Goal: Task Accomplishment & Management: Manage account settings

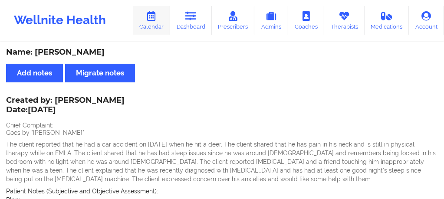
click at [160, 14] on link "Calendar" at bounding box center [151, 20] width 37 height 29
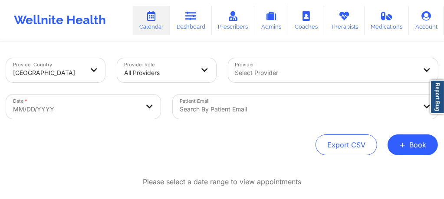
click at [234, 116] on div "Search by patient email" at bounding box center [305, 107] width 265 height 24
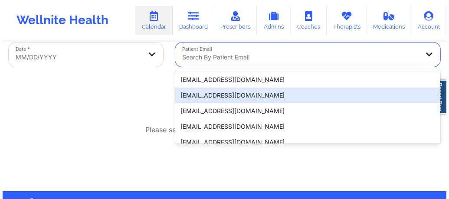
scroll to position [57, 0]
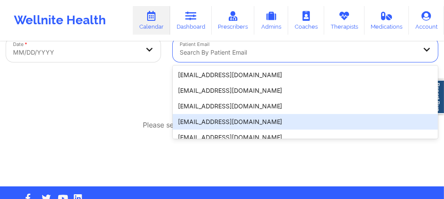
paste input "mhtrobman@gmail.com"
type input "mhtrobman@gmail.com"
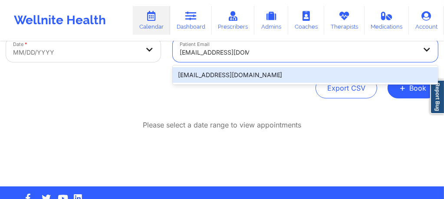
click at [226, 73] on div "mhtrobman@gmail.com" at bounding box center [305, 75] width 265 height 16
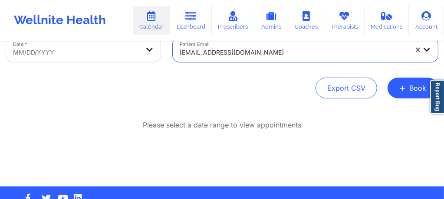
click at [87, 55] on body "Wellnite Health Calendar Dashboard Prescribers Admins Coaches Therapists Medica…" at bounding box center [222, 42] width 444 height 199
select select "2025-8"
select select "2025-9"
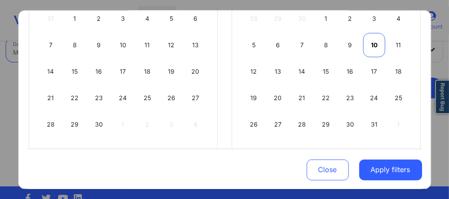
click at [376, 42] on div "10" at bounding box center [374, 45] width 22 height 24
select select "2025-9"
select select "2025-10"
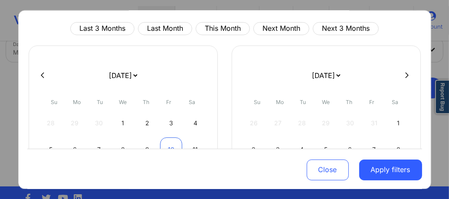
select select "2025-9"
select select "2025-10"
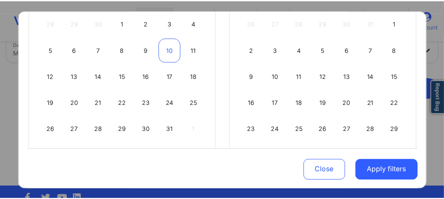
scroll to position [138, 0]
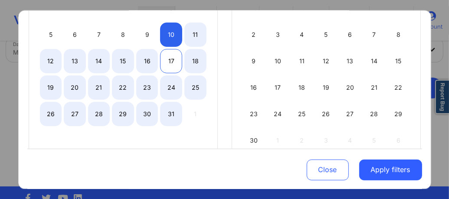
select select "2025-9"
select select "2025-10"
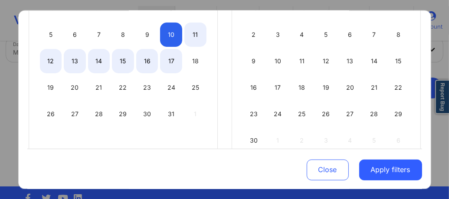
click at [168, 59] on div "17" at bounding box center [171, 61] width 22 height 24
select select "2025-9"
select select "2025-10"
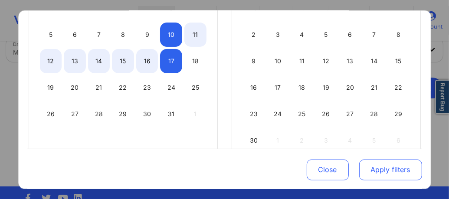
click at [385, 175] on button "Apply filters" at bounding box center [390, 169] width 63 height 21
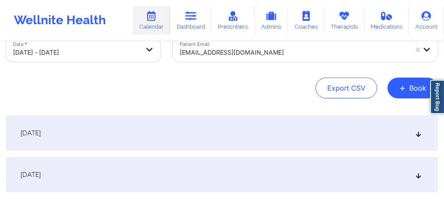
click at [237, 141] on div "[DATE]" at bounding box center [222, 133] width 432 height 35
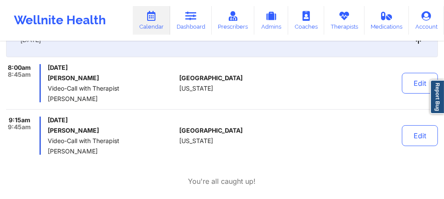
scroll to position [155, 0]
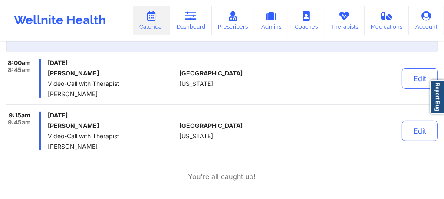
drag, startPoint x: 103, startPoint y: 73, endPoint x: 49, endPoint y: 74, distance: 54.3
click at [49, 74] on h6 "Madeline Trobman" at bounding box center [112, 73] width 128 height 7
copy h6 "Madeline Trobman"
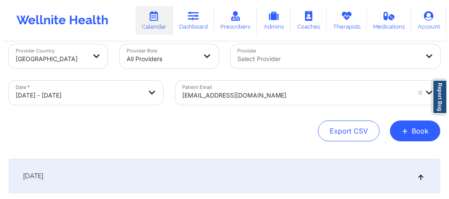
scroll to position [0, 0]
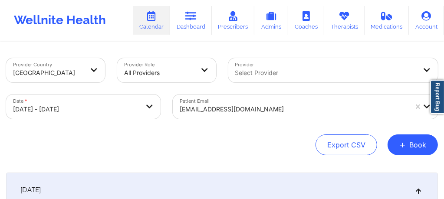
click at [126, 112] on body "Wellnite Health Calendar Dashboard Prescribers Admins Coaches Therapists Medica…" at bounding box center [222, 99] width 444 height 199
select select "2025-9"
select select "2025-10"
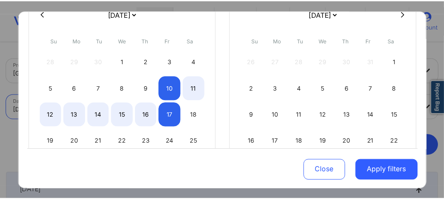
scroll to position [115, 0]
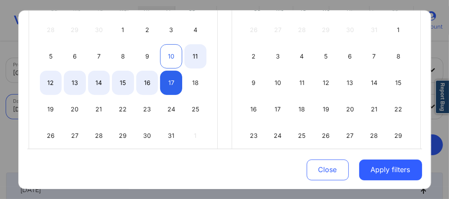
click at [170, 56] on div "10" at bounding box center [171, 56] width 22 height 24
select select "2025-9"
select select "2025-10"
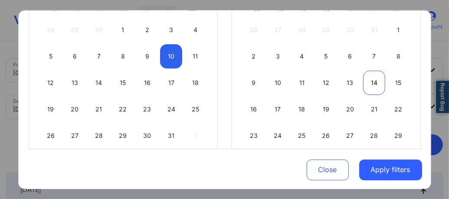
select select "2025-9"
select select "2025-10"
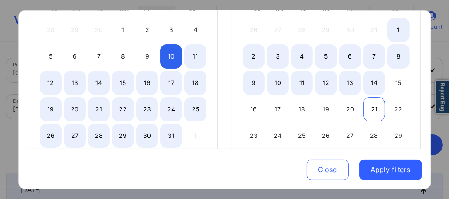
select select "2025-9"
select select "2025-10"
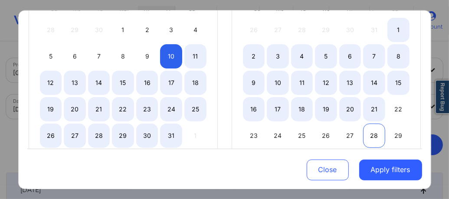
select select "2025-9"
select select "2025-10"
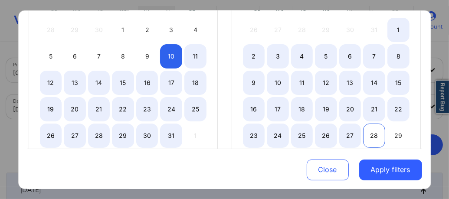
click at [374, 130] on div "28" at bounding box center [374, 136] width 22 height 24
select select "2025-9"
select select "2025-10"
click at [385, 172] on button "Apply filters" at bounding box center [390, 169] width 63 height 21
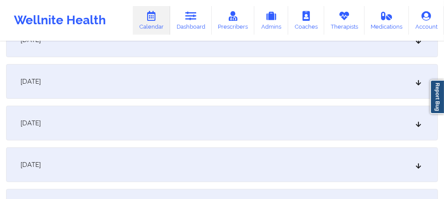
click at [243, 127] on div "[DATE]" at bounding box center [222, 123] width 432 height 35
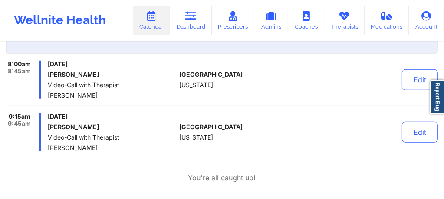
scroll to position [440, 0]
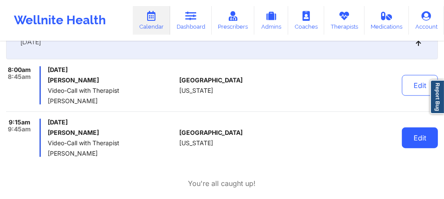
click at [424, 135] on button "Edit" at bounding box center [420, 138] width 36 height 21
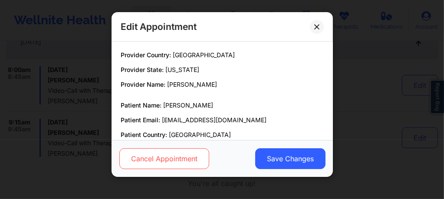
click at [187, 154] on button "Cancel Appointment" at bounding box center [164, 158] width 90 height 21
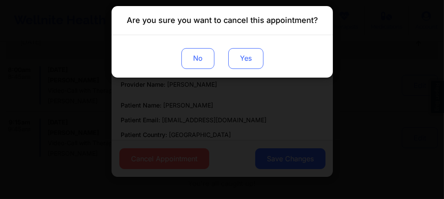
click at [255, 61] on button "Yes" at bounding box center [245, 58] width 35 height 21
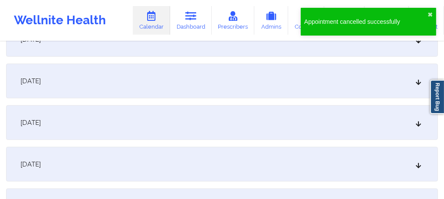
scroll to position [781, 0]
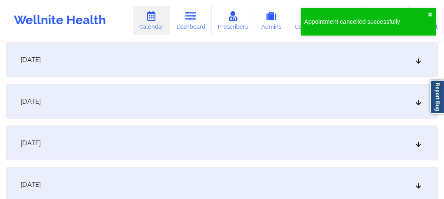
click at [339, 148] on div "[DATE]" at bounding box center [222, 143] width 432 height 35
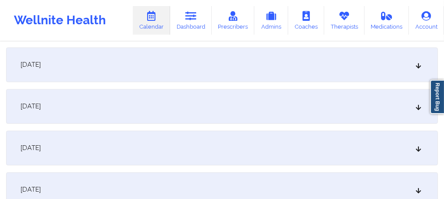
scroll to position [1209, 0]
click at [355, 113] on div "[DATE]" at bounding box center [222, 105] width 432 height 35
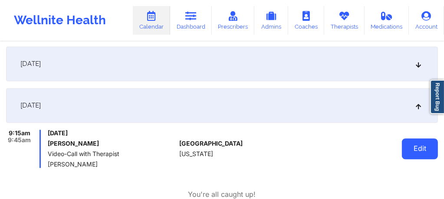
click at [421, 152] on button "Edit" at bounding box center [420, 148] width 36 height 21
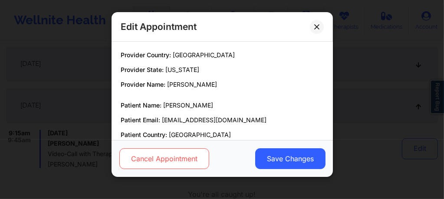
click at [151, 158] on button "Cancel Appointment" at bounding box center [164, 158] width 90 height 21
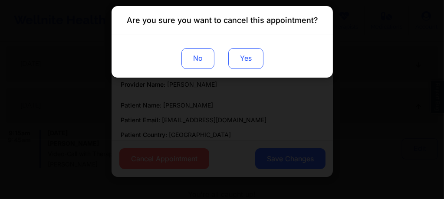
click at [247, 62] on button "Yes" at bounding box center [245, 58] width 35 height 21
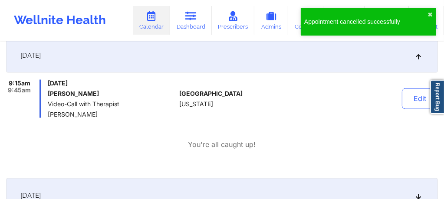
scroll to position [868, 0]
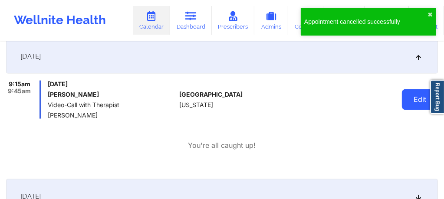
click at [417, 106] on button "Edit" at bounding box center [420, 99] width 36 height 21
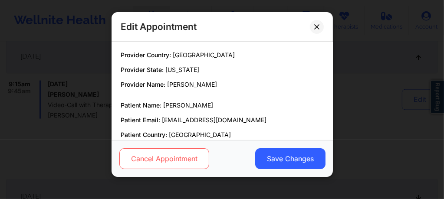
click at [179, 153] on button "Cancel Appointment" at bounding box center [164, 158] width 90 height 21
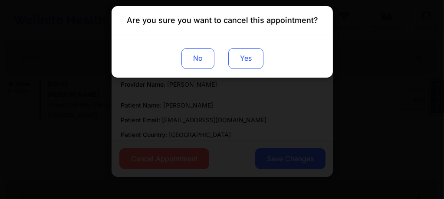
click at [253, 64] on button "Yes" at bounding box center [245, 58] width 35 height 21
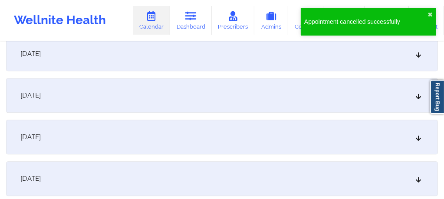
scroll to position [1574, 0]
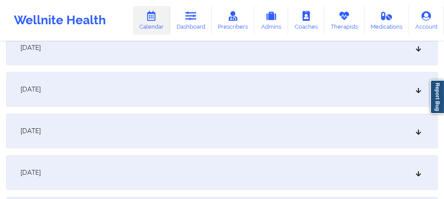
click at [290, 139] on div "[DATE]" at bounding box center [222, 131] width 432 height 35
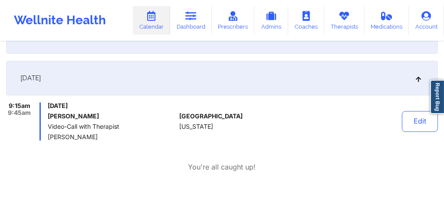
scroll to position [1649, 0]
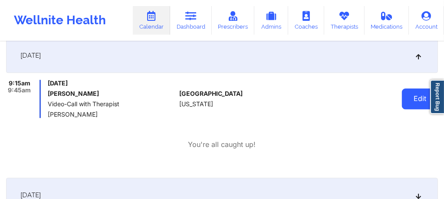
click at [409, 97] on button "Edit" at bounding box center [420, 99] width 36 height 21
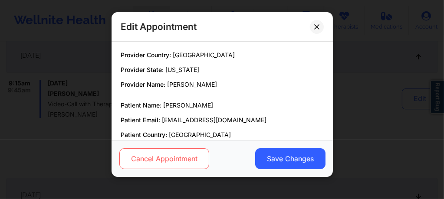
click at [181, 151] on button "Cancel Appointment" at bounding box center [164, 158] width 90 height 21
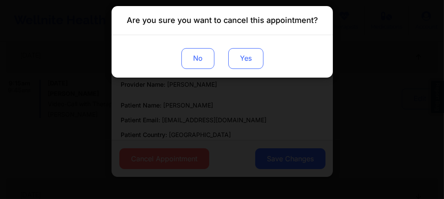
click at [240, 60] on button "Yes" at bounding box center [245, 58] width 35 height 21
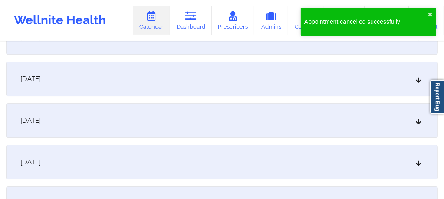
scroll to position [1933, 0]
click at [253, 155] on div "[DATE]" at bounding box center [222, 162] width 432 height 35
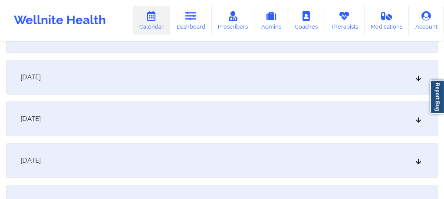
scroll to position [1893, 0]
click at [260, 168] on div "[DATE]" at bounding box center [222, 160] width 432 height 35
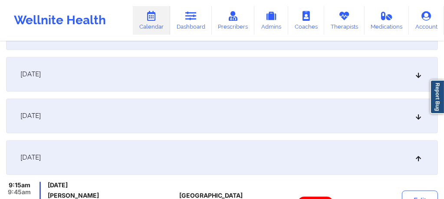
scroll to position [0, 0]
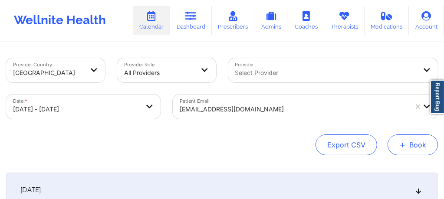
click at [409, 142] on button "+ Book" at bounding box center [413, 145] width 50 height 21
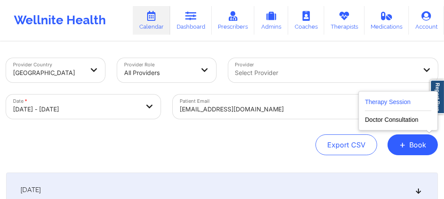
click at [372, 103] on button "Therapy Session" at bounding box center [398, 104] width 66 height 14
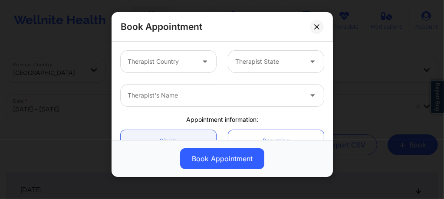
click at [161, 57] on div at bounding box center [161, 61] width 67 height 10
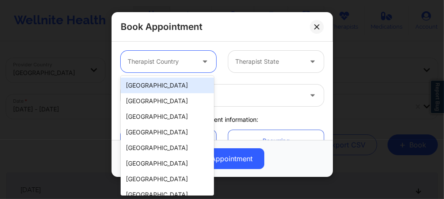
click at [161, 87] on div "[GEOGRAPHIC_DATA]" at bounding box center [167, 86] width 93 height 16
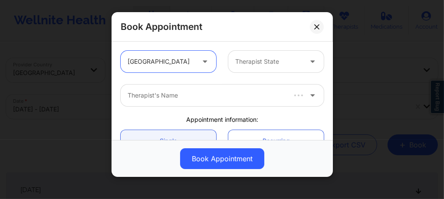
click at [270, 63] on div at bounding box center [268, 61] width 67 height 10
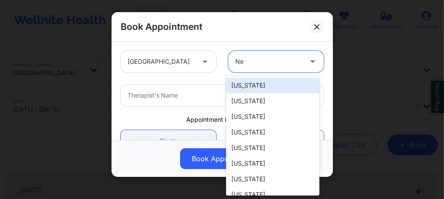
type input "New"
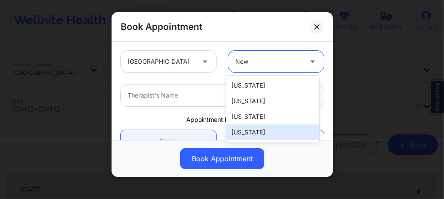
click at [245, 136] on div "[US_STATE]" at bounding box center [272, 133] width 93 height 16
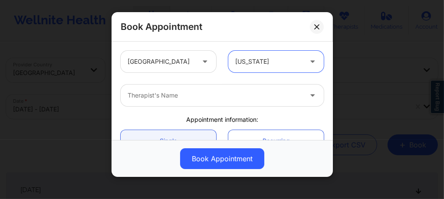
click at [198, 99] on div at bounding box center [215, 95] width 174 height 10
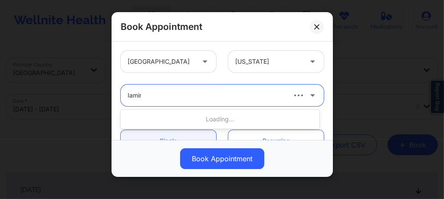
type input "Iamina"
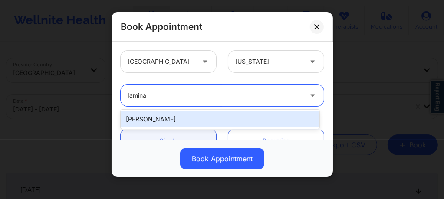
click at [165, 116] on div "Iamina Stoian" at bounding box center [220, 120] width 199 height 16
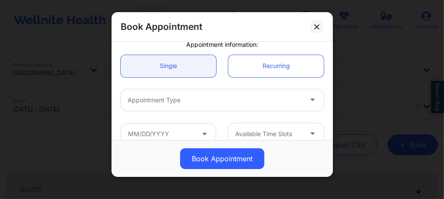
scroll to position [92, 0]
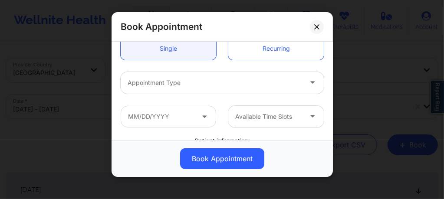
click at [158, 88] on div "Appointment Type" at bounding box center [212, 83] width 182 height 22
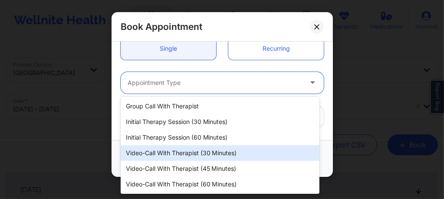
click at [190, 153] on div "Video-Call with Therapist (30 minutes)" at bounding box center [220, 153] width 199 height 16
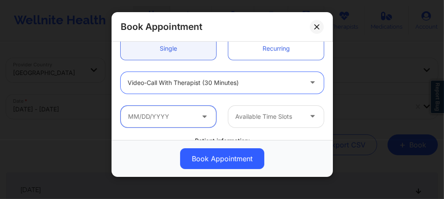
click at [175, 115] on input "text" at bounding box center [168, 117] width 95 height 22
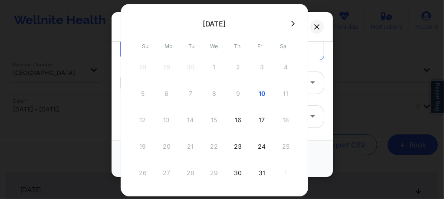
click at [258, 94] on div "10" at bounding box center [262, 94] width 22 height 24
type input "[DATE]"
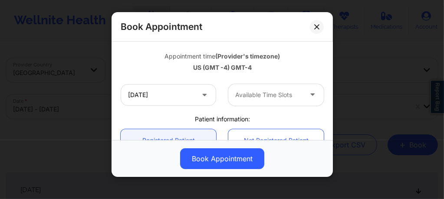
scroll to position [162, 0]
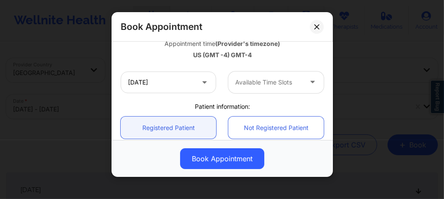
click at [258, 89] on div "Available Time Slots" at bounding box center [265, 83] width 75 height 22
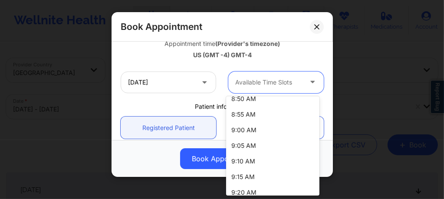
scroll to position [81, 0]
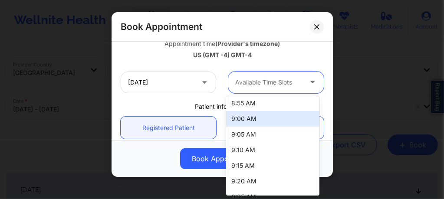
click at [250, 119] on div "9:00 AM" at bounding box center [272, 119] width 93 height 16
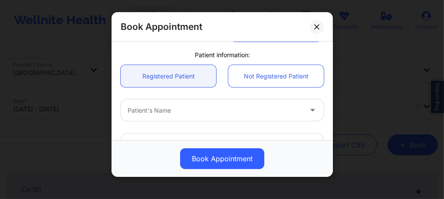
scroll to position [226, 0]
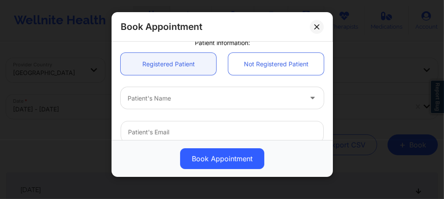
click at [178, 97] on div at bounding box center [215, 98] width 174 height 10
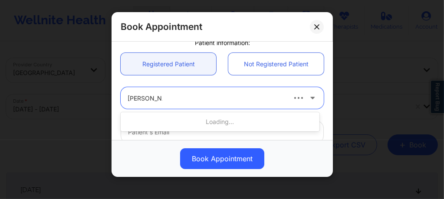
type input "Mary Akers"
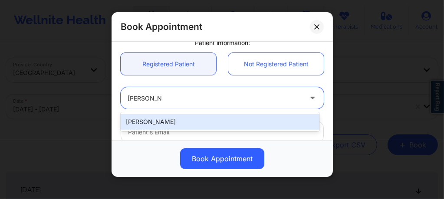
click at [161, 123] on div "Mary Akers" at bounding box center [220, 122] width 199 height 16
type input "mary.akers2@aol.com"
type input "+13046467744"
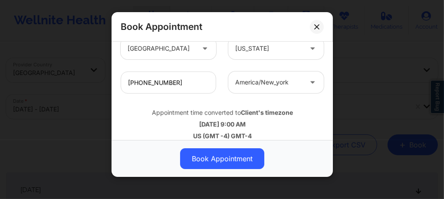
scroll to position [352, 0]
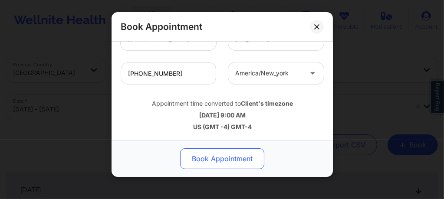
click at [206, 152] on button "Book Appointment" at bounding box center [222, 158] width 84 height 21
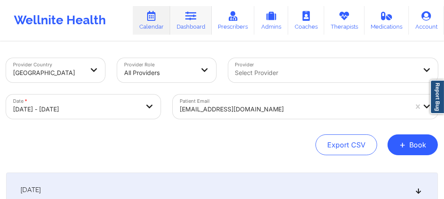
click at [198, 24] on link "Dashboard" at bounding box center [191, 20] width 42 height 29
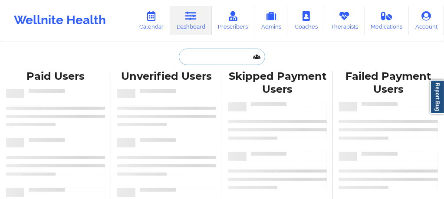
click at [198, 58] on input "text" at bounding box center [222, 57] width 86 height 16
paste input "ksr8225@nyu.edu"
type input "ksr8225@nyu.edu"
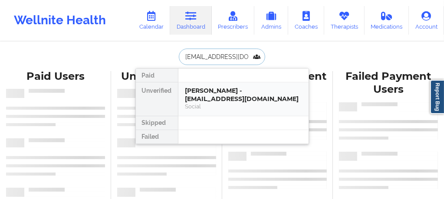
click at [209, 94] on div "Kristen Rainey - ksr8225@nyu.edu" at bounding box center [243, 95] width 116 height 16
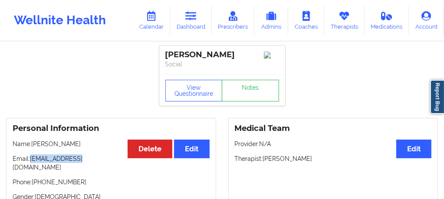
drag, startPoint x: 75, startPoint y: 162, endPoint x: 31, endPoint y: 160, distance: 44.3
click at [31, 160] on p "Email: ksr8225@nyu.edu" at bounding box center [111, 163] width 197 height 17
click at [152, 21] on link "Calendar" at bounding box center [151, 20] width 37 height 29
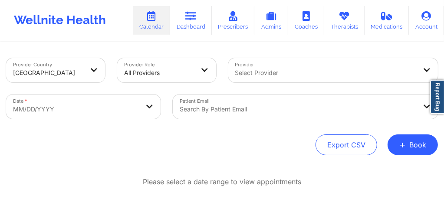
click at [241, 108] on div "Search by patient email" at bounding box center [295, 107] width 245 height 24
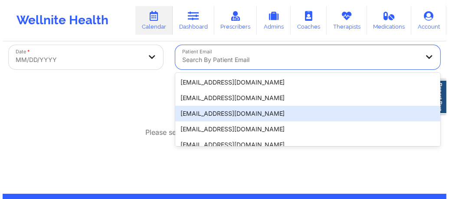
scroll to position [57, 0]
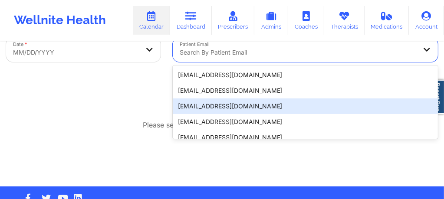
paste input "ksr8225@nyu.edu"
type input "ksr8225@nyu.edu"
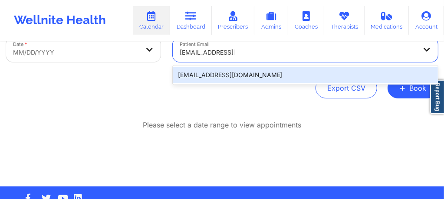
click at [199, 74] on div "ksr8225@nyu.edu" at bounding box center [305, 75] width 265 height 16
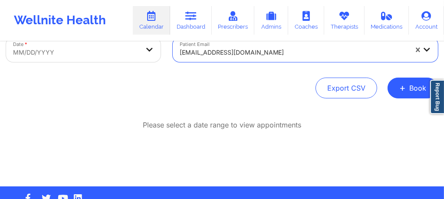
click at [106, 49] on body "Wellnite Health Calendar Dashboard Prescribers Admins Coaches Therapists Medica…" at bounding box center [222, 42] width 444 height 199
select select "2025-8"
select select "2025-9"
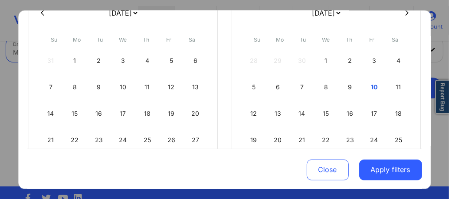
scroll to position [92, 0]
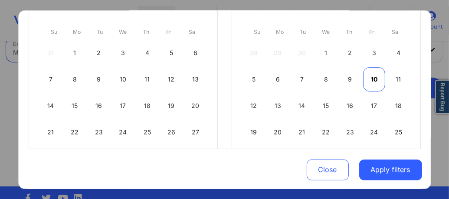
click at [373, 79] on div "10" at bounding box center [374, 79] width 22 height 24
select select "2025-9"
select select "2025-10"
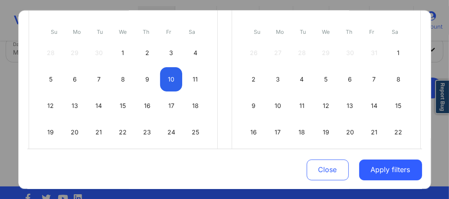
select select "2025-9"
select select "2025-10"
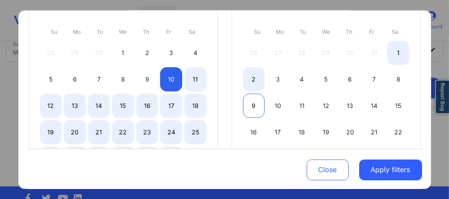
select select "2025-9"
select select "2025-10"
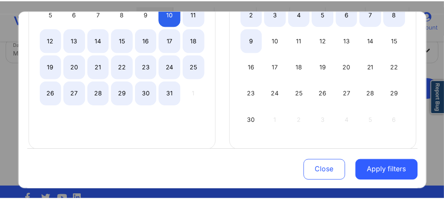
scroll to position [168, 0]
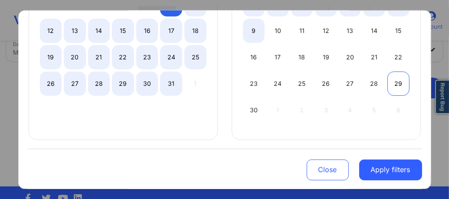
select select "2025-9"
select select "2025-10"
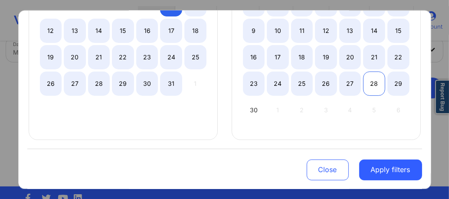
select select "2025-9"
select select "2025-10"
click at [368, 89] on div "28" at bounding box center [374, 83] width 22 height 24
select select "2025-9"
select select "2025-10"
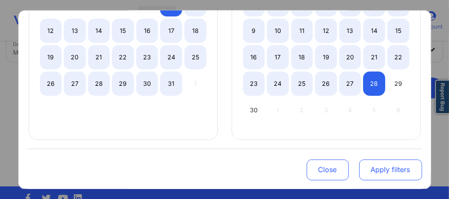
click at [378, 174] on button "Apply filters" at bounding box center [390, 169] width 63 height 21
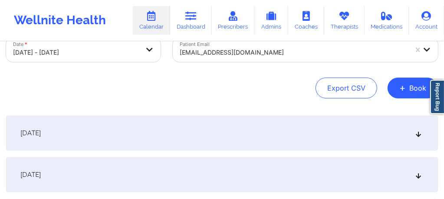
click at [220, 137] on div "[DATE]" at bounding box center [222, 133] width 432 height 35
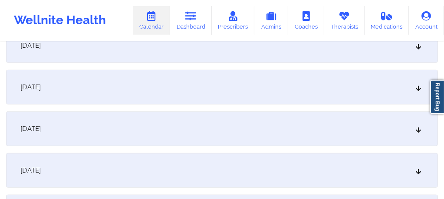
click at [218, 137] on div "[DATE]" at bounding box center [222, 129] width 432 height 35
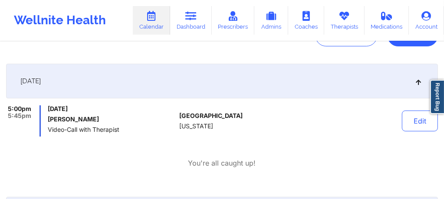
scroll to position [0, 0]
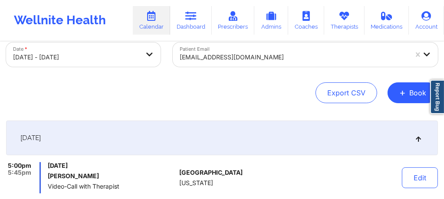
click at [244, 67] on div "ksr8225@nyu.edu" at bounding box center [305, 55] width 265 height 24
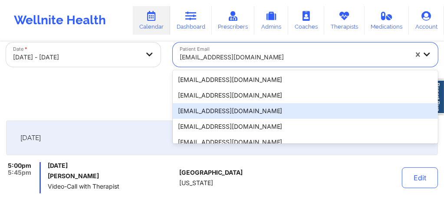
scroll to position [57, 0]
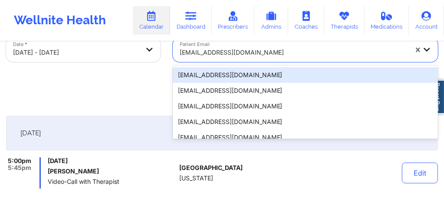
paste input "lousellc@gmail.com"
type input "lousellc@gmail.com"
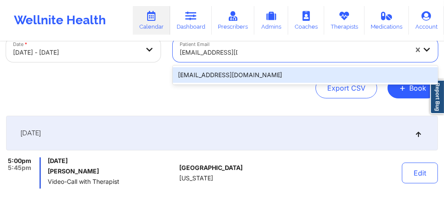
click at [249, 76] on div "lousellc@gmail.com" at bounding box center [305, 75] width 265 height 16
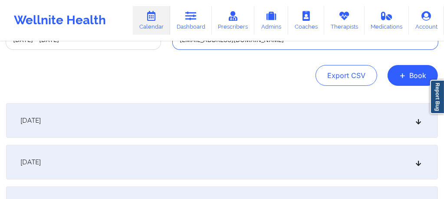
scroll to position [86, 0]
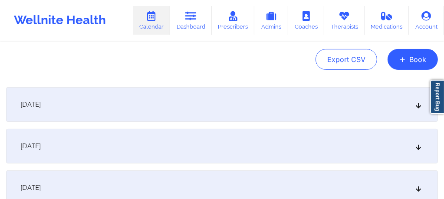
click at [160, 100] on div "[DATE]" at bounding box center [222, 104] width 432 height 35
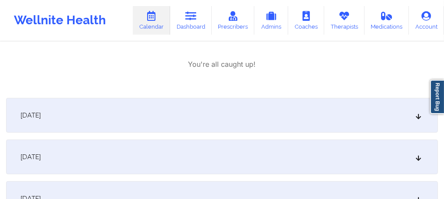
scroll to position [271, 0]
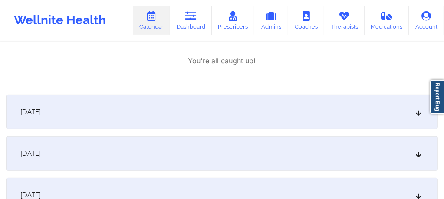
click at [166, 120] on div "[DATE]" at bounding box center [222, 112] width 432 height 35
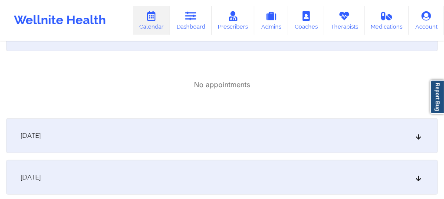
scroll to position [369, 0]
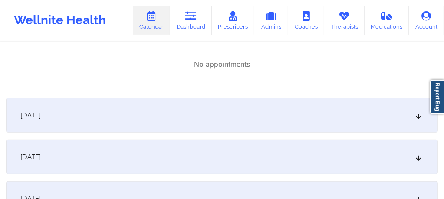
click at [183, 120] on div "[DATE]" at bounding box center [222, 115] width 432 height 35
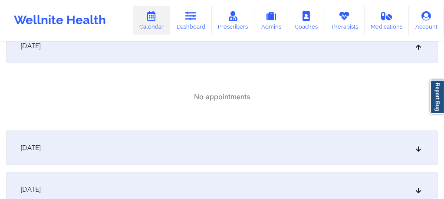
click at [181, 141] on div "[DATE]" at bounding box center [222, 148] width 432 height 35
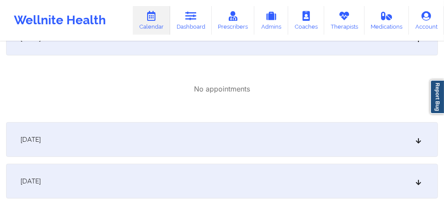
click at [181, 141] on div "[DATE]" at bounding box center [222, 139] width 432 height 35
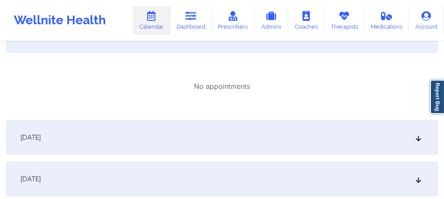
click at [181, 141] on div "[DATE]" at bounding box center [222, 137] width 432 height 35
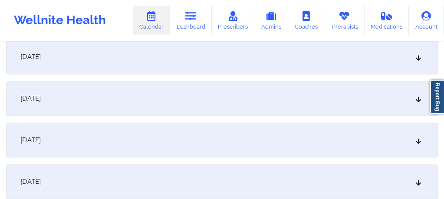
scroll to position [1133, 0]
click at [116, 106] on div "[DATE]" at bounding box center [222, 99] width 432 height 35
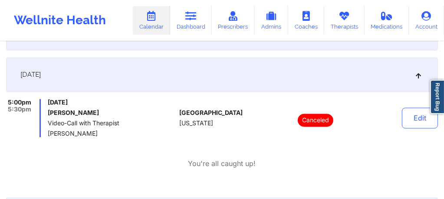
scroll to position [1185, 0]
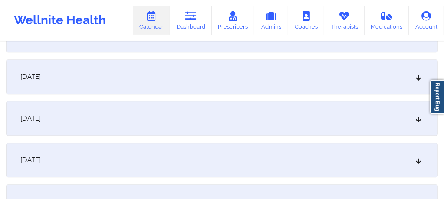
click at [98, 161] on div "[DATE]" at bounding box center [222, 160] width 432 height 35
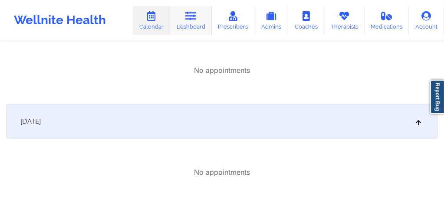
scroll to position [456, 0]
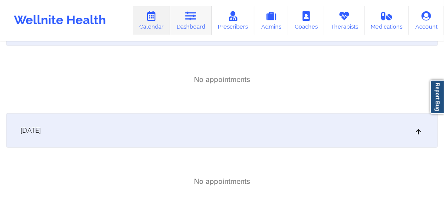
click at [195, 23] on link "Dashboard" at bounding box center [191, 20] width 42 height 29
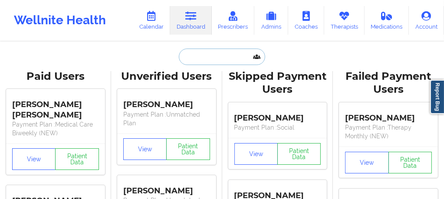
click at [201, 59] on input "text" at bounding box center [222, 57] width 86 height 16
paste input "rflorenceyaya@yahoo.com"
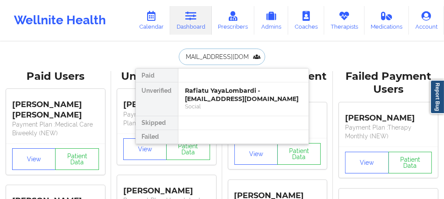
type input "rflorenceyaya@yahoo.com"
click at [218, 95] on div "Rafiatu YayaLombardi - rflorenceyaya@yahoo.com" at bounding box center [243, 95] width 116 height 16
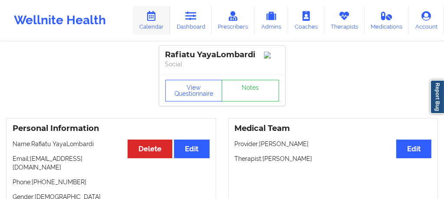
click at [150, 21] on link "Calendar" at bounding box center [151, 20] width 37 height 29
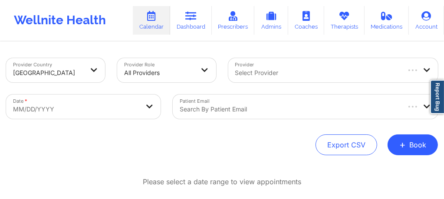
click at [226, 109] on div "Patient Email Search by patient email" at bounding box center [305, 107] width 277 height 36
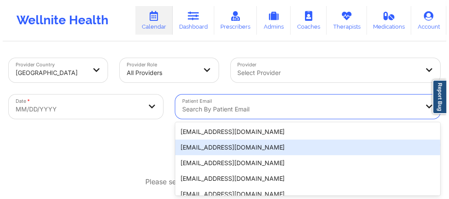
scroll to position [57, 0]
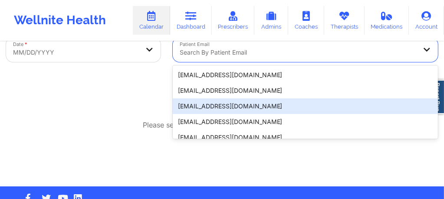
paste input "claudia.chinama@yahoo.com"
type input "claudia.chinama@yahoo.com"
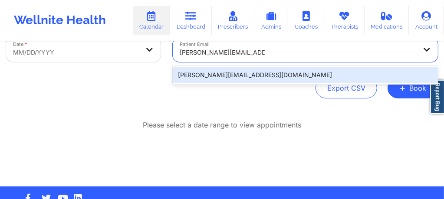
click at [200, 74] on div "claudia.chinama@yahoo.com" at bounding box center [305, 75] width 265 height 16
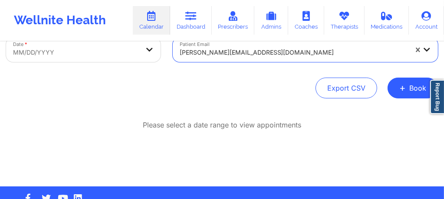
click at [100, 48] on body "Wellnite Health Calendar Dashboard Prescribers Admins Coaches Therapists Medica…" at bounding box center [222, 42] width 444 height 199
select select "2025-8"
select select "2025-9"
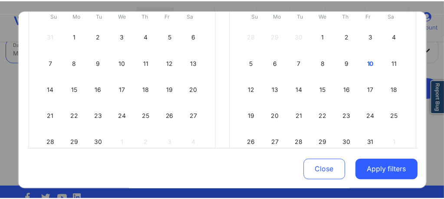
scroll to position [115, 0]
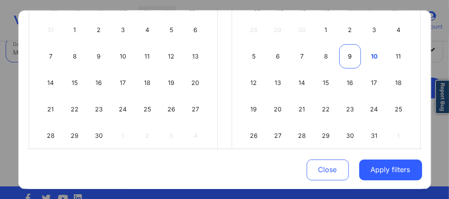
click at [343, 54] on div "9" at bounding box center [350, 56] width 22 height 24
select select "2025-9"
select select "2025-10"
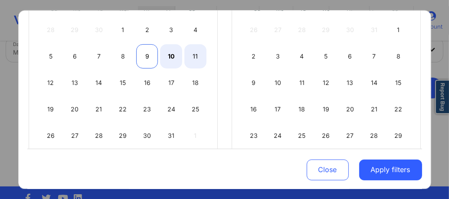
select select "2025-9"
select select "2025-10"
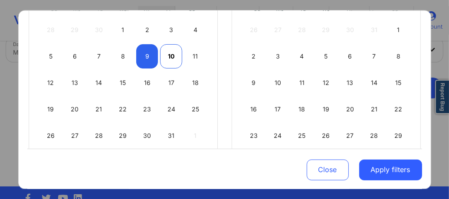
select select "2025-9"
select select "2025-10"
click at [171, 54] on div "10" at bounding box center [171, 56] width 22 height 24
select select "2025-9"
select select "2025-10"
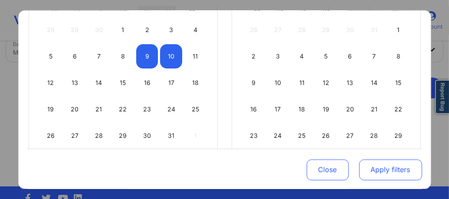
click at [381, 173] on button "Apply filters" at bounding box center [390, 169] width 63 height 21
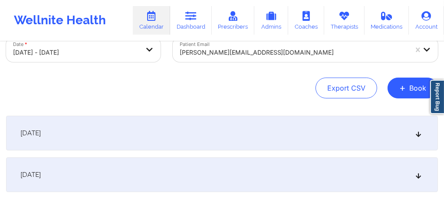
click at [421, 135] on icon at bounding box center [418, 133] width 7 height 6
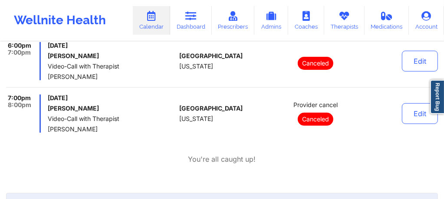
scroll to position [0, 0]
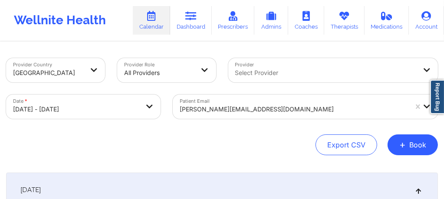
click at [276, 110] on div "Patient Email claudia.chinama@yahoo.com" at bounding box center [305, 107] width 277 height 36
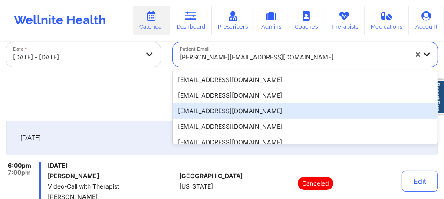
scroll to position [57, 0]
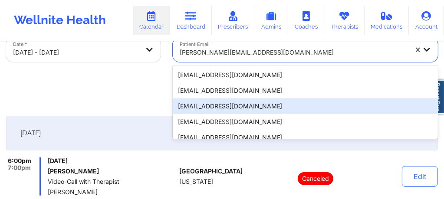
paste input "DIANAPAOLAC@HOTMAIL.COM"
type input "DIANAPAOLAC@HOTMAIL.COM"
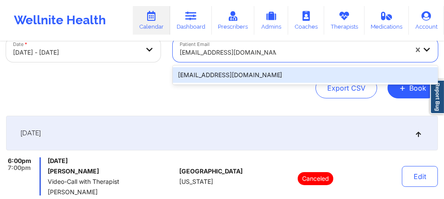
click at [253, 74] on div "dianapaolac@hotmail.com" at bounding box center [305, 75] width 265 height 16
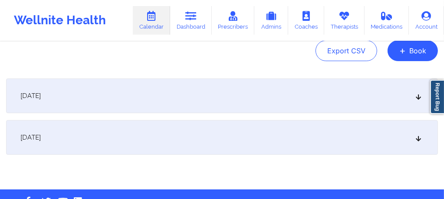
scroll to position [103, 0]
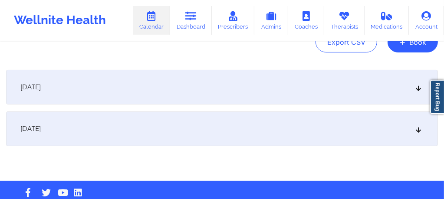
click at [182, 132] on div "[DATE]" at bounding box center [222, 129] width 432 height 35
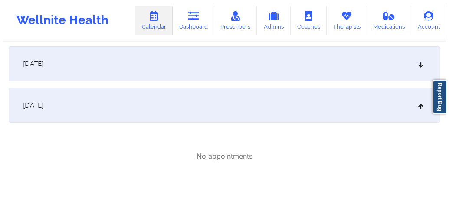
scroll to position [0, 0]
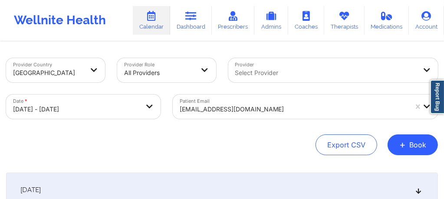
click at [104, 111] on body "Wellnite Health Calendar Dashboard Prescribers Admins Coaches Therapists Medica…" at bounding box center [222, 99] width 444 height 199
select select "2025-9"
select select "2025-10"
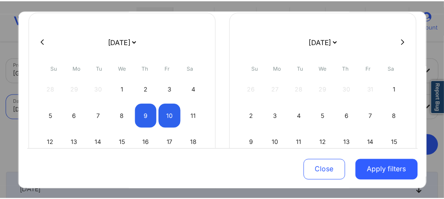
scroll to position [75, 0]
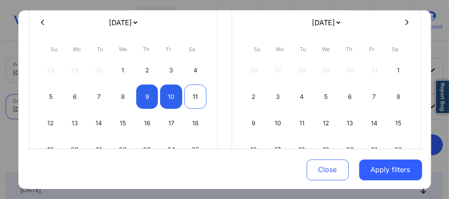
click at [191, 94] on div "11" at bounding box center [195, 97] width 22 height 24
select select "2025-9"
select select "2025-10"
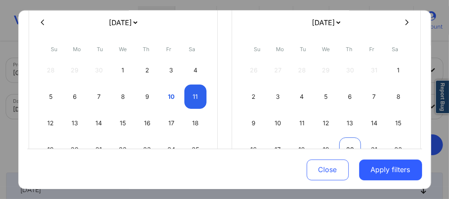
select select "2025-9"
select select "2025-10"
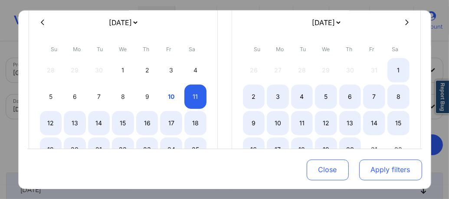
click at [389, 173] on button "Apply filters" at bounding box center [390, 169] width 63 height 21
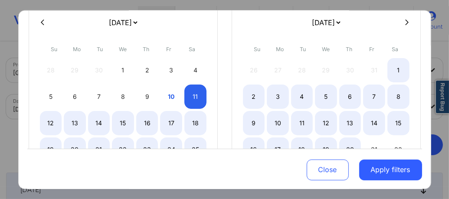
select select "2025-9"
select select "2025-10"
select select "2025-9"
select select "2025-10"
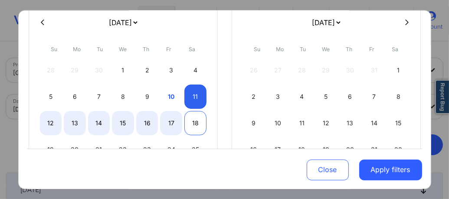
click at [201, 125] on div "18" at bounding box center [195, 123] width 22 height 24
select select "2025-9"
select select "2025-10"
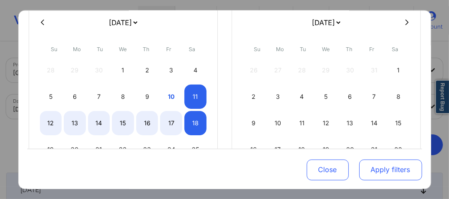
click at [379, 169] on button "Apply filters" at bounding box center [390, 169] width 63 height 21
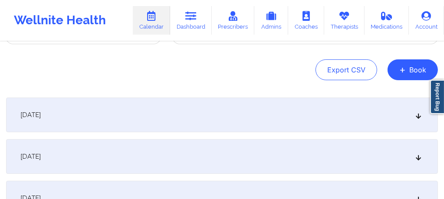
click at [158, 119] on div "[DATE]" at bounding box center [222, 115] width 432 height 35
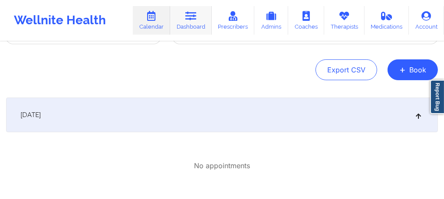
click at [190, 24] on link "Dashboard" at bounding box center [191, 20] width 42 height 29
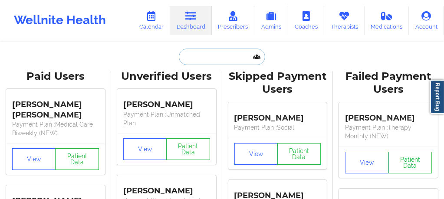
click at [208, 54] on input "text" at bounding box center [222, 57] width 86 height 16
paste input "Kalyn Huntley"
type input "Kalyn Huntley"
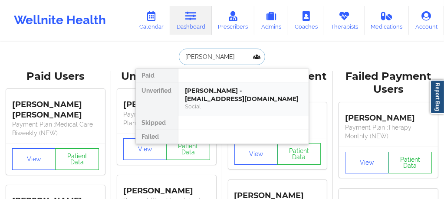
click at [210, 95] on div "Kalyn Huntley - kalynhuntley17@gmail.com" at bounding box center [243, 95] width 116 height 16
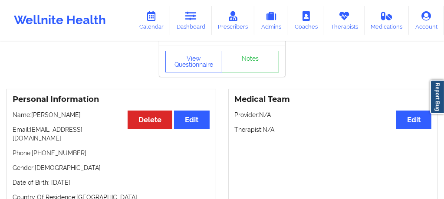
scroll to position [29, 0]
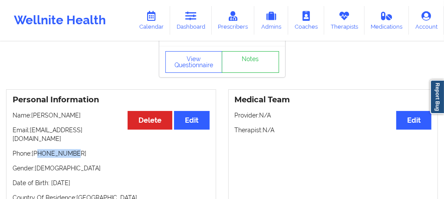
drag, startPoint x: 75, startPoint y: 150, endPoint x: 40, endPoint y: 147, distance: 35.3
click at [40, 149] on p "Phone: +18032801909" at bounding box center [111, 153] width 197 height 9
copy p "8032801909"
click at [107, 135] on p "Email: kalynhuntley17@gmail.com" at bounding box center [111, 134] width 197 height 17
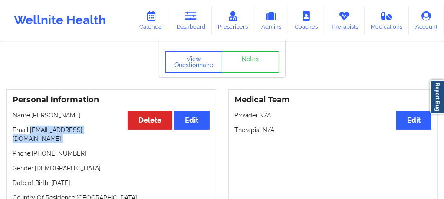
drag, startPoint x: 107, startPoint y: 135, endPoint x: 31, endPoint y: 134, distance: 76.0
click at [31, 134] on p "Email: kalynhuntley17@gmail.com" at bounding box center [111, 134] width 197 height 17
copy p "kalynhuntley17@gmail.com"
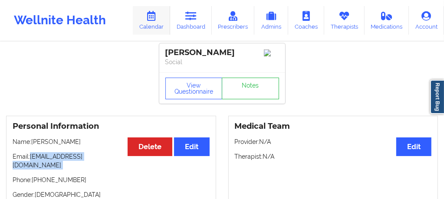
scroll to position [0, 0]
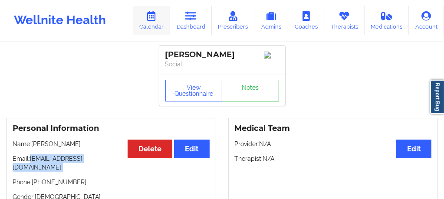
click at [158, 21] on link "Calendar" at bounding box center [151, 20] width 37 height 29
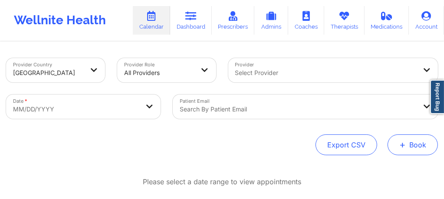
click at [403, 144] on span "+" at bounding box center [402, 144] width 7 height 5
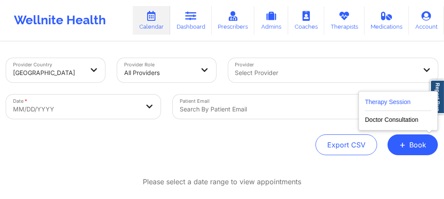
click at [391, 102] on button "Therapy Session" at bounding box center [398, 104] width 66 height 14
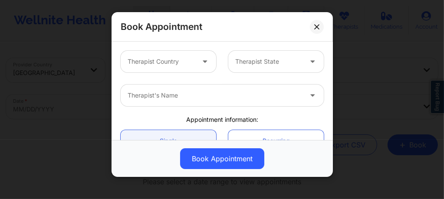
click at [167, 66] on div "Therapist Country" at bounding box center [158, 62] width 75 height 22
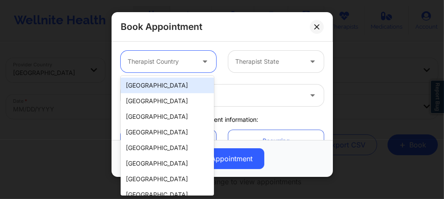
click at [161, 90] on div "[GEOGRAPHIC_DATA]" at bounding box center [167, 86] width 93 height 16
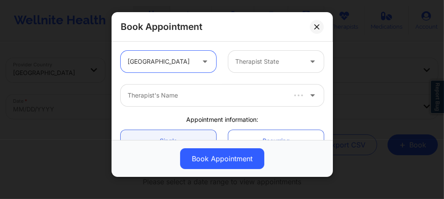
click at [250, 61] on div at bounding box center [268, 61] width 67 height 10
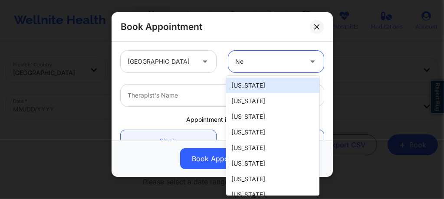
type input "New"
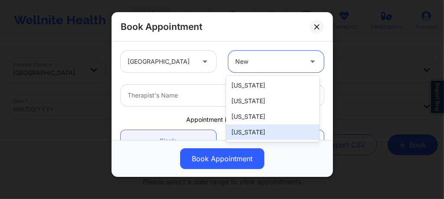
click at [252, 132] on div "[US_STATE]" at bounding box center [272, 133] width 93 height 16
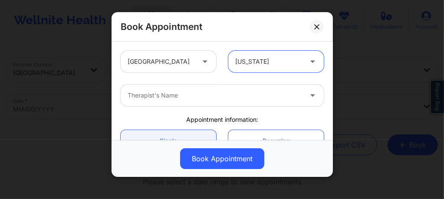
click at [186, 92] on div at bounding box center [215, 95] width 174 height 10
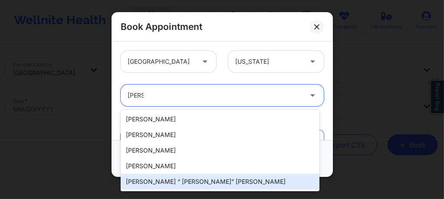
type input "[PERSON_NAME]"
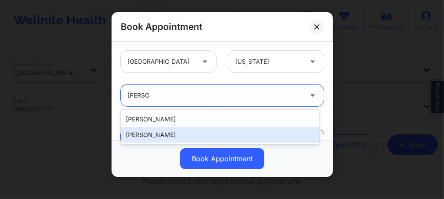
type input "Doris H"
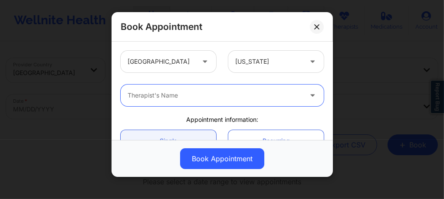
click at [194, 91] on div at bounding box center [215, 95] width 174 height 10
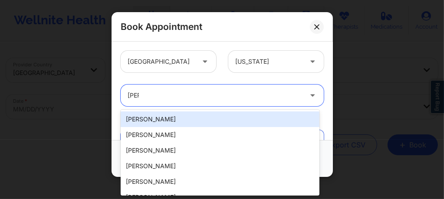
type input "doris"
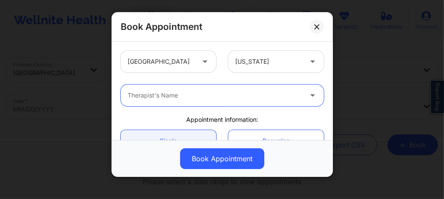
drag, startPoint x: 194, startPoint y: 91, endPoint x: 171, endPoint y: 102, distance: 26.0
click at [171, 102] on div "Therapist's Name" at bounding box center [212, 96] width 182 height 22
type input "Doris Har"
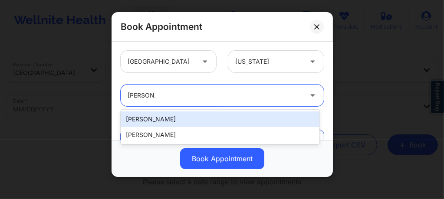
click at [155, 115] on div "[PERSON_NAME]" at bounding box center [220, 120] width 199 height 16
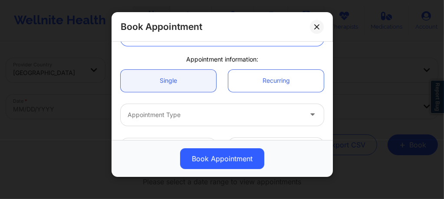
scroll to position [63, 0]
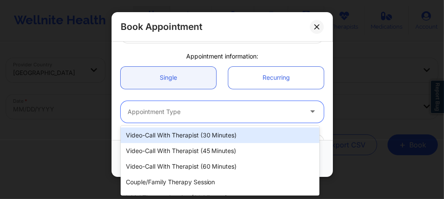
click at [171, 116] on div at bounding box center [215, 112] width 174 height 10
click at [186, 138] on div "Video-Call with Therapist (30 minutes)" at bounding box center [220, 136] width 199 height 16
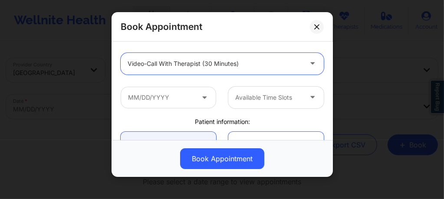
scroll to position [127, 0]
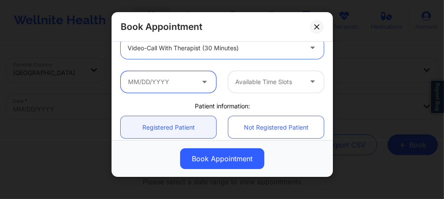
click at [188, 83] on input "text" at bounding box center [168, 82] width 95 height 22
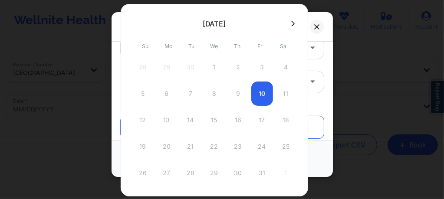
click at [291, 23] on icon at bounding box center [292, 23] width 3 height 7
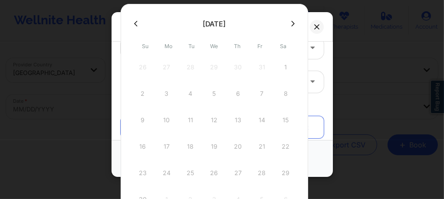
click at [135, 23] on icon at bounding box center [135, 23] width 3 height 7
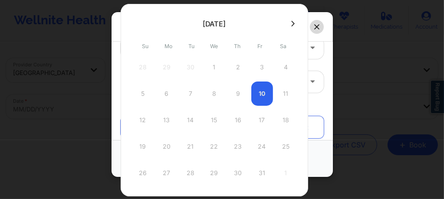
click at [316, 23] on button at bounding box center [317, 27] width 14 height 14
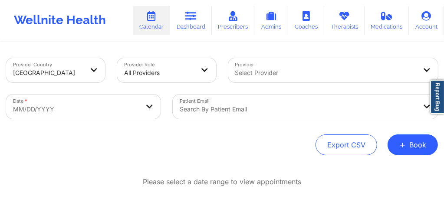
click at [434, 158] on div "Provider Country United States Provider Role All Providers Provider Select Prov…" at bounding box center [222, 143] width 444 height 201
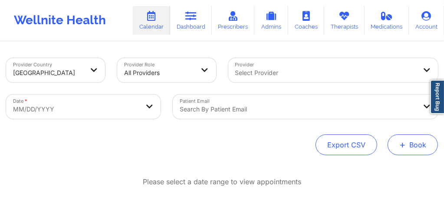
click at [420, 151] on button "+ Book" at bounding box center [413, 145] width 50 height 21
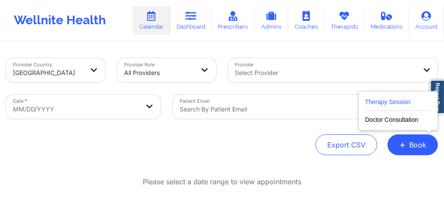
click at [396, 100] on button "Therapy Session" at bounding box center [398, 104] width 66 height 14
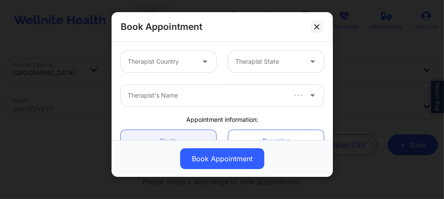
click at [180, 62] on div at bounding box center [161, 61] width 67 height 10
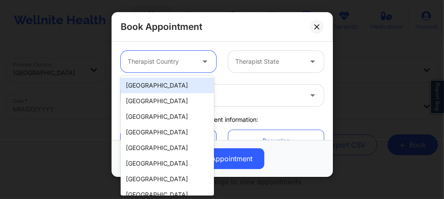
click at [168, 87] on div "[GEOGRAPHIC_DATA]" at bounding box center [167, 86] width 93 height 16
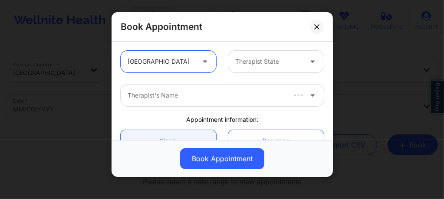
click at [270, 59] on div at bounding box center [268, 61] width 67 height 10
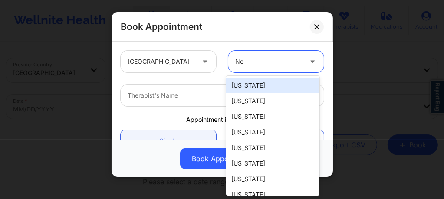
type input "New"
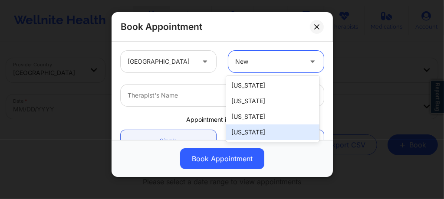
click at [251, 133] on div "[US_STATE]" at bounding box center [272, 133] width 93 height 16
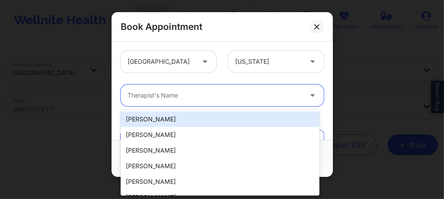
click at [190, 96] on div at bounding box center [215, 95] width 174 height 10
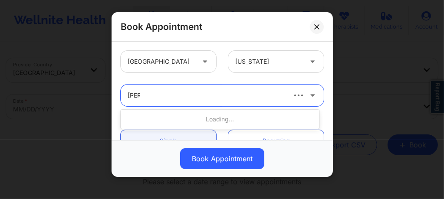
type input "doris"
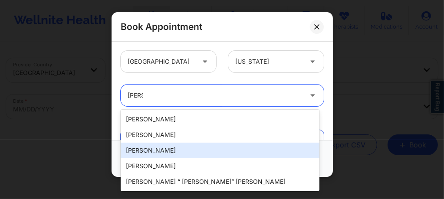
click at [156, 147] on div "[PERSON_NAME]" at bounding box center [220, 151] width 199 height 16
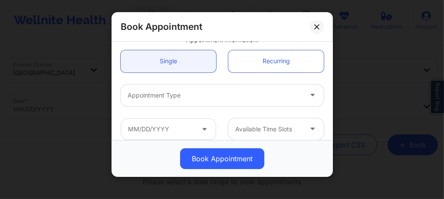
scroll to position [87, 0]
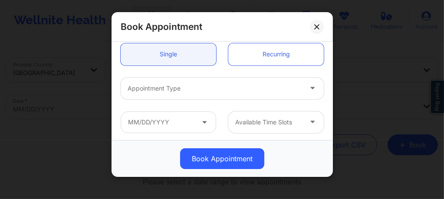
click at [160, 95] on div "Appointment Type" at bounding box center [212, 89] width 182 height 22
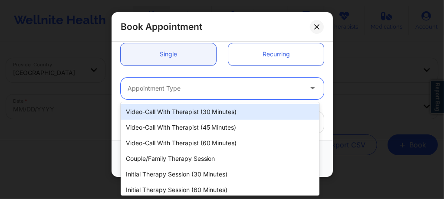
click at [180, 115] on div "Video-Call with Therapist (30 minutes)" at bounding box center [220, 112] width 199 height 16
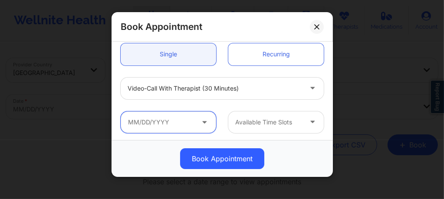
click at [174, 117] on input "text" at bounding box center [168, 123] width 95 height 22
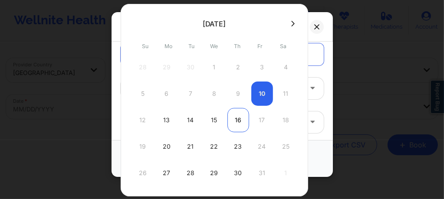
click at [235, 123] on div "16" at bounding box center [238, 120] width 22 height 24
type input "10/16/2025"
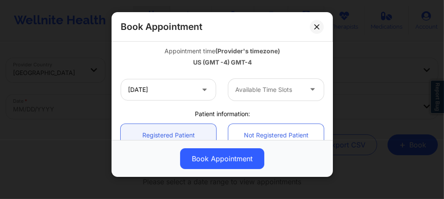
scroll to position [168, 0]
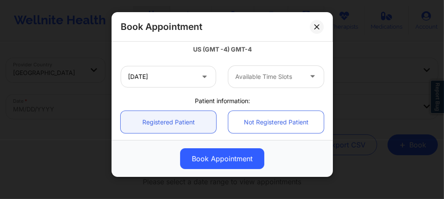
click at [252, 74] on div at bounding box center [268, 77] width 67 height 10
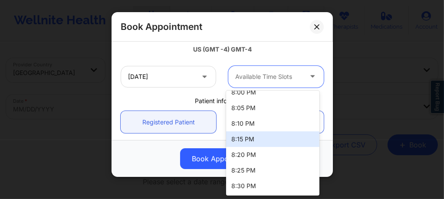
scroll to position [0, 0]
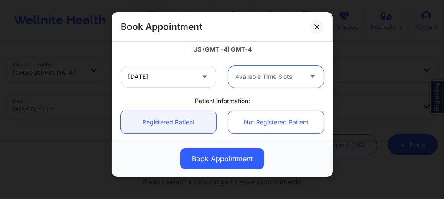
click at [239, 78] on div at bounding box center [268, 77] width 67 height 10
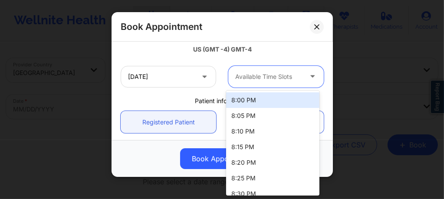
click at [240, 99] on div "8:00 PM" at bounding box center [272, 100] width 93 height 16
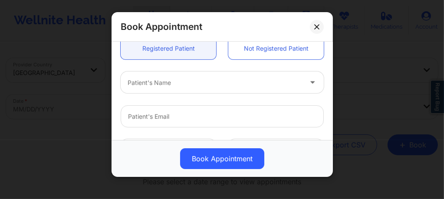
scroll to position [237, 0]
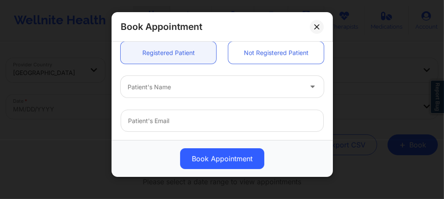
click at [206, 86] on div at bounding box center [215, 87] width 174 height 10
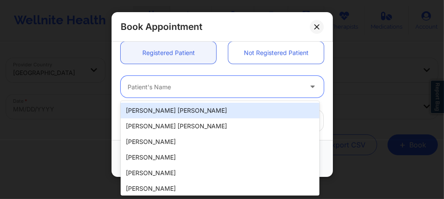
paste input "Doris Harrison -"
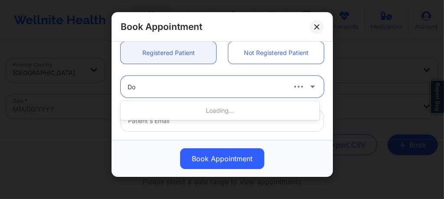
type input "D"
type input "kalyn"
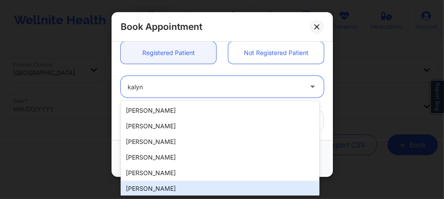
click at [151, 187] on div "Kalyn Harris" at bounding box center [220, 189] width 199 height 16
type input "kalynbritney@gmail.com"
type input "+1617-461-4942"
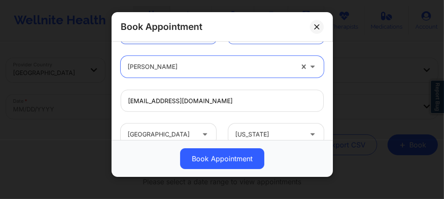
scroll to position [248, 0]
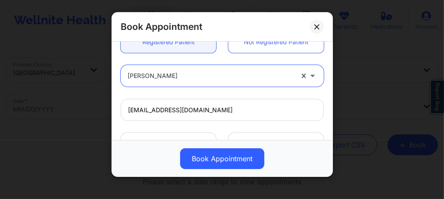
click at [173, 76] on div at bounding box center [211, 76] width 166 height 10
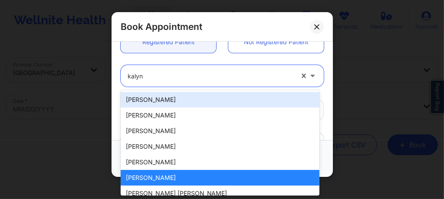
type input "kalyn h"
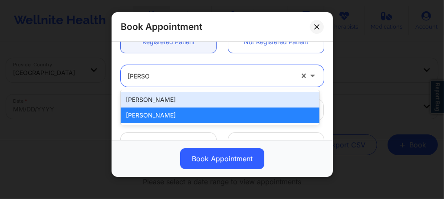
click at [154, 101] on div "Kalyn Huntley" at bounding box center [220, 100] width 199 height 16
type input "kalynhuntley17@gmail.com"
type input "+18032801909"
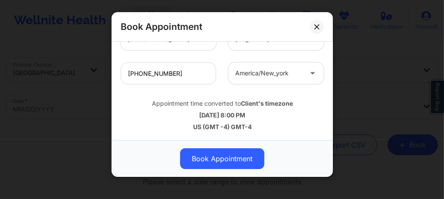
scroll to position [0, 0]
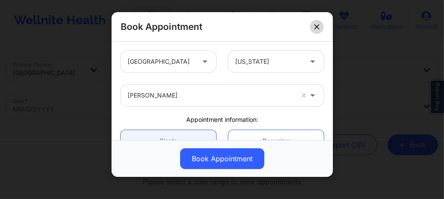
click at [316, 30] on button at bounding box center [317, 27] width 14 height 14
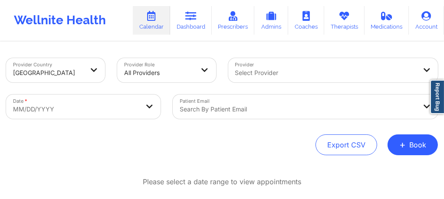
click at [255, 61] on div "Select Provider" at bounding box center [322, 70] width 189 height 24
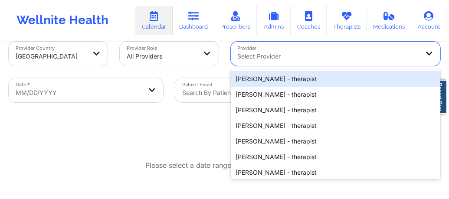
scroll to position [20, 0]
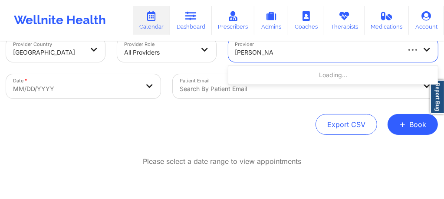
type input "richard Ryan"
type input "leena"
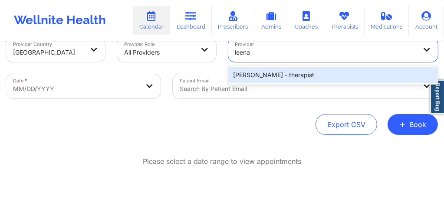
click at [255, 79] on div "[PERSON_NAME] - therapist" at bounding box center [333, 75] width 210 height 16
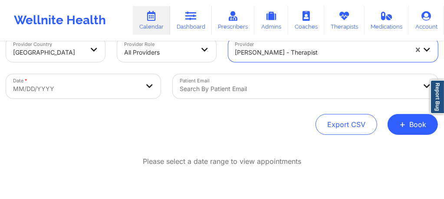
select select "2025-8"
select select "2025-9"
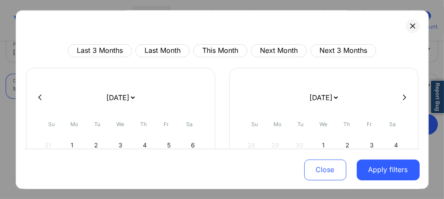
click at [67, 85] on body "Wellnite Health Calendar Dashboard Prescribers Admins Coaches Therapists Medica…" at bounding box center [222, 79] width 444 height 199
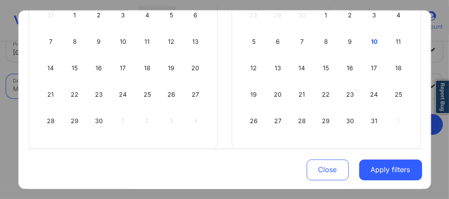
scroll to position [142, 0]
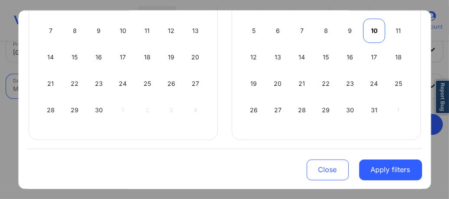
click at [372, 33] on div "10" at bounding box center [374, 30] width 22 height 24
select select "2025-9"
select select "2025-10"
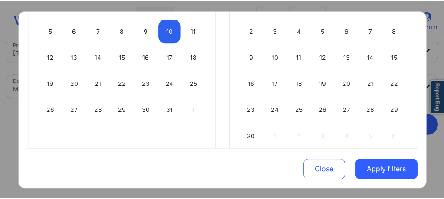
scroll to position [36, 0]
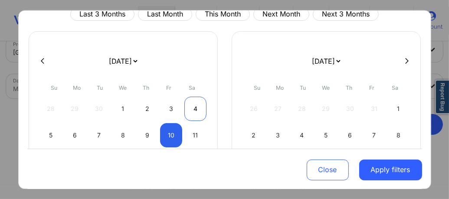
select select "2025-9"
select select "2025-10"
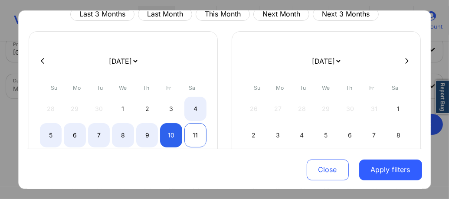
select select "2025-9"
select select "2025-10"
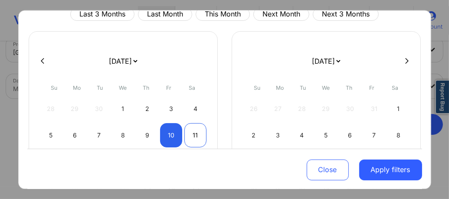
click at [191, 133] on div "11" at bounding box center [195, 135] width 22 height 24
select select "2025-9"
select select "2025-10"
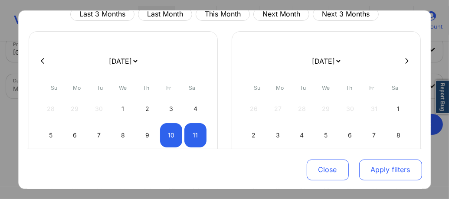
click at [403, 165] on button "Apply filters" at bounding box center [390, 169] width 63 height 21
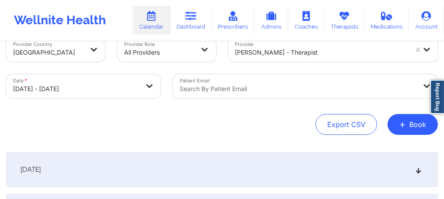
click at [421, 168] on icon at bounding box center [418, 170] width 7 height 6
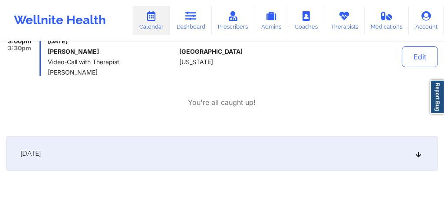
scroll to position [0, 0]
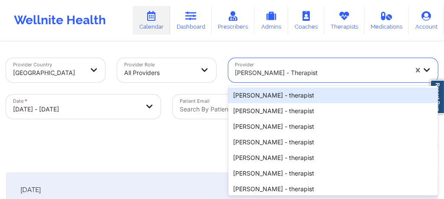
click at [262, 69] on div "[PERSON_NAME] - therapist" at bounding box center [318, 70] width 181 height 24
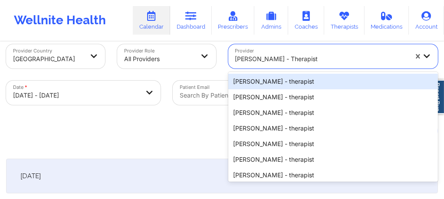
scroll to position [20, 0]
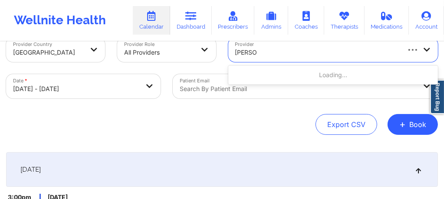
type input "leslie Ga"
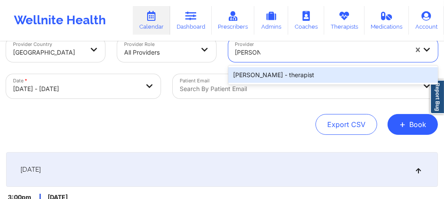
click at [256, 78] on div "Leslie Gallagher - therapist" at bounding box center [333, 75] width 210 height 16
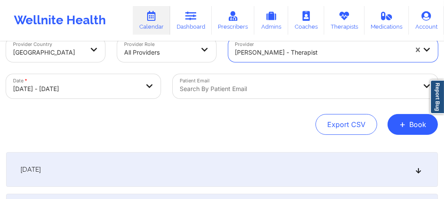
click at [222, 161] on div "[DATE]" at bounding box center [222, 169] width 432 height 35
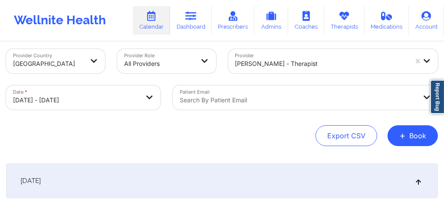
scroll to position [0, 0]
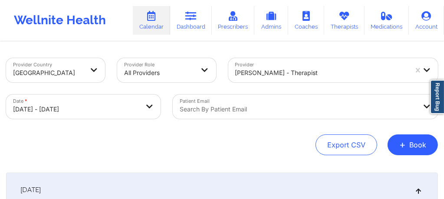
click at [276, 75] on div "Leslie Gallagher - therapist" at bounding box center [333, 70] width 210 height 24
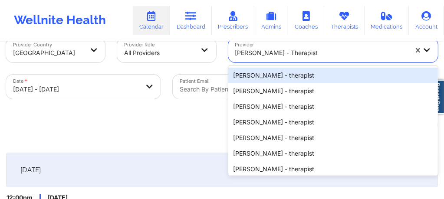
scroll to position [20, 0]
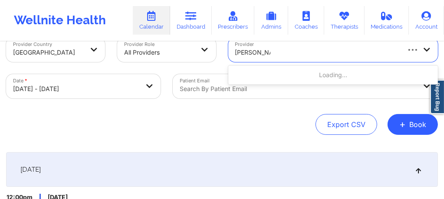
type input "sandra mira"
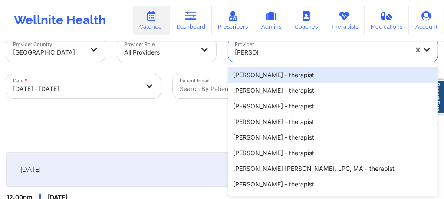
type input "sandra m"
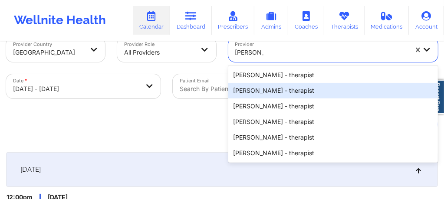
click at [267, 94] on div "Sandra Miramontes - therapist" at bounding box center [333, 91] width 210 height 16
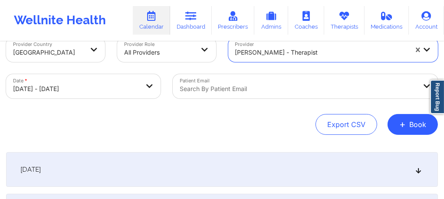
click at [226, 174] on div "[DATE]" at bounding box center [222, 169] width 432 height 35
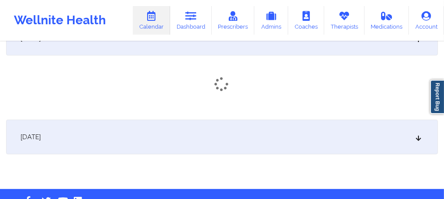
scroll to position [159, 0]
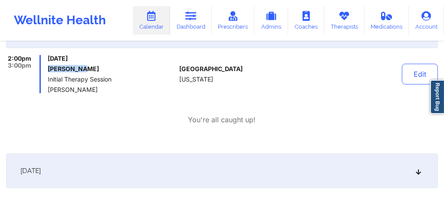
drag, startPoint x: 90, startPoint y: 69, endPoint x: 47, endPoint y: 69, distance: 43.4
click at [47, 69] on div "2:00pm 3:00pm Friday, October 10, 2025 JAMIE WADE Initial Therapy Session Sandr…" at bounding box center [91, 74] width 170 height 38
copy h6 "JAMIE WADE"
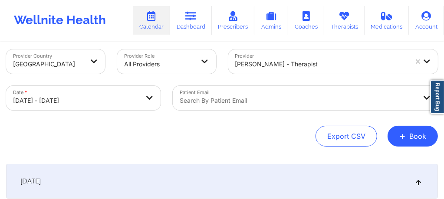
scroll to position [0, 0]
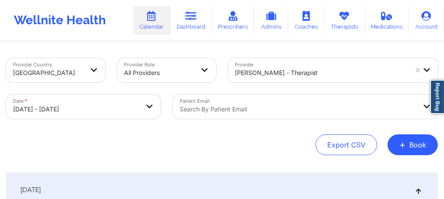
click at [267, 71] on div at bounding box center [321, 73] width 173 height 10
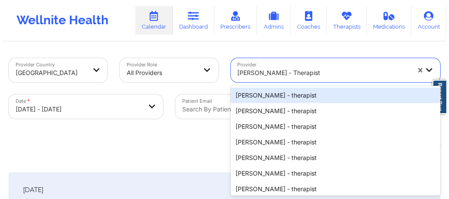
scroll to position [20, 0]
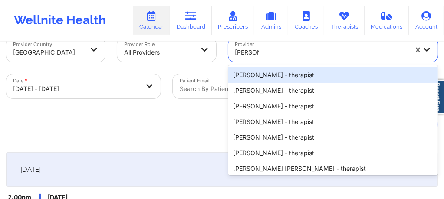
type input "richard R"
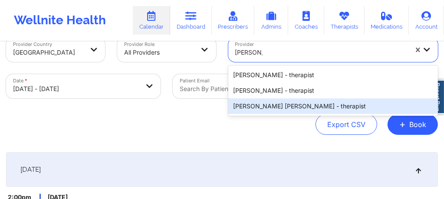
click at [289, 108] on div "Richard Ryan Kenneth Pollino - therapist" at bounding box center [333, 107] width 210 height 16
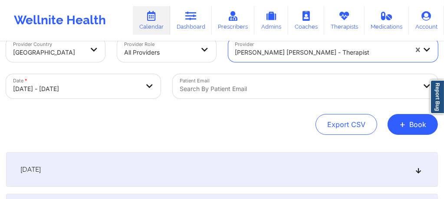
select select "2025-9"
select select "2025-10"
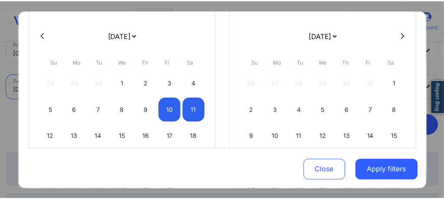
scroll to position [75, 0]
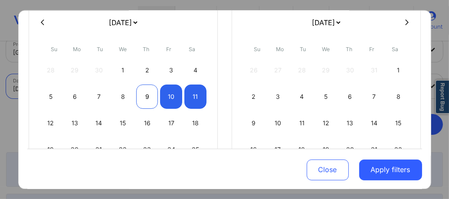
click at [145, 103] on div "9" at bounding box center [147, 97] width 22 height 24
select select "2025-9"
select select "2025-10"
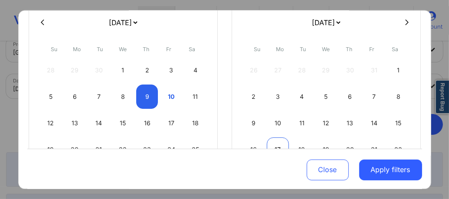
select select "2025-9"
select select "2025-10"
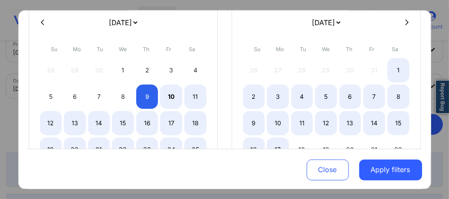
select select "2025-9"
select select "2025-10"
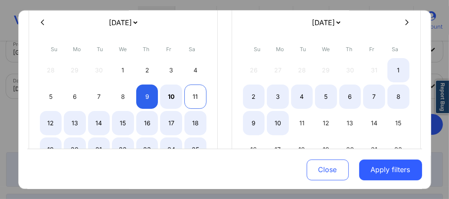
select select "2025-9"
select select "2025-10"
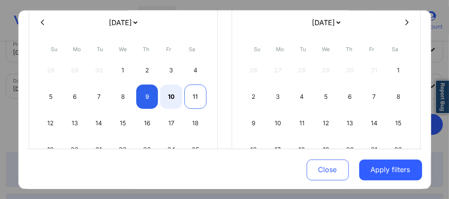
click at [201, 99] on div "11" at bounding box center [195, 97] width 22 height 24
select select "2025-9"
select select "2025-10"
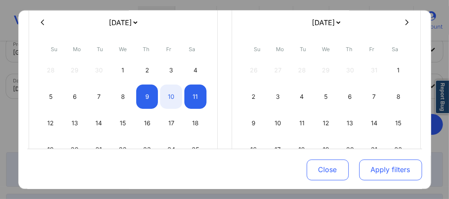
click at [398, 169] on button "Apply filters" at bounding box center [390, 169] width 63 height 21
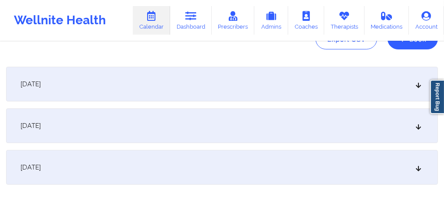
scroll to position [113, 0]
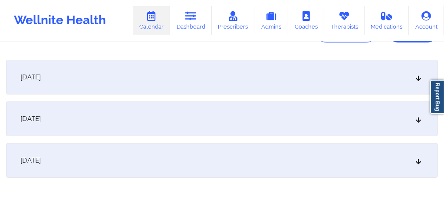
click at [211, 81] on div "October 9, 2025" at bounding box center [222, 77] width 432 height 35
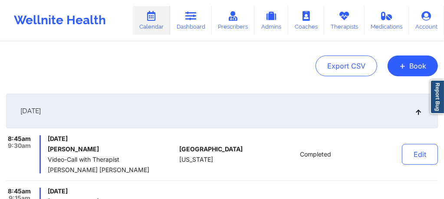
scroll to position [78, 0]
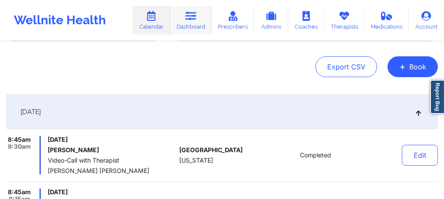
click at [198, 23] on link "Dashboard" at bounding box center [191, 20] width 42 height 29
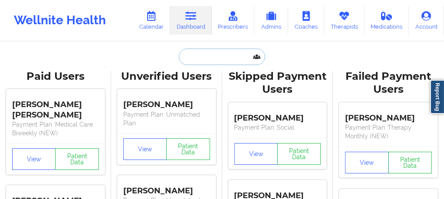
click at [196, 56] on input "text" at bounding box center [222, 57] width 86 height 16
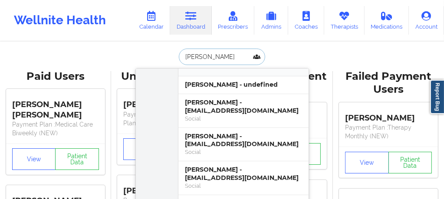
scroll to position [46, 0]
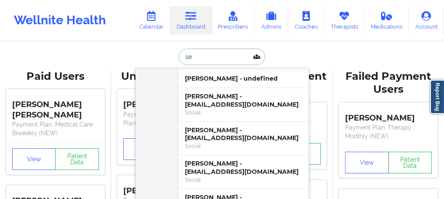
type input "s"
type input "andrea Rami"
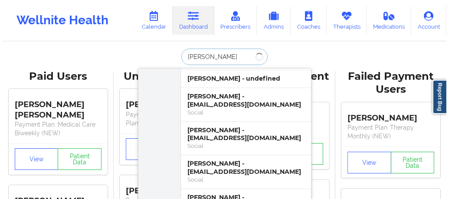
scroll to position [3, 0]
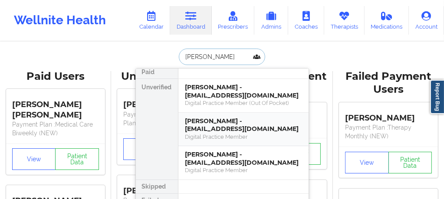
click at [212, 135] on div "Digital Practice Member" at bounding box center [243, 136] width 116 height 7
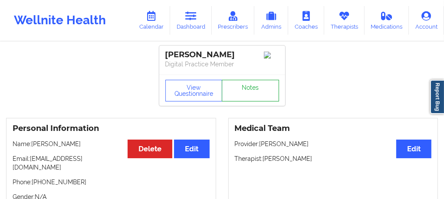
click at [254, 94] on link "Notes" at bounding box center [250, 91] width 57 height 22
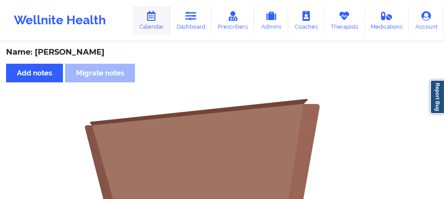
click at [146, 20] on link "Calendar" at bounding box center [151, 20] width 37 height 29
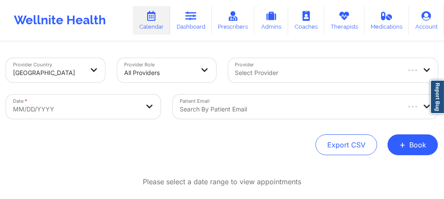
click at [258, 80] on div "Select Provider" at bounding box center [314, 70] width 172 height 24
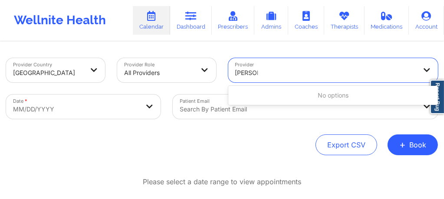
type input "leena"
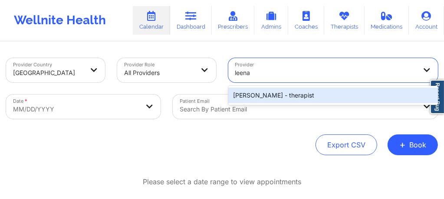
click at [260, 93] on div "[PERSON_NAME] - therapist" at bounding box center [333, 96] width 210 height 16
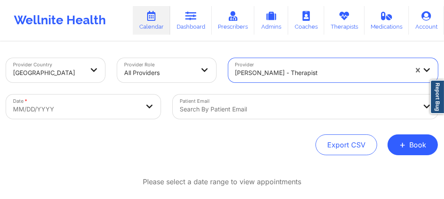
click at [79, 114] on body "Wellnite Health Calendar Dashboard Prescribers Admins Coaches Therapists Medica…" at bounding box center [222, 99] width 444 height 199
select select "2025-8"
select select "2025-9"
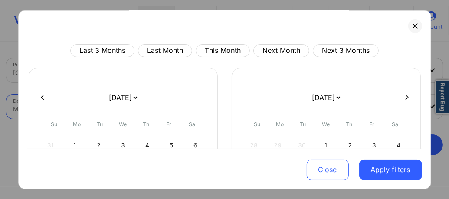
scroll to position [142, 0]
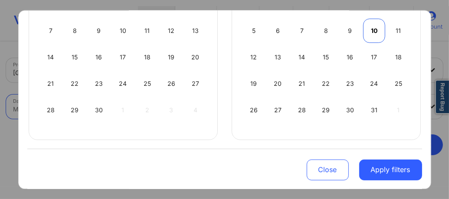
click at [370, 35] on div "10" at bounding box center [374, 30] width 22 height 24
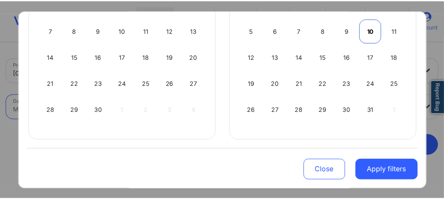
scroll to position [36, 0]
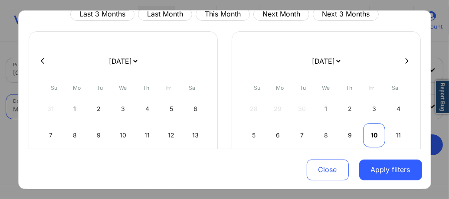
select select "2025-9"
select select "2025-10"
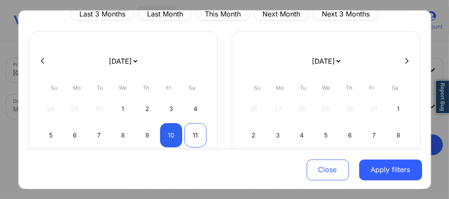
select select "2025-9"
select select "2025-10"
click at [194, 139] on div "11" at bounding box center [195, 135] width 22 height 24
select select "2025-9"
select select "2025-10"
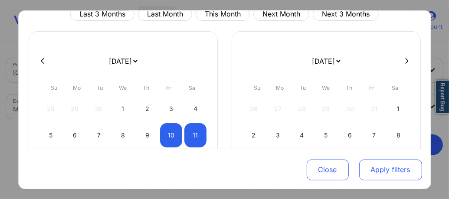
click at [375, 172] on button "Apply filters" at bounding box center [390, 169] width 63 height 21
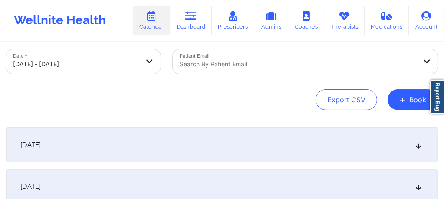
scroll to position [46, 0]
click at [139, 153] on div "[DATE]" at bounding box center [222, 144] width 432 height 35
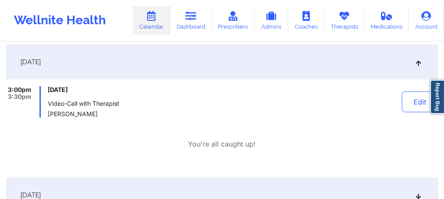
scroll to position [133, 0]
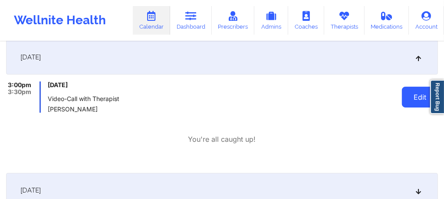
click at [418, 95] on button "Edit" at bounding box center [420, 97] width 36 height 21
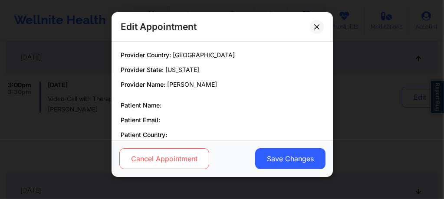
click at [162, 163] on button "Cancel Appointment" at bounding box center [164, 158] width 90 height 21
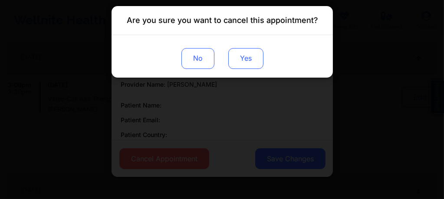
click at [245, 64] on button "Yes" at bounding box center [245, 58] width 35 height 21
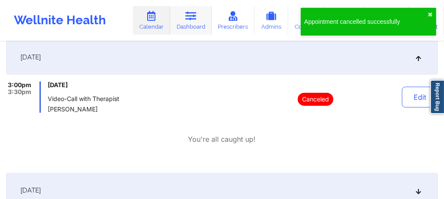
click at [189, 24] on link "Dashboard" at bounding box center [191, 20] width 42 height 29
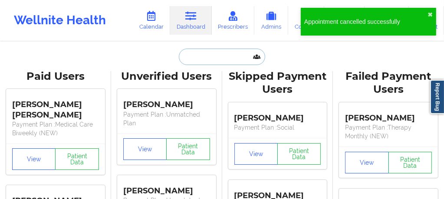
click at [201, 62] on input "text" at bounding box center [222, 57] width 86 height 16
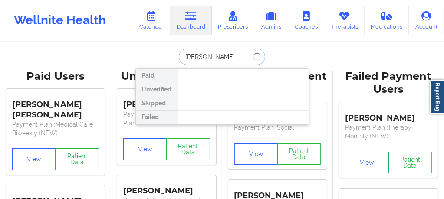
type input "andrea Ramire"
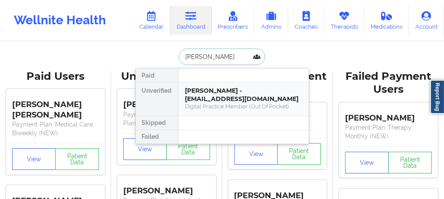
click at [233, 90] on div "andrea ramirez - ll.paych@email.com" at bounding box center [243, 95] width 116 height 16
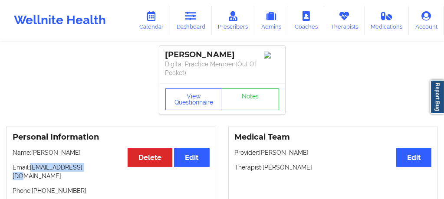
drag, startPoint x: 89, startPoint y: 168, endPoint x: 30, endPoint y: 168, distance: 58.2
click at [30, 168] on p "Email: ll.paych@email.com" at bounding box center [111, 171] width 197 height 17
copy p "[EMAIL_ADDRESS][DOMAIN_NAME]"
click at [189, 23] on link "Dashboard" at bounding box center [191, 20] width 42 height 29
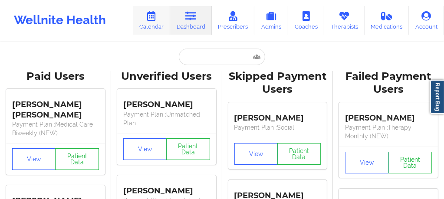
click at [147, 22] on link "Calendar" at bounding box center [151, 20] width 37 height 29
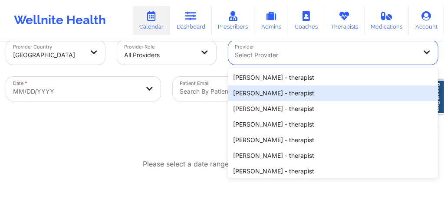
drag, startPoint x: 263, startPoint y: 71, endPoint x: 315, endPoint y: 133, distance: 80.8
click at [315, 65] on div "20 results available. Use Up and Down to choose options, press Enter to select …" at bounding box center [333, 52] width 210 height 24
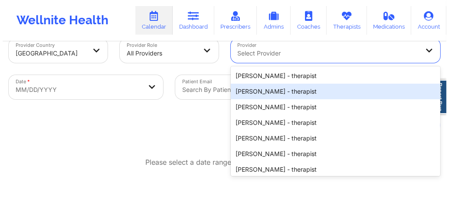
scroll to position [20, 0]
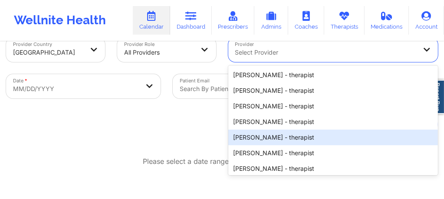
click at [122, 127] on div "Export CSV + Book" at bounding box center [222, 124] width 432 height 21
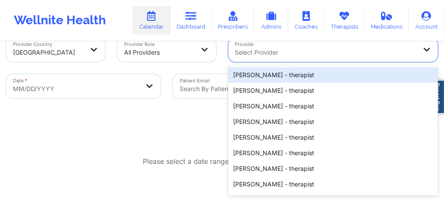
click at [276, 54] on div at bounding box center [325, 52] width 181 height 10
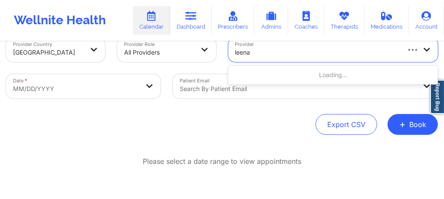
type input "leena l"
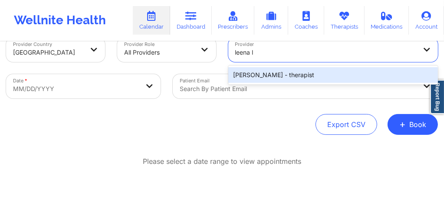
click at [264, 82] on div "[PERSON_NAME] - therapist" at bounding box center [333, 75] width 210 height 16
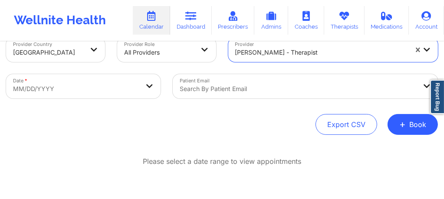
click at [81, 96] on body "Wellnite Health Calendar Dashboard Prescribers Admins Coaches Therapists Medica…" at bounding box center [222, 79] width 444 height 199
select select "2025-8"
select select "2025-9"
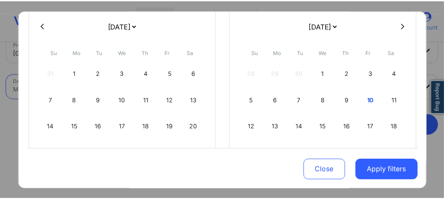
scroll to position [81, 0]
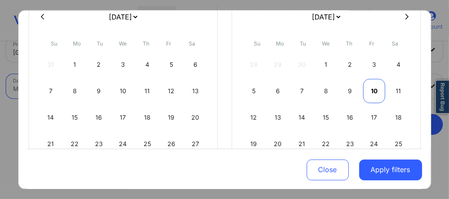
click at [373, 85] on div "10" at bounding box center [374, 91] width 22 height 24
select select "2025-9"
select select "2025-10"
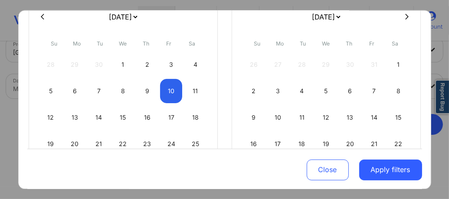
select select "2025-9"
select select "2025-10"
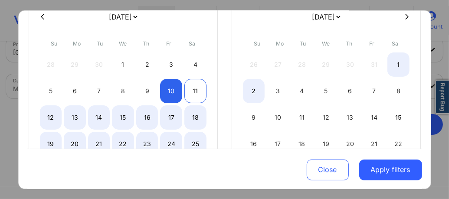
select select "2025-9"
select select "2025-10"
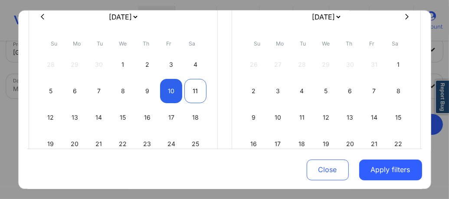
click at [198, 95] on div "11" at bounding box center [195, 91] width 22 height 24
select select "2025-9"
select select "2025-10"
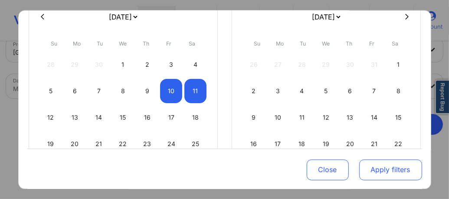
click at [394, 167] on button "Apply filters" at bounding box center [390, 169] width 63 height 21
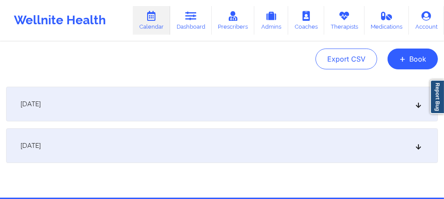
scroll to position [90, 0]
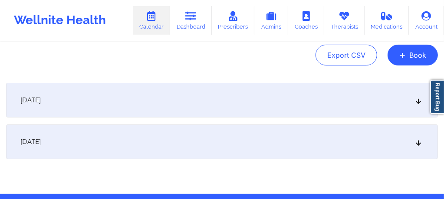
click at [158, 106] on div "[DATE]" at bounding box center [222, 100] width 432 height 35
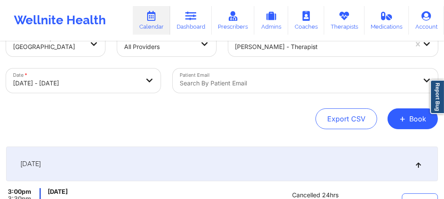
scroll to position [14, 0]
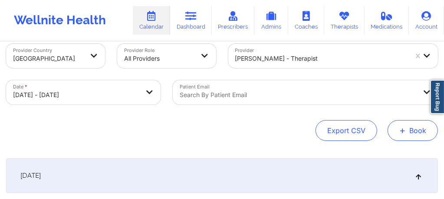
click at [406, 133] on span "+" at bounding box center [402, 130] width 7 height 5
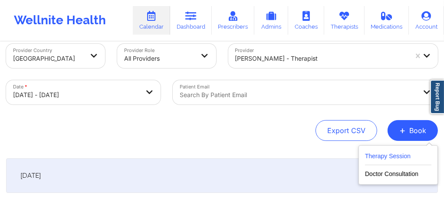
click at [384, 153] on button "Therapy Session" at bounding box center [398, 158] width 66 height 14
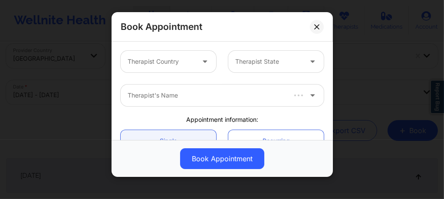
click at [196, 62] on div at bounding box center [205, 62] width 21 height 22
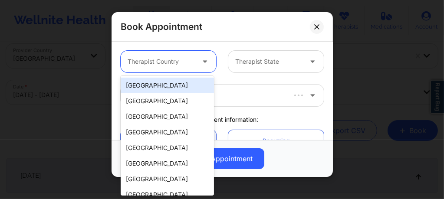
click at [165, 84] on div "[GEOGRAPHIC_DATA]" at bounding box center [167, 86] width 93 height 16
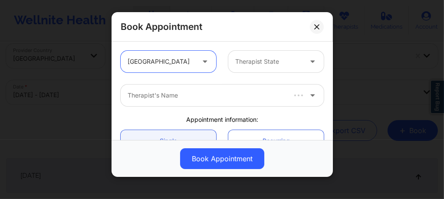
click at [248, 63] on div at bounding box center [268, 61] width 67 height 10
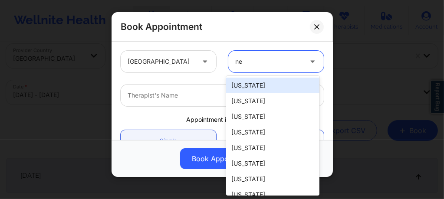
type input "new"
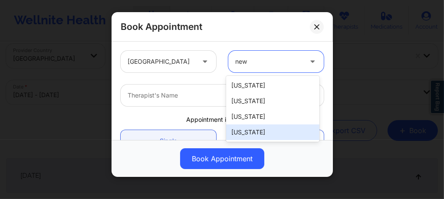
click at [264, 128] on div "[US_STATE]" at bounding box center [272, 133] width 93 height 16
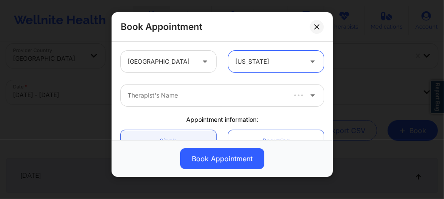
click at [192, 92] on div at bounding box center [206, 95] width 157 height 10
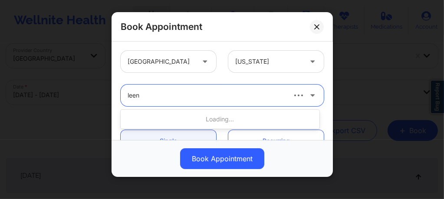
type input "leena"
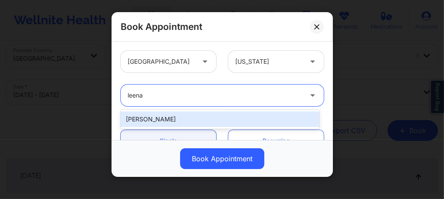
click at [172, 115] on div "[PERSON_NAME]" at bounding box center [220, 120] width 199 height 16
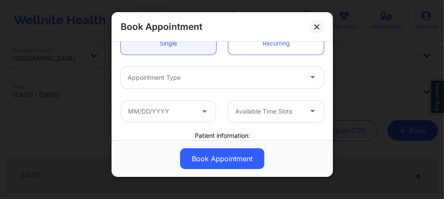
scroll to position [98, 0]
click at [158, 80] on div at bounding box center [215, 77] width 174 height 10
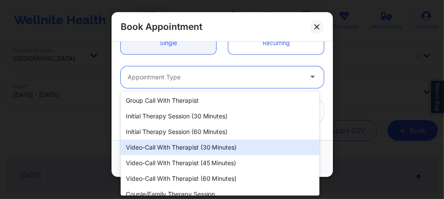
click at [197, 149] on div "Video-Call with Therapist (30 minutes)" at bounding box center [220, 148] width 199 height 16
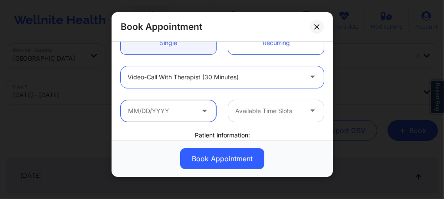
click at [187, 111] on input "text" at bounding box center [168, 111] width 95 height 22
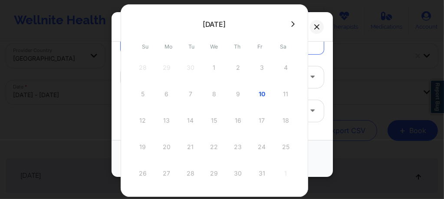
click at [259, 93] on div "10" at bounding box center [262, 94] width 22 height 24
type input "[DATE]"
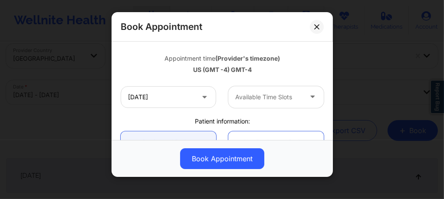
scroll to position [156, 0]
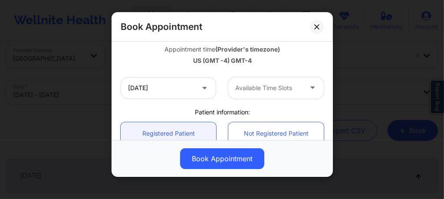
click at [257, 91] on div at bounding box center [268, 88] width 67 height 10
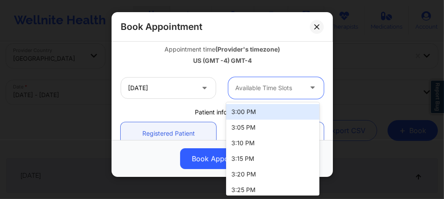
click at [253, 110] on div "3:00 PM" at bounding box center [272, 112] width 93 height 16
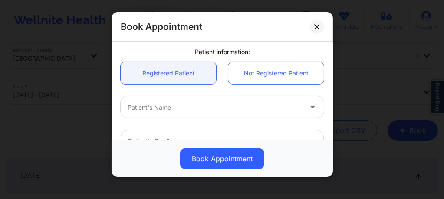
scroll to position [243, 0]
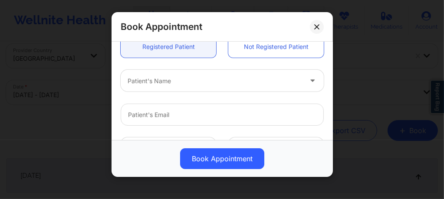
click at [191, 78] on div at bounding box center [215, 81] width 174 height 10
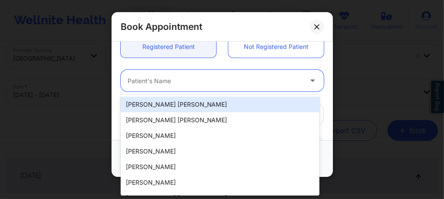
paste input "[EMAIL_ADDRESS][DOMAIN_NAME]"
type input "[EMAIL_ADDRESS][DOMAIN_NAME]"
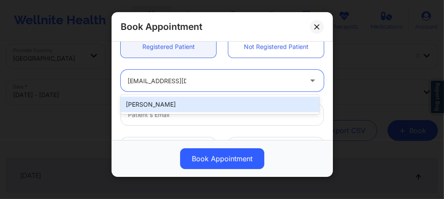
click at [176, 102] on div "[PERSON_NAME]" at bounding box center [220, 105] width 199 height 16
type input "[EMAIL_ADDRESS][DOMAIN_NAME]"
type input "[PHONE_NUMBER]"
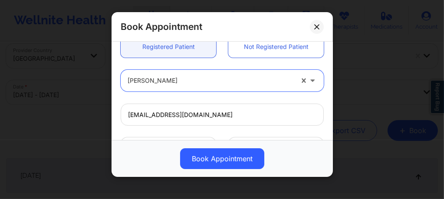
scroll to position [352, 0]
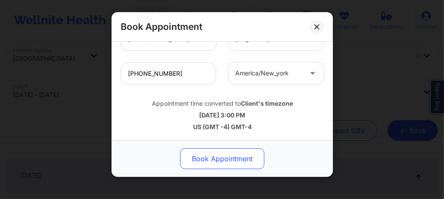
click at [218, 158] on button "Book Appointment" at bounding box center [222, 158] width 84 height 21
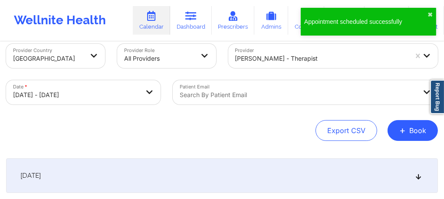
click at [252, 59] on div at bounding box center [321, 58] width 173 height 10
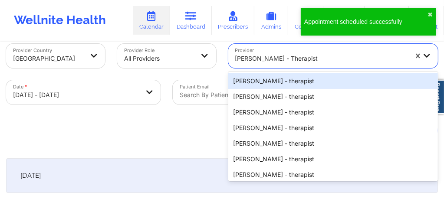
scroll to position [20, 0]
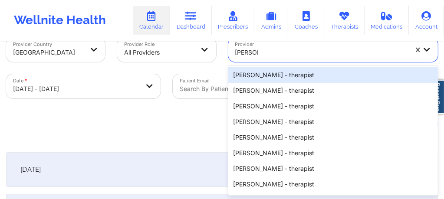
type input "sharon B"
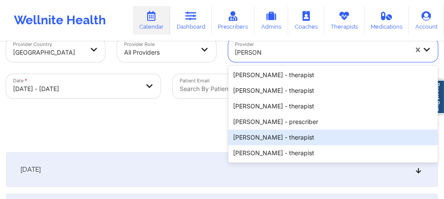
click at [278, 136] on div "Sharon B Hopkins - therapist" at bounding box center [333, 138] width 210 height 16
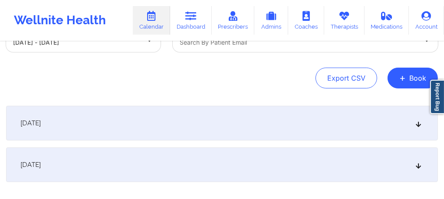
click at [214, 116] on div "[DATE]" at bounding box center [222, 123] width 432 height 35
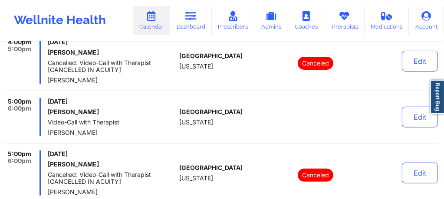
scroll to position [171, 0]
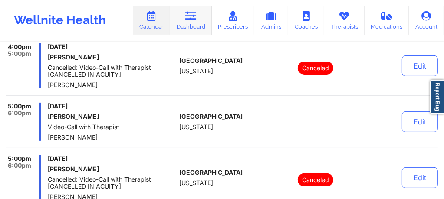
click at [193, 21] on link "Dashboard" at bounding box center [191, 20] width 42 height 29
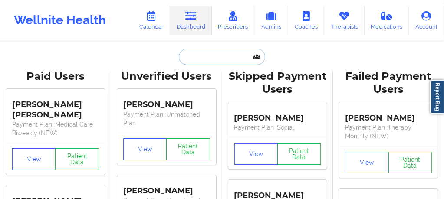
click at [202, 57] on input "text" at bounding box center [222, 57] width 86 height 16
paste input "thomson1044@gmail.com"
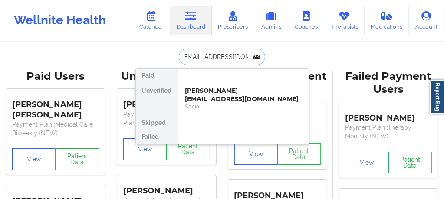
type input "thomson1044@gmail.com"
click at [222, 92] on div "Andrew Thomson - thomson1044@gmail.com" at bounding box center [243, 95] width 116 height 16
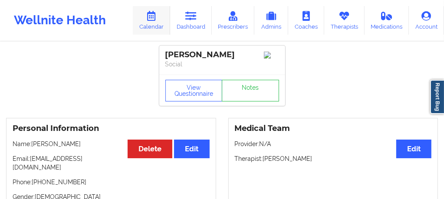
click at [147, 21] on link "Calendar" at bounding box center [151, 20] width 37 height 29
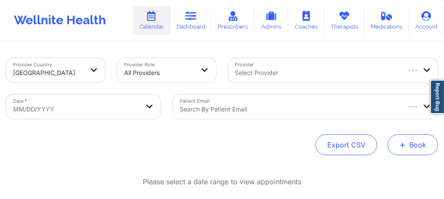
click at [415, 152] on button "+ Book" at bounding box center [413, 145] width 50 height 21
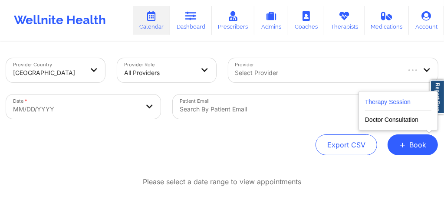
click at [382, 99] on button "Therapy Session" at bounding box center [398, 104] width 66 height 14
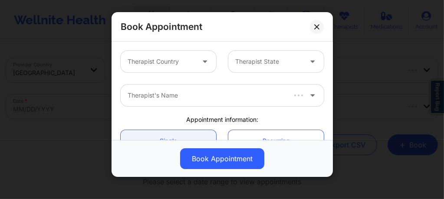
click at [168, 69] on div "Therapist Country" at bounding box center [158, 62] width 75 height 22
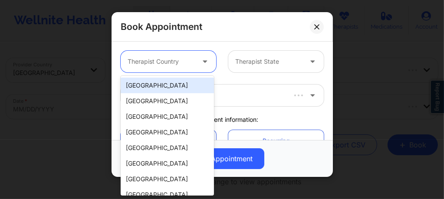
click at [153, 84] on div "[GEOGRAPHIC_DATA]" at bounding box center [167, 86] width 93 height 16
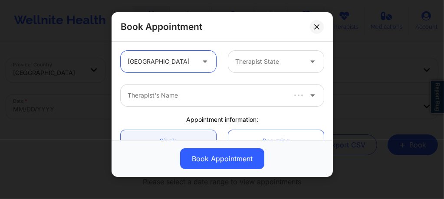
click at [251, 60] on div at bounding box center [268, 61] width 67 height 10
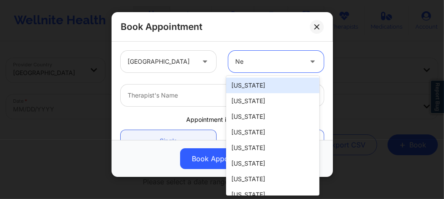
type input "New"
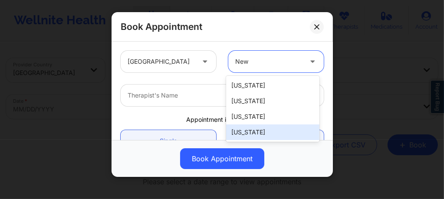
click at [248, 139] on div "[US_STATE]" at bounding box center [272, 133] width 93 height 16
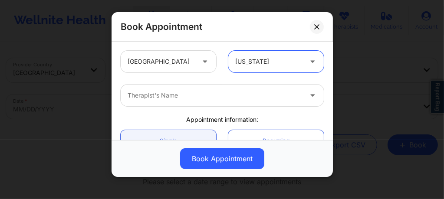
click at [210, 94] on div at bounding box center [215, 95] width 174 height 10
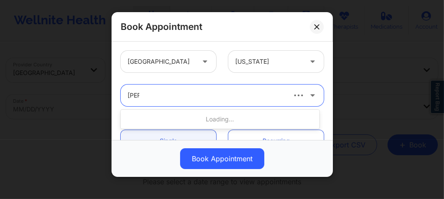
type input "[PERSON_NAME]"
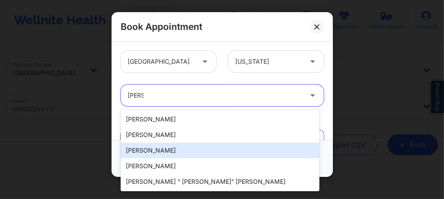
click at [161, 149] on div "[PERSON_NAME]" at bounding box center [220, 151] width 199 height 16
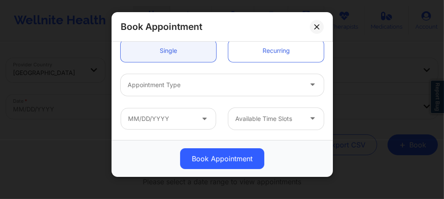
scroll to position [104, 0]
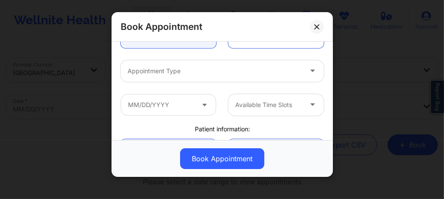
click at [172, 74] on div at bounding box center [215, 71] width 174 height 10
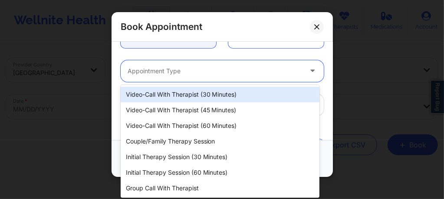
click at [193, 97] on div "Video-Call with Therapist (30 minutes)" at bounding box center [220, 95] width 199 height 16
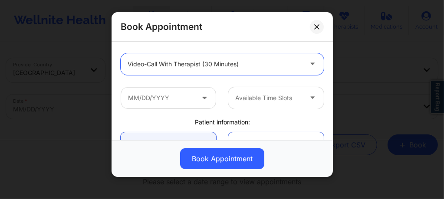
scroll to position [122, 0]
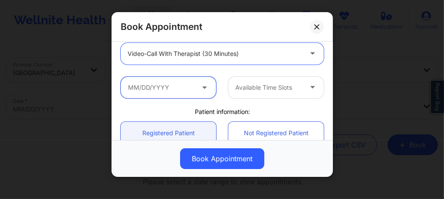
click at [177, 91] on input "text" at bounding box center [168, 88] width 95 height 22
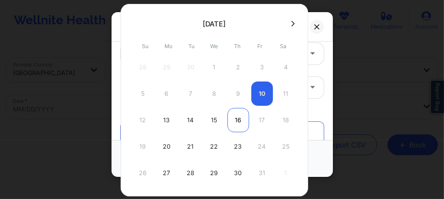
click at [236, 118] on div "16" at bounding box center [238, 120] width 22 height 24
type input "10/16/2025"
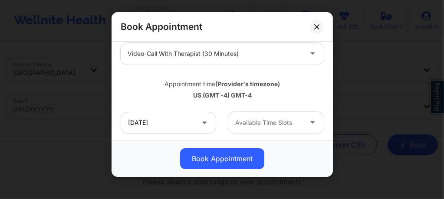
click at [243, 122] on div at bounding box center [268, 123] width 67 height 10
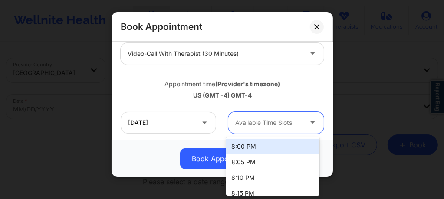
click at [241, 145] on div "8:00 PM" at bounding box center [272, 147] width 93 height 16
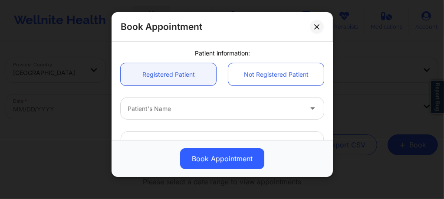
scroll to position [249, 0]
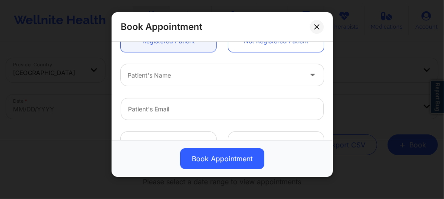
click at [165, 79] on div at bounding box center [215, 75] width 174 height 10
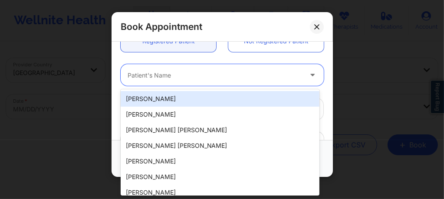
paste input "kalynhuntley17@gmail.com"
type input "kalynhuntley17@gmail.com"
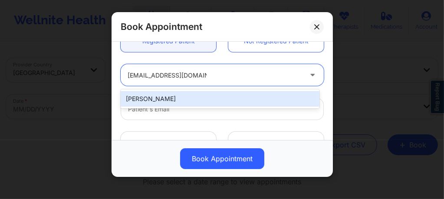
click at [182, 95] on div "Kalyn Huntley" at bounding box center [220, 99] width 199 height 16
type input "kalynhuntley17@gmail.com"
type input "+18032801909"
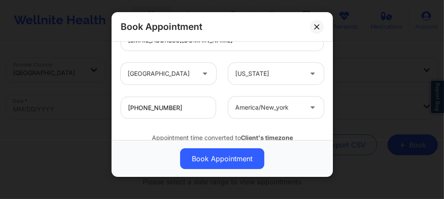
scroll to position [352, 0]
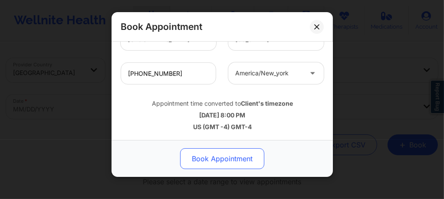
click at [209, 156] on button "Book Appointment" at bounding box center [222, 158] width 84 height 21
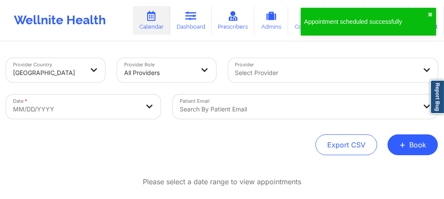
click at [259, 73] on div "Select Provider" at bounding box center [333, 70] width 210 height 24
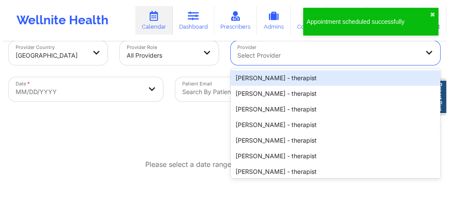
scroll to position [20, 0]
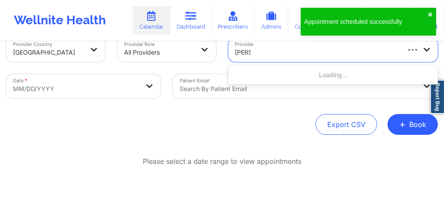
type input "clara w"
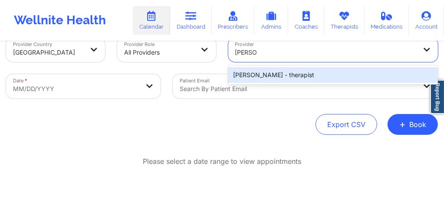
click at [262, 76] on div "[PERSON_NAME] - therapist" at bounding box center [333, 75] width 210 height 16
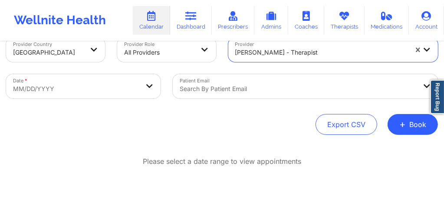
click at [87, 82] on body "Wellnite Health Calendar Dashboard Prescribers Admins Coaches Therapists Medica…" at bounding box center [222, 79] width 444 height 199
select select "2025-8"
select select "2025-9"
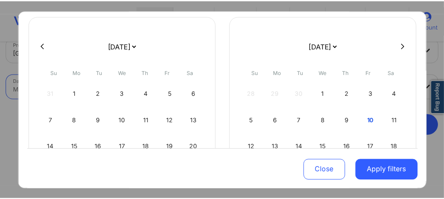
scroll to position [52, 0]
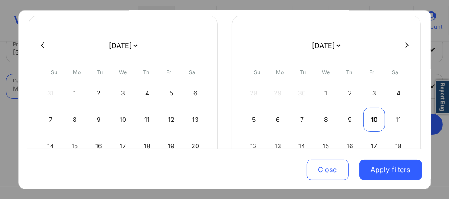
click at [372, 116] on div "10" at bounding box center [374, 120] width 22 height 24
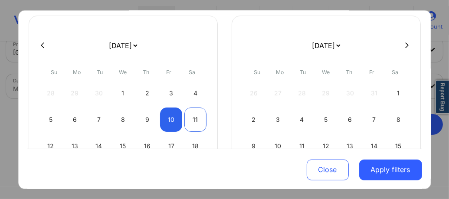
select select "2025-9"
select select "2025-10"
select select "2025-9"
select select "2025-10"
click at [197, 118] on div "11" at bounding box center [195, 120] width 22 height 24
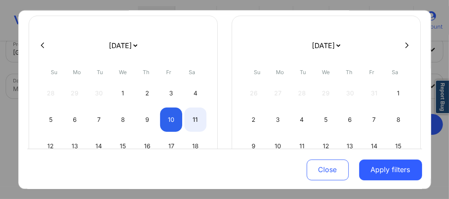
select select "2025-9"
select select "2025-10"
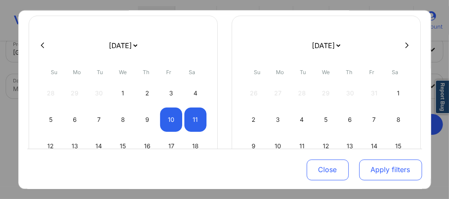
click at [378, 170] on button "Apply filters" at bounding box center [390, 169] width 63 height 21
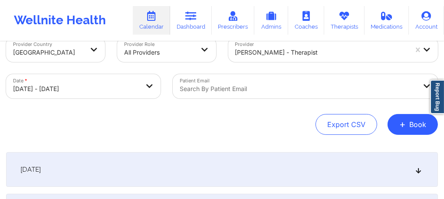
click at [154, 171] on div "[DATE]" at bounding box center [222, 169] width 432 height 35
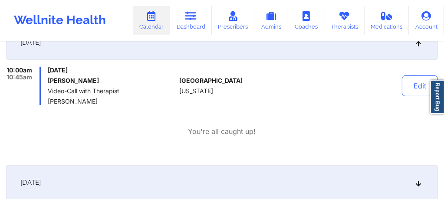
scroll to position [142, 0]
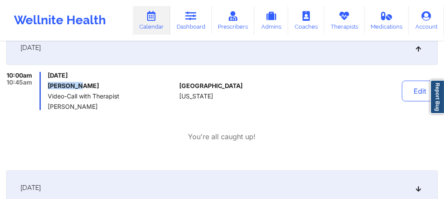
drag, startPoint x: 80, startPoint y: 85, endPoint x: 49, endPoint y: 87, distance: 30.4
click at [49, 87] on h6 "[PERSON_NAME]" at bounding box center [112, 85] width 128 height 7
copy h6 "[PERSON_NAME]"
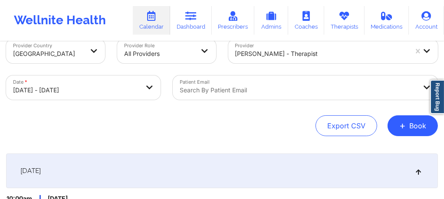
scroll to position [0, 0]
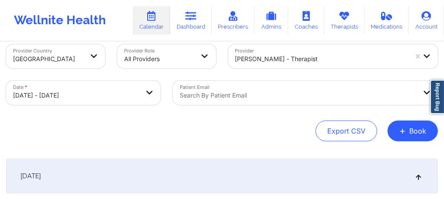
click at [260, 69] on div "Provider Clara Witherspoon - therapist" at bounding box center [333, 56] width 222 height 36
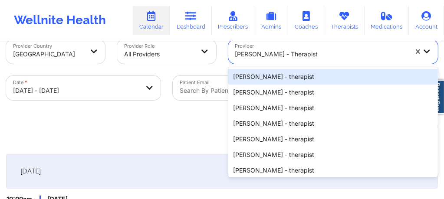
scroll to position [20, 0]
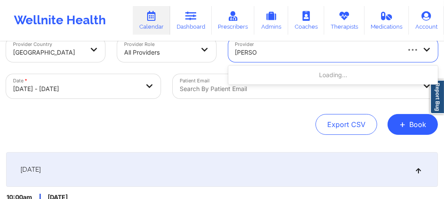
type input "philip For"
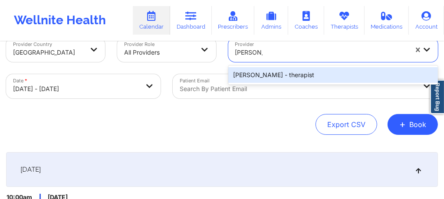
click at [266, 74] on div "Philip Forson - therapist" at bounding box center [333, 75] width 210 height 16
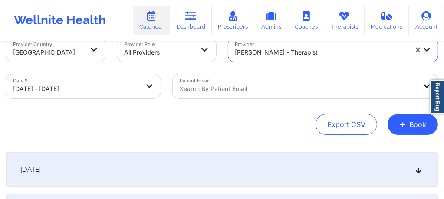
click at [161, 167] on div "[DATE]" at bounding box center [222, 169] width 432 height 35
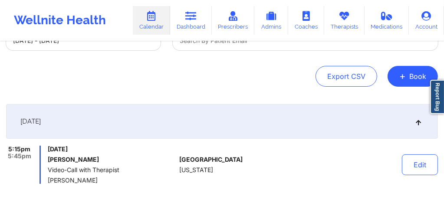
scroll to position [75, 0]
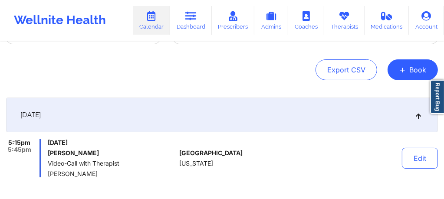
click at [105, 154] on h6 "Samuel Sherman" at bounding box center [112, 153] width 128 height 7
click at [407, 161] on button "Edit" at bounding box center [420, 158] width 36 height 21
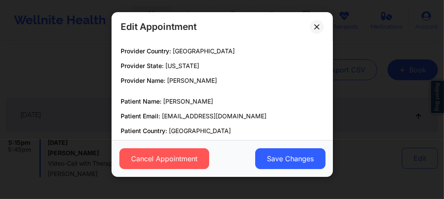
scroll to position [0, 0]
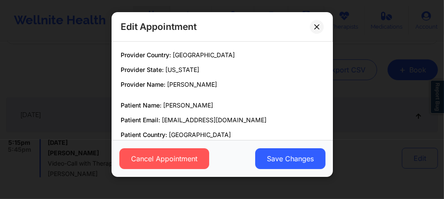
click at [325, 24] on div "Edit Appointment" at bounding box center [222, 27] width 221 height 30
click at [318, 25] on icon at bounding box center [316, 26] width 5 height 5
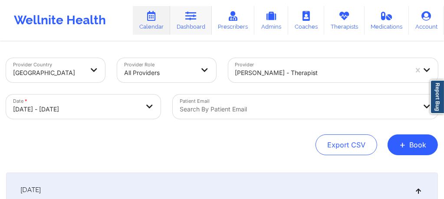
click at [197, 20] on icon at bounding box center [190, 16] width 11 height 10
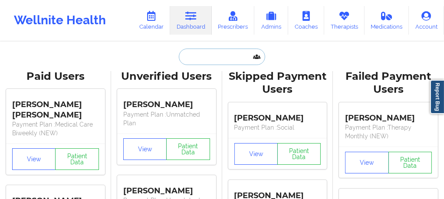
click at [195, 59] on input "text" at bounding box center [222, 57] width 86 height 16
paste input "fiddlinjessy@gmail.com"
type input "fiddlinjessy@gmail.com"
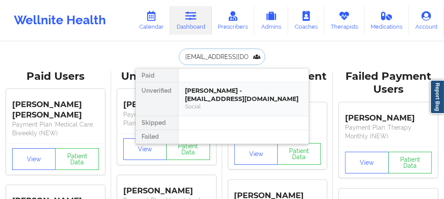
click at [201, 100] on div "Jessica Daumen - fiddlinjessy@gmail.com" at bounding box center [243, 95] width 116 height 16
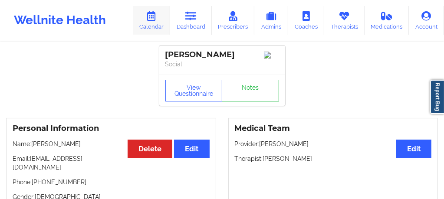
click at [158, 22] on link "Calendar" at bounding box center [151, 20] width 37 height 29
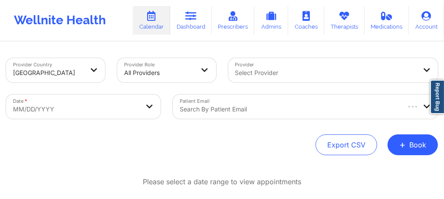
click at [279, 62] on div "Select Provider" at bounding box center [322, 70] width 189 height 24
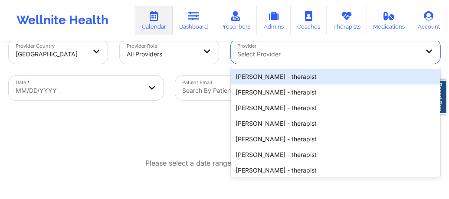
scroll to position [20, 0]
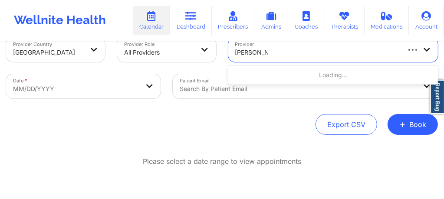
type input "carol osher"
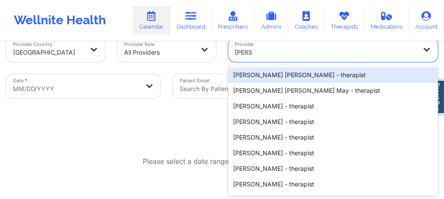
type input "carol os"
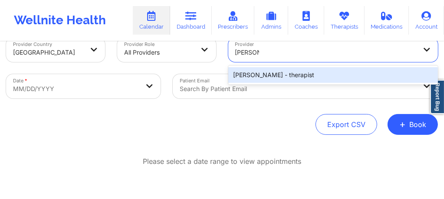
click at [259, 72] on div "Carol Osher - therapist" at bounding box center [333, 75] width 210 height 16
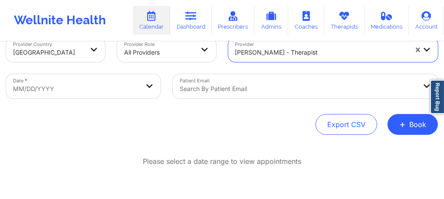
click at [121, 88] on body "Wellnite Health Calendar Dashboard Prescribers Admins Coaches Therapists Medica…" at bounding box center [222, 79] width 444 height 199
select select "2025-8"
select select "2025-9"
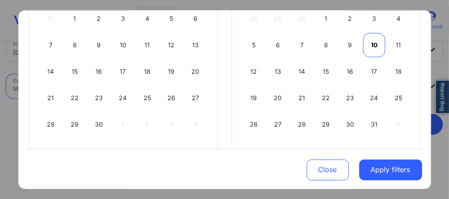
click at [376, 40] on div "10" at bounding box center [374, 45] width 22 height 24
select select "2025-9"
select select "2025-10"
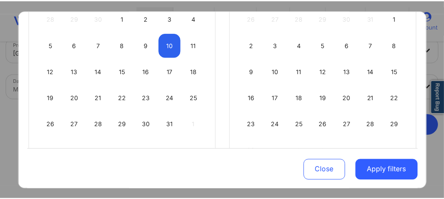
scroll to position [22, 0]
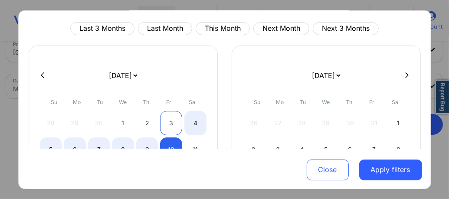
select select "2025-9"
select select "2025-10"
select select "2025-9"
select select "2025-10"
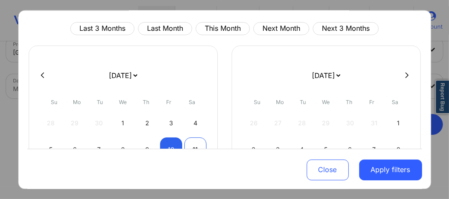
click at [192, 147] on div "11" at bounding box center [195, 150] width 22 height 24
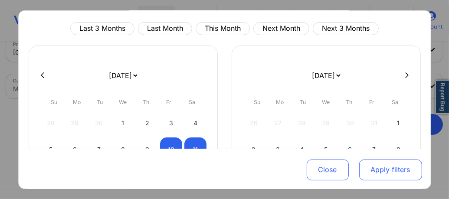
click at [375, 174] on button "Apply filters" at bounding box center [390, 169] width 63 height 21
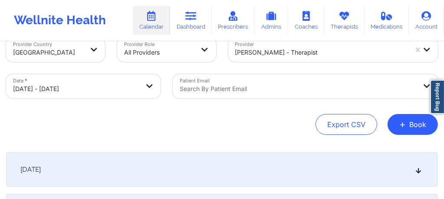
click at [142, 161] on div "[DATE]" at bounding box center [222, 169] width 432 height 35
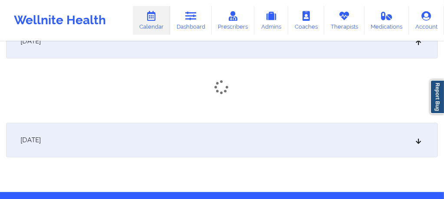
scroll to position [153, 0]
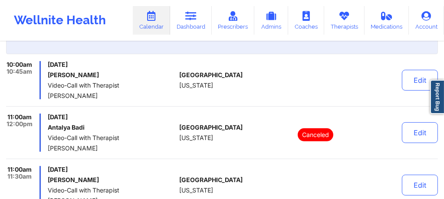
drag, startPoint x: 83, startPoint y: 74, endPoint x: 49, endPoint y: 76, distance: 34.8
click at [49, 76] on h6 "Sarita Jagannath" at bounding box center [112, 75] width 128 height 7
copy h6 "Sarita Jagannath"
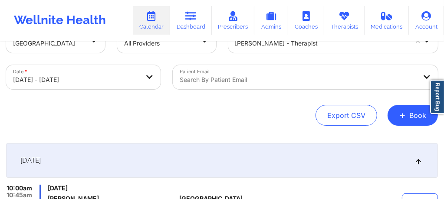
scroll to position [104, 0]
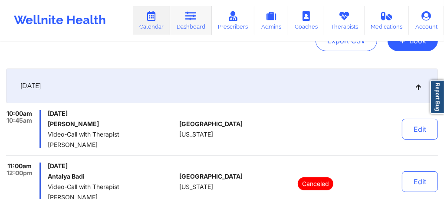
click at [181, 21] on link "Dashboard" at bounding box center [191, 20] width 42 height 29
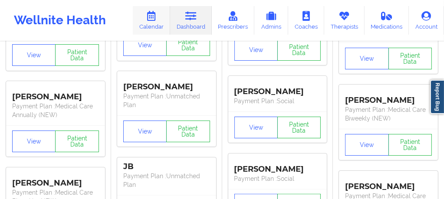
click at [147, 23] on link "Calendar" at bounding box center [151, 20] width 37 height 29
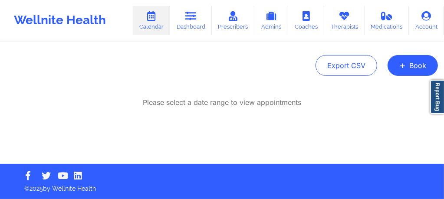
scroll to position [79, 0]
click at [200, 30] on link "Dashboard" at bounding box center [191, 20] width 42 height 29
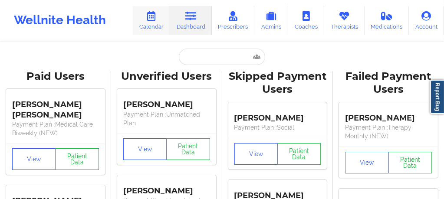
click at [154, 16] on icon at bounding box center [151, 16] width 11 height 10
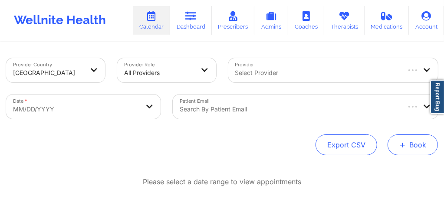
click at [413, 144] on button "+ Book" at bounding box center [413, 145] width 50 height 21
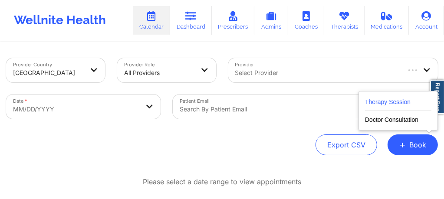
click at [382, 99] on button "Therapy Session" at bounding box center [398, 104] width 66 height 14
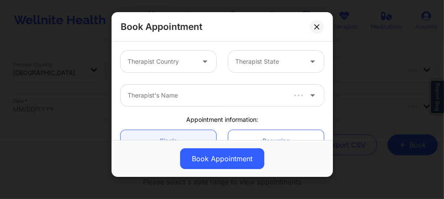
click at [156, 65] on div at bounding box center [161, 61] width 67 height 10
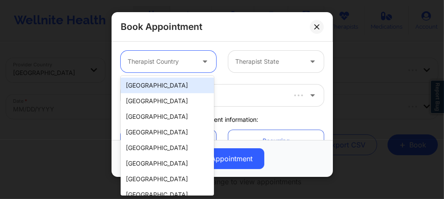
click at [152, 90] on div "[GEOGRAPHIC_DATA]" at bounding box center [167, 86] width 93 height 16
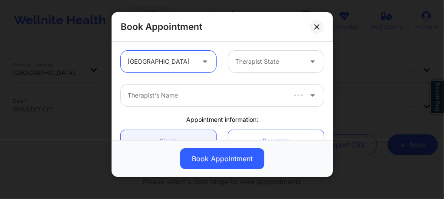
click at [253, 65] on div at bounding box center [268, 61] width 67 height 10
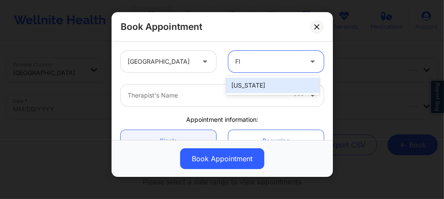
click at [243, 82] on div "[US_STATE]" at bounding box center [272, 86] width 93 height 16
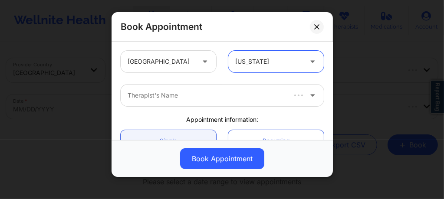
click at [197, 89] on div "Therapist's Name" at bounding box center [203, 96] width 165 height 22
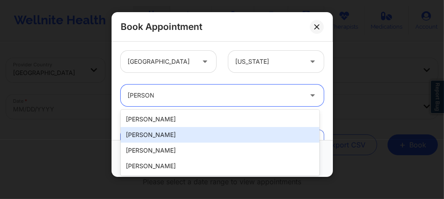
click at [156, 135] on div "Donna Cipriani" at bounding box center [220, 135] width 199 height 16
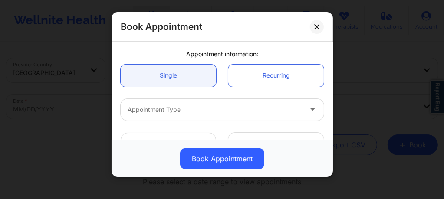
scroll to position [81, 0]
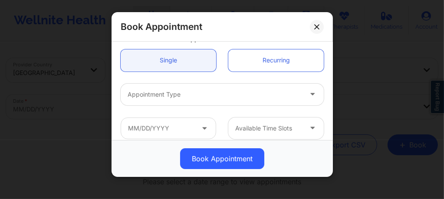
click at [170, 99] on div "Appointment Type" at bounding box center [212, 95] width 182 height 22
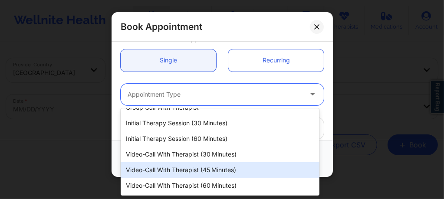
scroll to position [23, 0]
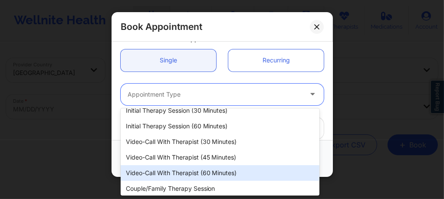
click at [194, 170] on div "Video-Call with Therapist (60 minutes)" at bounding box center [220, 173] width 199 height 16
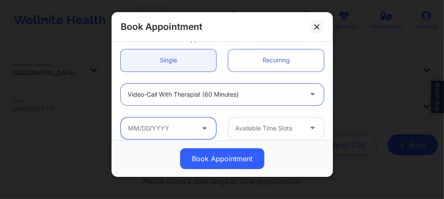
click at [186, 129] on input "text" at bounding box center [168, 129] width 95 height 22
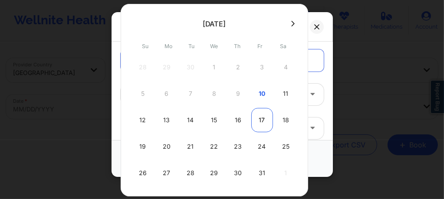
click at [262, 116] on div "17" at bounding box center [262, 120] width 22 height 24
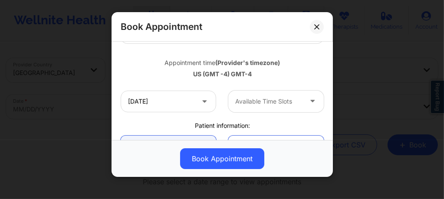
scroll to position [156, 0]
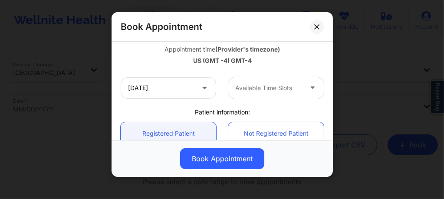
click at [253, 90] on div at bounding box center [268, 88] width 67 height 10
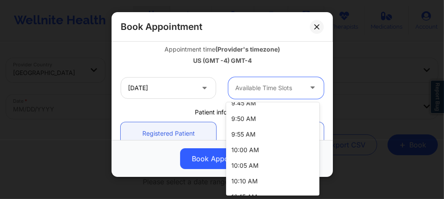
scroll to position [150, 0]
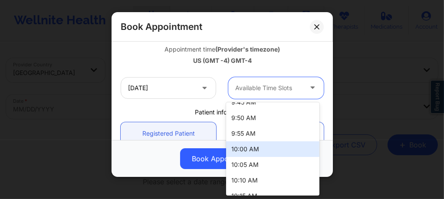
click at [247, 149] on div "10:00 AM" at bounding box center [272, 150] width 93 height 16
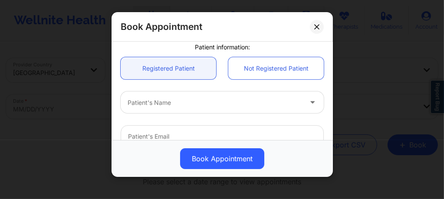
scroll to position [237, 0]
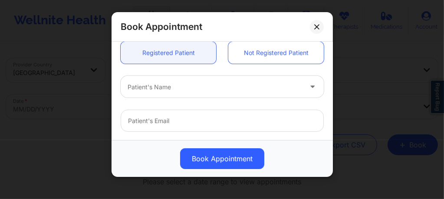
click at [184, 86] on div at bounding box center [215, 87] width 174 height 10
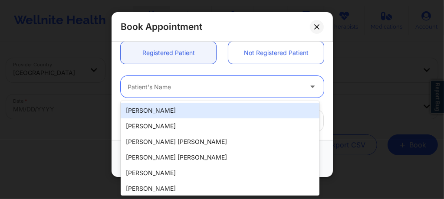
paste input "https://meet.google.com/tsk-obau-duk"
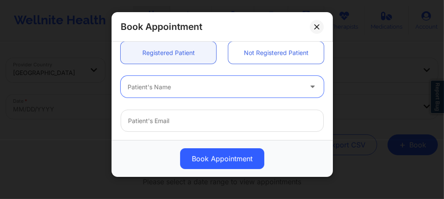
drag, startPoint x: 246, startPoint y: 89, endPoint x: 133, endPoint y: 87, distance: 112.9
click at [133, 87] on div at bounding box center [215, 87] width 174 height 10
paste input "fiddlinjessy@gmail.com"
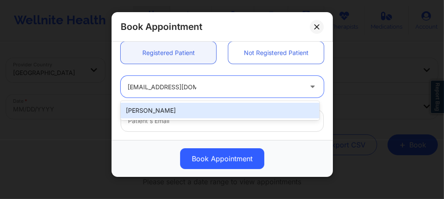
click at [202, 113] on div "Jessica Daumen" at bounding box center [220, 111] width 199 height 16
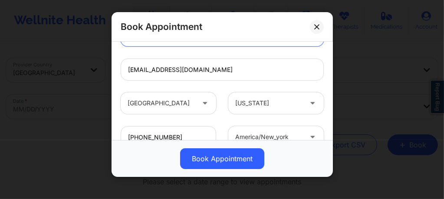
scroll to position [352, 0]
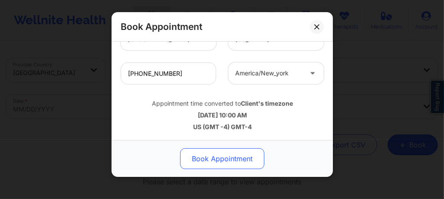
click at [222, 153] on button "Book Appointment" at bounding box center [222, 158] width 84 height 21
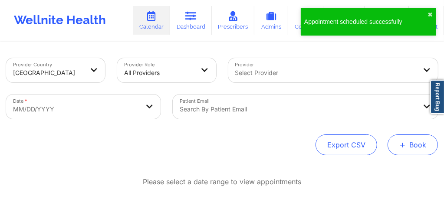
click at [412, 146] on button "+ Book" at bounding box center [413, 145] width 50 height 21
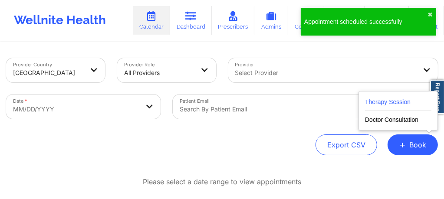
click at [385, 102] on button "Therapy Session" at bounding box center [398, 104] width 66 height 14
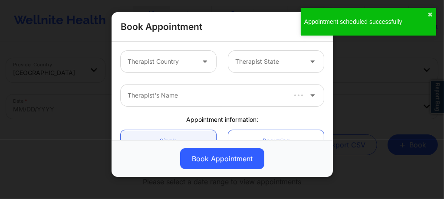
click at [196, 64] on div at bounding box center [205, 62] width 21 height 22
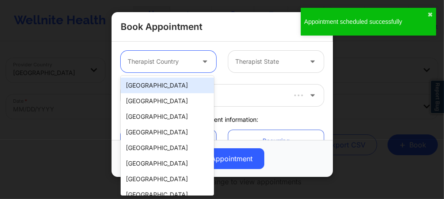
click at [167, 87] on div "[GEOGRAPHIC_DATA]" at bounding box center [167, 86] width 93 height 16
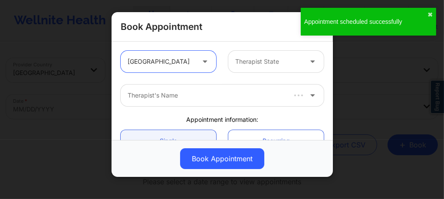
click at [255, 67] on div "Therapist State" at bounding box center [265, 62] width 75 height 22
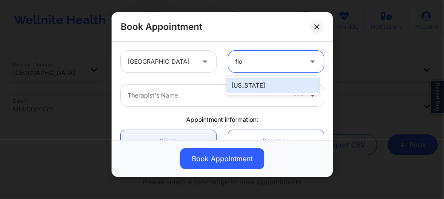
click at [241, 86] on div "[US_STATE]" at bounding box center [272, 86] width 93 height 16
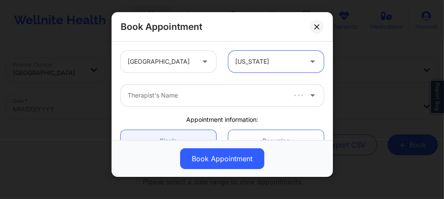
click at [201, 97] on div at bounding box center [206, 95] width 157 height 10
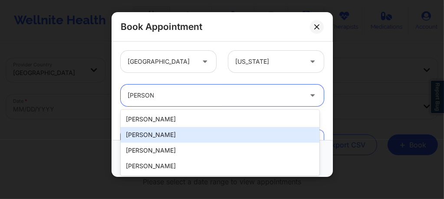
click at [168, 135] on div "Donna Cipriani" at bounding box center [220, 135] width 199 height 16
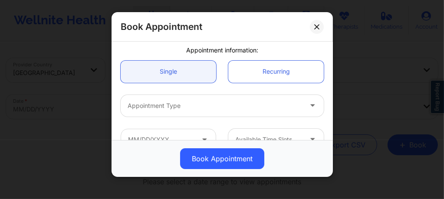
scroll to position [81, 0]
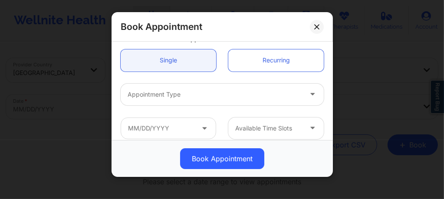
click at [174, 95] on div at bounding box center [215, 94] width 174 height 10
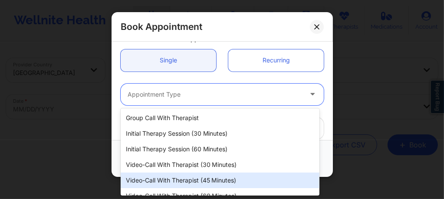
scroll to position [26, 0]
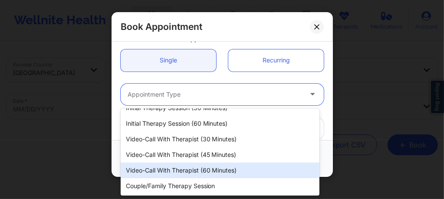
click at [188, 170] on div "Video-Call with Therapist (60 minutes)" at bounding box center [220, 171] width 199 height 16
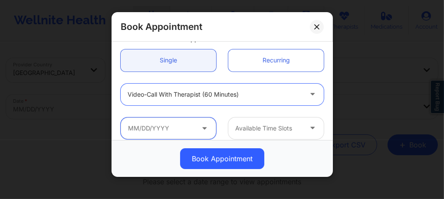
click at [178, 125] on input "text" at bounding box center [168, 129] width 95 height 22
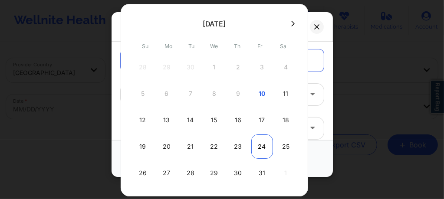
click at [259, 144] on div "24" at bounding box center [262, 147] width 22 height 24
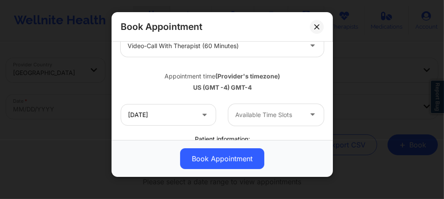
scroll to position [150, 0]
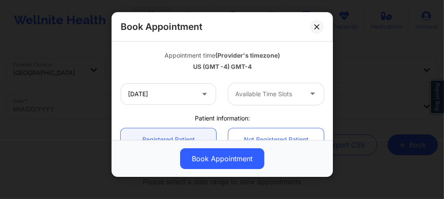
click at [258, 99] on div "Available Time Slots" at bounding box center [265, 94] width 75 height 22
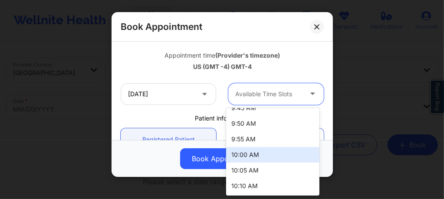
click at [257, 155] on div "10:00 AM" at bounding box center [272, 155] width 93 height 16
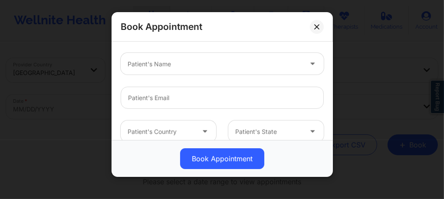
scroll to position [260, 0]
click at [170, 63] on div at bounding box center [215, 64] width 174 height 10
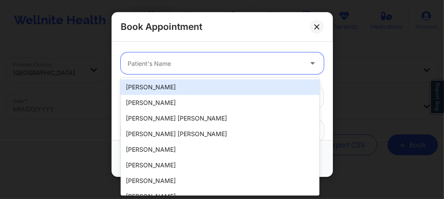
paste input "fiddlinjessy@gmail.com"
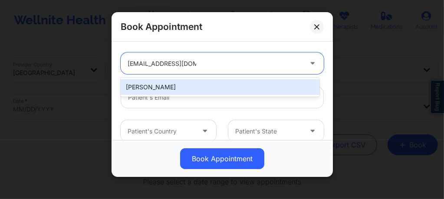
click at [177, 83] on div "Jessica Daumen" at bounding box center [220, 87] width 199 height 16
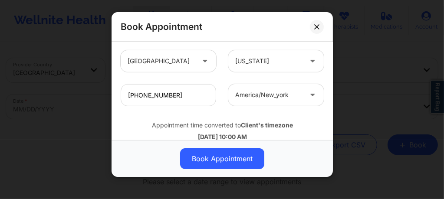
scroll to position [352, 0]
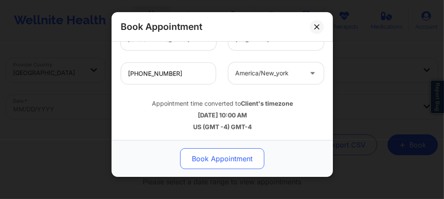
click at [215, 159] on button "Book Appointment" at bounding box center [222, 158] width 84 height 21
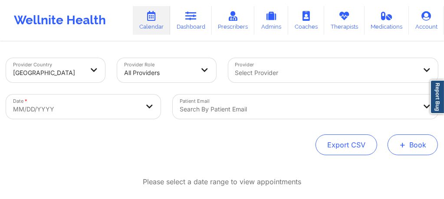
click at [425, 143] on button "+ Book" at bounding box center [413, 145] width 50 height 21
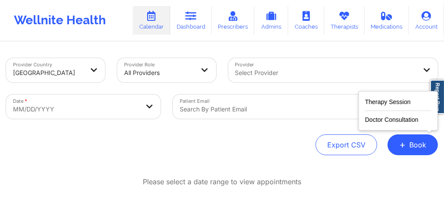
click at [388, 94] on div "Therapy Session Doctor Consultation" at bounding box center [398, 111] width 79 height 40
click at [386, 101] on button "Therapy Session" at bounding box center [398, 104] width 66 height 14
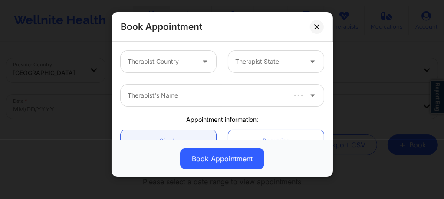
click at [151, 69] on div "Therapist Country" at bounding box center [158, 62] width 75 height 22
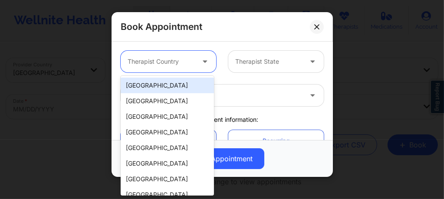
click at [161, 86] on div "[GEOGRAPHIC_DATA]" at bounding box center [167, 86] width 93 height 16
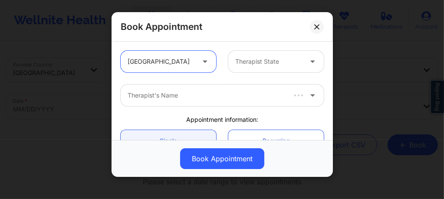
click at [259, 66] on div "Therapist State" at bounding box center [265, 62] width 75 height 22
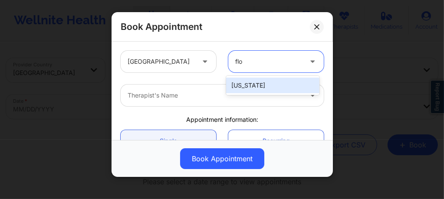
click at [238, 86] on div "[US_STATE]" at bounding box center [272, 86] width 93 height 16
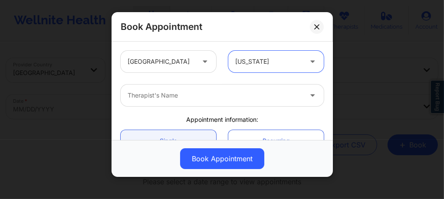
click at [203, 95] on div at bounding box center [215, 95] width 174 height 10
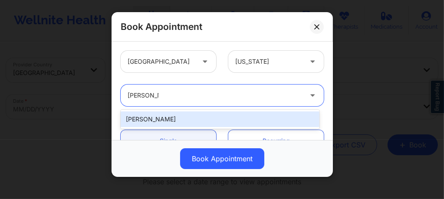
click at [166, 127] on div "Donna Cipriani" at bounding box center [220, 119] width 199 height 19
click at [166, 120] on div "Donna Cipriani" at bounding box center [220, 120] width 199 height 16
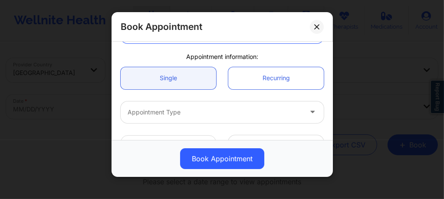
scroll to position [81, 0]
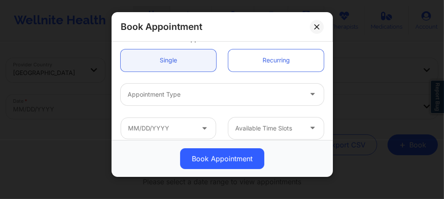
click at [161, 99] on div "Appointment Type" at bounding box center [212, 95] width 182 height 22
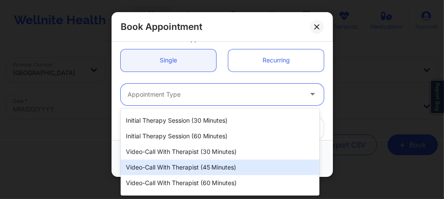
scroll to position [26, 0]
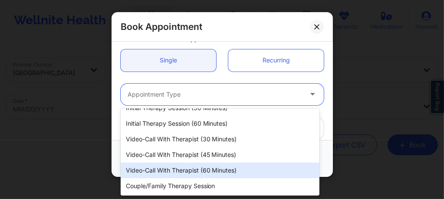
click at [188, 168] on div "Video-Call with Therapist (60 minutes)" at bounding box center [220, 171] width 199 height 16
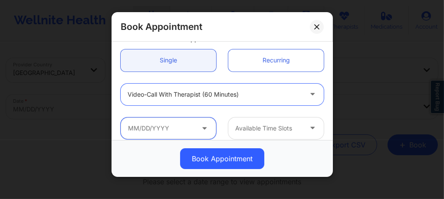
click at [176, 130] on input "text" at bounding box center [168, 129] width 95 height 22
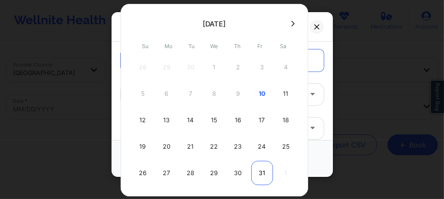
click at [260, 174] on div "31" at bounding box center [262, 173] width 22 height 24
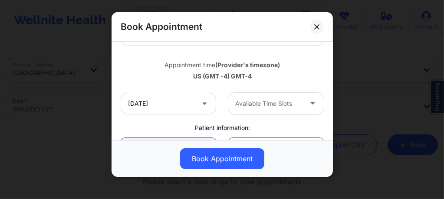
scroll to position [150, 0]
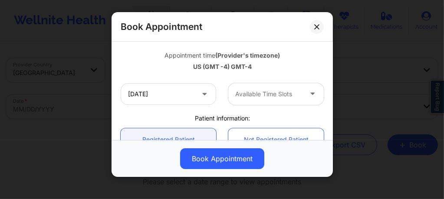
click at [258, 95] on div at bounding box center [268, 94] width 67 height 10
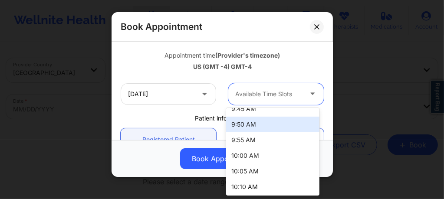
scroll to position [162, 0]
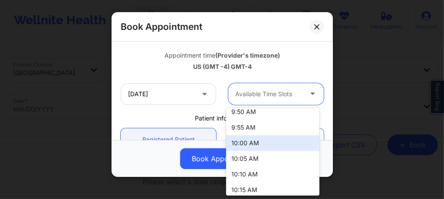
click at [248, 142] on div "10:00 AM" at bounding box center [272, 143] width 93 height 16
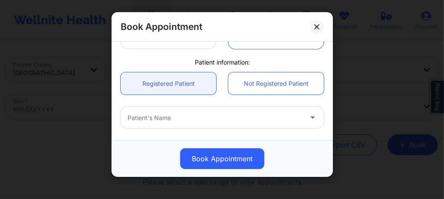
scroll to position [208, 0]
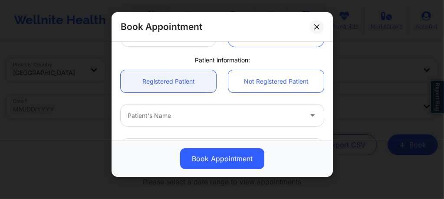
click at [173, 118] on div at bounding box center [215, 116] width 174 height 10
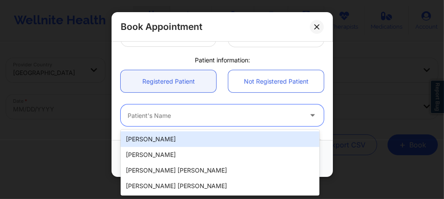
paste input "fiddlinjessy@gmail.com"
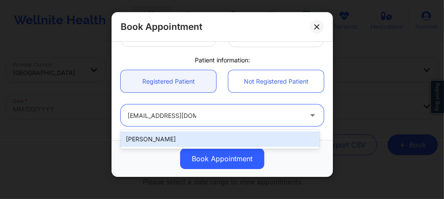
click at [179, 133] on div "Jessica Daumen" at bounding box center [220, 140] width 199 height 16
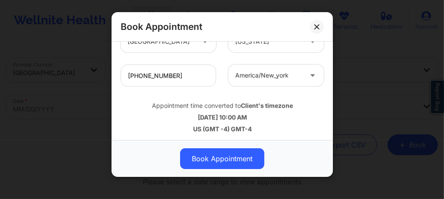
scroll to position [352, 0]
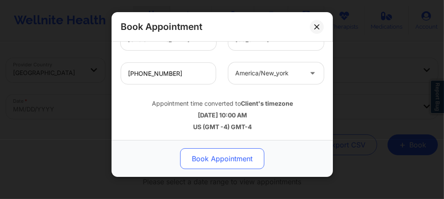
click at [214, 164] on button "Book Appointment" at bounding box center [222, 158] width 84 height 21
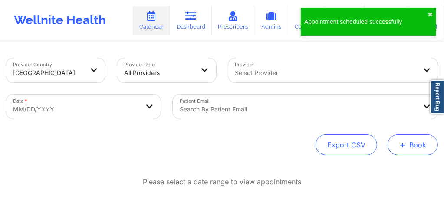
click at [409, 141] on button "+ Book" at bounding box center [413, 145] width 50 height 21
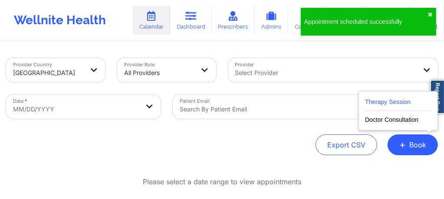
click at [384, 102] on button "Therapy Session" at bounding box center [398, 104] width 66 height 14
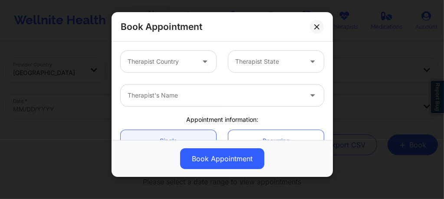
click at [184, 67] on div "Therapist Country" at bounding box center [158, 62] width 75 height 22
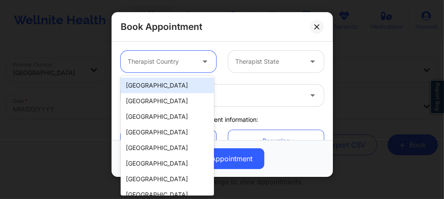
click at [177, 83] on div "[GEOGRAPHIC_DATA]" at bounding box center [167, 86] width 93 height 16
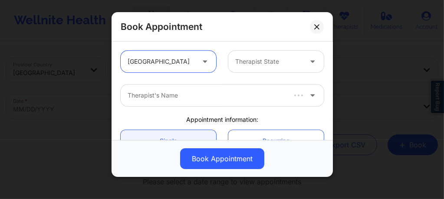
click at [266, 59] on div at bounding box center [268, 61] width 67 height 10
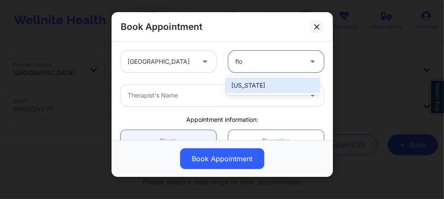
click at [249, 83] on div "[US_STATE]" at bounding box center [272, 86] width 93 height 16
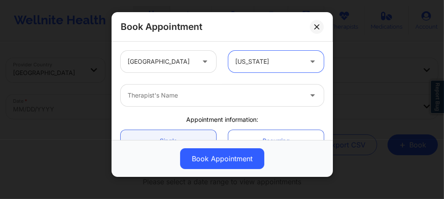
click at [195, 92] on div at bounding box center [215, 95] width 174 height 10
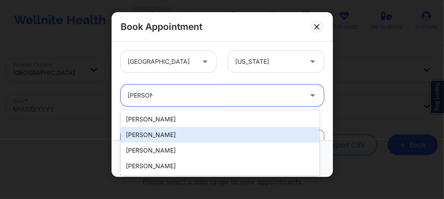
click at [152, 133] on div "Donna Cipriani" at bounding box center [220, 135] width 199 height 16
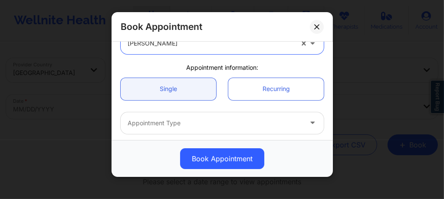
scroll to position [81, 0]
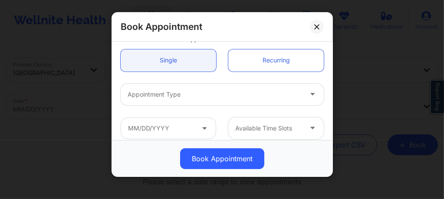
click at [161, 99] on div "Appointment Type" at bounding box center [212, 95] width 182 height 22
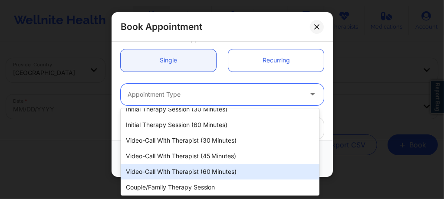
scroll to position [26, 0]
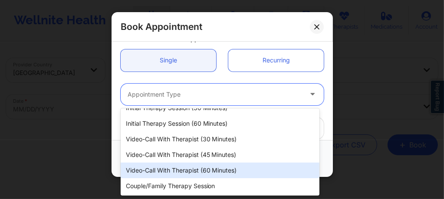
click at [195, 171] on div "Video-Call with Therapist (60 minutes)" at bounding box center [220, 171] width 199 height 16
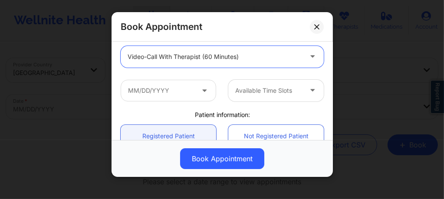
scroll to position [127, 0]
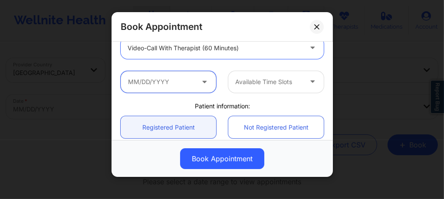
click at [167, 80] on input "text" at bounding box center [168, 82] width 95 height 22
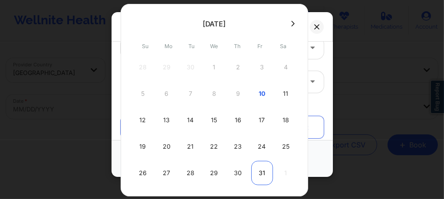
click at [259, 174] on div "31" at bounding box center [262, 173] width 22 height 24
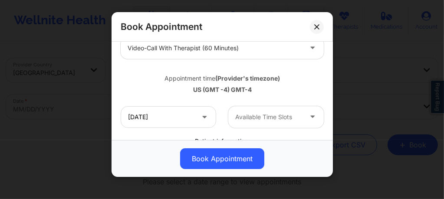
click at [265, 116] on div at bounding box center [268, 117] width 67 height 10
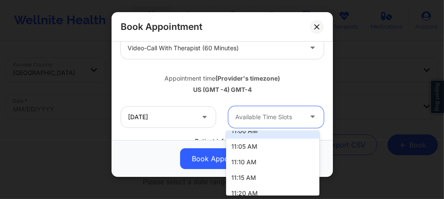
scroll to position [23, 0]
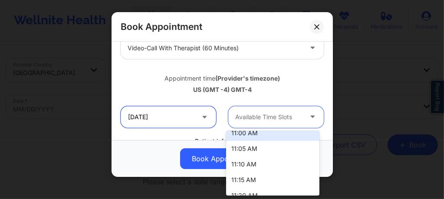
click at [189, 117] on input "[DATE]" at bounding box center [168, 117] width 95 height 22
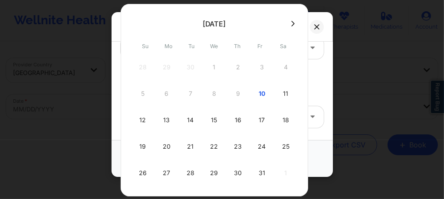
click at [291, 24] on icon at bounding box center [292, 23] width 3 height 7
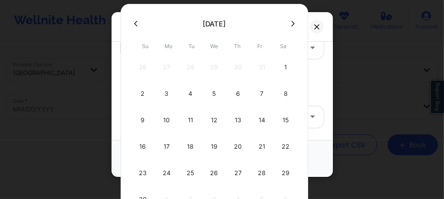
click at [259, 97] on div "7" at bounding box center [262, 94] width 22 height 24
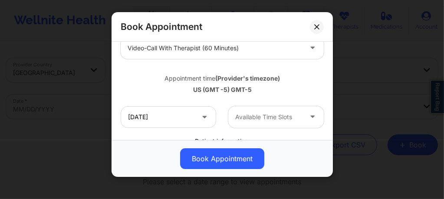
click at [263, 117] on div at bounding box center [268, 117] width 67 height 10
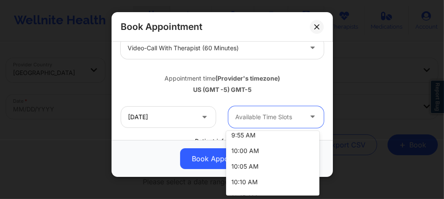
scroll to position [179, 0]
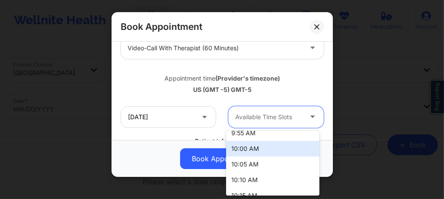
click at [246, 147] on div "10:00 AM" at bounding box center [272, 149] width 93 height 16
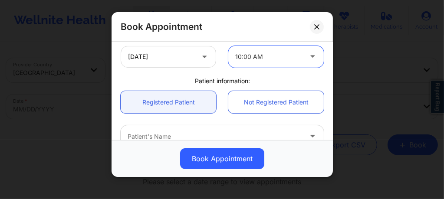
scroll to position [208, 0]
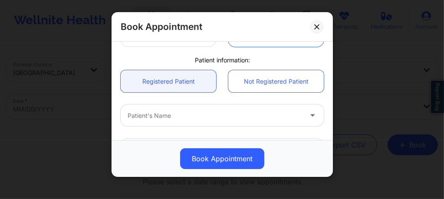
click at [180, 118] on div at bounding box center [215, 116] width 174 height 10
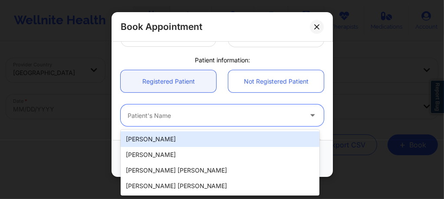
paste input "fiddlinjessy@gmail.com"
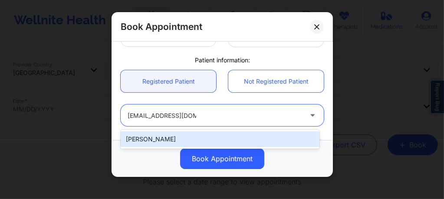
click at [184, 138] on div "Jessica Daumen" at bounding box center [220, 140] width 199 height 16
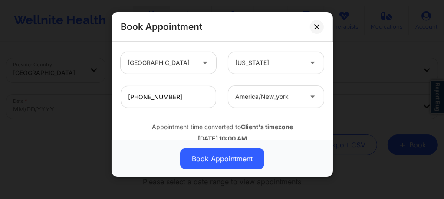
scroll to position [352, 0]
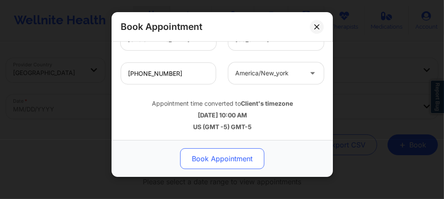
click at [205, 160] on button "Book Appointment" at bounding box center [222, 158] width 84 height 21
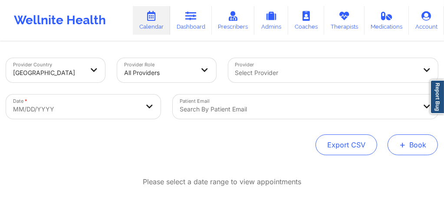
click at [410, 147] on button "+ Book" at bounding box center [413, 145] width 50 height 21
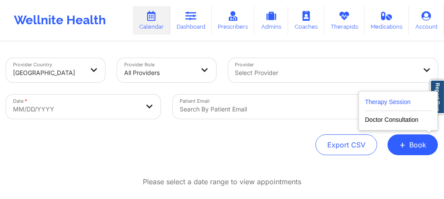
click at [372, 101] on button "Therapy Session" at bounding box center [398, 104] width 66 height 14
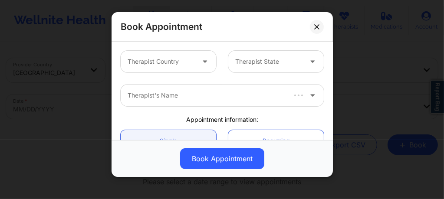
click at [182, 67] on div "Therapist Country" at bounding box center [158, 62] width 75 height 22
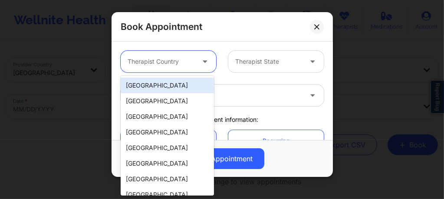
click at [172, 85] on div "[GEOGRAPHIC_DATA]" at bounding box center [167, 86] width 93 height 16
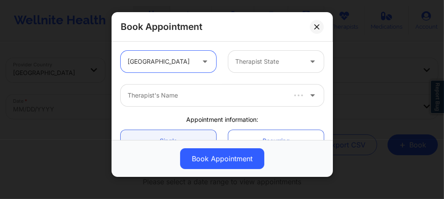
click at [264, 61] on div at bounding box center [268, 61] width 67 height 10
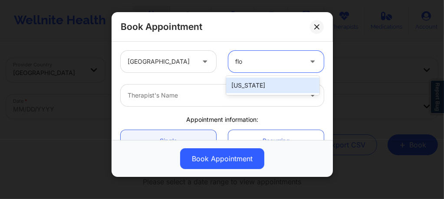
click at [248, 91] on div "[US_STATE]" at bounding box center [272, 86] width 93 height 16
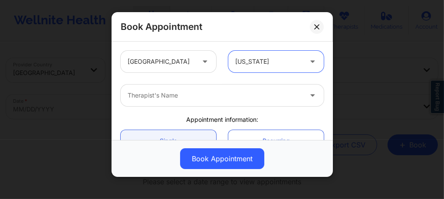
click at [201, 99] on div at bounding box center [215, 95] width 174 height 10
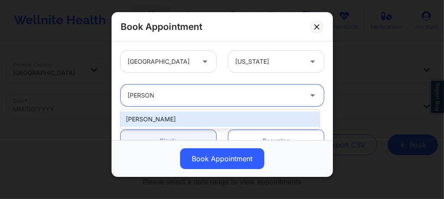
click at [180, 112] on div "Donna Cipriani" at bounding box center [220, 120] width 199 height 16
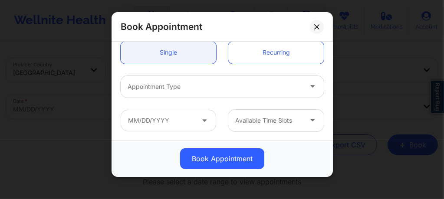
scroll to position [104, 0]
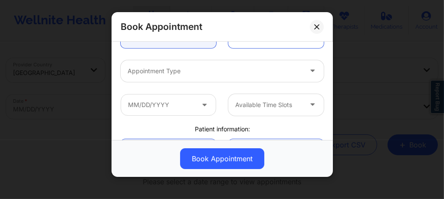
click at [184, 72] on div at bounding box center [215, 71] width 174 height 10
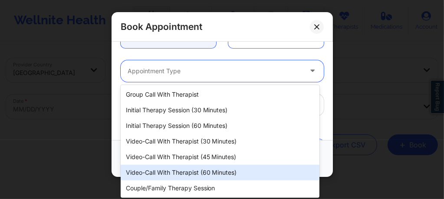
click at [211, 171] on div "Video-Call with Therapist (60 minutes)" at bounding box center [220, 173] width 199 height 16
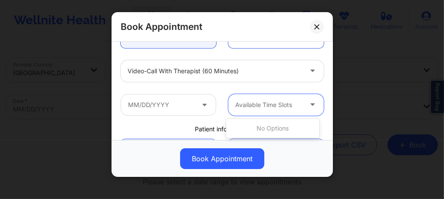
click at [255, 105] on div at bounding box center [268, 105] width 67 height 10
click at [177, 107] on input "text" at bounding box center [168, 105] width 95 height 22
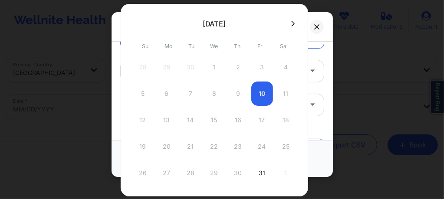
click at [291, 26] on icon at bounding box center [292, 23] width 3 height 7
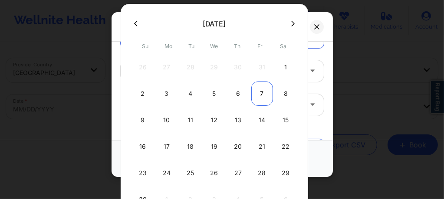
click at [258, 95] on div "7" at bounding box center [262, 94] width 22 height 24
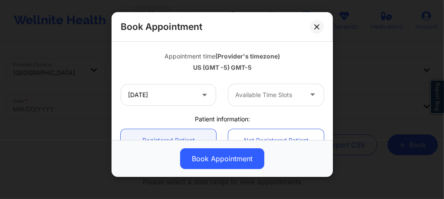
scroll to position [150, 0]
click at [262, 96] on div at bounding box center [268, 94] width 67 height 10
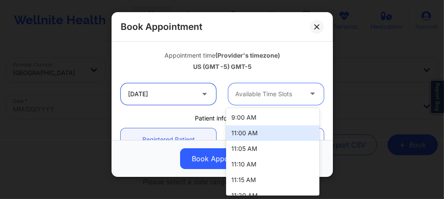
click at [185, 98] on input "11/07/2025" at bounding box center [168, 94] width 95 height 22
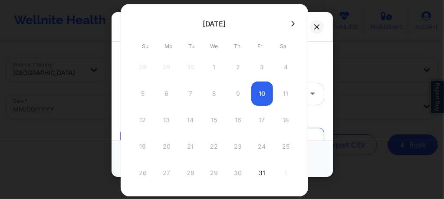
click at [291, 24] on icon at bounding box center [292, 23] width 3 height 7
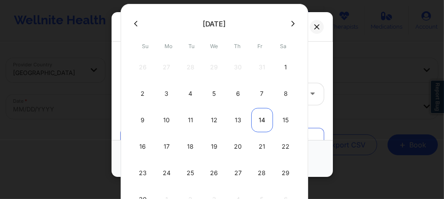
click at [257, 122] on div "14" at bounding box center [262, 120] width 22 height 24
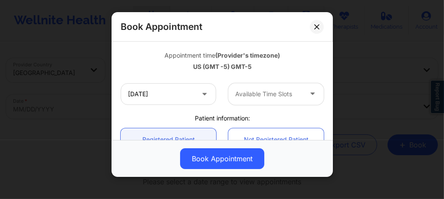
click at [274, 96] on div at bounding box center [268, 94] width 67 height 10
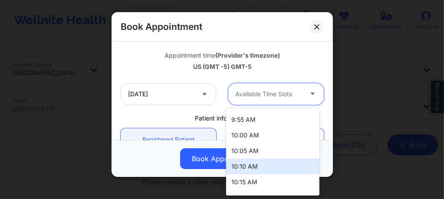
scroll to position [168, 0]
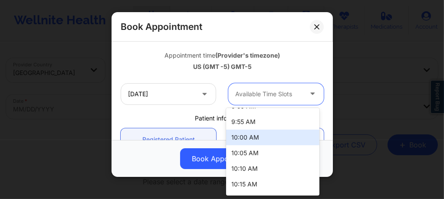
click at [245, 137] on div "10:00 AM" at bounding box center [272, 138] width 93 height 16
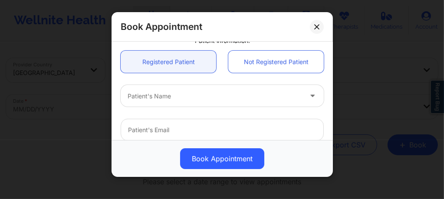
scroll to position [231, 0]
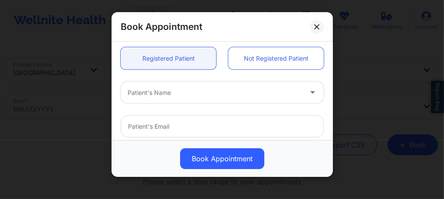
click at [184, 92] on div at bounding box center [215, 93] width 174 height 10
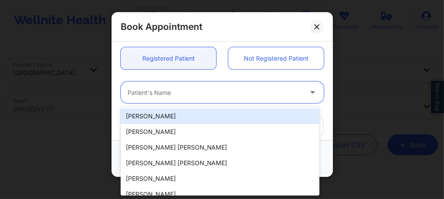
paste input "fiddlinjessy@gmail.com"
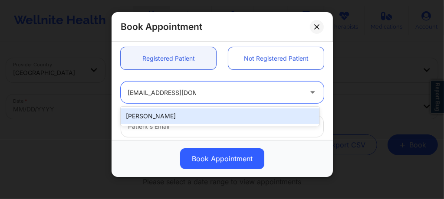
click at [188, 111] on div "Jessica Daumen" at bounding box center [220, 117] width 199 height 16
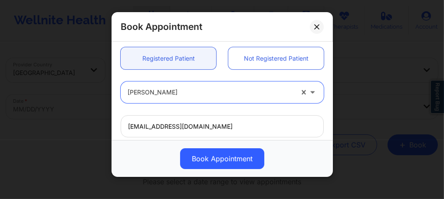
scroll to position [352, 0]
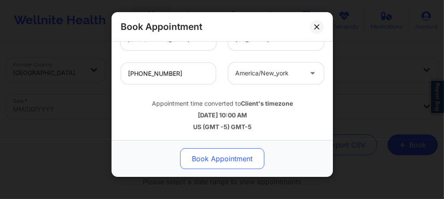
click at [203, 160] on button "Book Appointment" at bounding box center [222, 158] width 84 height 21
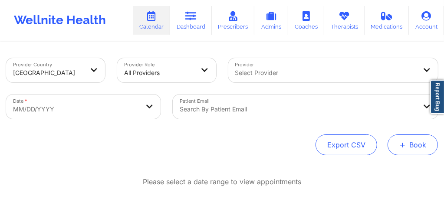
click at [410, 143] on button "+ Book" at bounding box center [413, 145] width 50 height 21
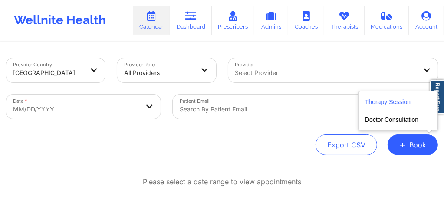
click at [377, 102] on button "Therapy Session" at bounding box center [398, 104] width 66 height 14
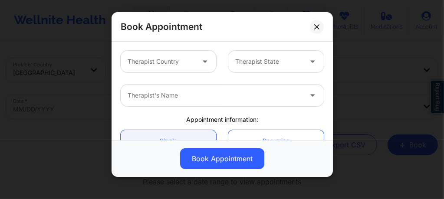
click at [201, 64] on icon at bounding box center [205, 59] width 9 height 7
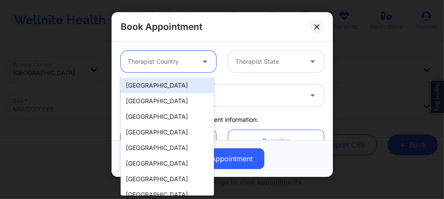
click at [189, 81] on div "[GEOGRAPHIC_DATA]" at bounding box center [167, 86] width 93 height 16
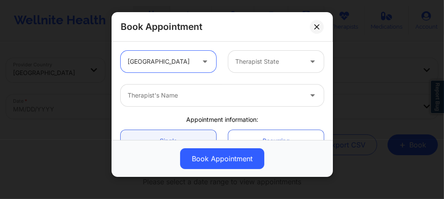
click at [260, 62] on div at bounding box center [268, 61] width 67 height 10
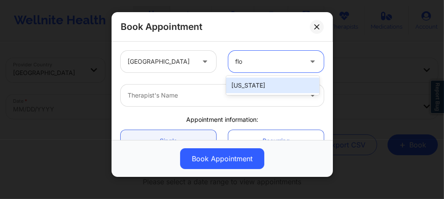
click at [241, 86] on div "[US_STATE]" at bounding box center [272, 86] width 93 height 16
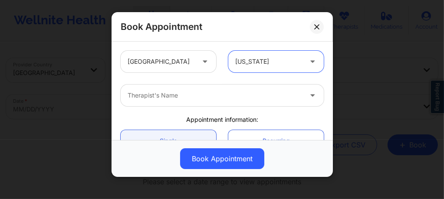
click at [216, 95] on div at bounding box center [215, 95] width 174 height 10
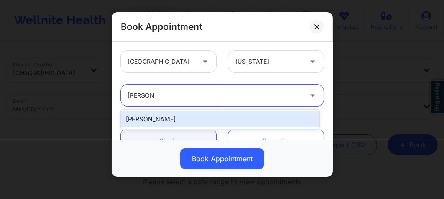
click at [179, 115] on div "Donna Cipriani" at bounding box center [220, 120] width 199 height 16
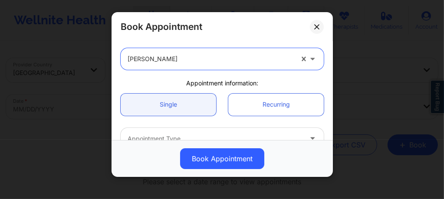
scroll to position [46, 0]
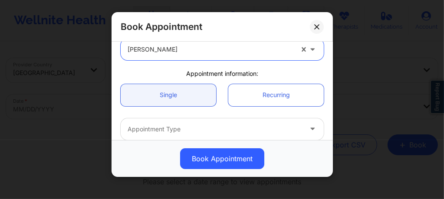
click at [178, 127] on div at bounding box center [215, 129] width 174 height 10
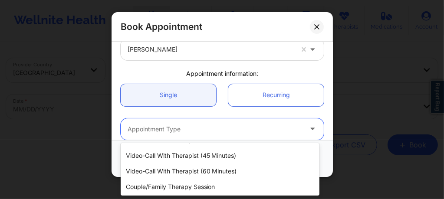
scroll to position [60, 0]
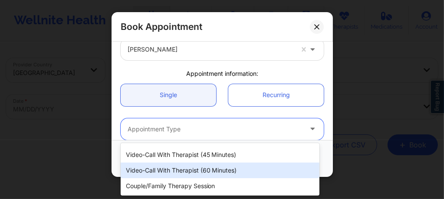
click at [198, 172] on div "Video-Call with Therapist (60 minutes)" at bounding box center [220, 171] width 199 height 16
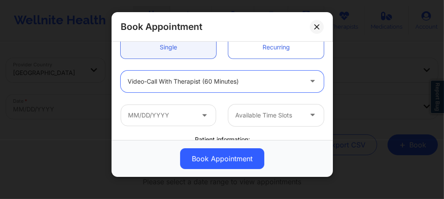
scroll to position [115, 0]
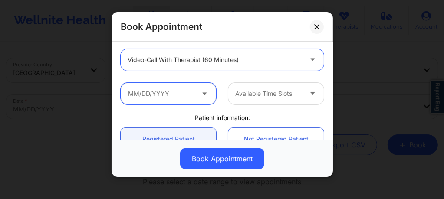
click at [161, 94] on input "text" at bounding box center [168, 94] width 95 height 22
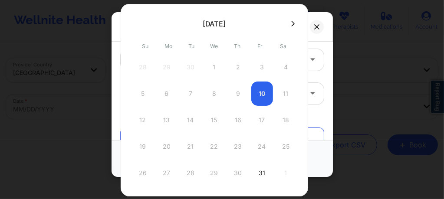
click at [291, 25] on icon at bounding box center [292, 24] width 3 height 6
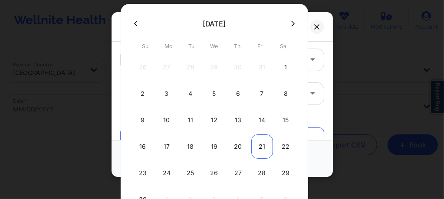
click at [263, 146] on div "21" at bounding box center [262, 147] width 22 height 24
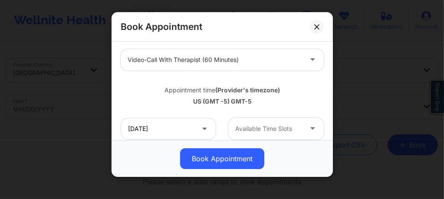
click at [281, 127] on div at bounding box center [268, 129] width 67 height 10
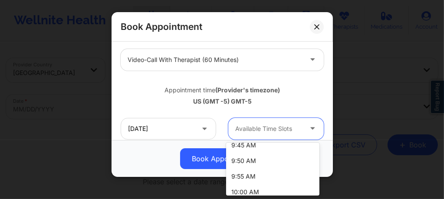
scroll to position [162, 0]
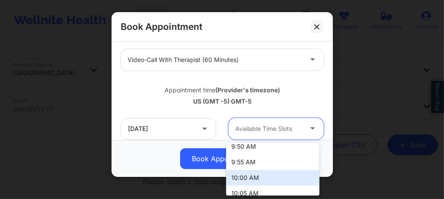
click at [251, 181] on div "10:00 AM" at bounding box center [272, 178] width 93 height 16
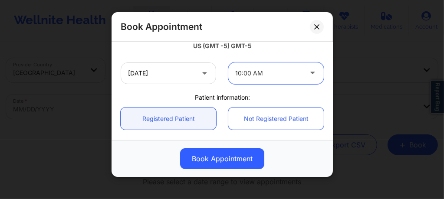
scroll to position [191, 0]
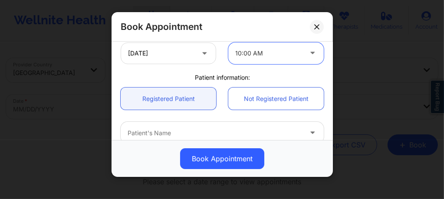
click at [178, 128] on div at bounding box center [215, 133] width 174 height 10
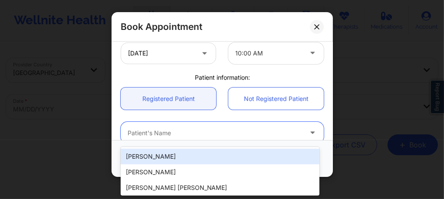
paste input "fiddlinjessy@gmail.com"
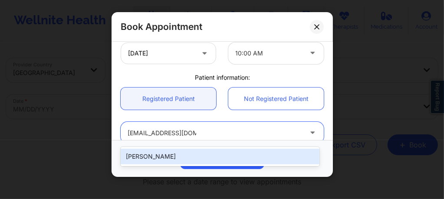
click at [170, 158] on div "Jessica Daumen" at bounding box center [220, 157] width 199 height 16
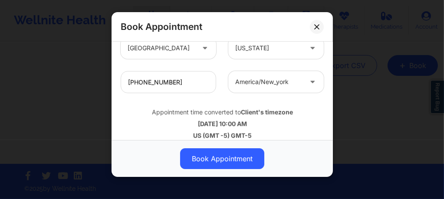
scroll to position [352, 0]
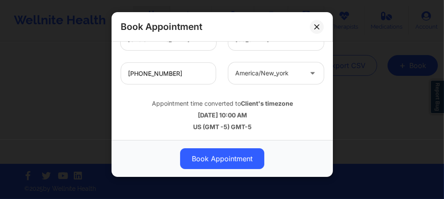
drag, startPoint x: 196, startPoint y: 167, endPoint x: 200, endPoint y: 158, distance: 8.9
click at [200, 158] on button "Book Appointment" at bounding box center [222, 158] width 84 height 21
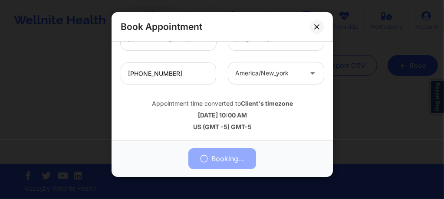
click at [200, 158] on div "Booking…" at bounding box center [222, 158] width 209 height 21
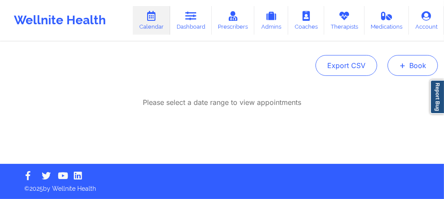
click at [401, 66] on span "+" at bounding box center [402, 65] width 7 height 5
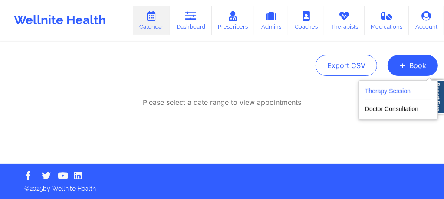
click at [371, 90] on button "Therapy Session" at bounding box center [398, 93] width 66 height 14
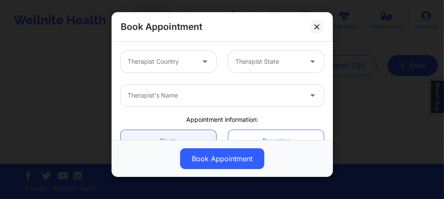
click at [179, 64] on div at bounding box center [161, 61] width 67 height 10
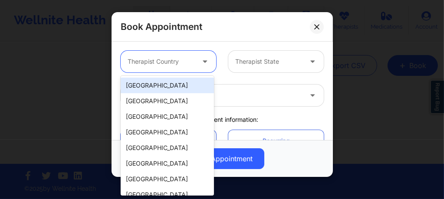
click at [171, 89] on div "[GEOGRAPHIC_DATA]" at bounding box center [167, 86] width 93 height 16
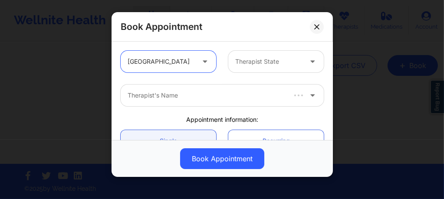
click at [243, 69] on div "Therapist State" at bounding box center [265, 62] width 75 height 22
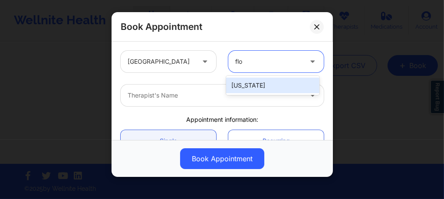
click at [243, 83] on div "[US_STATE]" at bounding box center [272, 86] width 93 height 16
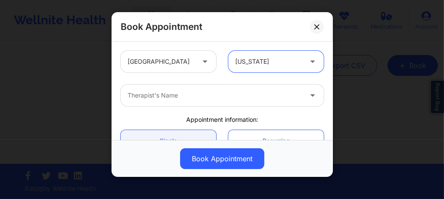
click at [209, 97] on div at bounding box center [215, 95] width 174 height 10
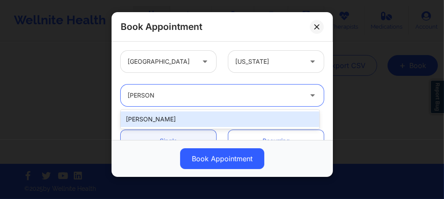
click at [170, 119] on div "Donna Cipriani" at bounding box center [220, 120] width 199 height 16
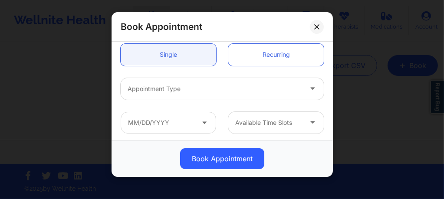
scroll to position [92, 0]
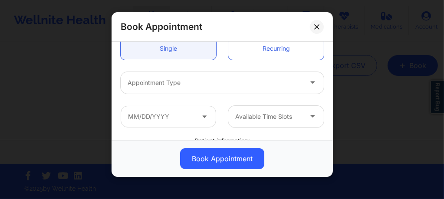
click at [165, 89] on div "Appointment Type" at bounding box center [212, 83] width 182 height 22
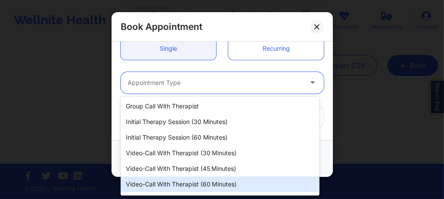
click at [183, 183] on div "Video-Call with Therapist (60 minutes)" at bounding box center [220, 185] width 199 height 16
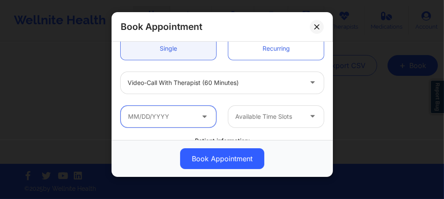
click at [173, 119] on input "text" at bounding box center [168, 117] width 95 height 22
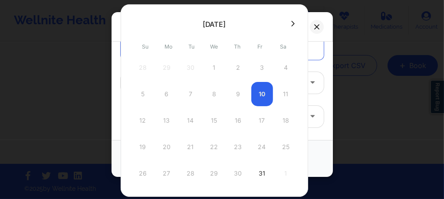
click at [291, 24] on icon at bounding box center [292, 23] width 3 height 7
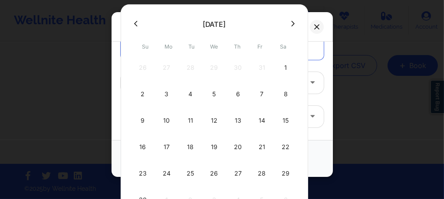
click at [260, 171] on div "28" at bounding box center [262, 173] width 22 height 24
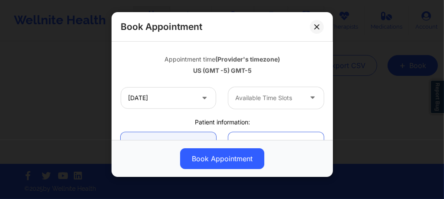
scroll to position [168, 0]
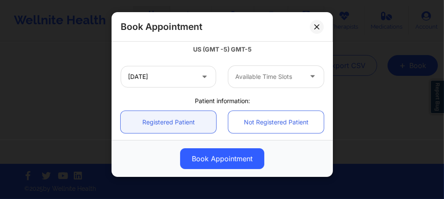
click at [258, 78] on div at bounding box center [268, 77] width 67 height 10
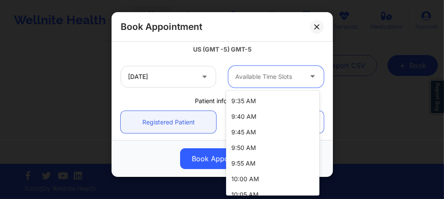
scroll to position [127, 0]
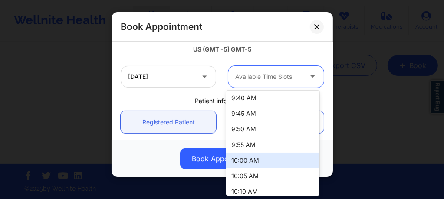
click at [250, 160] on div "10:00 AM" at bounding box center [272, 161] width 93 height 16
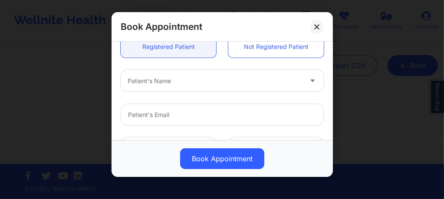
scroll to position [249, 0]
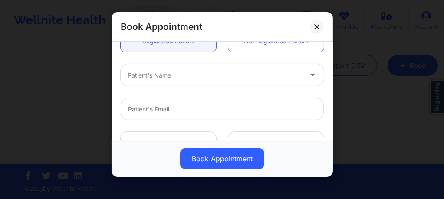
click at [172, 72] on div at bounding box center [215, 75] width 174 height 10
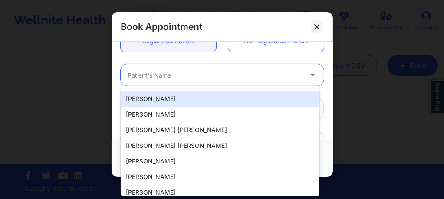
paste input "fiddlinjessy@gmail.com"
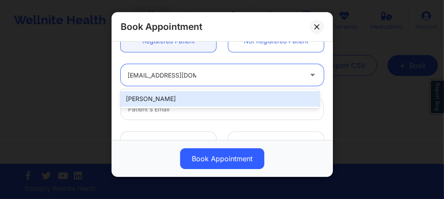
click at [177, 96] on div "Jessica Daumen" at bounding box center [220, 99] width 199 height 16
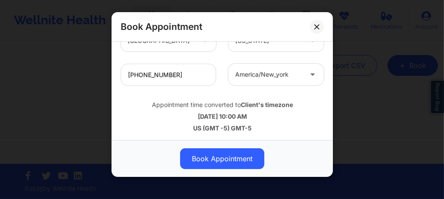
scroll to position [352, 0]
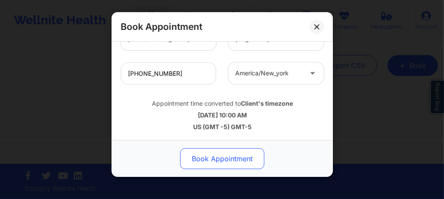
click at [221, 163] on button "Book Appointment" at bounding box center [222, 158] width 84 height 21
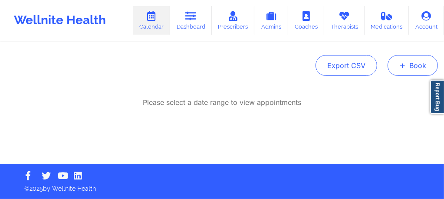
click at [417, 69] on button "+ Book" at bounding box center [413, 65] width 50 height 21
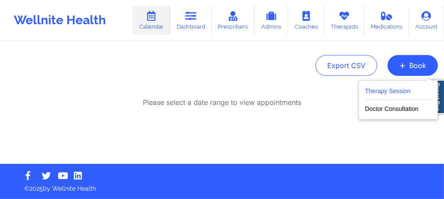
click at [393, 94] on button "Therapy Session" at bounding box center [398, 93] width 66 height 14
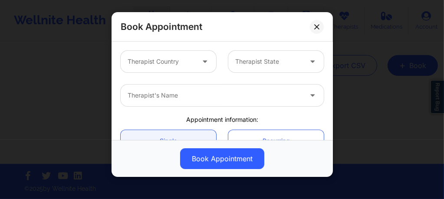
click at [169, 59] on div at bounding box center [161, 61] width 67 height 10
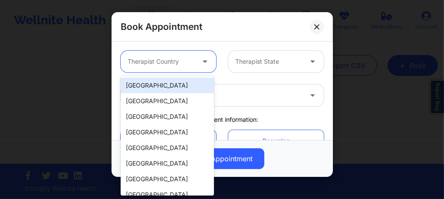
click at [171, 84] on div "[GEOGRAPHIC_DATA]" at bounding box center [167, 86] width 93 height 16
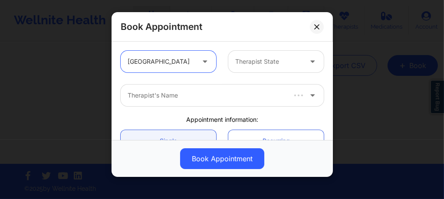
click at [248, 64] on div at bounding box center [268, 61] width 67 height 10
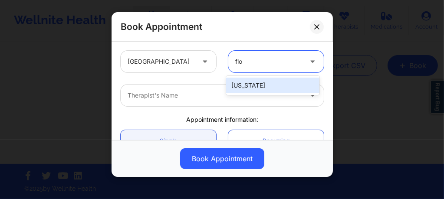
click at [243, 83] on div "[US_STATE]" at bounding box center [272, 86] width 93 height 16
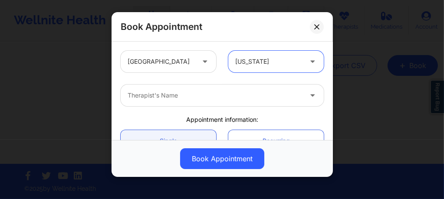
click at [202, 97] on div at bounding box center [215, 95] width 174 height 10
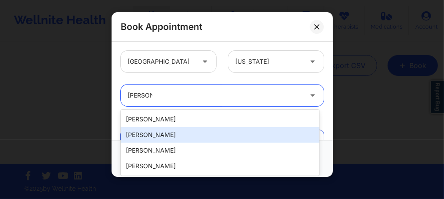
click at [162, 134] on div "Donna Cipriani" at bounding box center [220, 135] width 199 height 16
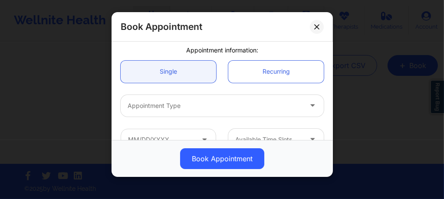
scroll to position [75, 0]
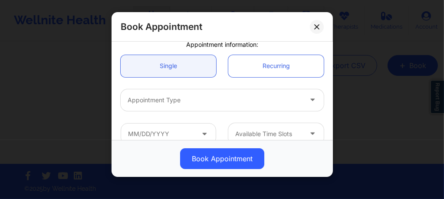
click at [172, 95] on div at bounding box center [215, 100] width 174 height 10
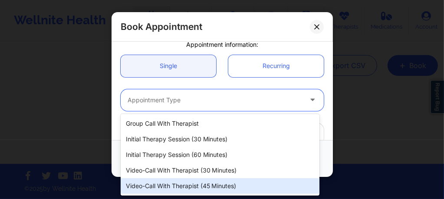
scroll to position [31, 0]
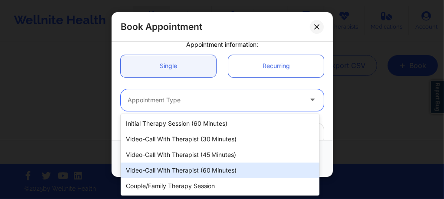
click at [209, 170] on div "Video-Call with Therapist (60 minutes)" at bounding box center [220, 171] width 199 height 16
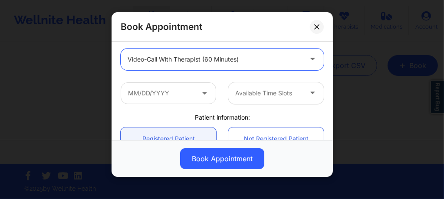
scroll to position [122, 0]
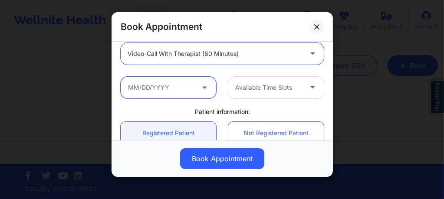
click at [168, 88] on input "text" at bounding box center [168, 88] width 95 height 22
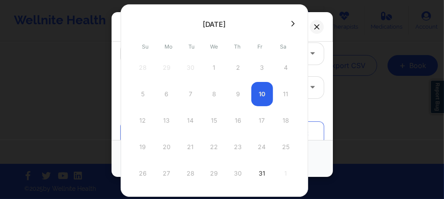
click at [291, 25] on icon at bounding box center [292, 24] width 3 height 6
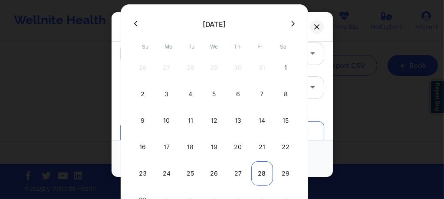
click at [260, 172] on div "28" at bounding box center [262, 173] width 22 height 24
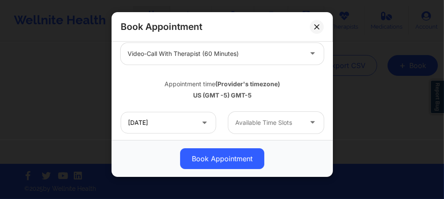
click at [272, 117] on div "Available Time Slots" at bounding box center [265, 123] width 75 height 22
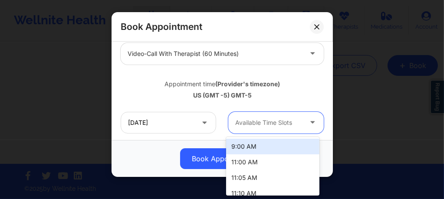
drag, startPoint x: 267, startPoint y: 154, endPoint x: 176, endPoint y: 122, distance: 96.8
click at [176, 120] on body "Wellnite Health Calendar Dashboard Prescribers Admins Coaches Therapists Medica…" at bounding box center [222, 20] width 444 height 199
click at [189, 122] on input "11/28/2025" at bounding box center [168, 123] width 95 height 22
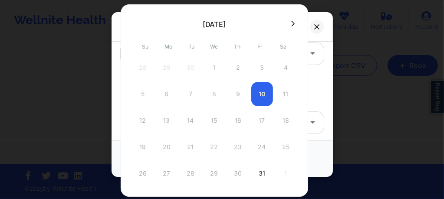
click at [291, 24] on icon at bounding box center [292, 23] width 3 height 7
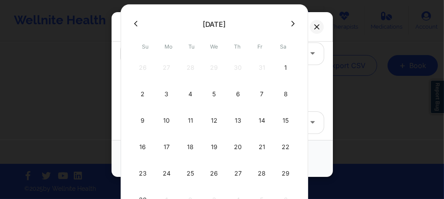
click at [291, 24] on icon at bounding box center [292, 23] width 3 height 7
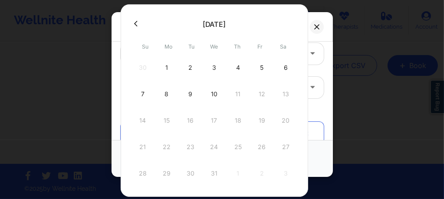
click at [261, 72] on div "5" at bounding box center [262, 68] width 22 height 24
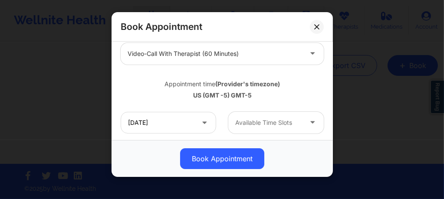
click at [261, 125] on div at bounding box center [268, 123] width 67 height 10
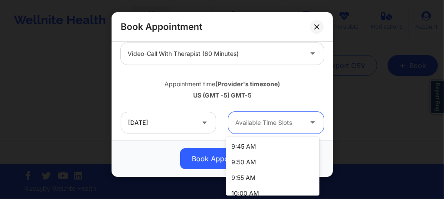
scroll to position [150, 0]
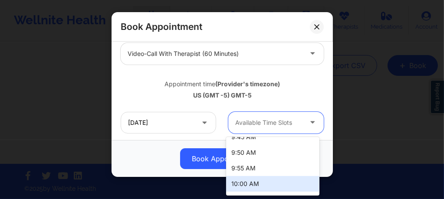
click at [248, 182] on div "10:00 AM" at bounding box center [272, 184] width 93 height 16
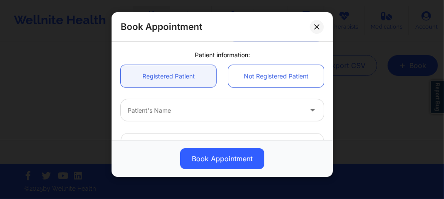
scroll to position [214, 0]
click at [184, 111] on div at bounding box center [215, 110] width 174 height 10
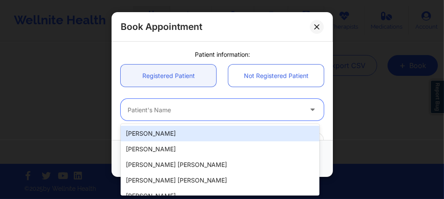
paste input "fiddlinjessy@gmail.com"
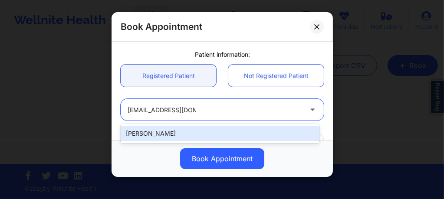
click at [200, 132] on div "Jessica Daumen" at bounding box center [220, 134] width 199 height 16
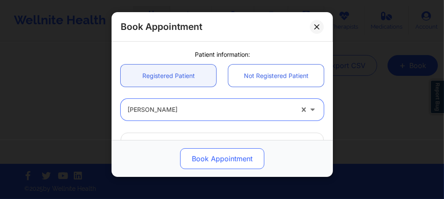
click at [211, 161] on button "Book Appointment" at bounding box center [222, 158] width 84 height 21
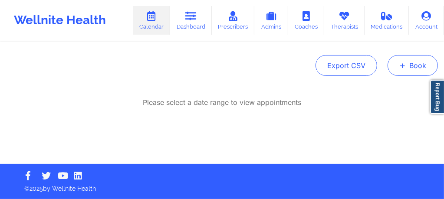
click at [398, 68] on button "+ Book" at bounding box center [413, 65] width 50 height 21
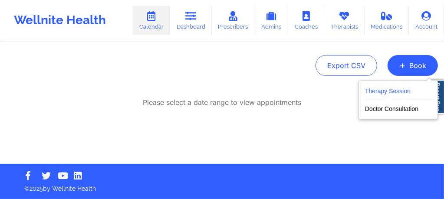
click at [383, 94] on button "Therapy Session" at bounding box center [398, 93] width 66 height 14
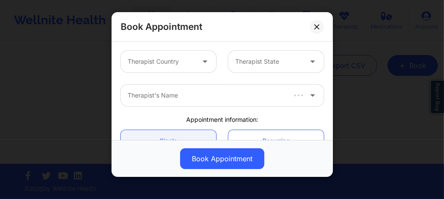
click at [173, 58] on div at bounding box center [161, 61] width 67 height 10
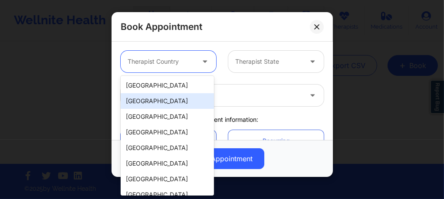
click at [163, 87] on div "[GEOGRAPHIC_DATA]" at bounding box center [167, 86] width 93 height 16
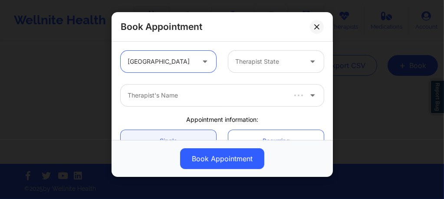
click at [271, 66] on div at bounding box center [268, 61] width 67 height 10
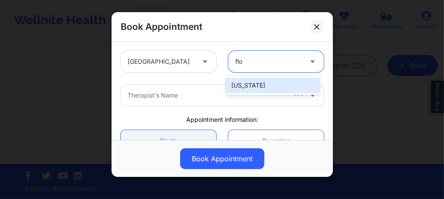
click at [250, 84] on div "[US_STATE]" at bounding box center [272, 86] width 93 height 16
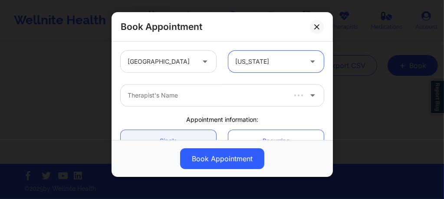
click at [204, 93] on div at bounding box center [206, 95] width 157 height 10
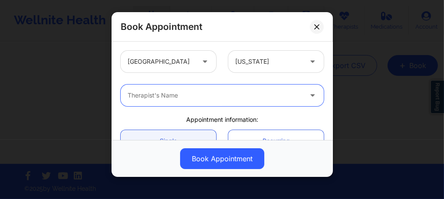
click at [181, 107] on div "option , selected. Select is focused ,type to refine list, press Down to open t…" at bounding box center [222, 96] width 215 height 34
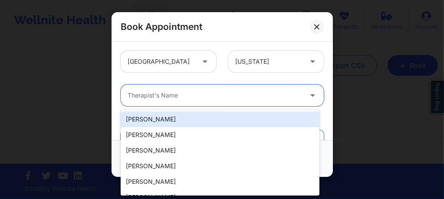
click at [174, 94] on div at bounding box center [215, 95] width 174 height 10
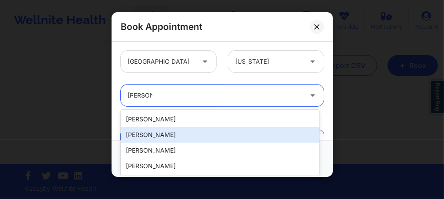
click at [154, 135] on div "Donna Cipriani" at bounding box center [220, 135] width 199 height 16
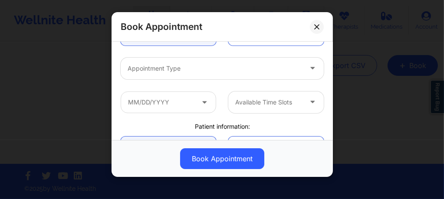
scroll to position [104, 0]
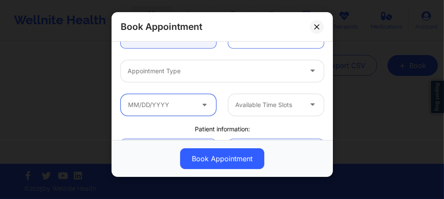
click at [168, 103] on input "text" at bounding box center [168, 105] width 95 height 22
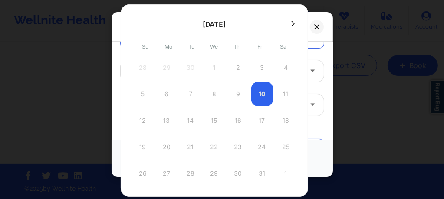
click at [290, 27] on div at bounding box center [215, 23] width 188 height 13
click at [291, 25] on icon at bounding box center [292, 23] width 3 height 7
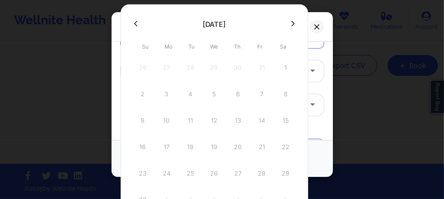
click at [291, 26] on icon at bounding box center [292, 23] width 3 height 7
click at [319, 26] on button at bounding box center [317, 27] width 14 height 14
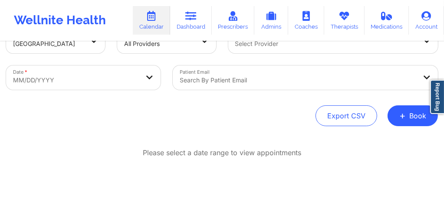
scroll to position [0, 0]
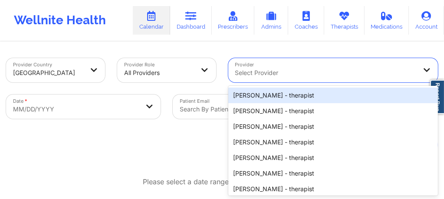
click at [260, 75] on div "Provider 20 results available. Use Up and Down to choose options, press Enter t…" at bounding box center [333, 70] width 222 height 36
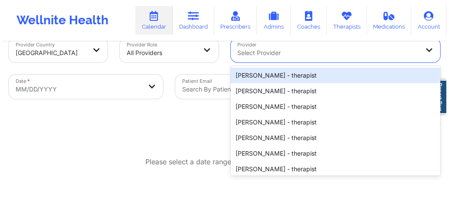
scroll to position [20, 0]
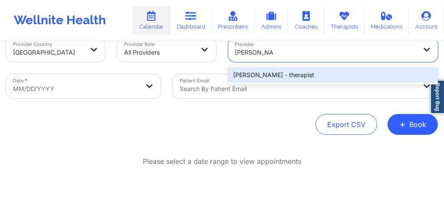
click at [260, 75] on div "Lynda Woods - therapist" at bounding box center [333, 75] width 210 height 16
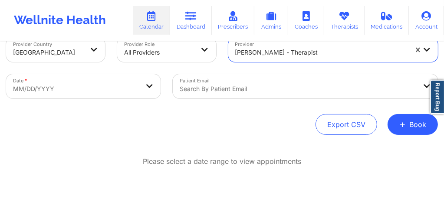
click at [125, 85] on body "Wellnite Health Calendar Dashboard Prescribers Admins Coaches Therapists Medica…" at bounding box center [222, 79] width 444 height 199
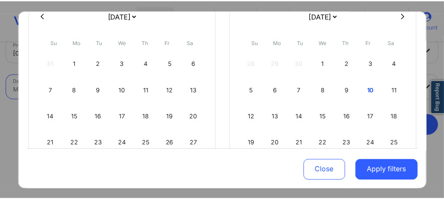
scroll to position [104, 0]
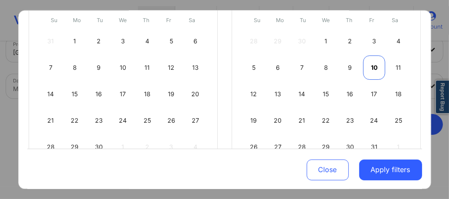
click at [367, 70] on div "10" at bounding box center [374, 68] width 22 height 24
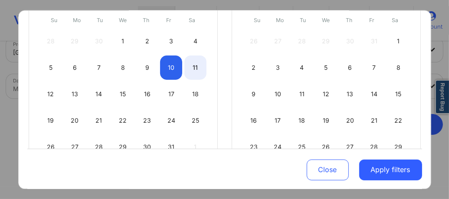
click at [191, 72] on div "11" at bounding box center [195, 68] width 22 height 24
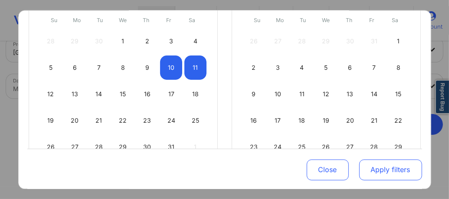
click at [397, 169] on button "Apply filters" at bounding box center [390, 169] width 63 height 21
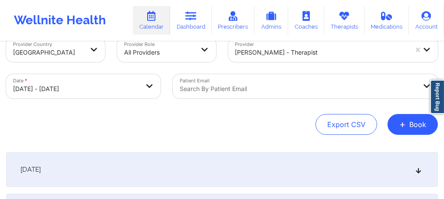
click at [242, 168] on div "[DATE]" at bounding box center [222, 169] width 432 height 35
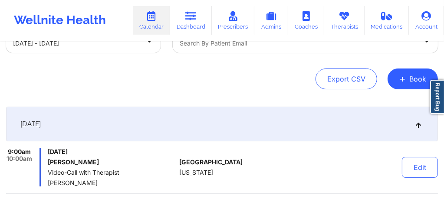
scroll to position [0, 0]
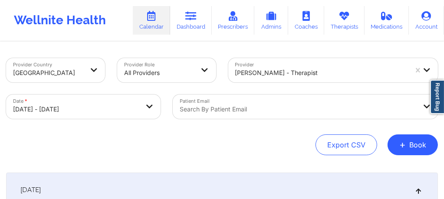
click at [221, 108] on div "Search by patient email" at bounding box center [295, 107] width 245 height 24
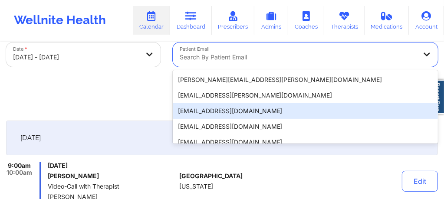
scroll to position [57, 0]
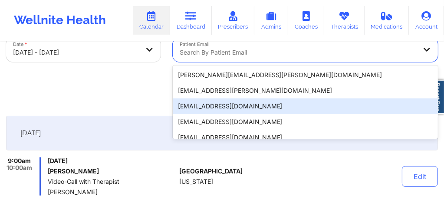
paste input "ashleyroper2019@gmail.com"
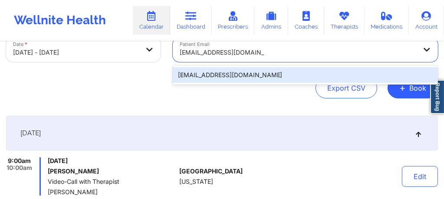
click at [269, 77] on div "ashleyroper2019@gmail.com" at bounding box center [305, 75] width 265 height 16
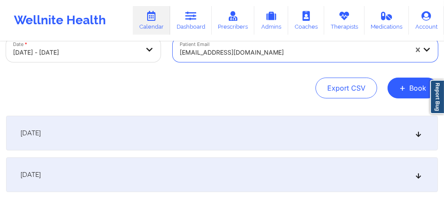
click at [201, 137] on div "[DATE]" at bounding box center [222, 133] width 432 height 35
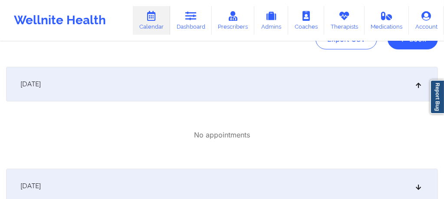
scroll to position [126, 0]
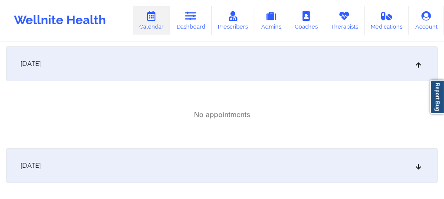
click at [155, 161] on div "[DATE]" at bounding box center [222, 165] width 432 height 35
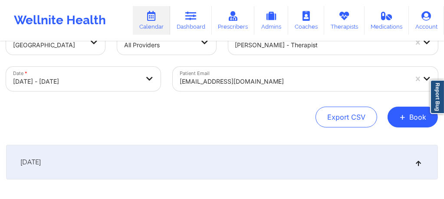
scroll to position [0, 0]
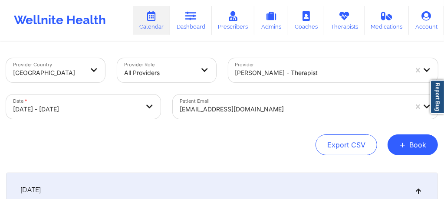
click at [226, 110] on div "Patient Email ashleyroper2019@gmail.com" at bounding box center [305, 107] width 277 height 36
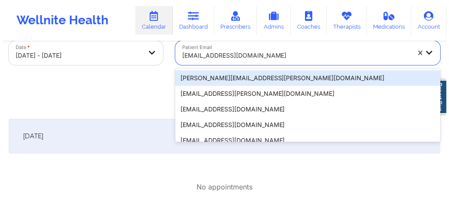
scroll to position [57, 0]
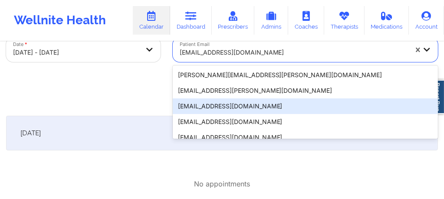
paste input "meganmerryman@hotmail.com"
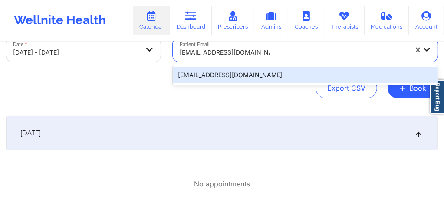
click at [53, 46] on body "Wellnite Health Calendar Dashboard Prescribers Admins Coaches Therapists Medica…" at bounding box center [222, 42] width 444 height 199
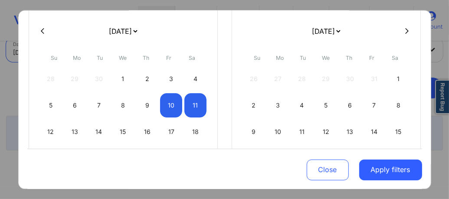
scroll to position [75, 0]
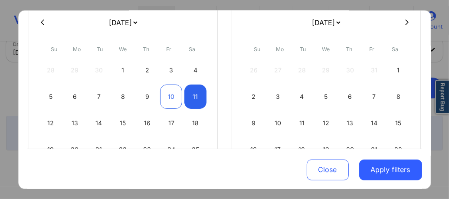
click at [173, 97] on div "10" at bounding box center [171, 97] width 22 height 24
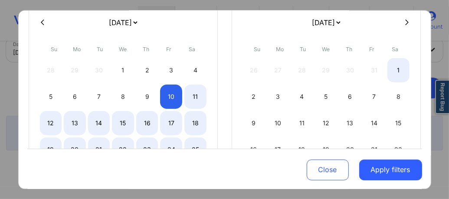
click at [405, 25] on icon at bounding box center [406, 22] width 3 height 7
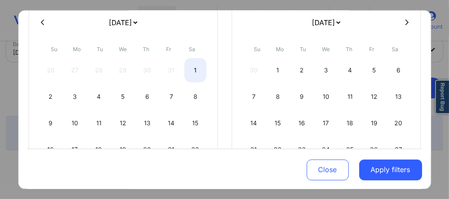
click at [405, 25] on icon at bounding box center [406, 22] width 3 height 7
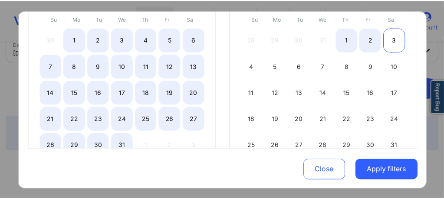
scroll to position [142, 0]
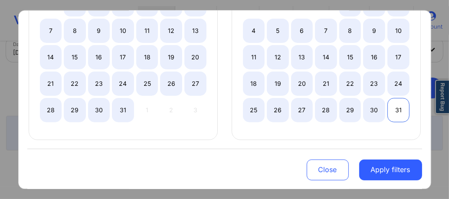
click at [401, 109] on div "31" at bounding box center [399, 110] width 22 height 24
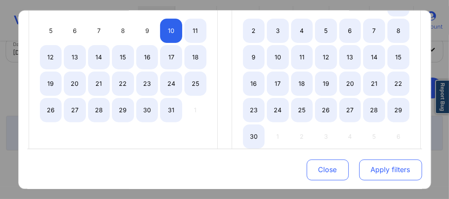
click at [377, 167] on button "Apply filters" at bounding box center [390, 169] width 63 height 21
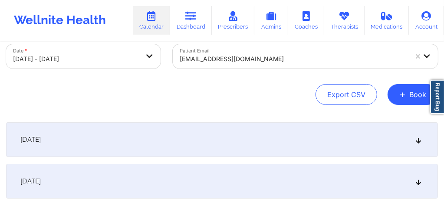
scroll to position [69, 0]
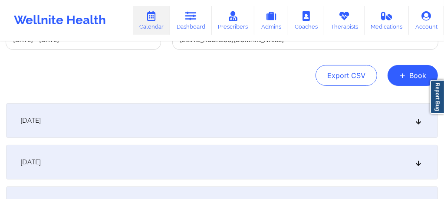
click at [244, 120] on div "[DATE]" at bounding box center [222, 120] width 432 height 35
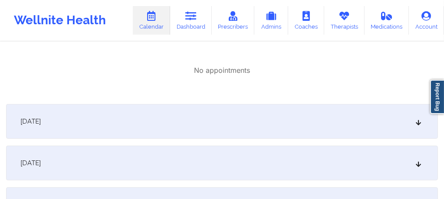
scroll to position [174, 0]
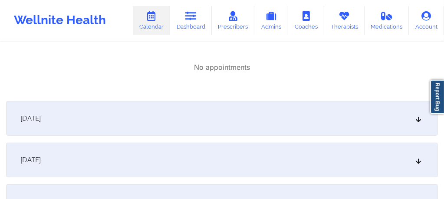
click at [219, 121] on div "[DATE]" at bounding box center [222, 118] width 432 height 35
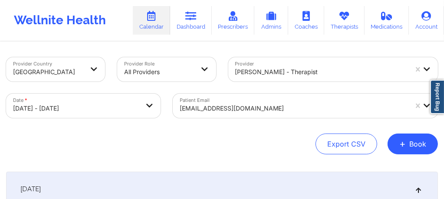
scroll to position [0, 0]
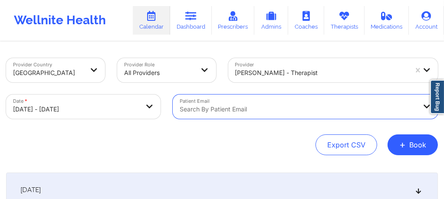
click at [273, 104] on div "Search by patient email" at bounding box center [295, 107] width 245 height 24
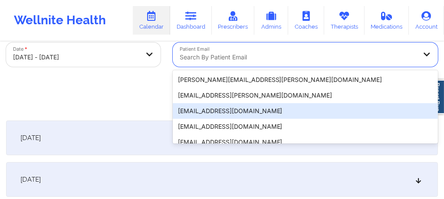
scroll to position [57, 0]
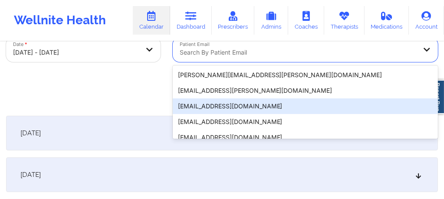
paste input "meganmerryman@hotmail.com"
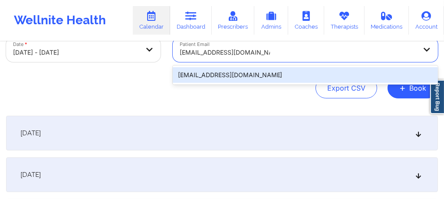
click at [264, 76] on div "meganmerryman@hotmail.com" at bounding box center [305, 75] width 265 height 16
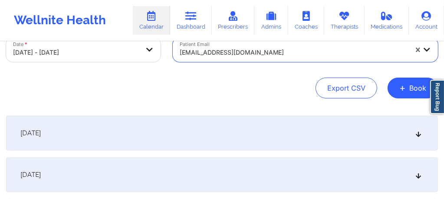
click at [287, 141] on div "[DATE]" at bounding box center [222, 133] width 432 height 35
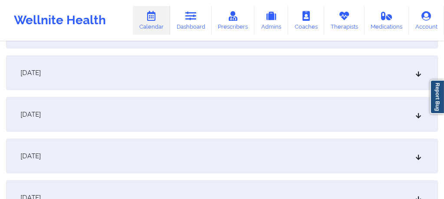
scroll to position [421, 0]
click at [421, 160] on icon at bounding box center [418, 159] width 7 height 6
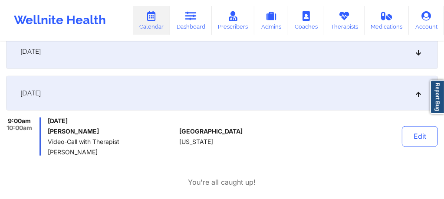
scroll to position [549, 0]
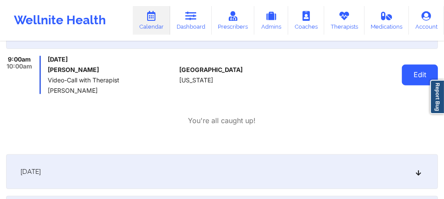
click at [415, 75] on button "Edit" at bounding box center [420, 75] width 36 height 21
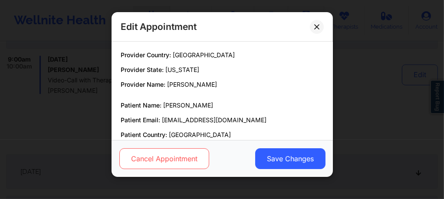
click at [179, 158] on button "Cancel Appointment" at bounding box center [164, 158] width 90 height 21
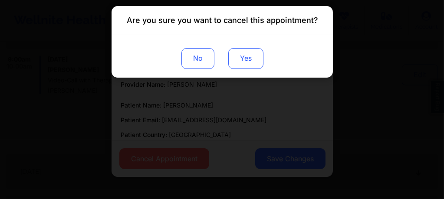
click at [241, 59] on button "Yes" at bounding box center [245, 58] width 35 height 21
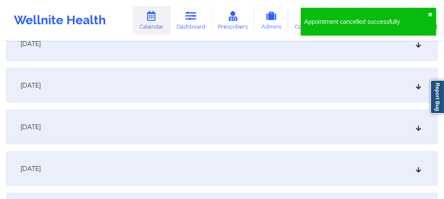
scroll to position [884, 0]
click at [181, 98] on div "[DATE]" at bounding box center [222, 86] width 432 height 35
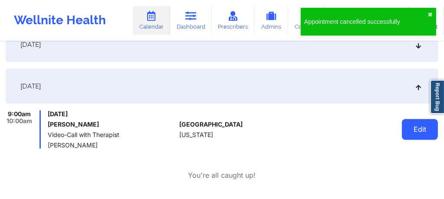
click at [416, 133] on button "Edit" at bounding box center [420, 129] width 36 height 21
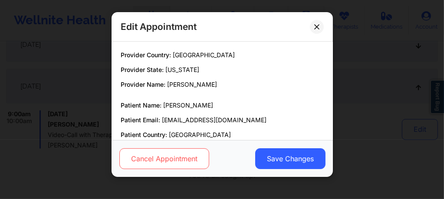
click at [192, 160] on button "Cancel Appointment" at bounding box center [164, 158] width 90 height 21
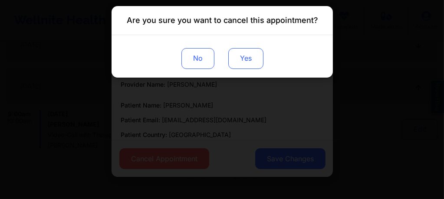
click at [245, 54] on button "Yes" at bounding box center [245, 58] width 35 height 21
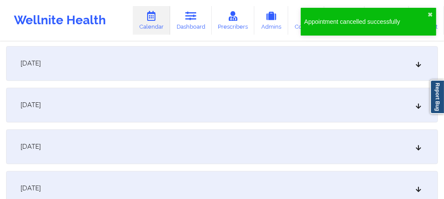
click at [218, 160] on div "[DATE]" at bounding box center [222, 146] width 432 height 35
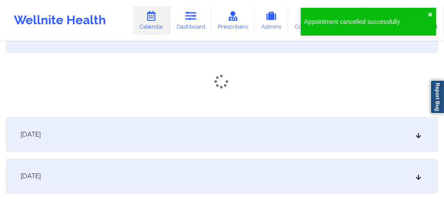
scroll to position [1347, 0]
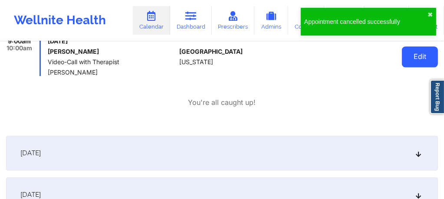
click at [409, 56] on button "Edit" at bounding box center [420, 56] width 36 height 21
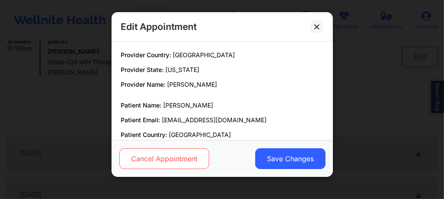
click at [166, 161] on button "Cancel Appointment" at bounding box center [164, 158] width 90 height 21
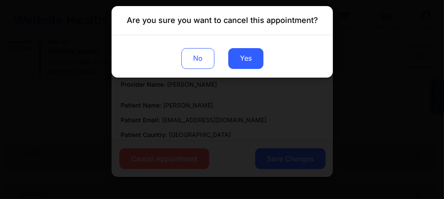
click at [248, 61] on button "Yes" at bounding box center [245, 58] width 35 height 21
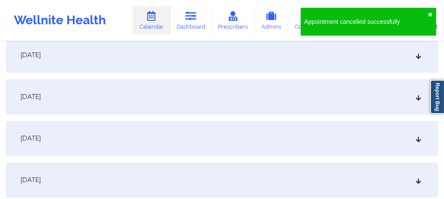
scroll to position [1567, 0]
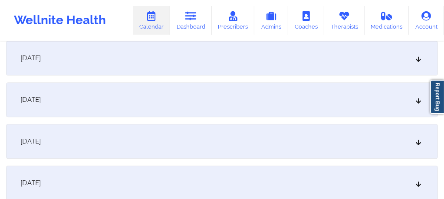
click at [155, 184] on div "[DATE]" at bounding box center [222, 183] width 432 height 35
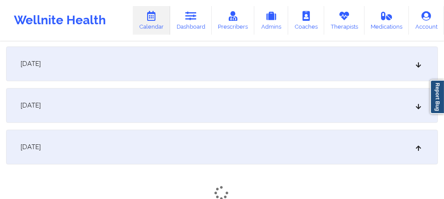
scroll to position [1695, 0]
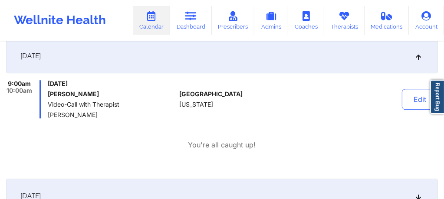
click at [403, 102] on button "Edit" at bounding box center [420, 99] width 36 height 21
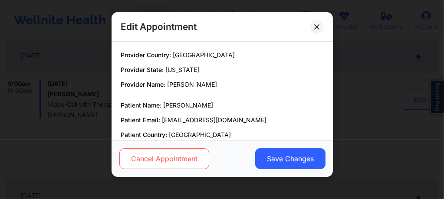
click at [173, 162] on button "Cancel Appointment" at bounding box center [164, 158] width 90 height 21
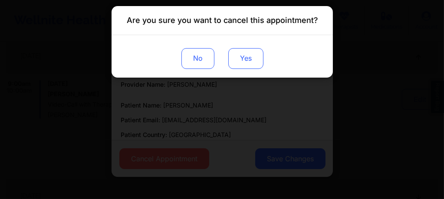
click at [248, 56] on button "Yes" at bounding box center [245, 58] width 35 height 21
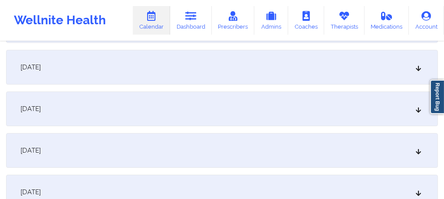
scroll to position [2036, 0]
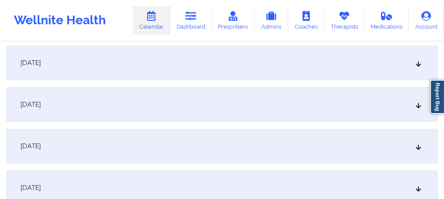
click at [140, 107] on div "[DATE]" at bounding box center [222, 104] width 432 height 35
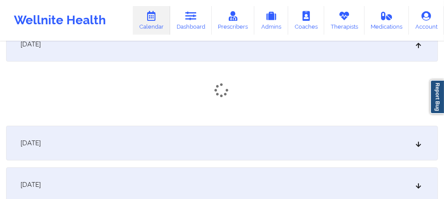
scroll to position [2117, 0]
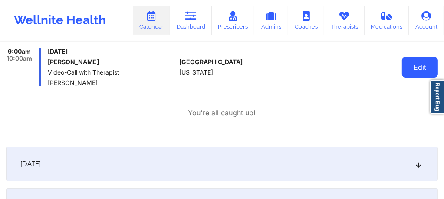
click at [419, 67] on button "Edit" at bounding box center [420, 67] width 36 height 21
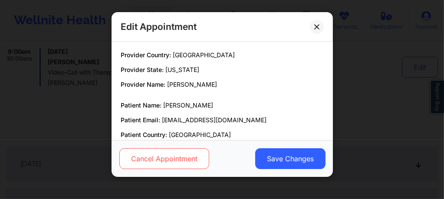
click at [177, 160] on button "Cancel Appointment" at bounding box center [164, 158] width 90 height 21
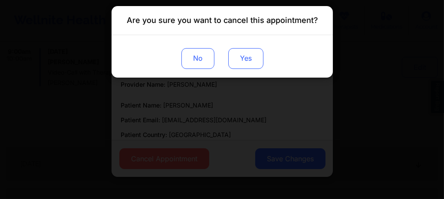
click at [242, 59] on button "Yes" at bounding box center [245, 58] width 35 height 21
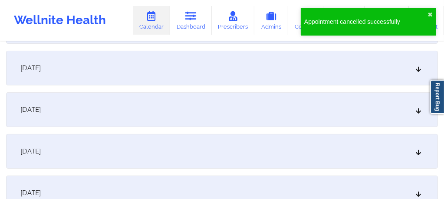
scroll to position [2360, 0]
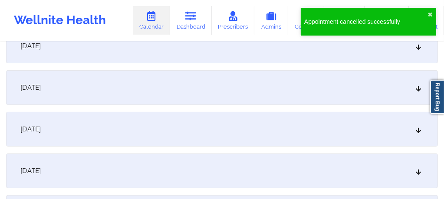
click at [208, 173] on div "[DATE]" at bounding box center [222, 171] width 432 height 35
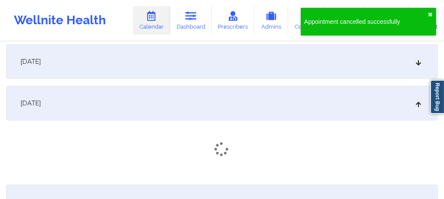
scroll to position [2436, 0]
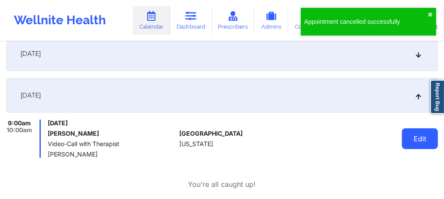
click at [414, 141] on button "Edit" at bounding box center [420, 138] width 36 height 21
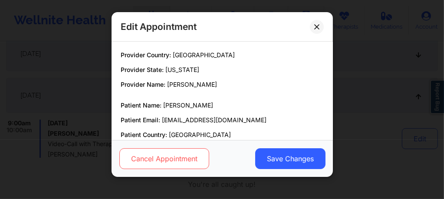
click at [186, 158] on button "Cancel Appointment" at bounding box center [164, 158] width 90 height 21
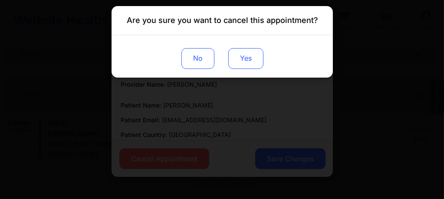
click at [251, 52] on button "Yes" at bounding box center [245, 58] width 35 height 21
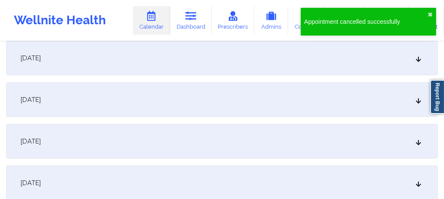
scroll to position [2788, 0]
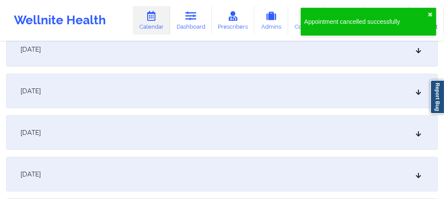
click at [221, 135] on div "[DATE]" at bounding box center [222, 132] width 432 height 35
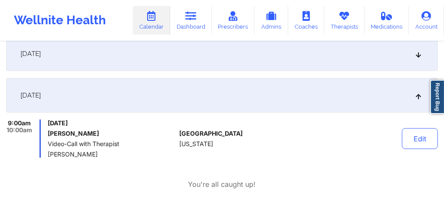
scroll to position [2829, 0]
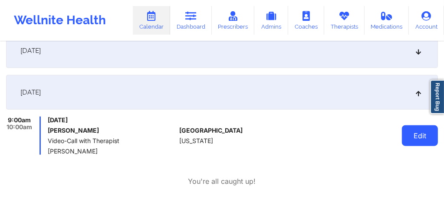
click at [417, 138] on button "Edit" at bounding box center [420, 135] width 36 height 21
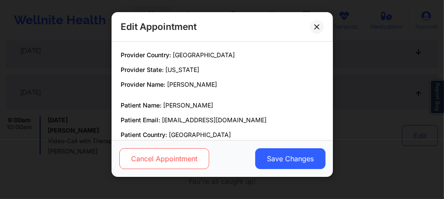
click at [188, 157] on button "Cancel Appointment" at bounding box center [164, 158] width 90 height 21
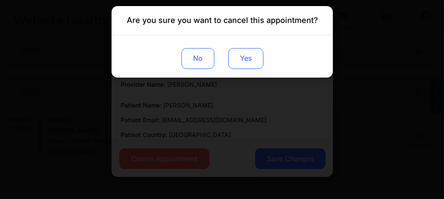
click at [244, 63] on button "Yes" at bounding box center [245, 58] width 35 height 21
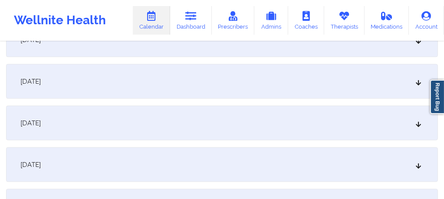
scroll to position [3153, 0]
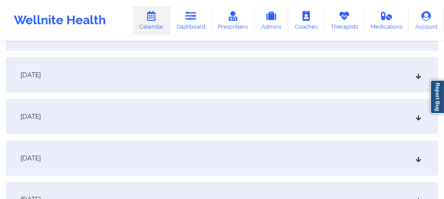
click at [229, 158] on div "December 5, 2025" at bounding box center [222, 158] width 432 height 35
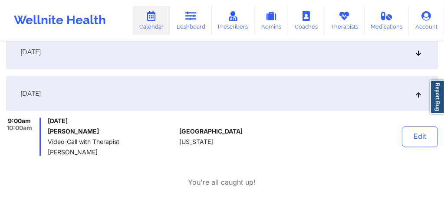
scroll to position [3234, 0]
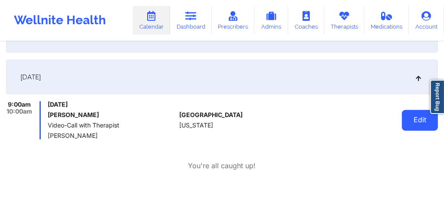
click at [414, 121] on button "Edit" at bounding box center [420, 120] width 36 height 21
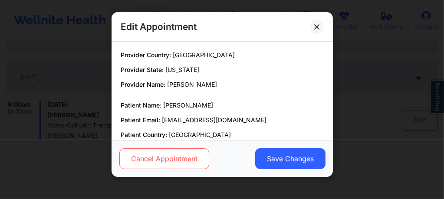
click at [180, 159] on button "Cancel Appointment" at bounding box center [164, 158] width 90 height 21
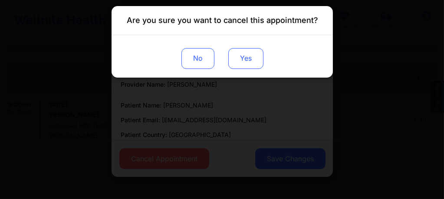
click at [248, 57] on button "Yes" at bounding box center [245, 58] width 35 height 21
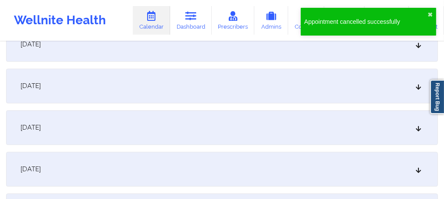
scroll to position [3541, 0]
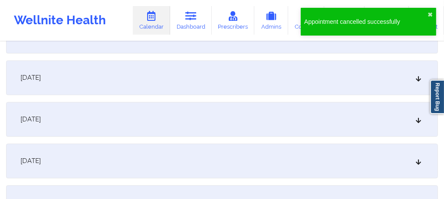
click at [194, 165] on div "December 12, 2025" at bounding box center [222, 161] width 432 height 35
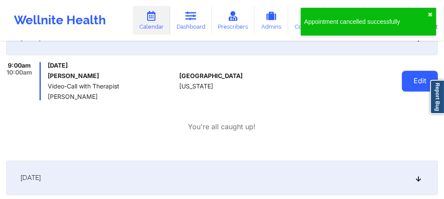
scroll to position [3662, 0]
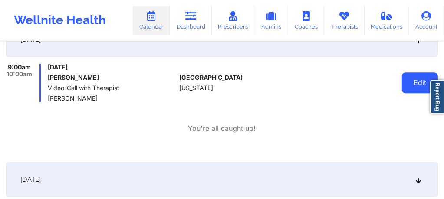
click at [422, 79] on button "Edit" at bounding box center [420, 82] width 36 height 21
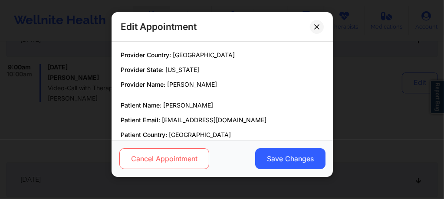
click at [169, 167] on button "Cancel Appointment" at bounding box center [164, 158] width 90 height 21
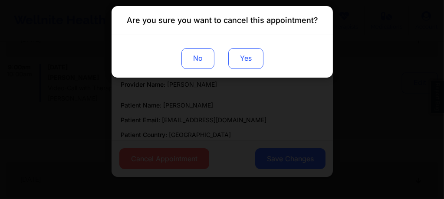
click at [251, 50] on button "Yes" at bounding box center [245, 58] width 35 height 21
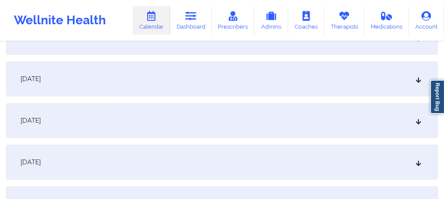
scroll to position [3975, 0]
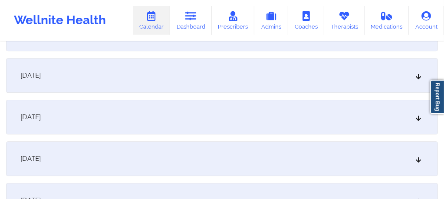
click at [416, 114] on icon at bounding box center [418, 117] width 7 height 6
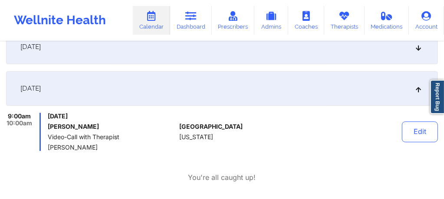
scroll to position [4073, 0]
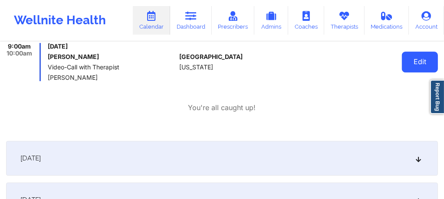
click at [416, 60] on button "Edit" at bounding box center [420, 62] width 36 height 21
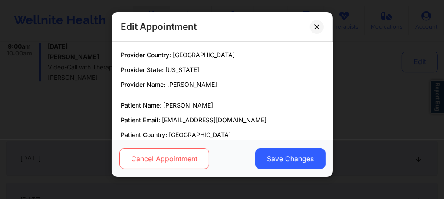
click at [179, 156] on button "Cancel Appointment" at bounding box center [164, 158] width 90 height 21
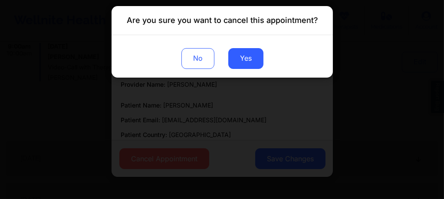
click at [246, 57] on button "Yes" at bounding box center [245, 58] width 35 height 21
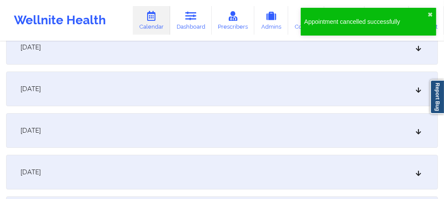
scroll to position [4328, 0]
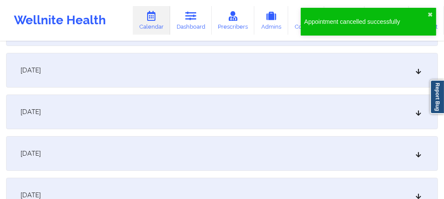
click at [134, 160] on div "December 26, 2025" at bounding box center [222, 153] width 432 height 35
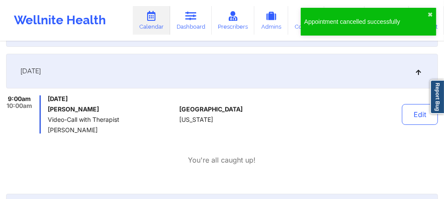
scroll to position [4415, 0]
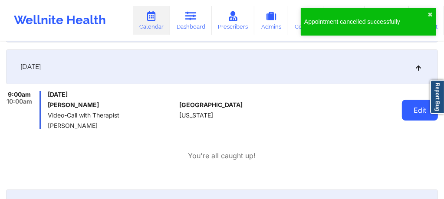
click at [410, 113] on button "Edit" at bounding box center [420, 110] width 36 height 21
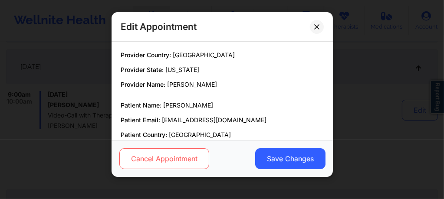
click at [182, 162] on button "Cancel Appointment" at bounding box center [164, 158] width 90 height 21
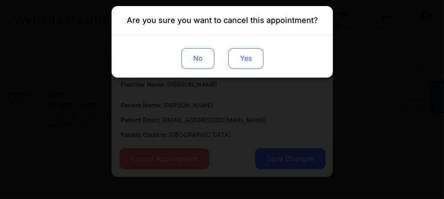
click at [249, 58] on button "Yes" at bounding box center [245, 58] width 35 height 21
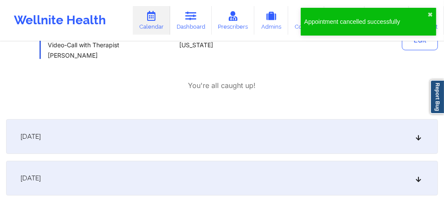
scroll to position [0, 0]
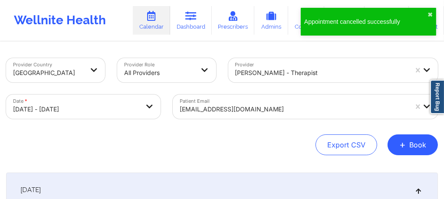
click at [285, 76] on div "Lynda Woods - therapist" at bounding box center [318, 70] width 181 height 24
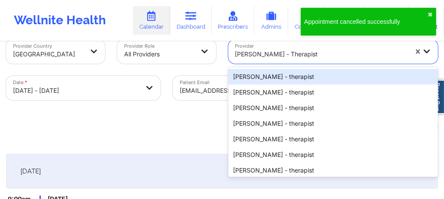
scroll to position [20, 0]
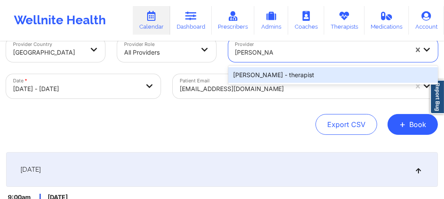
click at [282, 71] on div "Kathleen Cronin - therapist" at bounding box center [333, 75] width 210 height 16
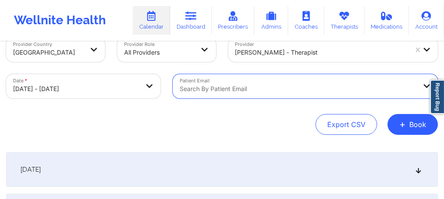
click at [245, 178] on div "[DATE]" at bounding box center [222, 169] width 432 height 35
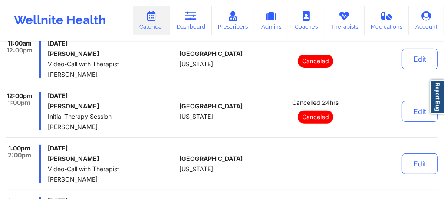
scroll to position [142, 0]
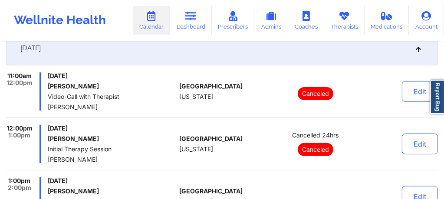
drag, startPoint x: 105, startPoint y: 138, endPoint x: 47, endPoint y: 138, distance: 58.2
click at [47, 138] on div "12:00pm 1:00pm Friday, October 10, 2025 MargAret Szajna Initial Therapy Session…" at bounding box center [91, 144] width 170 height 38
copy h6 "MargAret Szajna"
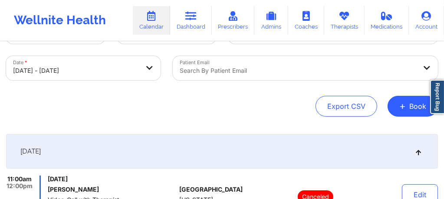
scroll to position [0, 0]
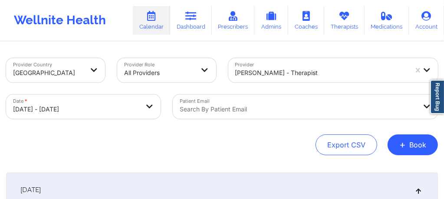
click at [225, 105] on div "Search by patient email" at bounding box center [295, 107] width 245 height 24
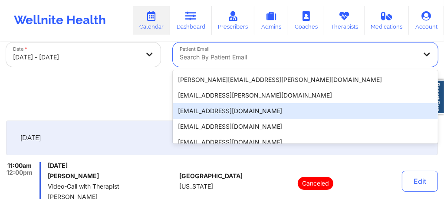
scroll to position [57, 0]
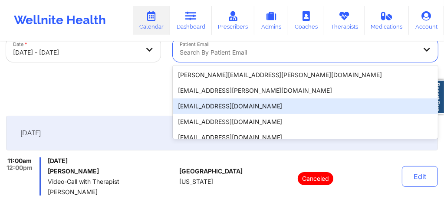
paste input "tomxf77@gmail.com"
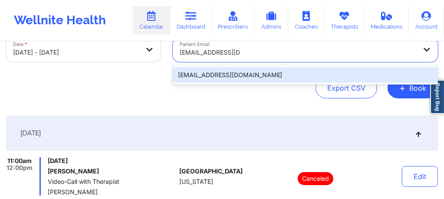
click at [246, 73] on div "tomxf77@gmail.com" at bounding box center [305, 75] width 265 height 16
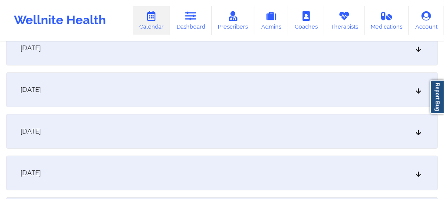
scroll to position [219, 0]
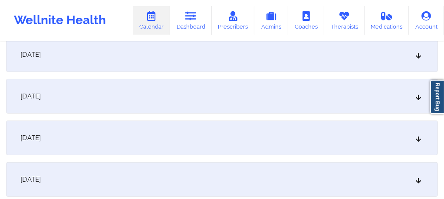
click at [131, 98] on div "[DATE]" at bounding box center [222, 96] width 432 height 35
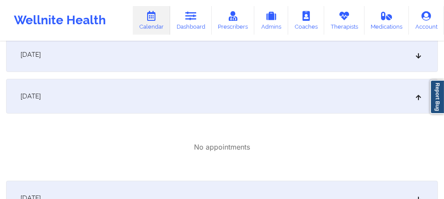
scroll to position [0, 0]
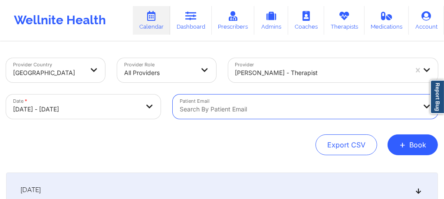
paste input "asiaparker00@gmail.com"
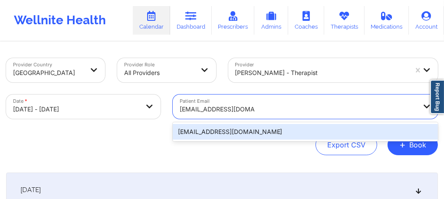
click at [245, 132] on div "asiaparker00@gmail.com" at bounding box center [305, 132] width 265 height 16
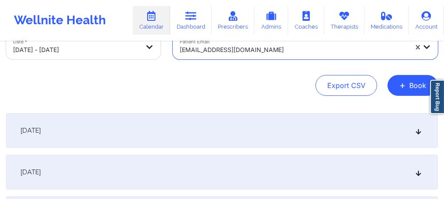
scroll to position [98, 0]
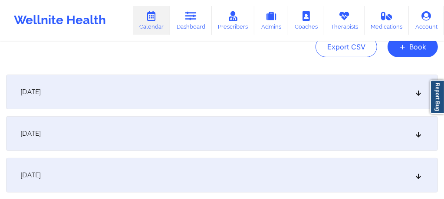
click at [182, 95] on div "[DATE]" at bounding box center [222, 92] width 432 height 35
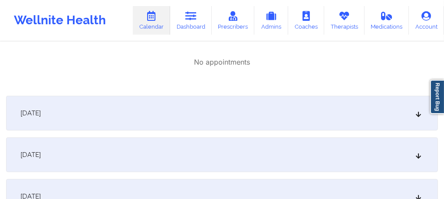
scroll to position [179, 0]
click at [188, 108] on div "[DATE]" at bounding box center [222, 112] width 432 height 35
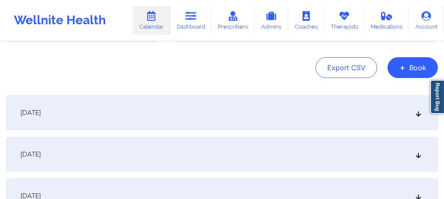
scroll to position [87, 0]
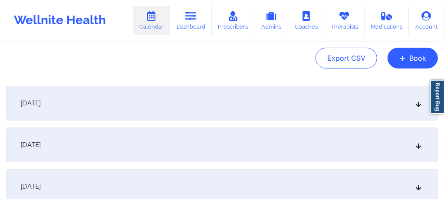
click at [219, 95] on div "[DATE]" at bounding box center [222, 103] width 432 height 35
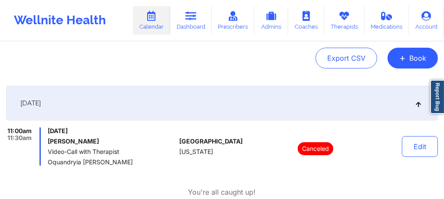
scroll to position [0, 0]
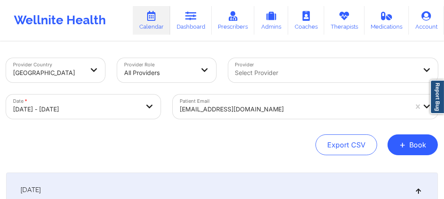
click at [267, 111] on div "Patient Email asiaparker00@gmail.com" at bounding box center [305, 107] width 277 height 36
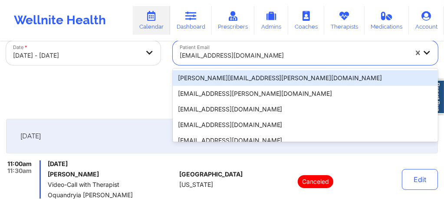
scroll to position [57, 0]
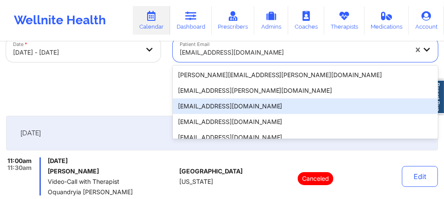
paste input "tomxf77@gmail.com"
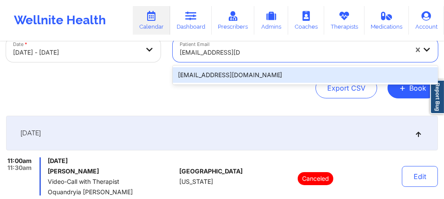
click at [233, 71] on div "tomxf77@gmail.com" at bounding box center [305, 75] width 265 height 16
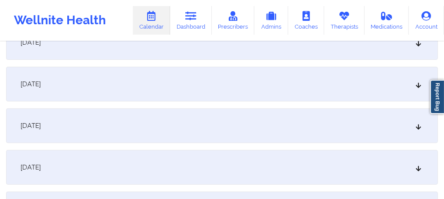
scroll to position [230, 0]
click at [184, 99] on div "[DATE]" at bounding box center [222, 84] width 432 height 35
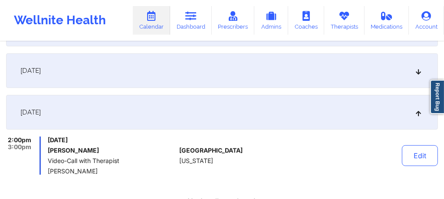
scroll to position [190, 0]
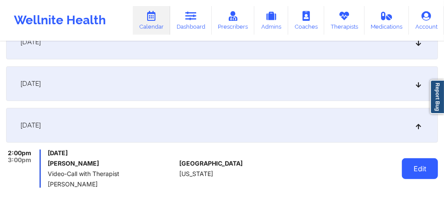
click at [425, 169] on button "Edit" at bounding box center [420, 168] width 36 height 21
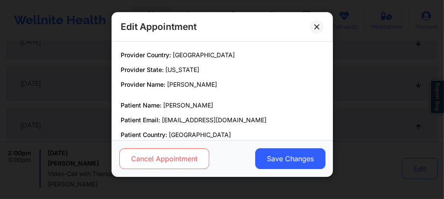
click at [177, 163] on button "Cancel Appointment" at bounding box center [164, 158] width 90 height 21
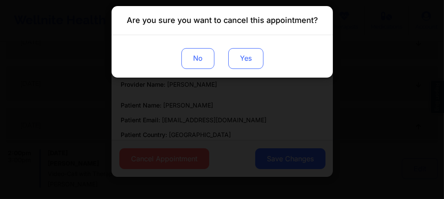
click at [243, 58] on button "Yes" at bounding box center [245, 58] width 35 height 21
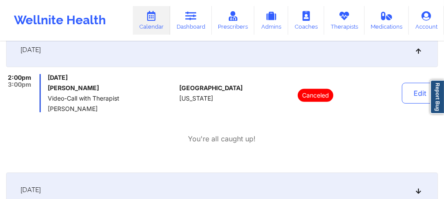
scroll to position [0, 0]
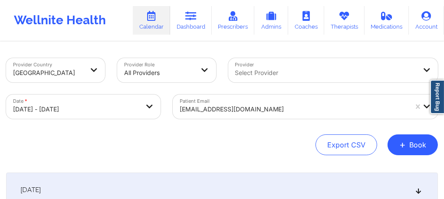
click at [268, 75] on div "Select Provider" at bounding box center [322, 70] width 189 height 24
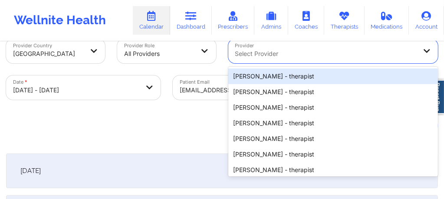
scroll to position [20, 0]
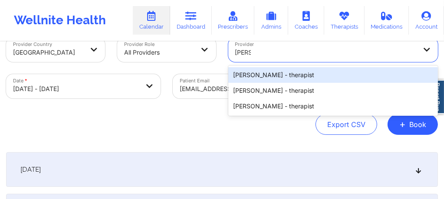
click at [268, 75] on div "[PERSON_NAME] - therapist" at bounding box center [333, 75] width 210 height 16
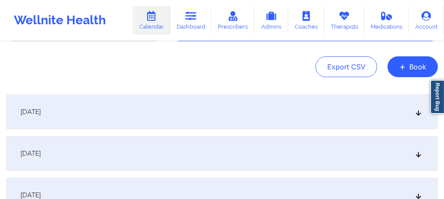
scroll to position [78, 0]
click at [217, 119] on div "[DATE]" at bounding box center [222, 112] width 432 height 35
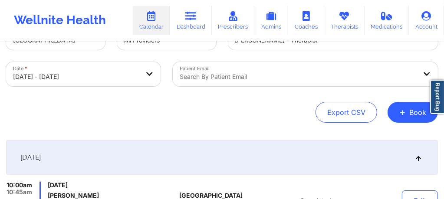
scroll to position [32, 0]
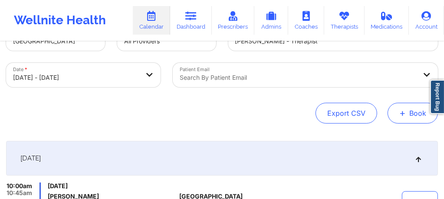
click at [400, 115] on button "+ Book" at bounding box center [413, 113] width 50 height 21
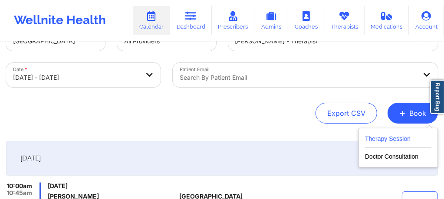
click at [382, 141] on button "Therapy Session" at bounding box center [398, 141] width 66 height 14
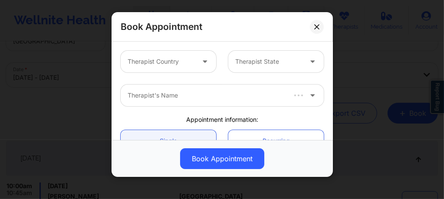
click at [191, 64] on div at bounding box center [161, 61] width 67 height 10
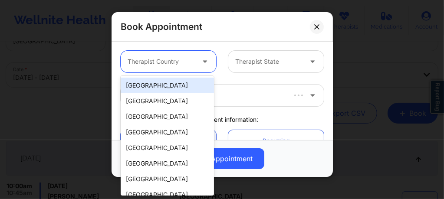
click at [166, 86] on div "[GEOGRAPHIC_DATA]" at bounding box center [167, 86] width 93 height 16
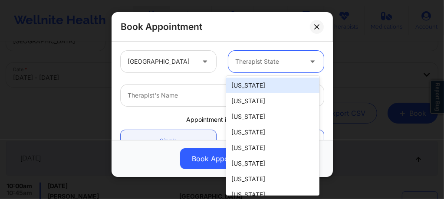
click at [263, 71] on div "Therapist State" at bounding box center [265, 62] width 75 height 22
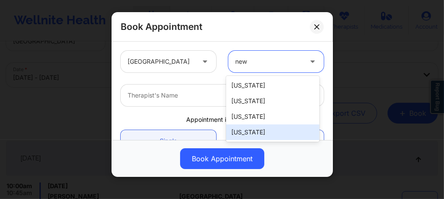
click at [252, 131] on div "[US_STATE]" at bounding box center [272, 133] width 93 height 16
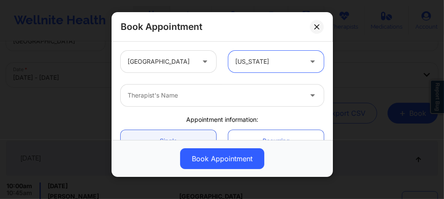
click at [208, 97] on div at bounding box center [215, 95] width 174 height 10
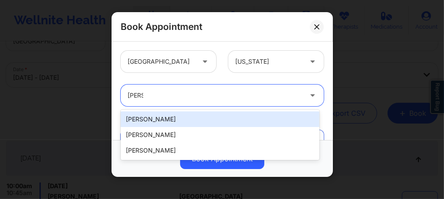
click at [172, 115] on div "[PERSON_NAME]" at bounding box center [220, 120] width 199 height 16
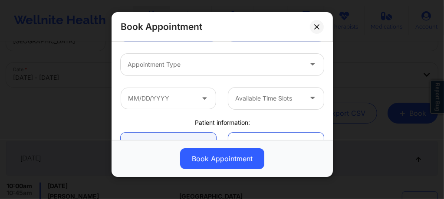
scroll to position [110, 0]
click at [179, 67] on div at bounding box center [215, 65] width 174 height 10
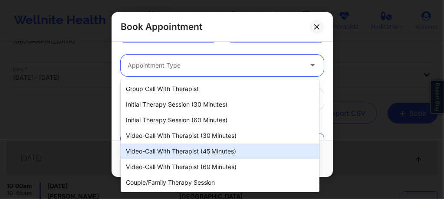
click at [194, 155] on div "Video-Call with Therapist (45 minutes)" at bounding box center [220, 152] width 199 height 16
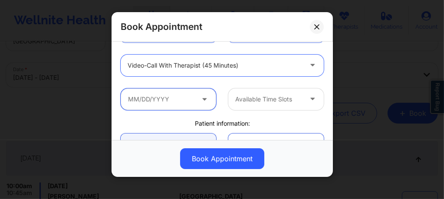
click at [163, 105] on input "text" at bounding box center [168, 100] width 95 height 22
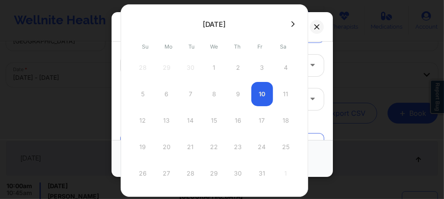
click at [291, 23] on icon at bounding box center [292, 24] width 3 height 7
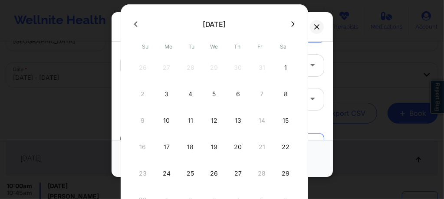
click at [136, 25] on icon at bounding box center [135, 24] width 3 height 6
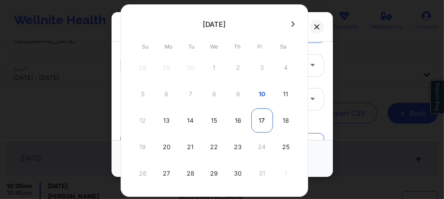
click at [260, 119] on div "17" at bounding box center [262, 121] width 22 height 24
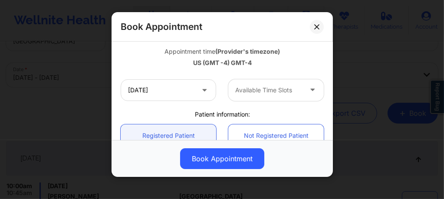
scroll to position [156, 0]
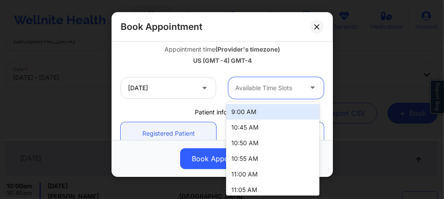
click at [266, 92] on div at bounding box center [268, 88] width 67 height 10
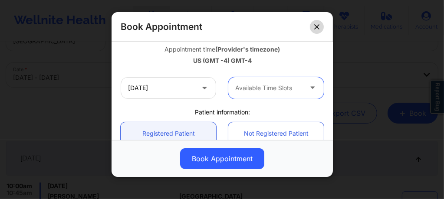
click at [318, 27] on icon at bounding box center [316, 26] width 5 height 5
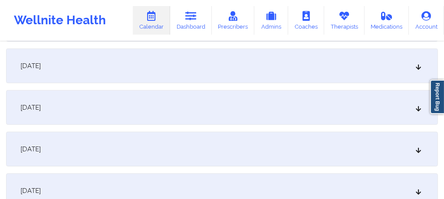
scroll to position [515, 0]
click at [163, 69] on div "[DATE]" at bounding box center [222, 65] width 432 height 35
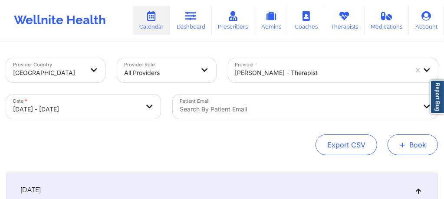
click at [416, 148] on button "+ Book" at bounding box center [413, 145] width 50 height 21
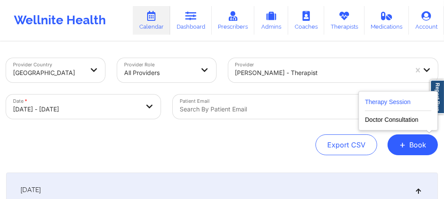
click at [377, 101] on button "Therapy Session" at bounding box center [398, 104] width 66 height 14
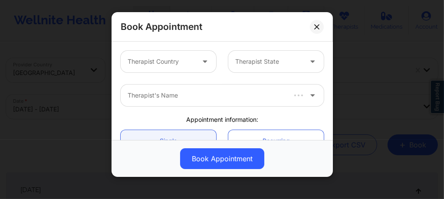
click at [145, 55] on div "Therapist Country" at bounding box center [158, 62] width 75 height 22
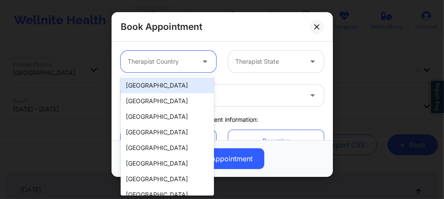
click at [156, 86] on div "[GEOGRAPHIC_DATA]" at bounding box center [167, 86] width 93 height 16
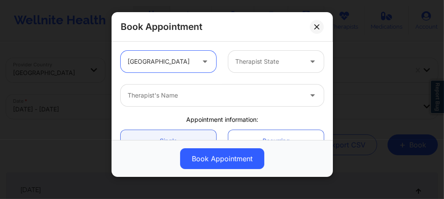
click at [243, 69] on div "Therapist State" at bounding box center [265, 62] width 75 height 22
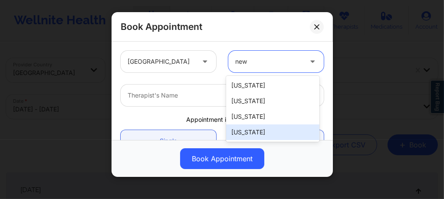
click at [252, 135] on div "[US_STATE]" at bounding box center [272, 133] width 93 height 16
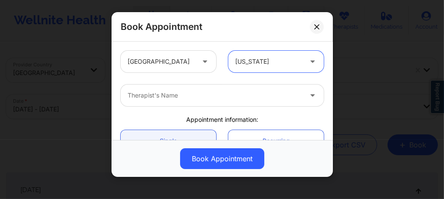
click at [196, 96] on div at bounding box center [215, 95] width 174 height 10
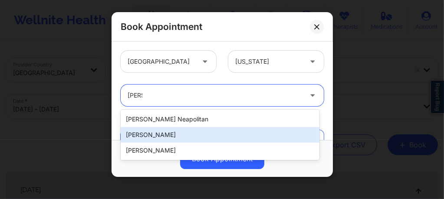
click at [166, 140] on div "Vicki Rene Padilla" at bounding box center [220, 135] width 199 height 16
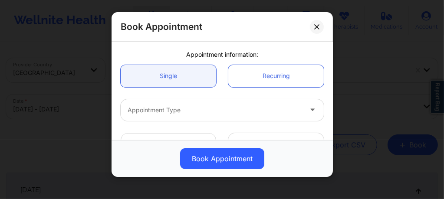
scroll to position [75, 0]
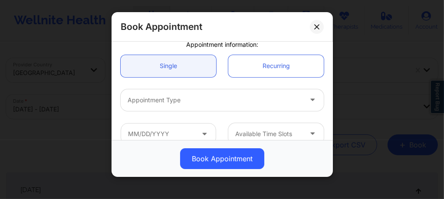
click at [170, 101] on div at bounding box center [215, 100] width 174 height 10
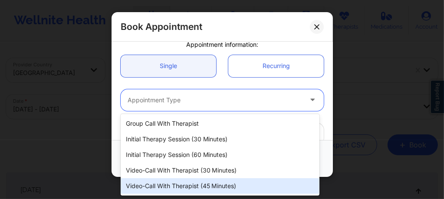
click at [184, 188] on div "Video-Call with Therapist (45 minutes)" at bounding box center [220, 186] width 199 height 16
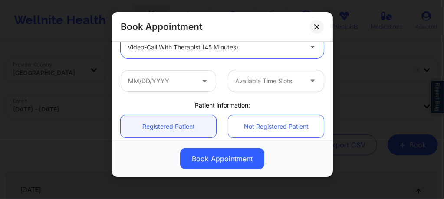
scroll to position [133, 0]
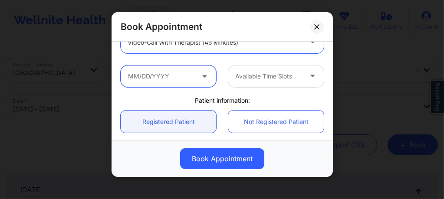
click at [177, 74] on input "text" at bounding box center [168, 77] width 95 height 22
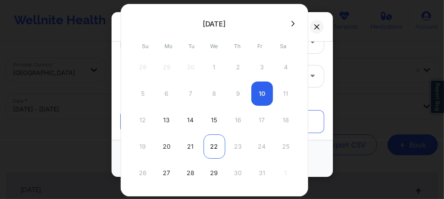
click at [215, 147] on div "22" at bounding box center [215, 147] width 22 height 24
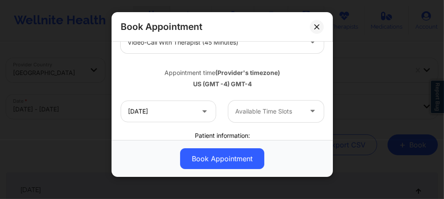
click at [257, 110] on div at bounding box center [268, 111] width 67 height 10
click at [316, 29] on icon at bounding box center [316, 26] width 5 height 5
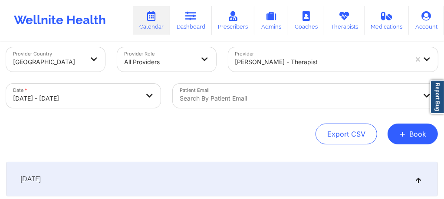
click at [296, 72] on div "[PERSON_NAME] - therapist" at bounding box center [333, 59] width 210 height 24
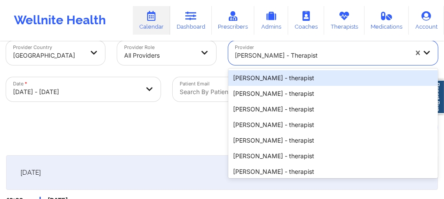
scroll to position [20, 0]
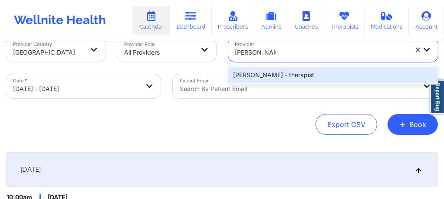
click at [296, 77] on div "Nicole Thweatt - therapist" at bounding box center [333, 75] width 210 height 16
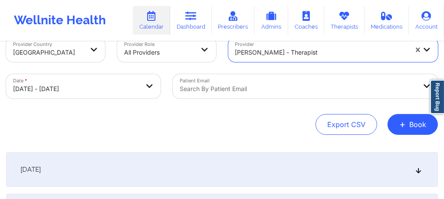
click at [270, 175] on div "[DATE]" at bounding box center [222, 169] width 432 height 35
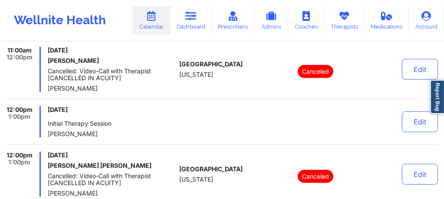
scroll to position [391, 0]
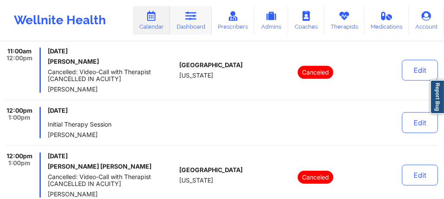
click at [194, 23] on link "Dashboard" at bounding box center [191, 20] width 42 height 29
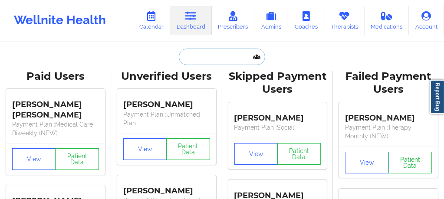
click at [200, 60] on input "text" at bounding box center [222, 57] width 86 height 16
paste input "[EMAIL_ADDRESS][DOMAIN_NAME]"
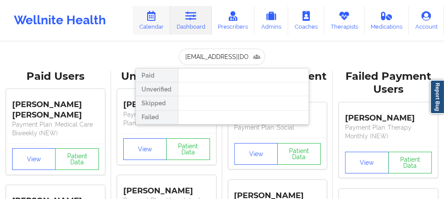
click at [154, 22] on link "Calendar" at bounding box center [151, 20] width 37 height 29
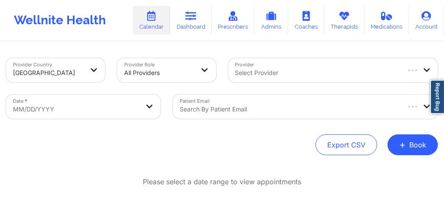
click at [243, 68] on div at bounding box center [317, 73] width 164 height 10
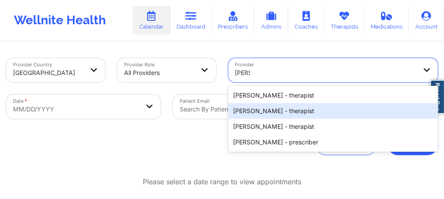
click at [248, 112] on div "Vicki Rene Padilla - therapist" at bounding box center [333, 111] width 210 height 16
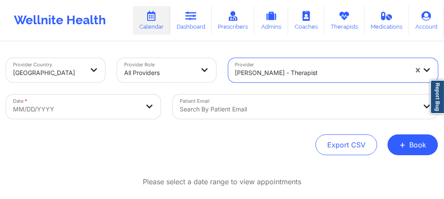
click at [57, 115] on body "Wellnite Health Calendar Dashboard Prescribers Admins Coaches Therapists Medica…" at bounding box center [222, 99] width 444 height 199
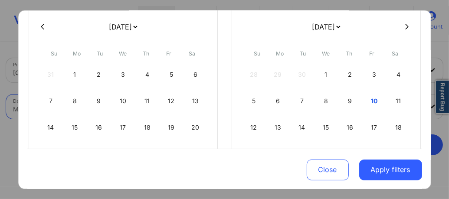
scroll to position [104, 0]
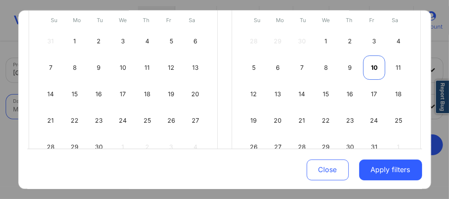
click at [370, 69] on div "10" at bounding box center [374, 68] width 22 height 24
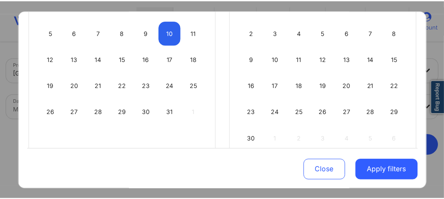
scroll to position [150, 0]
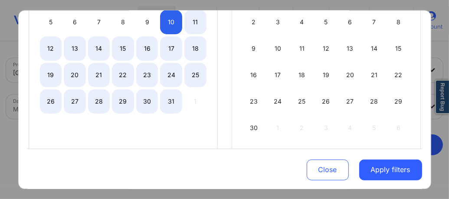
click at [170, 100] on div "31" at bounding box center [171, 101] width 22 height 24
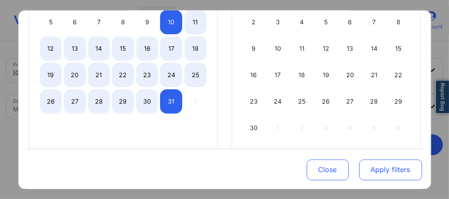
click at [392, 169] on button "Apply filters" at bounding box center [390, 169] width 63 height 21
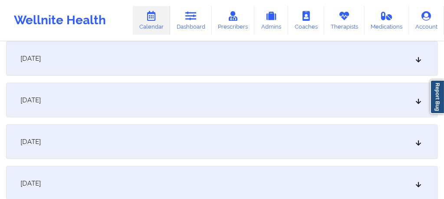
scroll to position [602, 0]
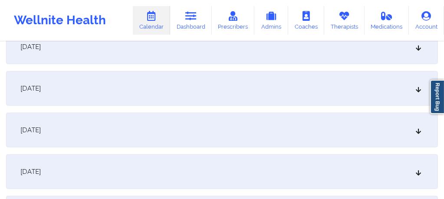
click at [172, 92] on div "[DATE]" at bounding box center [222, 88] width 432 height 35
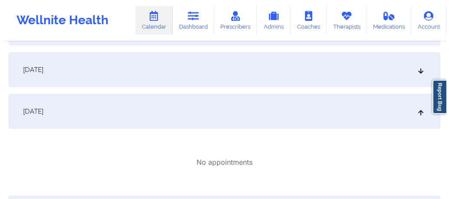
scroll to position [0, 0]
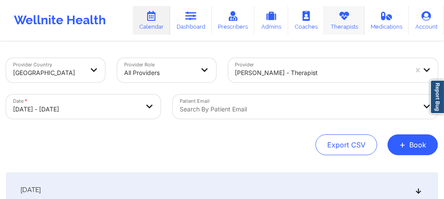
click at [347, 22] on link "Therapists" at bounding box center [344, 20] width 40 height 29
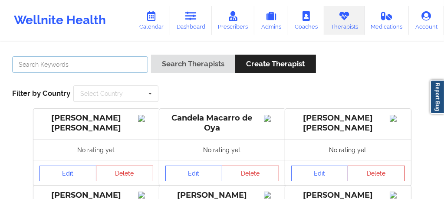
click at [97, 69] on input "text" at bounding box center [80, 64] width 136 height 16
click at [152, 26] on link "Calendar" at bounding box center [151, 20] width 37 height 29
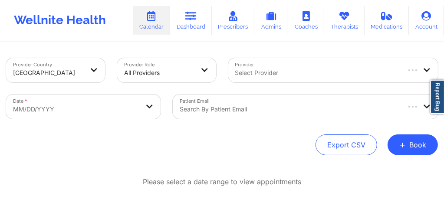
click at [217, 108] on div at bounding box center [290, 109] width 220 height 10
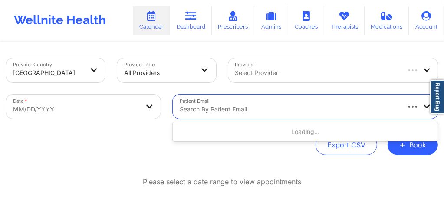
paste input "claudia.chinama@yahoo.com"
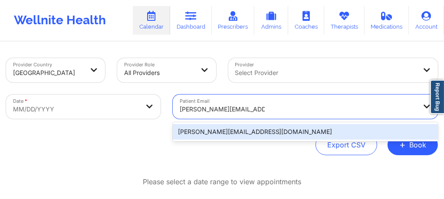
click at [262, 128] on div "claudia.chinama@yahoo.com" at bounding box center [305, 132] width 265 height 16
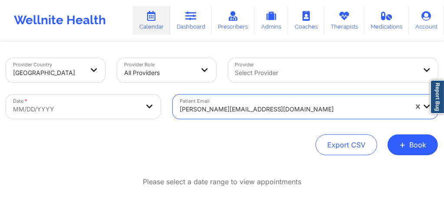
click at [82, 103] on body "Wellnite Health Calendar Dashboard Prescribers Admins Coaches Therapists Medica…" at bounding box center [222, 99] width 444 height 199
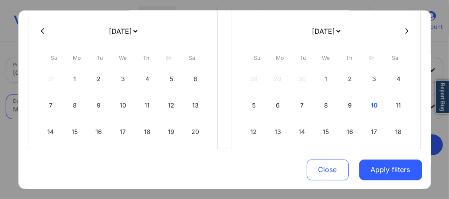
scroll to position [69, 0]
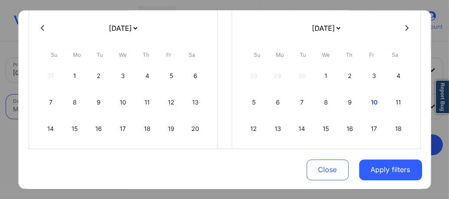
click at [405, 26] on icon at bounding box center [406, 28] width 3 height 6
click at [395, 75] on div "1" at bounding box center [399, 76] width 22 height 24
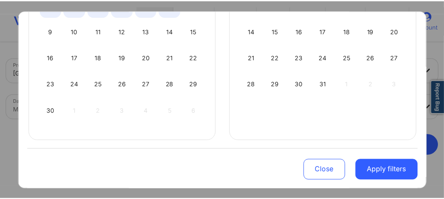
scroll to position [168, 0]
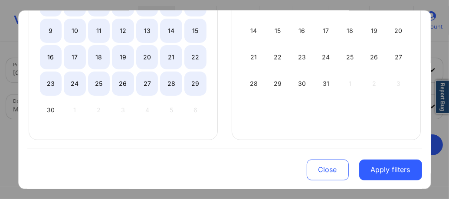
drag, startPoint x: 191, startPoint y: 85, endPoint x: 220, endPoint y: 105, distance: 35.2
click at [192, 85] on div "29" at bounding box center [195, 83] width 22 height 24
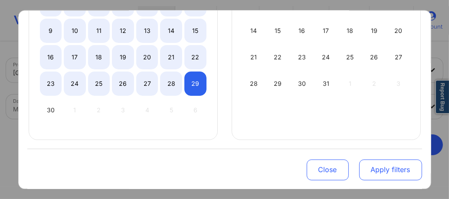
click at [372, 174] on button "Apply filters" at bounding box center [390, 169] width 63 height 21
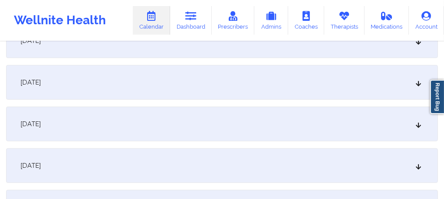
scroll to position [318, 0]
click at [118, 130] on div "[DATE]" at bounding box center [222, 122] width 432 height 35
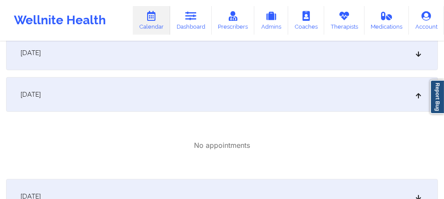
scroll to position [359, 0]
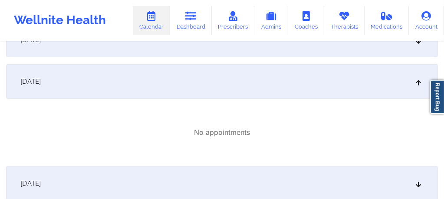
click at [158, 175] on div "[DATE]" at bounding box center [222, 183] width 432 height 35
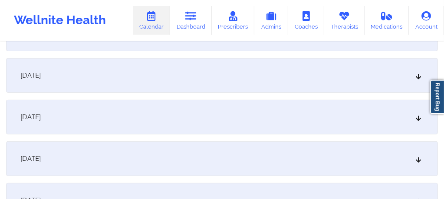
scroll to position [249, 0]
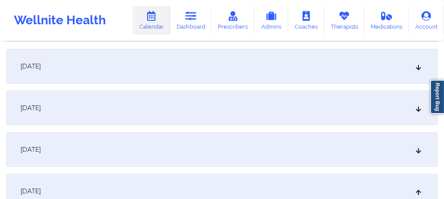
click at [135, 144] on div "[DATE]" at bounding box center [222, 149] width 432 height 35
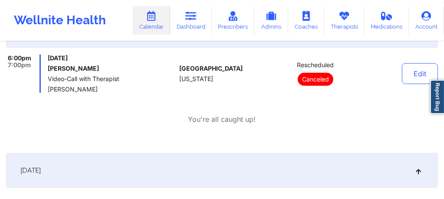
scroll to position [393, 0]
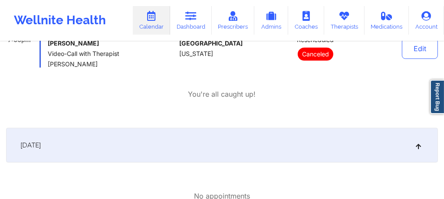
click at [227, 151] on div "[DATE]" at bounding box center [222, 145] width 432 height 35
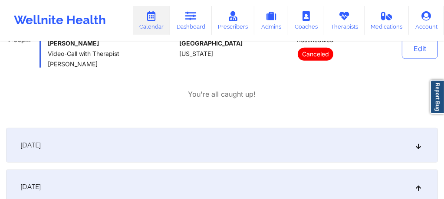
click at [227, 151] on div "[DATE]" at bounding box center [222, 145] width 432 height 35
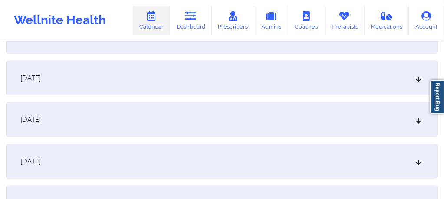
scroll to position [712, 0]
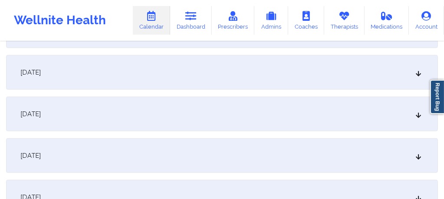
click at [218, 137] on div "November 1, 2025 No appointments November 2, 2025 No appointments November 3, 2…" at bounding box center [222, 171] width 432 height 1421
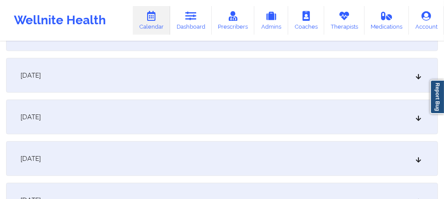
scroll to position [793, 0]
click at [191, 119] on div "[DATE]" at bounding box center [222, 116] width 432 height 35
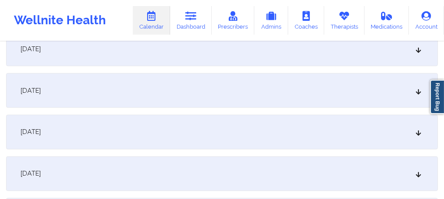
scroll to position [1001, 0]
click at [177, 50] on div "[DATE]" at bounding box center [222, 48] width 432 height 35
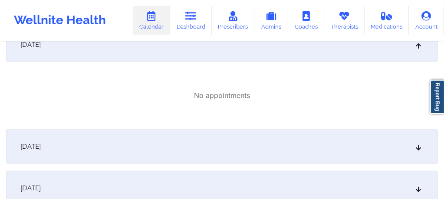
scroll to position [0, 0]
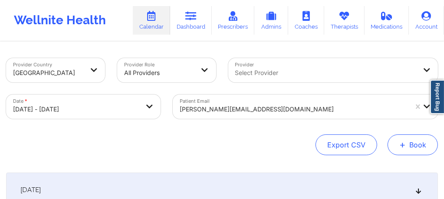
click at [414, 146] on button "+ Book" at bounding box center [413, 145] width 50 height 21
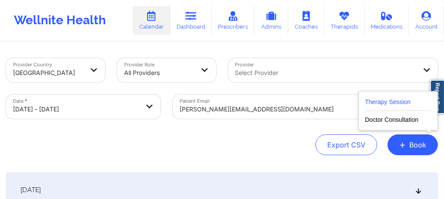
click at [383, 104] on button "Therapy Session" at bounding box center [398, 104] width 66 height 14
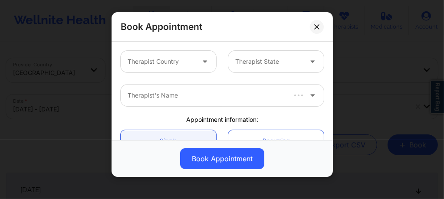
click at [156, 65] on div at bounding box center [161, 61] width 67 height 10
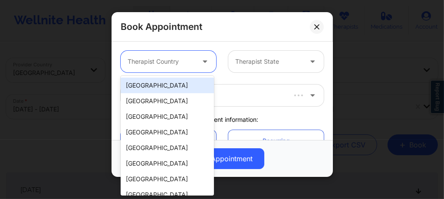
click at [157, 91] on div "[GEOGRAPHIC_DATA]" at bounding box center [167, 86] width 93 height 16
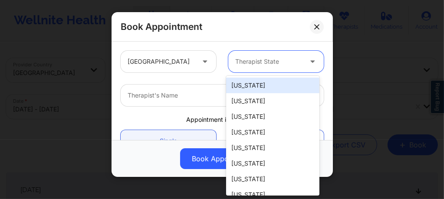
click at [254, 71] on div "Therapist State" at bounding box center [265, 62] width 75 height 22
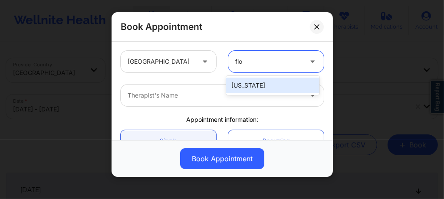
click at [250, 76] on div "[US_STATE]" at bounding box center [272, 85] width 93 height 19
click at [247, 85] on div "[US_STATE]" at bounding box center [272, 86] width 93 height 16
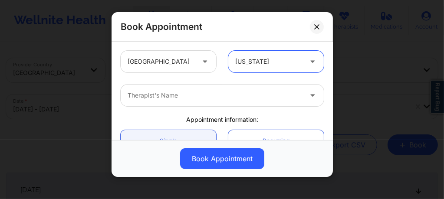
click at [212, 97] on div at bounding box center [215, 95] width 174 height 10
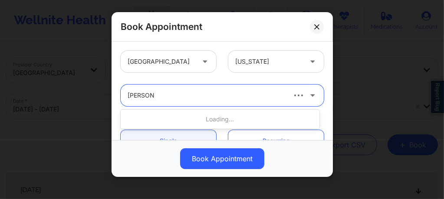
click at [250, 62] on div at bounding box center [268, 61] width 67 height 10
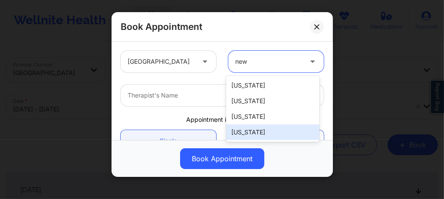
click at [241, 134] on div "[US_STATE]" at bounding box center [272, 133] width 93 height 16
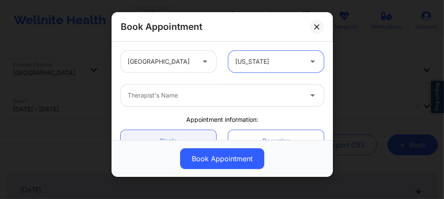
click at [188, 92] on div at bounding box center [215, 95] width 174 height 10
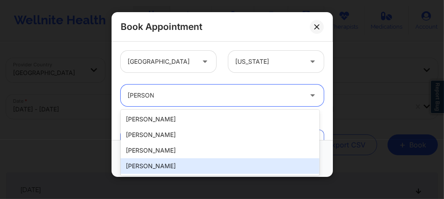
click at [147, 164] on div "Jessica Kuklo" at bounding box center [220, 166] width 199 height 16
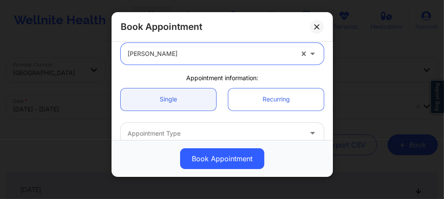
scroll to position [46, 0]
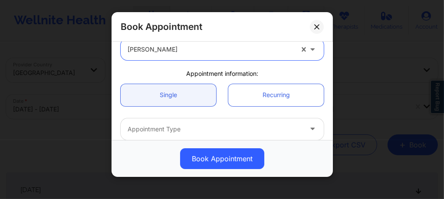
click at [158, 124] on div at bounding box center [215, 129] width 174 height 10
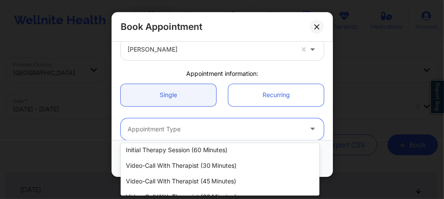
scroll to position [60, 0]
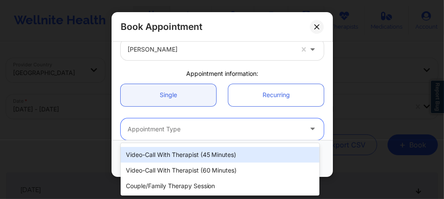
click at [189, 155] on div "Video-Call with Therapist (45 minutes)" at bounding box center [220, 155] width 199 height 16
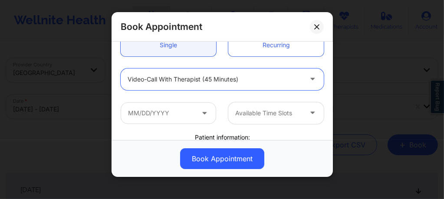
scroll to position [104, 0]
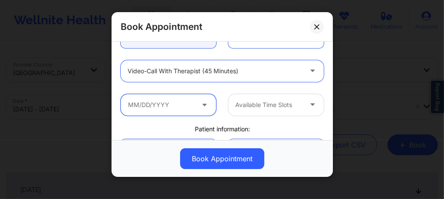
click at [184, 108] on input "text" at bounding box center [168, 105] width 95 height 22
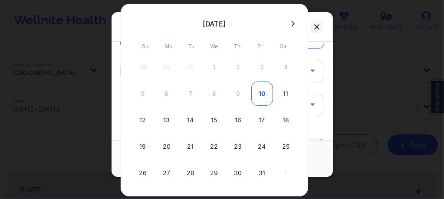
click at [259, 93] on div "10" at bounding box center [262, 94] width 22 height 24
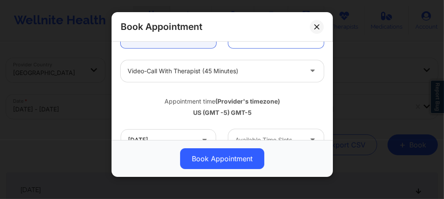
click at [259, 134] on div "Available Time Slots" at bounding box center [265, 140] width 75 height 22
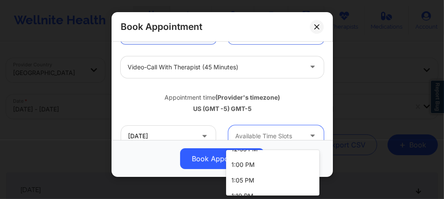
scroll to position [370, 0]
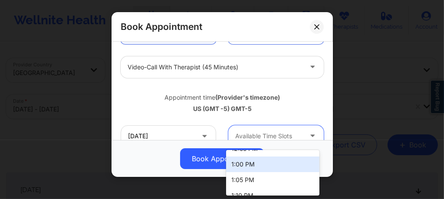
click at [248, 163] on div "1:00 PM" at bounding box center [272, 165] width 93 height 16
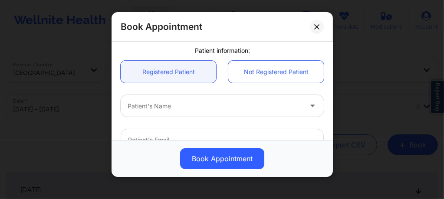
scroll to position [224, 0]
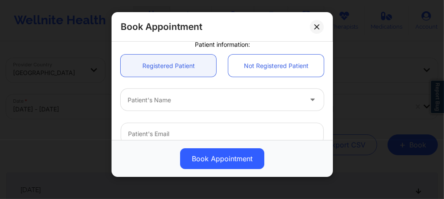
click at [161, 100] on div at bounding box center [215, 100] width 174 height 10
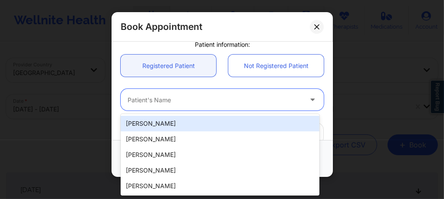
paste input "Ashley Roper"
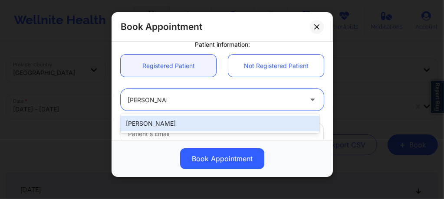
click at [153, 123] on div "Ashley Roper" at bounding box center [220, 124] width 199 height 16
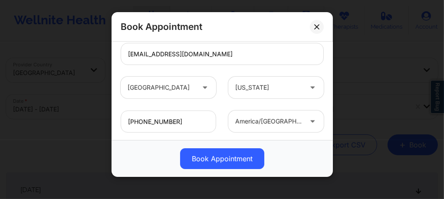
scroll to position [352, 0]
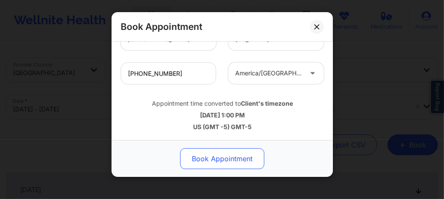
click at [221, 158] on button "Book Appointment" at bounding box center [222, 158] width 84 height 21
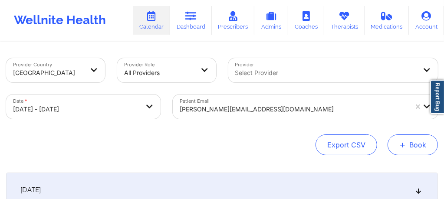
click at [413, 141] on button "+ Book" at bounding box center [413, 145] width 50 height 21
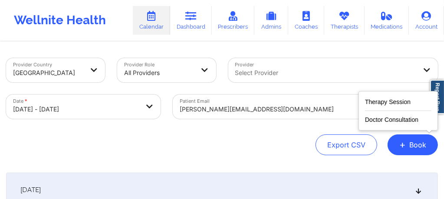
click at [365, 95] on div "Therapy Session Doctor Consultation" at bounding box center [398, 111] width 79 height 40
click at [373, 102] on button "Therapy Session" at bounding box center [398, 104] width 66 height 14
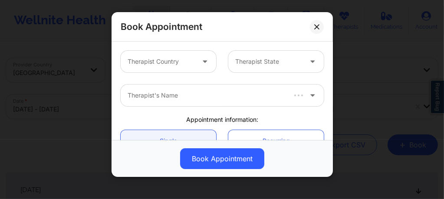
click at [168, 66] on div at bounding box center [161, 61] width 67 height 10
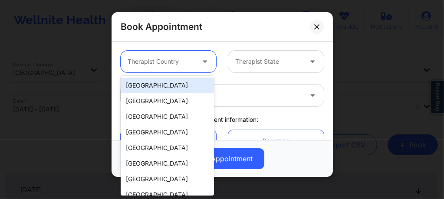
click at [173, 83] on div "[GEOGRAPHIC_DATA]" at bounding box center [167, 86] width 93 height 16
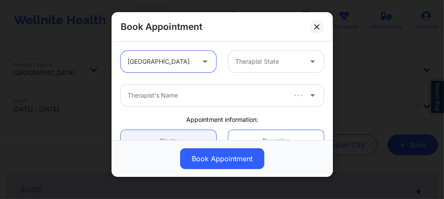
click at [253, 67] on div "Therapist State" at bounding box center [265, 62] width 75 height 22
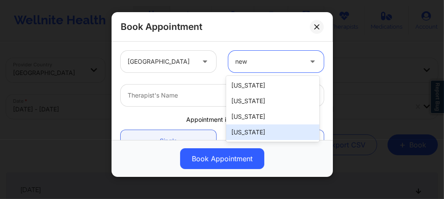
click at [250, 128] on div "[US_STATE]" at bounding box center [272, 133] width 93 height 16
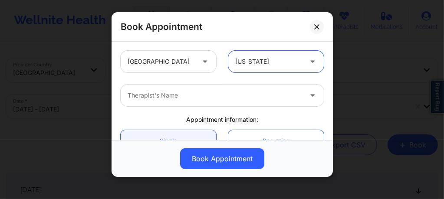
click at [208, 95] on div at bounding box center [215, 95] width 174 height 10
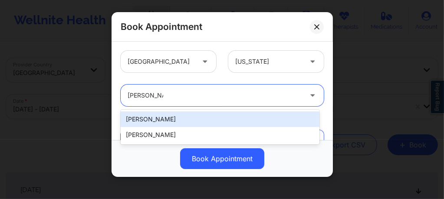
click at [178, 120] on div "Jennifer Marie Wickersham" at bounding box center [220, 120] width 199 height 16
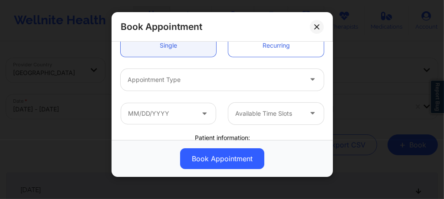
scroll to position [98, 0]
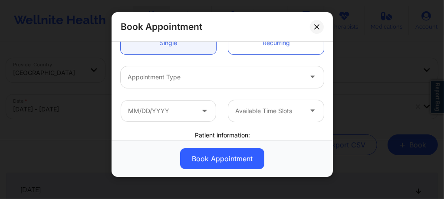
click at [171, 79] on div at bounding box center [215, 77] width 174 height 10
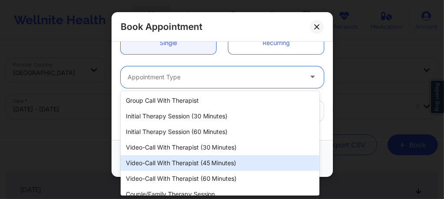
click at [198, 165] on div "Video-Call with Therapist (45 minutes)" at bounding box center [220, 163] width 199 height 16
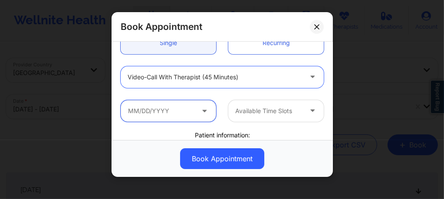
click at [180, 114] on input "text" at bounding box center [168, 111] width 95 height 22
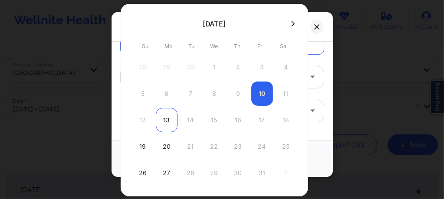
click at [163, 120] on div "13" at bounding box center [167, 120] width 22 height 24
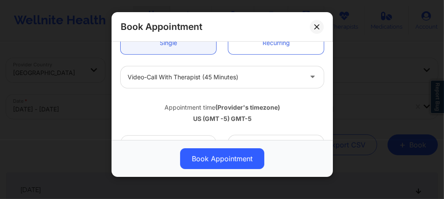
click at [191, 72] on div at bounding box center [215, 77] width 174 height 10
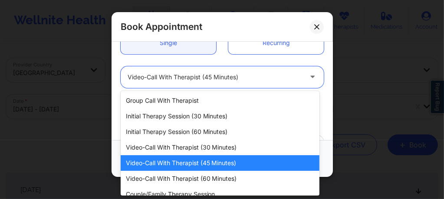
click at [191, 72] on div at bounding box center [215, 77] width 174 height 10
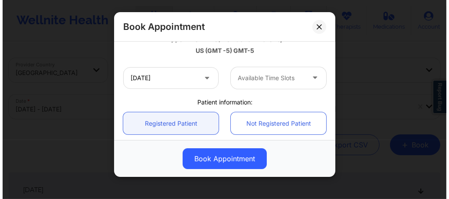
scroll to position [168, 0]
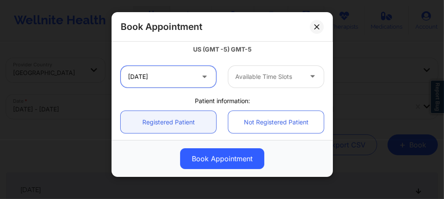
click at [177, 76] on input "10/13/2025" at bounding box center [168, 77] width 95 height 22
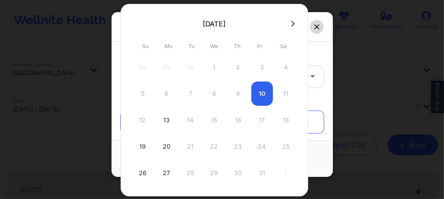
click at [314, 26] on icon at bounding box center [316, 26] width 5 height 5
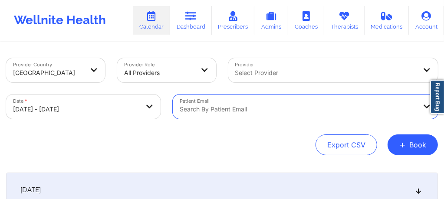
paste input "elenamhamburg@outlook.com"
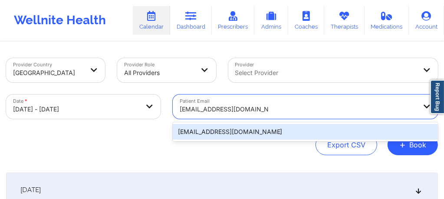
click at [201, 129] on div "elenamhamburg@outlook.com" at bounding box center [305, 132] width 265 height 16
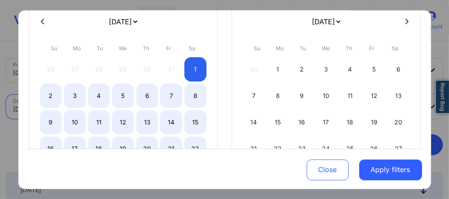
scroll to position [75, 0]
click at [46, 20] on button at bounding box center [42, 22] width 9 height 7
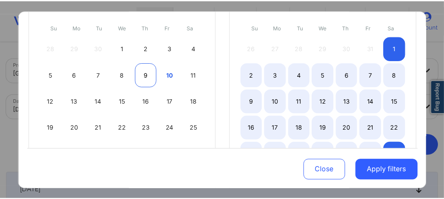
scroll to position [98, 0]
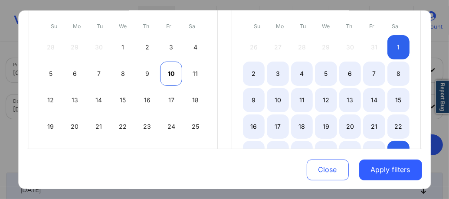
click at [168, 67] on div "10" at bounding box center [171, 74] width 22 height 24
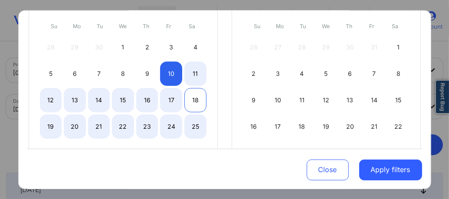
click at [191, 104] on div "18" at bounding box center [195, 100] width 22 height 24
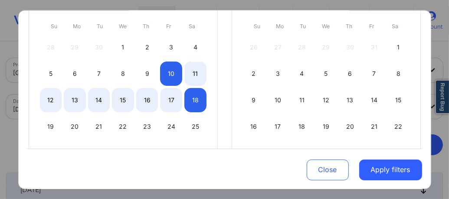
click at [379, 169] on button "Apply filters" at bounding box center [390, 169] width 63 height 21
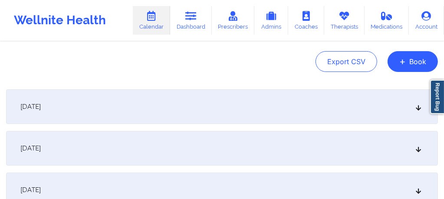
scroll to position [127, 0]
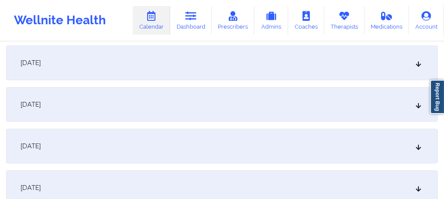
click at [101, 144] on div "[DATE]" at bounding box center [222, 146] width 432 height 35
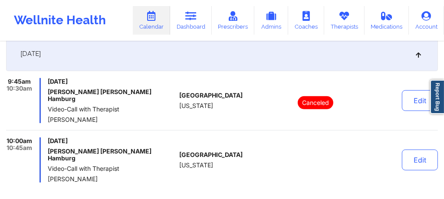
scroll to position [0, 0]
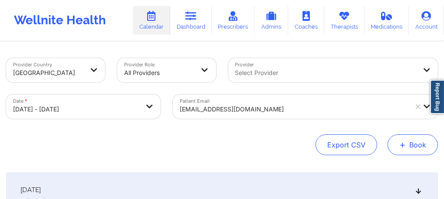
click at [421, 147] on button "+ Book" at bounding box center [413, 145] width 50 height 21
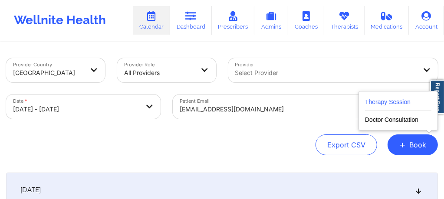
click at [379, 101] on button "Therapy Session" at bounding box center [398, 104] width 66 height 14
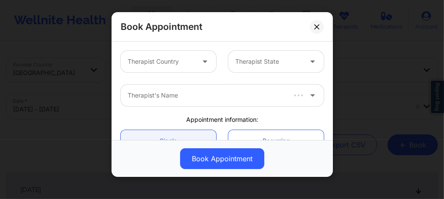
click at [183, 66] on div "Therapist Country" at bounding box center [158, 62] width 75 height 22
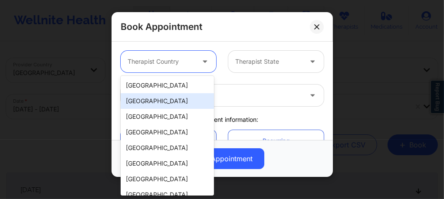
click at [155, 84] on div "[GEOGRAPHIC_DATA]" at bounding box center [167, 86] width 93 height 16
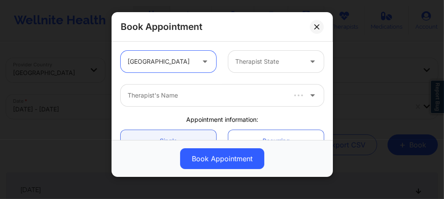
click at [238, 66] on div at bounding box center [268, 61] width 67 height 10
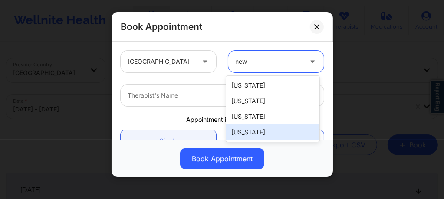
click at [260, 134] on div "[US_STATE]" at bounding box center [272, 133] width 93 height 16
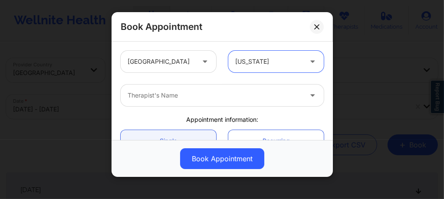
click at [208, 98] on div at bounding box center [215, 95] width 174 height 10
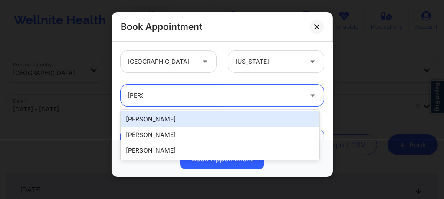
click at [168, 119] on div "[PERSON_NAME]" at bounding box center [220, 120] width 199 height 16
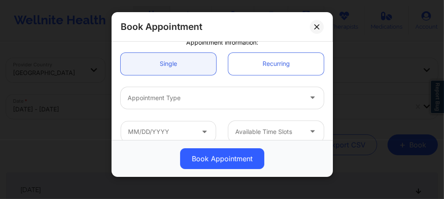
scroll to position [87, 0]
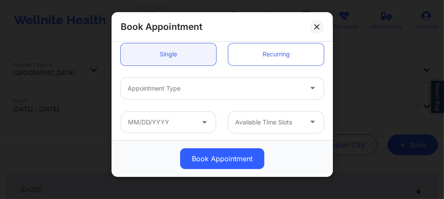
click at [174, 90] on div at bounding box center [215, 88] width 174 height 10
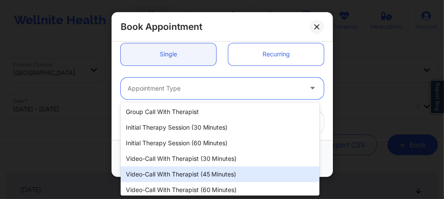
click at [204, 174] on div "Video-Call with Therapist (45 minutes)" at bounding box center [220, 175] width 199 height 16
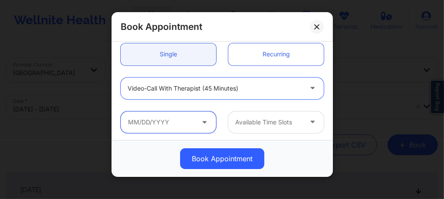
click at [170, 128] on input "text" at bounding box center [168, 123] width 95 height 22
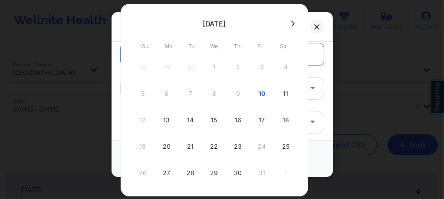
click at [291, 24] on icon at bounding box center [292, 23] width 3 height 7
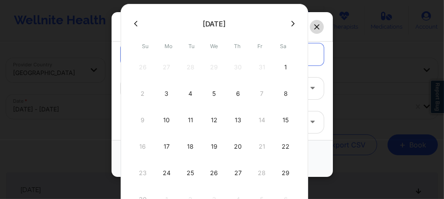
click at [316, 26] on icon at bounding box center [316, 26] width 5 height 5
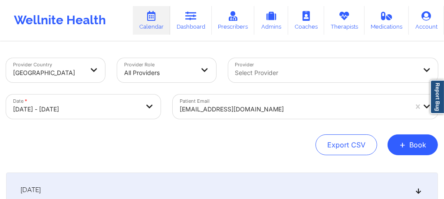
click at [262, 76] on div "Select Provider" at bounding box center [322, 70] width 189 height 24
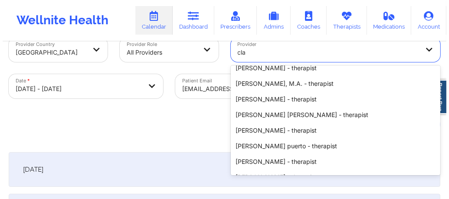
scroll to position [115, 0]
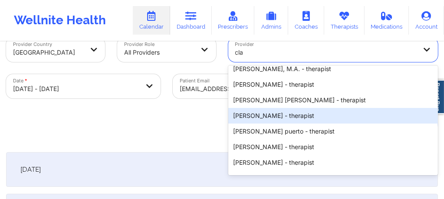
click at [273, 117] on div "[PERSON_NAME] - therapist" at bounding box center [333, 116] width 210 height 16
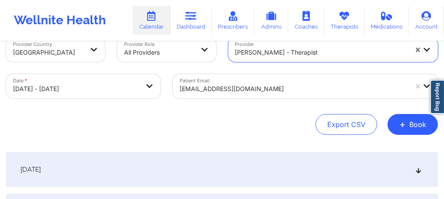
click at [115, 90] on body "Wellnite Health Calendar Dashboard Prescribers Admins Coaches Therapists Medica…" at bounding box center [222, 79] width 444 height 199
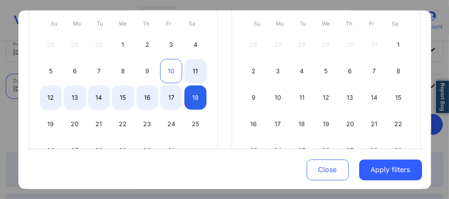
scroll to position [98, 0]
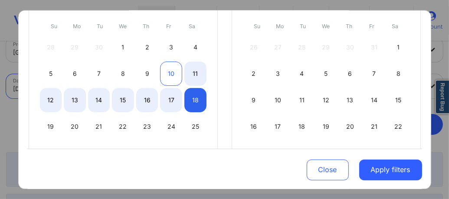
click at [171, 64] on div "10" at bounding box center [171, 74] width 22 height 24
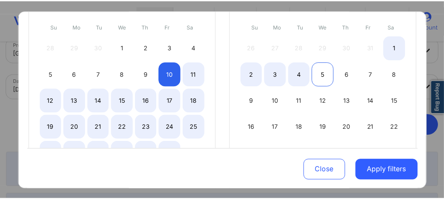
scroll to position [168, 0]
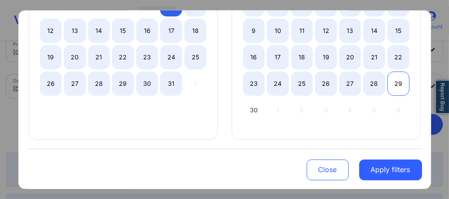
click at [400, 88] on div "29" at bounding box center [399, 83] width 22 height 24
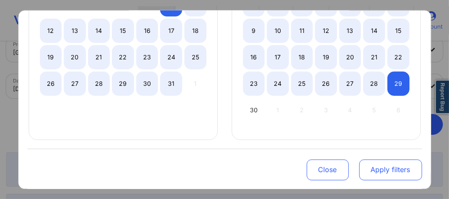
click at [385, 172] on button "Apply filters" at bounding box center [390, 169] width 63 height 21
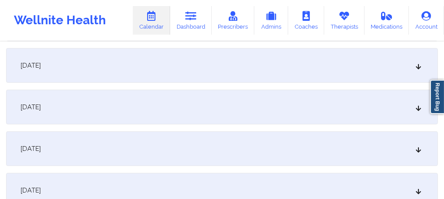
scroll to position [339, 0]
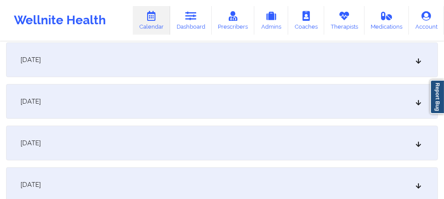
click at [149, 139] on div "[DATE]" at bounding box center [222, 143] width 432 height 35
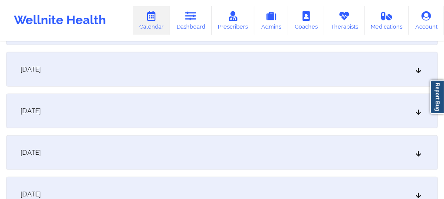
scroll to position [680, 0]
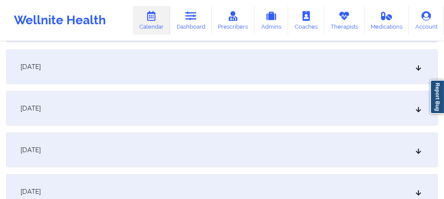
click at [186, 184] on div "[DATE]" at bounding box center [222, 191] width 432 height 35
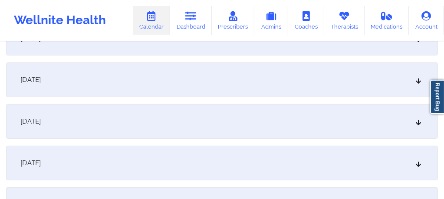
scroll to position [0, 0]
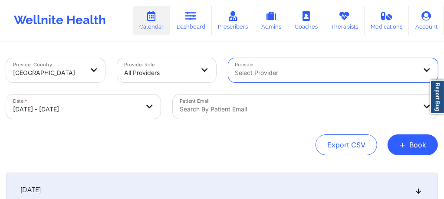
click at [319, 77] on div "Provider option , selected. Select is focused ,type to refine list, press Down …" at bounding box center [333, 70] width 222 height 36
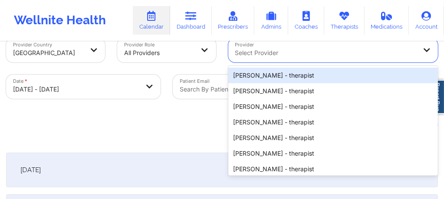
scroll to position [20, 0]
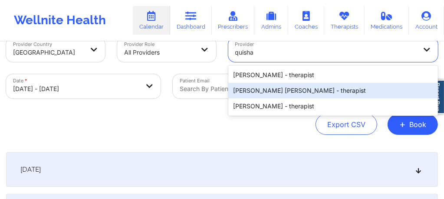
click at [304, 93] on div "Quisha Monique Castro - therapist" at bounding box center [333, 91] width 210 height 16
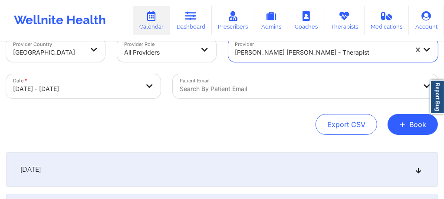
click at [233, 165] on div "[DATE]" at bounding box center [222, 169] width 432 height 35
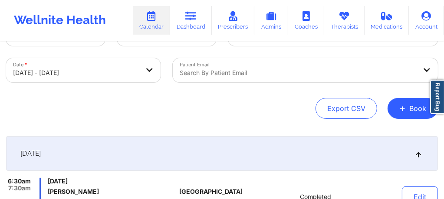
scroll to position [0, 0]
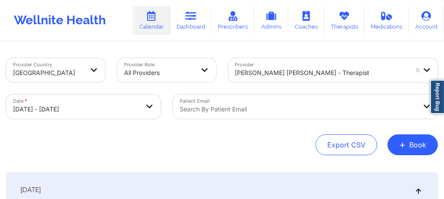
click at [194, 24] on link "Dashboard" at bounding box center [191, 20] width 42 height 29
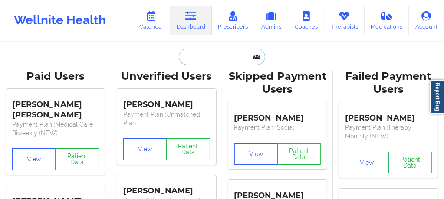
click at [211, 61] on input "text" at bounding box center [222, 57] width 86 height 16
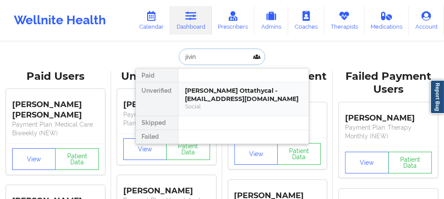
click at [200, 96] on div "Jivin Kuruvilla Ottathycal - jivin.1994@gmail.com" at bounding box center [243, 95] width 116 height 16
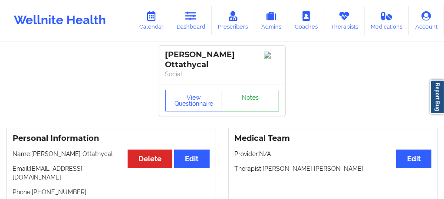
click at [266, 104] on link "Notes" at bounding box center [250, 101] width 57 height 22
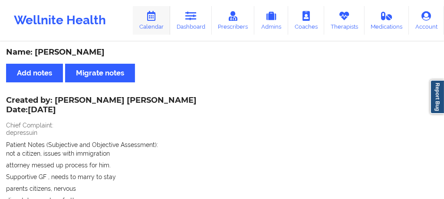
click at [157, 21] on icon at bounding box center [151, 16] width 11 height 10
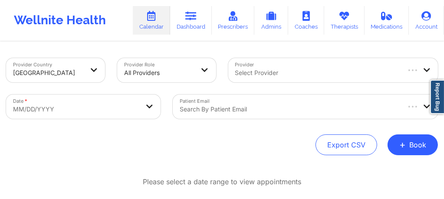
click at [267, 67] on div "Select Provider" at bounding box center [314, 70] width 172 height 24
click at [189, 23] on link "Dashboard" at bounding box center [191, 20] width 42 height 29
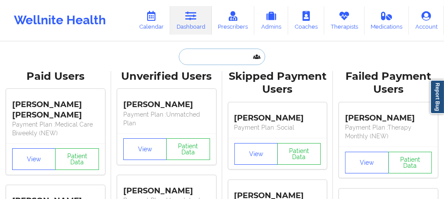
click at [196, 56] on input "text" at bounding box center [222, 57] width 86 height 16
paste input "Tony McPherson"
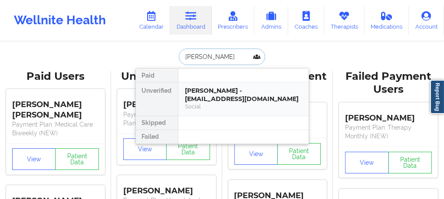
click at [220, 108] on div "Social" at bounding box center [243, 106] width 116 height 7
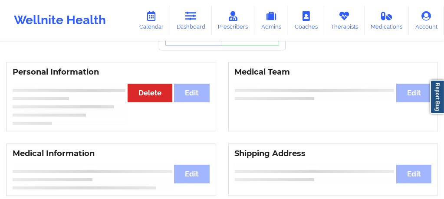
scroll to position [52, 0]
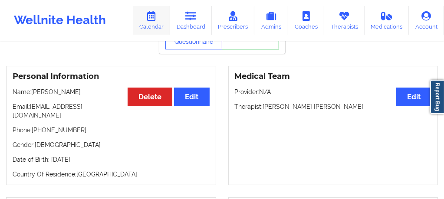
click at [155, 20] on icon at bounding box center [151, 16] width 11 height 10
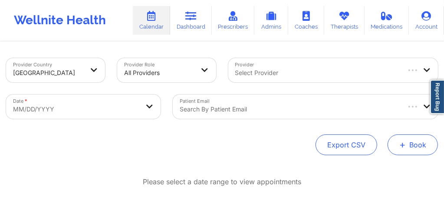
click at [416, 146] on button "+ Book" at bounding box center [413, 145] width 50 height 21
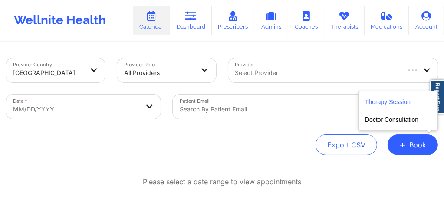
click at [379, 100] on button "Therapy Session" at bounding box center [398, 104] width 66 height 14
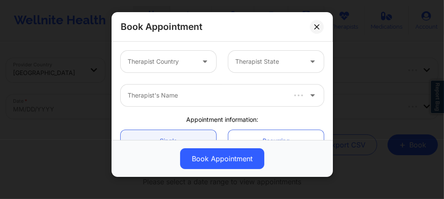
click at [181, 61] on div at bounding box center [161, 61] width 67 height 10
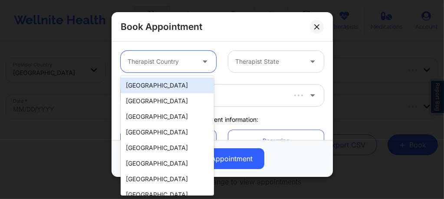
click at [184, 88] on div "[GEOGRAPHIC_DATA]" at bounding box center [167, 86] width 93 height 16
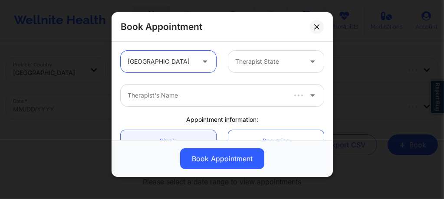
click at [253, 64] on div at bounding box center [268, 61] width 67 height 10
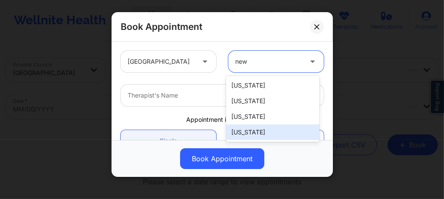
click at [254, 135] on div "[US_STATE]" at bounding box center [272, 133] width 93 height 16
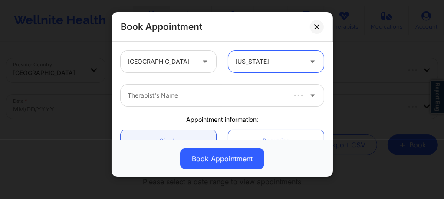
click at [196, 99] on div at bounding box center [206, 95] width 157 height 10
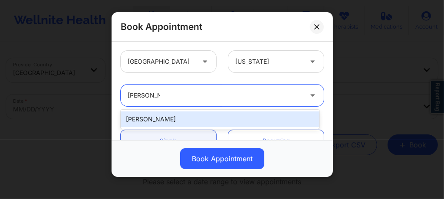
click at [179, 119] on div "[PERSON_NAME]" at bounding box center [220, 120] width 199 height 16
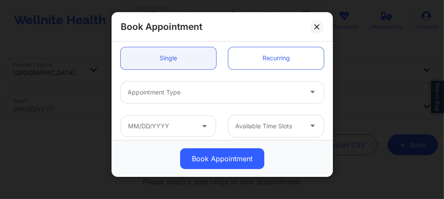
scroll to position [87, 0]
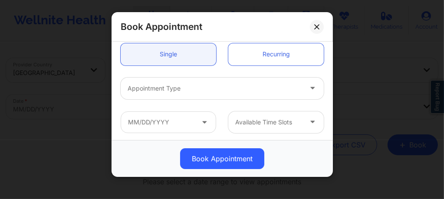
click at [188, 86] on div at bounding box center [215, 88] width 174 height 10
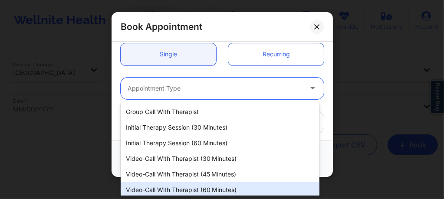
click at [197, 185] on div "Video-Call with Therapist (60 minutes)" at bounding box center [220, 190] width 199 height 16
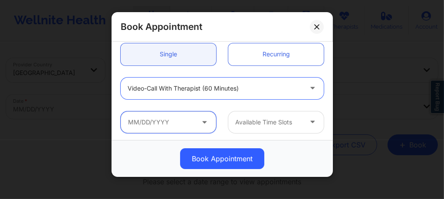
click at [177, 118] on input "text" at bounding box center [168, 123] width 95 height 22
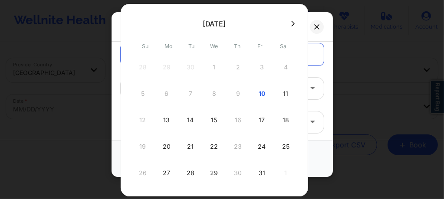
click at [257, 100] on div "10" at bounding box center [262, 94] width 22 height 24
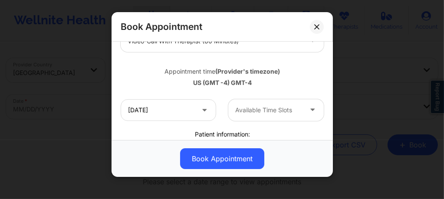
scroll to position [139, 0]
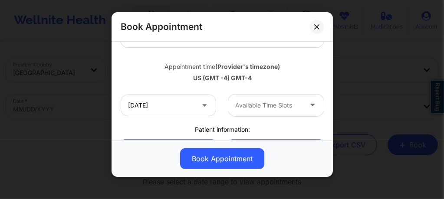
click at [248, 108] on div at bounding box center [268, 105] width 67 height 10
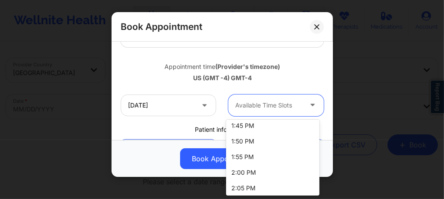
scroll to position [0, 0]
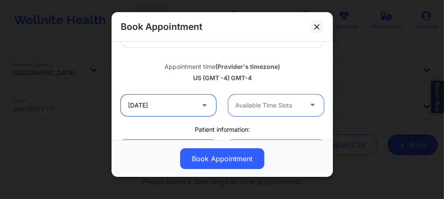
click at [184, 102] on input "[DATE]" at bounding box center [168, 106] width 95 height 22
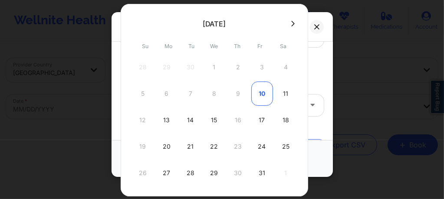
click at [255, 95] on div "10" at bounding box center [262, 94] width 22 height 24
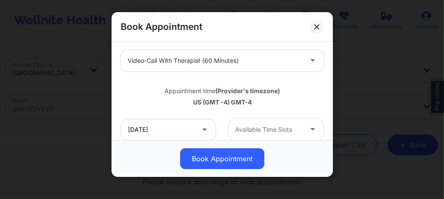
scroll to position [110, 0]
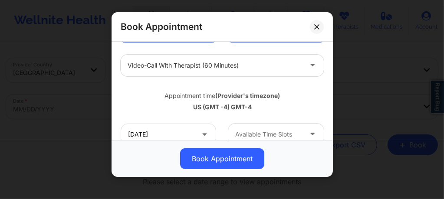
click at [181, 68] on div at bounding box center [215, 65] width 174 height 10
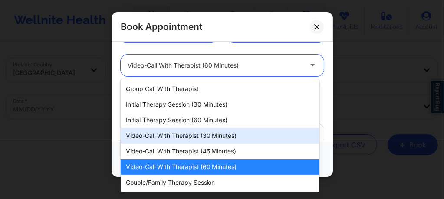
click at [182, 139] on div "Video-Call with Therapist (30 minutes)" at bounding box center [220, 136] width 199 height 16
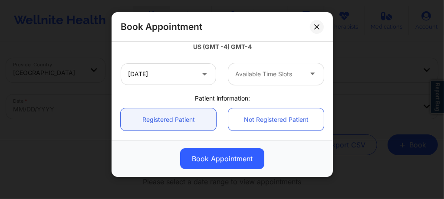
scroll to position [174, 0]
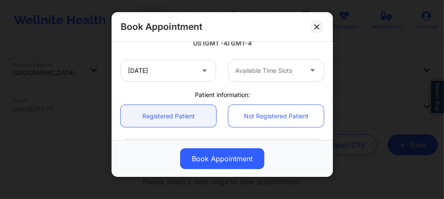
click at [250, 76] on div "Available Time Slots" at bounding box center [265, 71] width 75 height 22
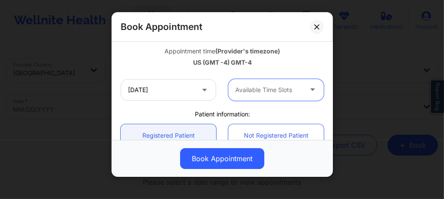
scroll to position [150, 0]
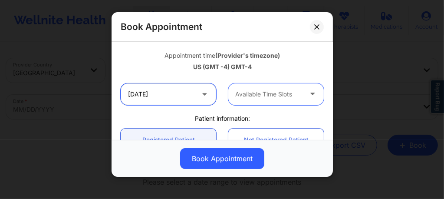
click at [184, 84] on input "[DATE]" at bounding box center [168, 94] width 95 height 22
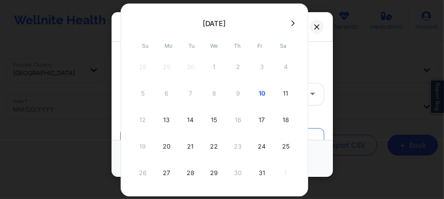
click at [280, 98] on div "11" at bounding box center [286, 93] width 22 height 24
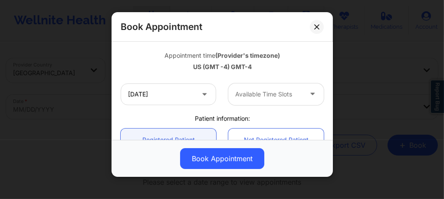
click at [270, 99] on div "Available Time Slots" at bounding box center [265, 94] width 75 height 22
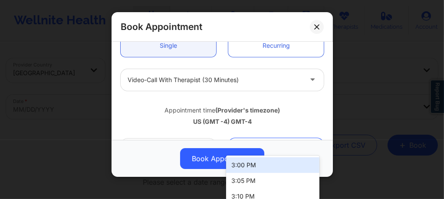
scroll to position [122, 0]
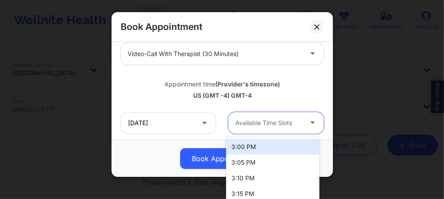
click at [186, 58] on div at bounding box center [215, 54] width 174 height 10
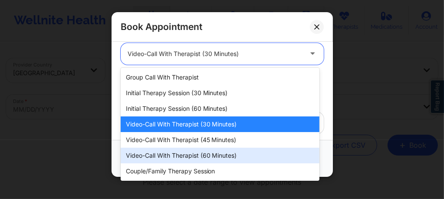
click at [190, 152] on div "Video-Call with Therapist (60 minutes)" at bounding box center [220, 156] width 199 height 16
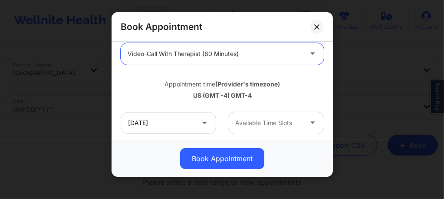
click at [238, 124] on div at bounding box center [268, 123] width 67 height 10
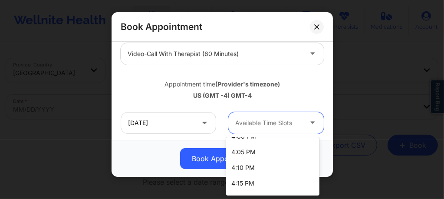
scroll to position [0, 0]
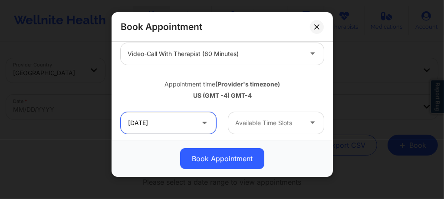
click at [179, 127] on input "10/11/2025" at bounding box center [168, 123] width 95 height 22
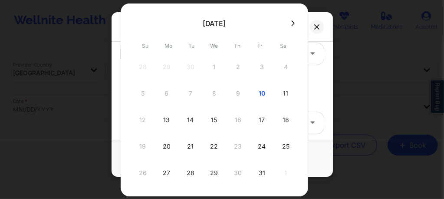
click at [286, 119] on div "18" at bounding box center [286, 120] width 22 height 24
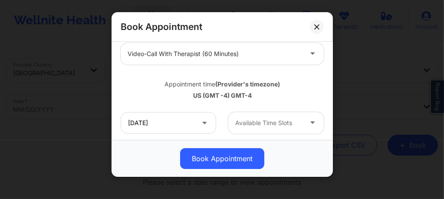
click at [291, 124] on div at bounding box center [268, 123] width 67 height 10
click at [252, 120] on div at bounding box center [268, 123] width 67 height 10
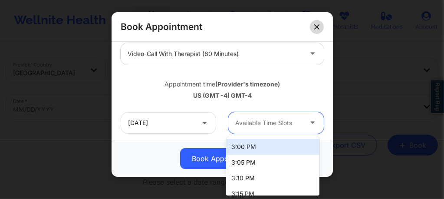
click at [316, 30] on button at bounding box center [317, 27] width 14 height 14
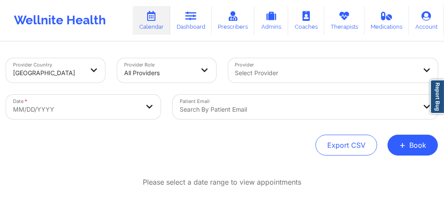
click at [271, 68] on div "Select Provider" at bounding box center [322, 70] width 189 height 24
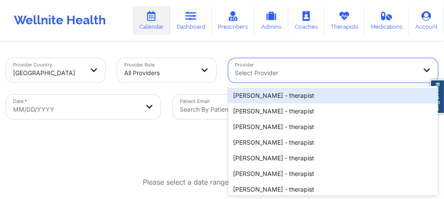
scroll to position [21, 0]
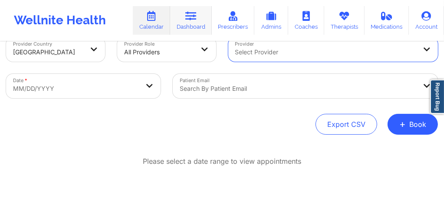
click at [200, 23] on link "Dashboard" at bounding box center [191, 20] width 42 height 29
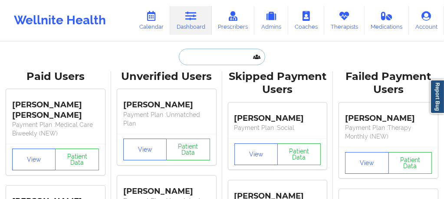
click at [201, 56] on input "text" at bounding box center [222, 57] width 86 height 16
paste input "[PERSON_NAME]"
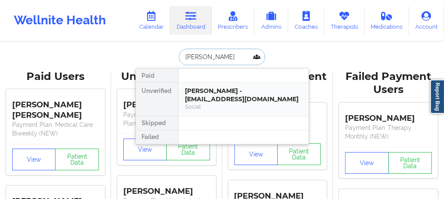
click at [203, 102] on div "Carlos Alvarez - carlosalbertoalvarez91@gmail.com" at bounding box center [243, 95] width 116 height 16
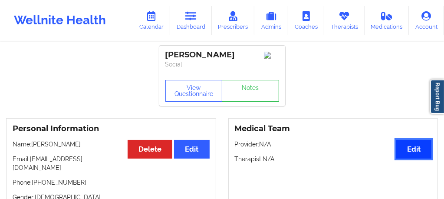
click at [408, 156] on button "Edit" at bounding box center [413, 149] width 35 height 19
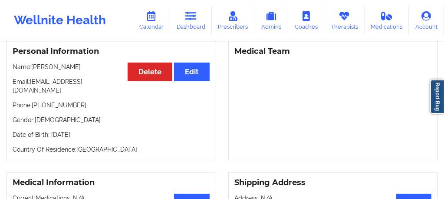
scroll to position [75, 0]
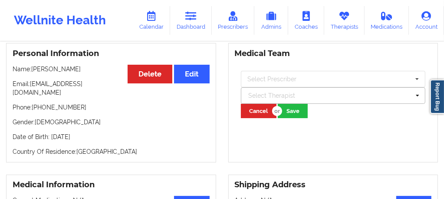
click at [266, 97] on div at bounding box center [329, 95] width 161 height 10
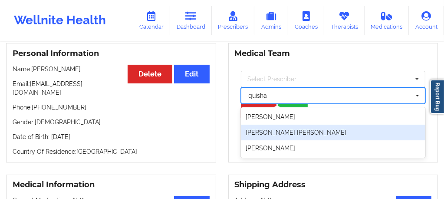
click at [269, 134] on div "[PERSON_NAME] [PERSON_NAME]" at bounding box center [333, 133] width 185 height 16
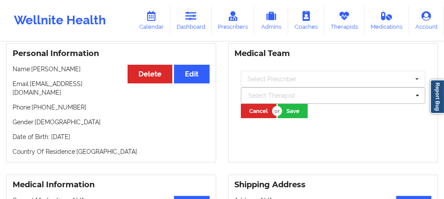
click at [290, 101] on div at bounding box center [329, 95] width 161 height 10
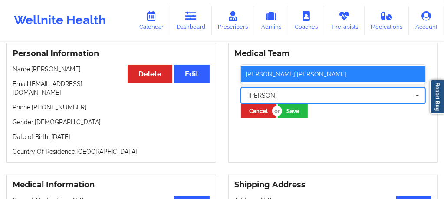
click at [283, 76] on div "[PERSON_NAME] [PERSON_NAME]" at bounding box center [333, 74] width 185 height 16
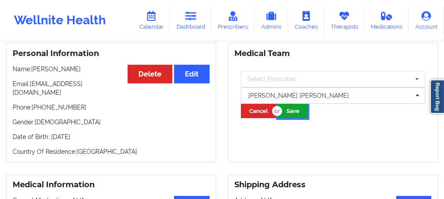
click at [292, 115] on button "Save" at bounding box center [293, 111] width 30 height 14
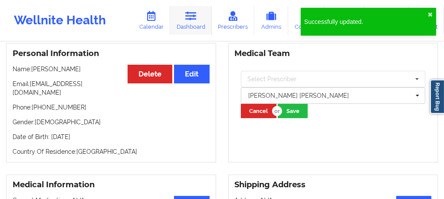
click at [191, 30] on link "Dashboard" at bounding box center [191, 20] width 42 height 29
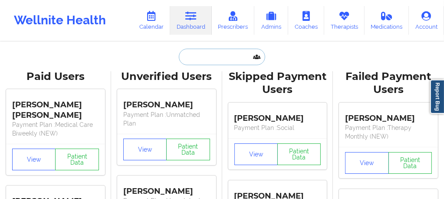
click at [196, 58] on input "text" at bounding box center [222, 57] width 86 height 16
paste input "NICHOLAS CARNAHAN"
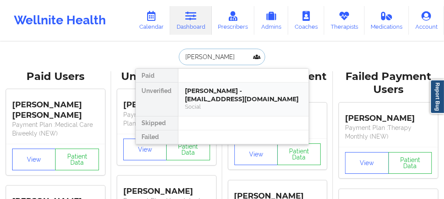
click at [208, 106] on div "Social" at bounding box center [243, 106] width 116 height 7
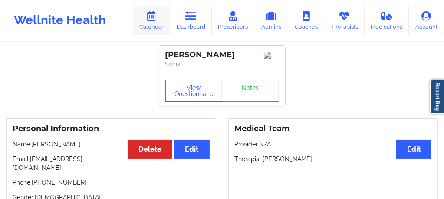
click at [150, 21] on link "Calendar" at bounding box center [151, 20] width 37 height 29
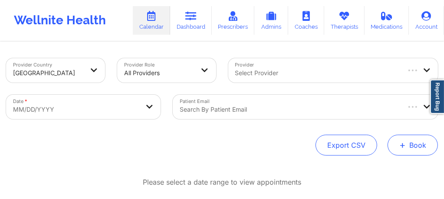
click at [411, 146] on button "+ Book" at bounding box center [413, 145] width 50 height 21
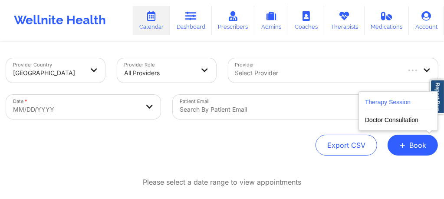
click at [367, 101] on button "Therapy Session" at bounding box center [398, 104] width 66 height 14
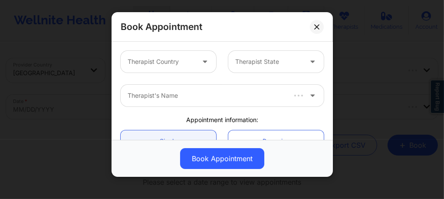
click at [195, 62] on div at bounding box center [205, 62] width 21 height 22
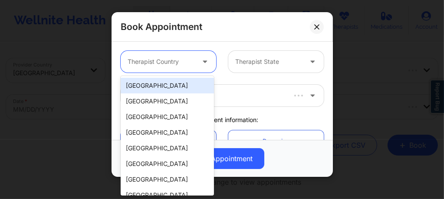
drag, startPoint x: 159, startPoint y: 85, endPoint x: 192, endPoint y: 80, distance: 33.4
click at [159, 85] on div "[GEOGRAPHIC_DATA]" at bounding box center [167, 86] width 93 height 16
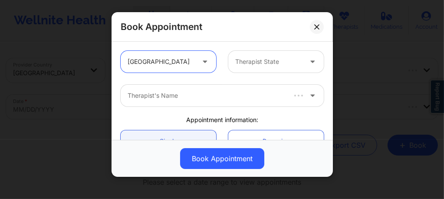
click at [255, 66] on div "Therapist State" at bounding box center [265, 62] width 75 height 22
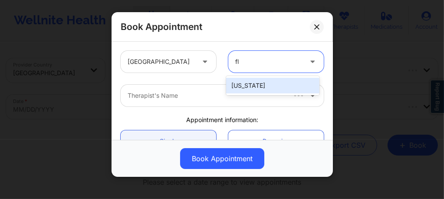
click at [248, 78] on div "[US_STATE]" at bounding box center [272, 86] width 93 height 16
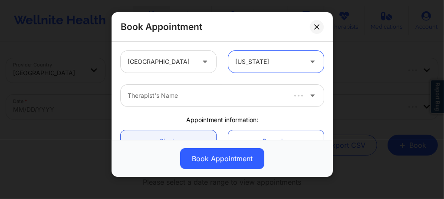
click at [222, 94] on div at bounding box center [206, 95] width 157 height 10
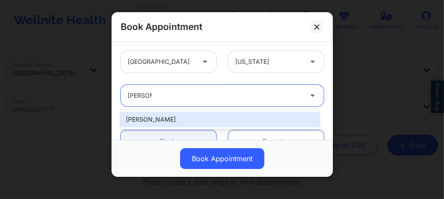
click at [172, 118] on div "[PERSON_NAME]" at bounding box center [220, 120] width 199 height 16
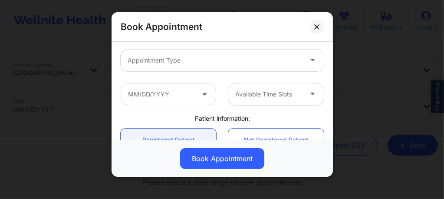
scroll to position [115, 0]
click at [161, 66] on div "Appointment Type" at bounding box center [212, 60] width 182 height 22
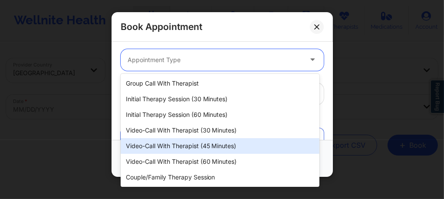
click at [181, 149] on div "Video-Call with Therapist (45 minutes)" at bounding box center [220, 146] width 199 height 16
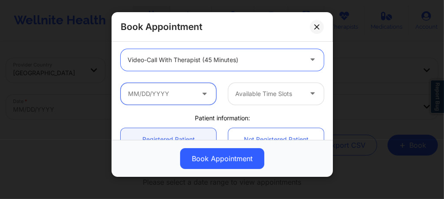
click at [184, 94] on input "text" at bounding box center [168, 94] width 95 height 22
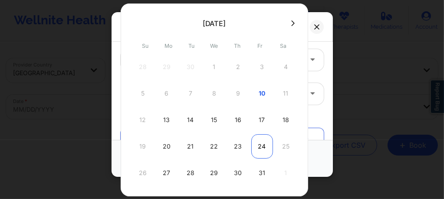
click at [263, 146] on div "24" at bounding box center [262, 146] width 22 height 24
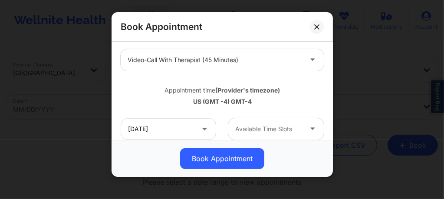
click at [260, 130] on div at bounding box center [268, 129] width 67 height 10
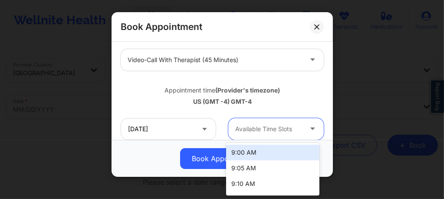
click at [251, 151] on div "9:00 AM" at bounding box center [272, 153] width 93 height 16
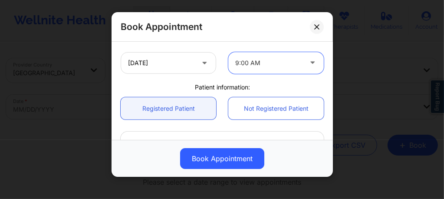
scroll to position [202, 0]
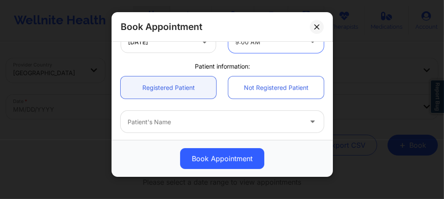
click at [197, 120] on div at bounding box center [215, 122] width 174 height 10
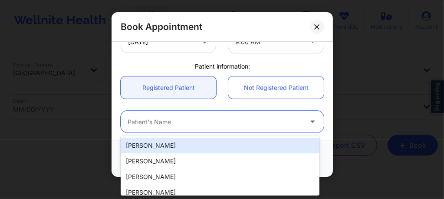
paste input "[PERSON_NAME]"
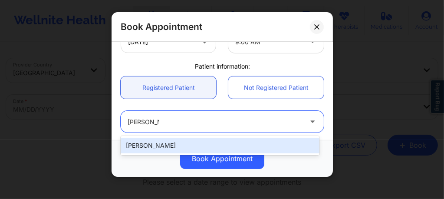
click at [169, 143] on div "[PERSON_NAME]" at bounding box center [220, 146] width 199 height 16
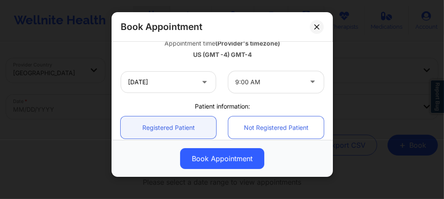
scroll to position [162, 0]
click at [248, 80] on div at bounding box center [268, 82] width 67 height 10
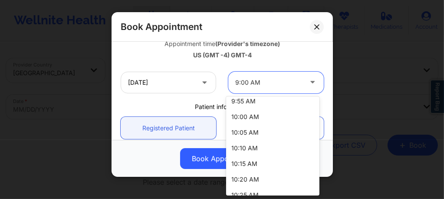
scroll to position [174, 0]
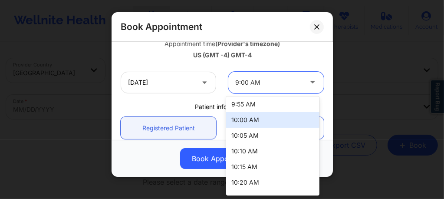
click at [246, 121] on div "10:00 AM" at bounding box center [272, 120] width 93 height 16
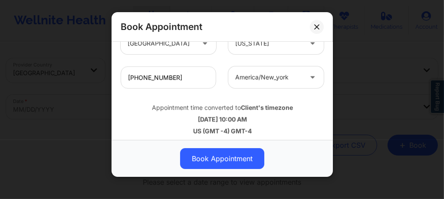
scroll to position [352, 0]
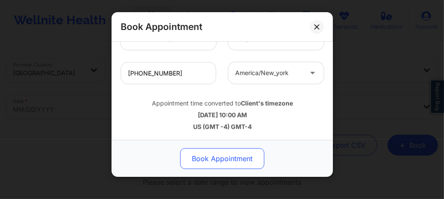
click at [208, 158] on button "Book Appointment" at bounding box center [222, 158] width 84 height 21
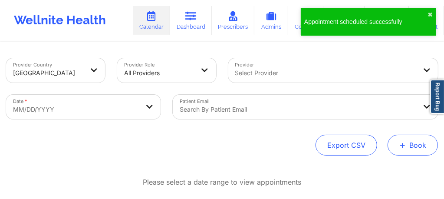
click at [415, 144] on button "+ Book" at bounding box center [413, 145] width 50 height 21
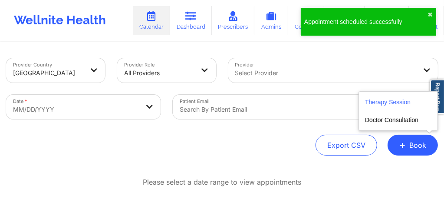
click at [385, 100] on button "Therapy Session" at bounding box center [398, 104] width 66 height 14
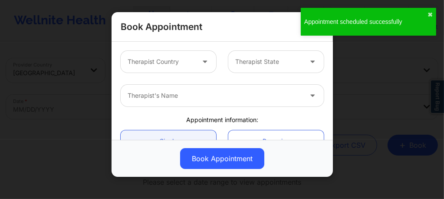
click at [142, 64] on div at bounding box center [161, 61] width 67 height 10
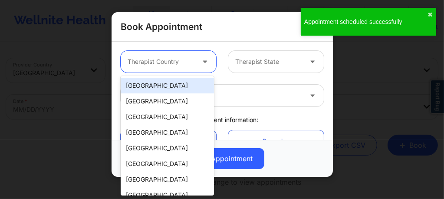
drag, startPoint x: 153, startPoint y: 86, endPoint x: 207, endPoint y: 75, distance: 54.9
click at [153, 86] on div "[GEOGRAPHIC_DATA]" at bounding box center [167, 86] width 93 height 16
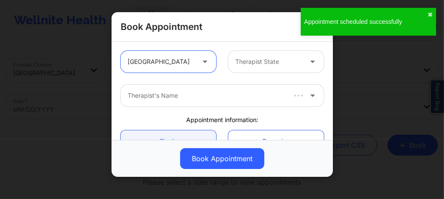
click at [240, 64] on div at bounding box center [268, 61] width 67 height 10
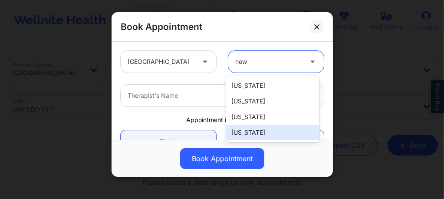
click at [256, 128] on div "[US_STATE]" at bounding box center [272, 133] width 93 height 16
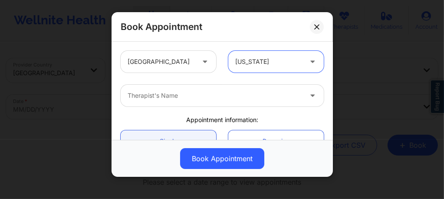
click at [194, 96] on div at bounding box center [215, 95] width 174 height 10
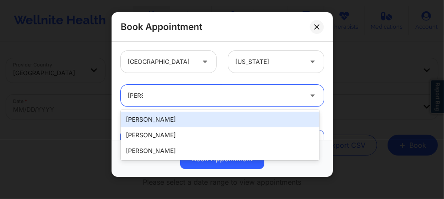
click at [169, 114] on div "[PERSON_NAME]" at bounding box center [220, 120] width 199 height 16
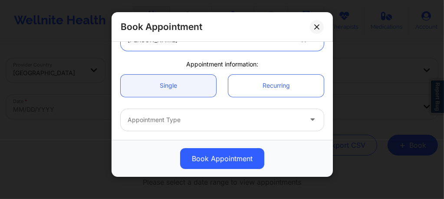
scroll to position [63, 0]
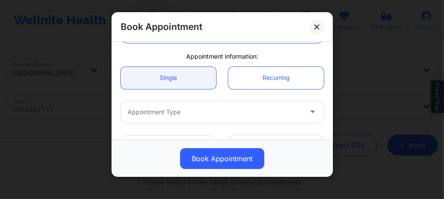
click at [171, 111] on div at bounding box center [215, 112] width 174 height 10
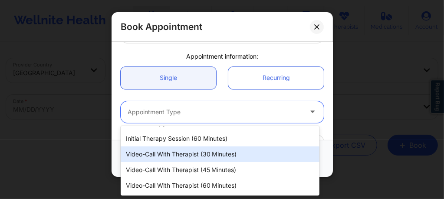
scroll to position [29, 0]
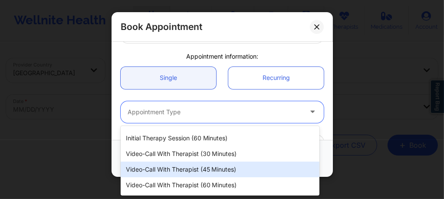
click at [198, 168] on div "Video-Call with Therapist (45 minutes)" at bounding box center [220, 169] width 199 height 16
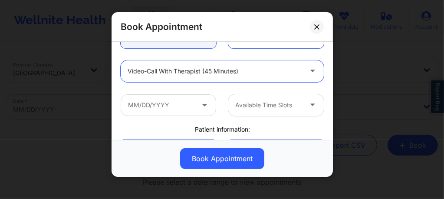
scroll to position [115, 0]
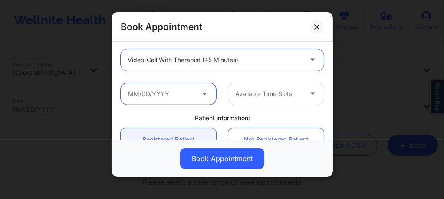
click at [176, 92] on input "text" at bounding box center [168, 94] width 95 height 22
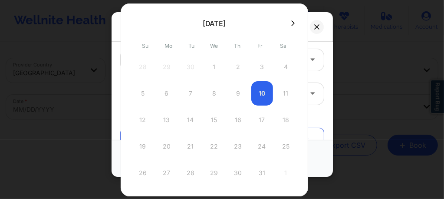
click at [291, 25] on icon at bounding box center [292, 23] width 3 height 6
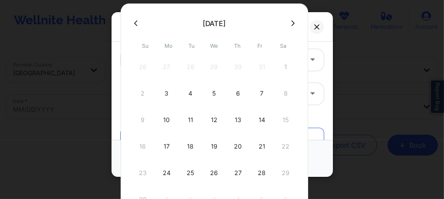
click at [138, 23] on button at bounding box center [136, 23] width 9 height 7
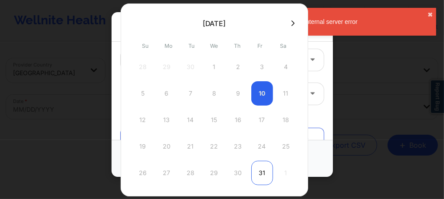
click at [259, 175] on div "31" at bounding box center [262, 173] width 22 height 24
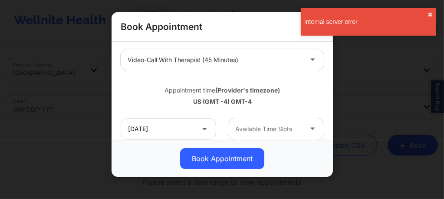
click at [263, 128] on div at bounding box center [268, 129] width 67 height 10
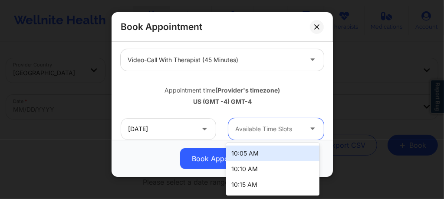
scroll to position [179, 0]
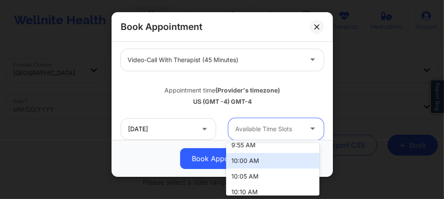
click at [244, 158] on div "10:00 AM" at bounding box center [272, 161] width 93 height 16
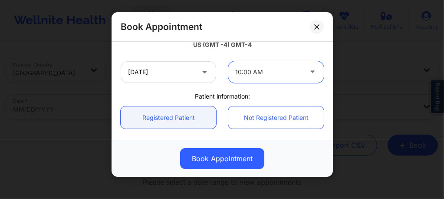
scroll to position [208, 0]
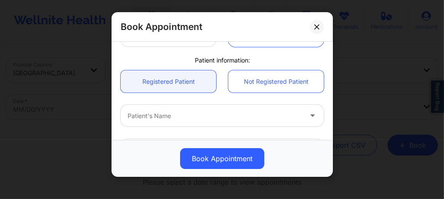
click at [177, 119] on div at bounding box center [215, 116] width 174 height 10
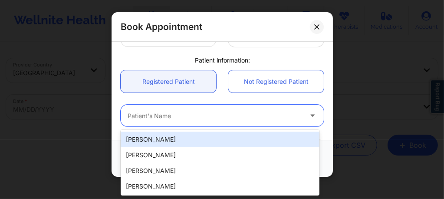
paste input "[PERSON_NAME]"
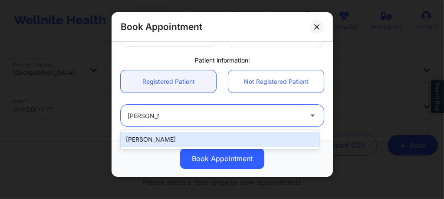
click at [165, 138] on div "[PERSON_NAME]" at bounding box center [220, 140] width 199 height 16
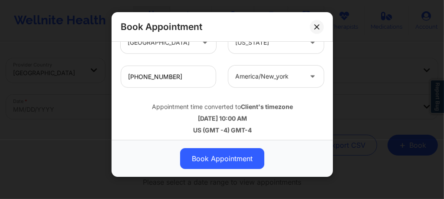
scroll to position [352, 0]
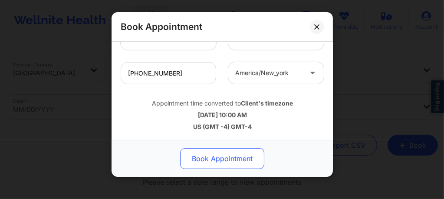
click at [203, 157] on button "Book Appointment" at bounding box center [222, 158] width 84 height 21
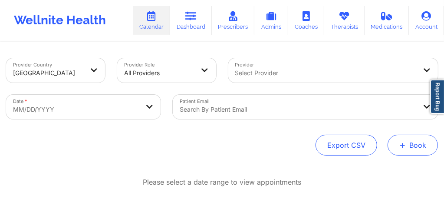
click at [413, 153] on button "+ Book" at bounding box center [413, 145] width 50 height 21
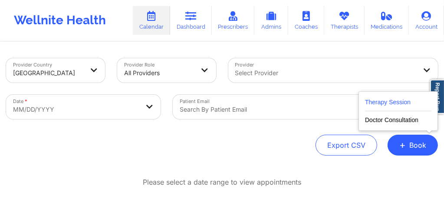
click at [375, 106] on button "Therapy Session" at bounding box center [398, 104] width 66 height 14
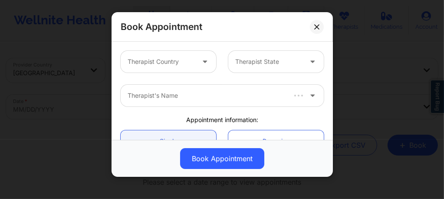
click at [195, 69] on div at bounding box center [205, 62] width 21 height 22
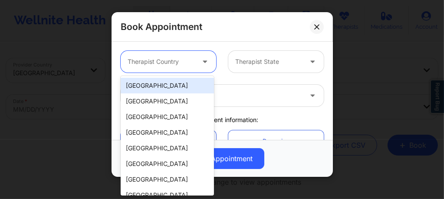
click at [187, 86] on div "[GEOGRAPHIC_DATA]" at bounding box center [167, 86] width 93 height 16
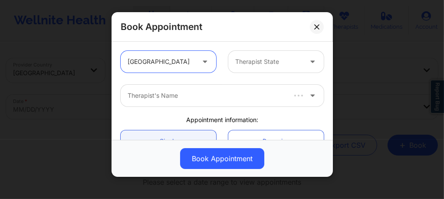
click at [257, 63] on div at bounding box center [268, 61] width 67 height 10
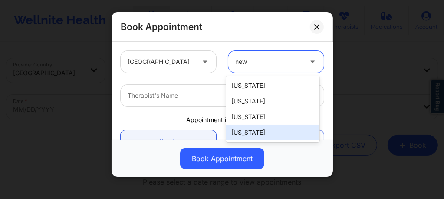
click at [241, 130] on div "[US_STATE]" at bounding box center [272, 133] width 93 height 16
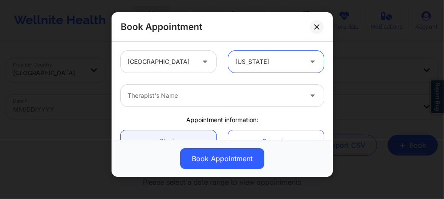
click at [207, 102] on div "Therapist's Name" at bounding box center [212, 96] width 182 height 22
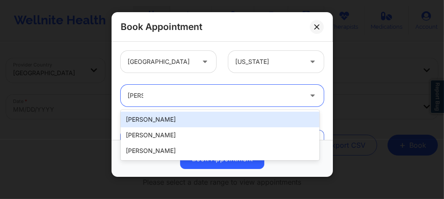
click at [177, 115] on div "[PERSON_NAME]" at bounding box center [220, 120] width 199 height 16
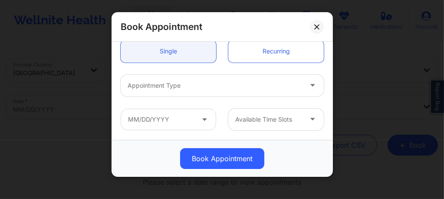
scroll to position [92, 0]
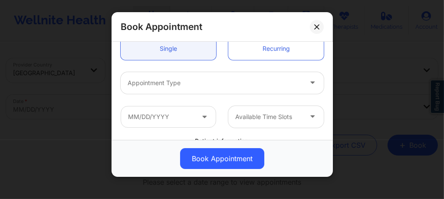
click at [170, 80] on div at bounding box center [215, 83] width 174 height 10
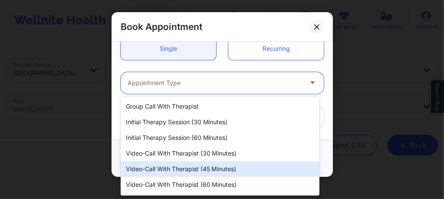
click at [194, 165] on div "Video-Call with Therapist (45 minutes)" at bounding box center [220, 169] width 199 height 16
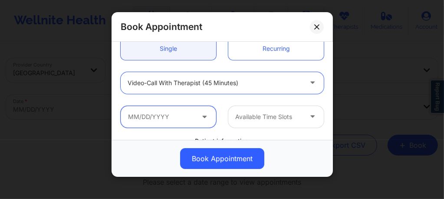
click at [186, 118] on input "text" at bounding box center [168, 117] width 95 height 22
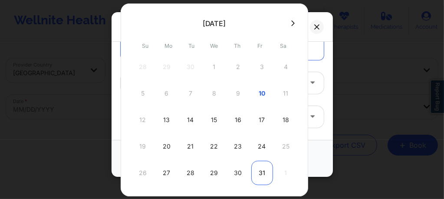
click at [263, 166] on div "31" at bounding box center [262, 173] width 22 height 24
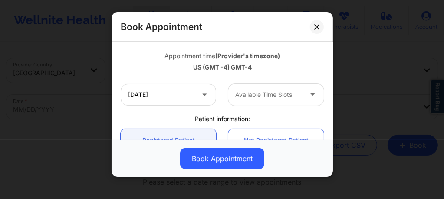
scroll to position [168, 0]
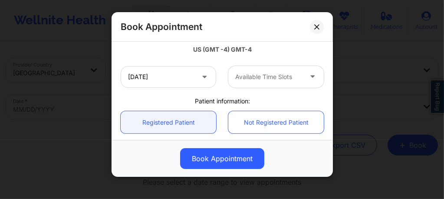
click at [260, 78] on div at bounding box center [268, 77] width 67 height 10
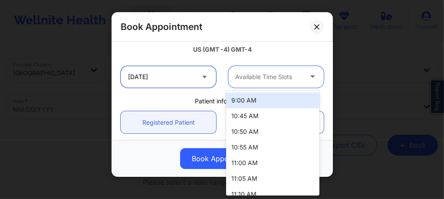
click at [187, 76] on input "[DATE]" at bounding box center [168, 77] width 95 height 22
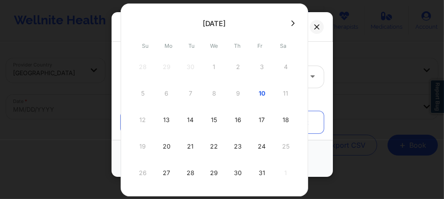
click at [291, 22] on icon at bounding box center [292, 23] width 3 height 6
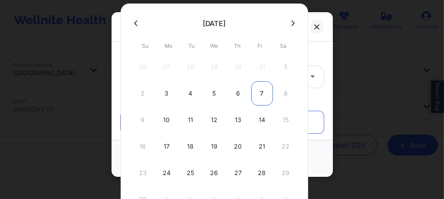
click at [259, 90] on div "7" at bounding box center [262, 93] width 22 height 24
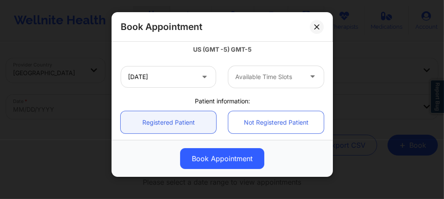
click at [270, 78] on div at bounding box center [268, 77] width 67 height 10
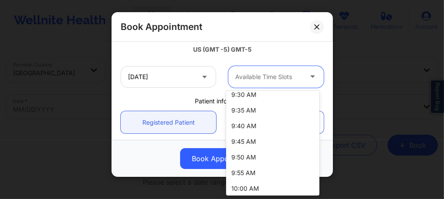
scroll to position [110, 0]
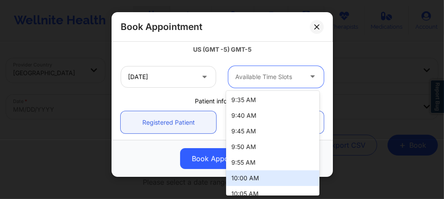
click at [247, 175] on div "10:00 AM" at bounding box center [272, 178] width 93 height 16
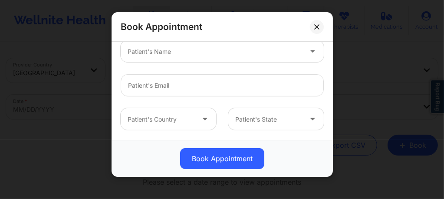
scroll to position [278, 0]
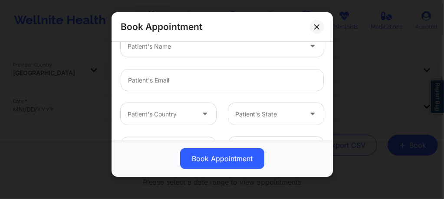
click at [184, 52] on div "Patient's Name" at bounding box center [212, 46] width 182 height 22
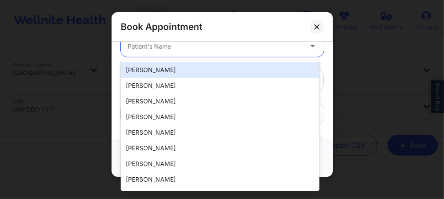
paste input "[PERSON_NAME]"
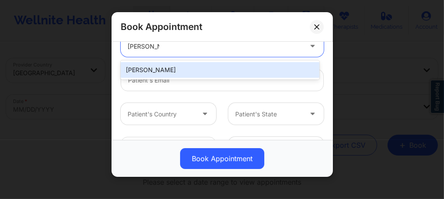
click at [183, 66] on div "[PERSON_NAME]" at bounding box center [220, 70] width 199 height 16
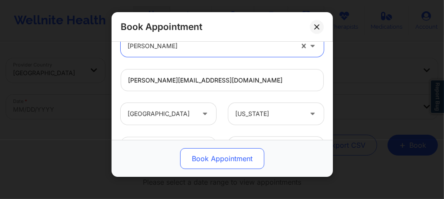
click at [210, 156] on button "Book Appointment" at bounding box center [222, 158] width 84 height 21
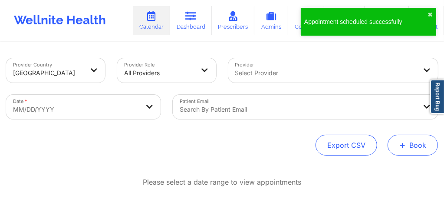
click at [422, 145] on button "+ Book" at bounding box center [413, 145] width 50 height 21
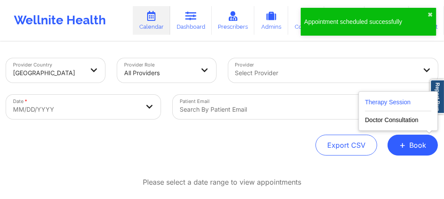
click at [393, 107] on button "Therapy Session" at bounding box center [398, 104] width 66 height 14
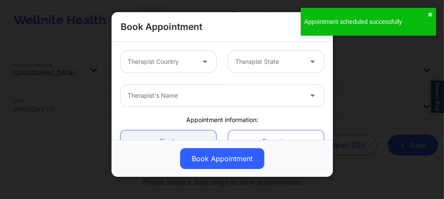
click at [192, 63] on div at bounding box center [161, 61] width 67 height 10
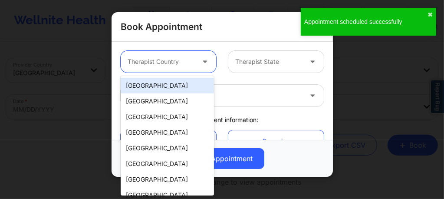
click at [175, 82] on div "[GEOGRAPHIC_DATA]" at bounding box center [167, 86] width 93 height 16
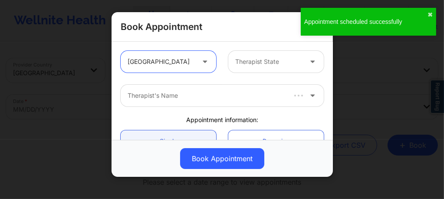
click at [246, 66] on div "Therapist State" at bounding box center [265, 62] width 75 height 22
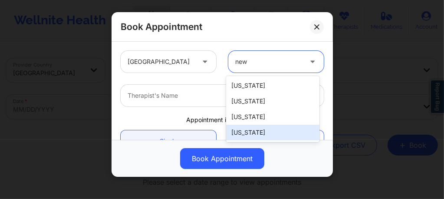
click at [251, 129] on div "[US_STATE]" at bounding box center [272, 133] width 93 height 16
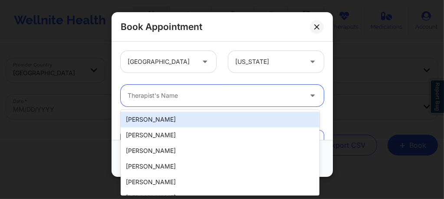
click at [221, 95] on div at bounding box center [215, 95] width 174 height 10
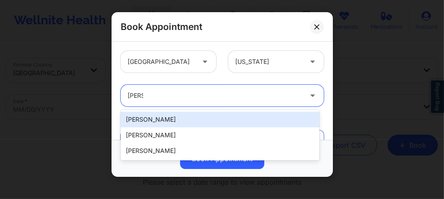
click at [179, 119] on div "[PERSON_NAME]" at bounding box center [220, 120] width 199 height 16
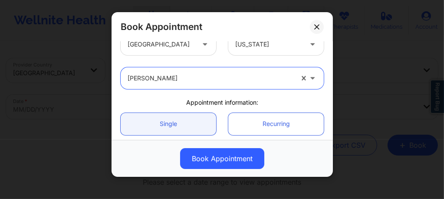
scroll to position [58, 0]
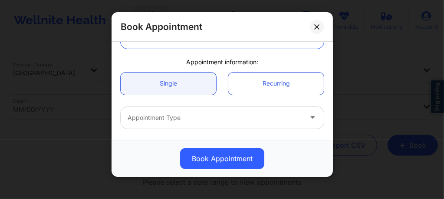
click at [174, 114] on div at bounding box center [215, 117] width 174 height 10
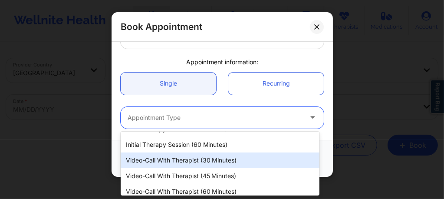
scroll to position [29, 0]
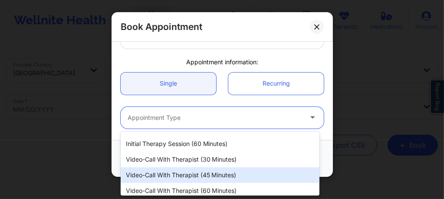
click at [197, 173] on div "Video-Call with Therapist (45 minutes)" at bounding box center [220, 175] width 199 height 16
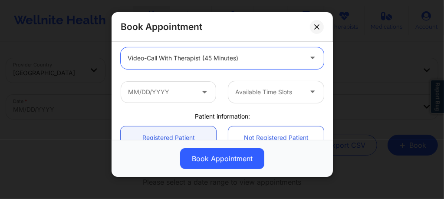
scroll to position [115, 0]
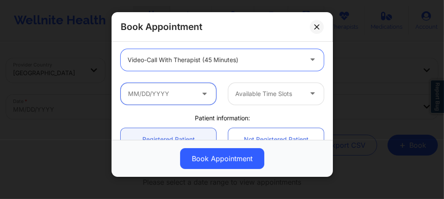
click at [189, 90] on input "text" at bounding box center [168, 94] width 95 height 22
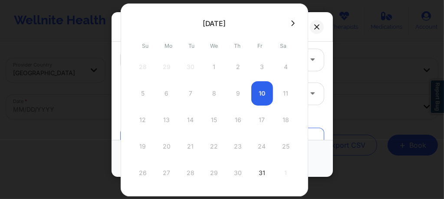
click at [289, 25] on button at bounding box center [293, 23] width 9 height 7
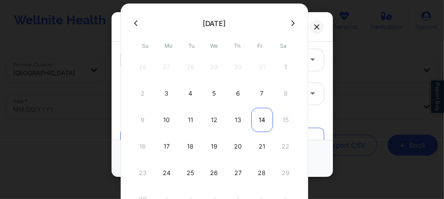
click at [259, 122] on div "14" at bounding box center [262, 120] width 22 height 24
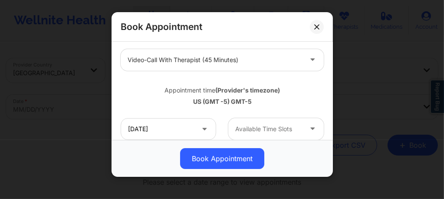
click at [263, 126] on div at bounding box center [268, 129] width 67 height 10
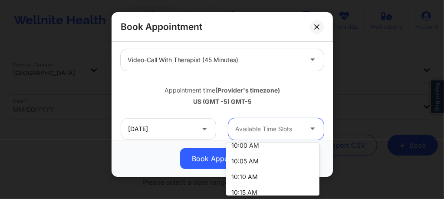
scroll to position [191, 0]
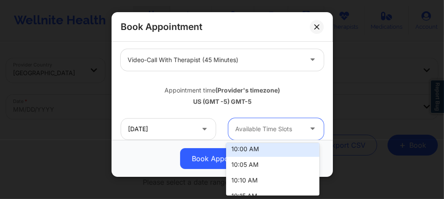
click at [238, 153] on div "10:00 AM" at bounding box center [272, 149] width 93 height 16
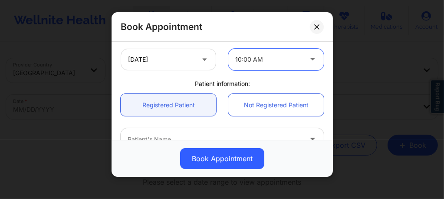
click at [194, 133] on div "Patient's Name" at bounding box center [212, 139] width 182 height 22
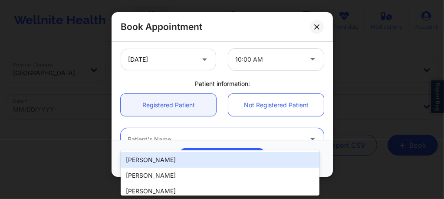
scroll to position [188, 0]
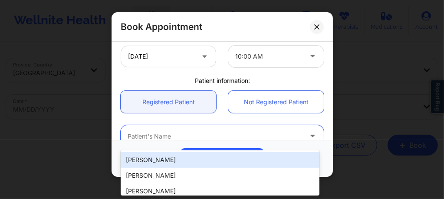
paste input "[PERSON_NAME]"
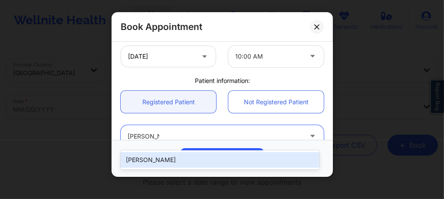
click at [185, 155] on div "[PERSON_NAME]" at bounding box center [220, 160] width 199 height 16
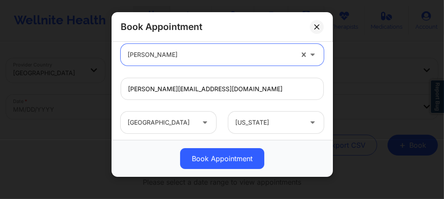
scroll to position [352, 0]
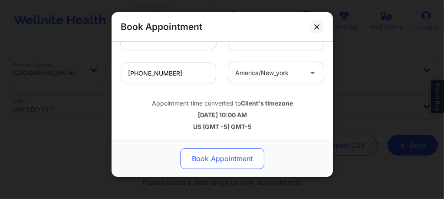
click at [205, 161] on button "Book Appointment" at bounding box center [222, 158] width 84 height 21
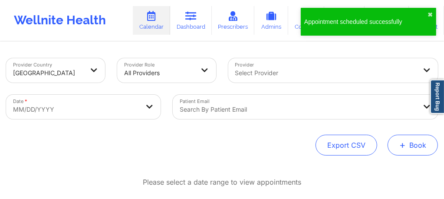
click at [404, 142] on span "+" at bounding box center [402, 144] width 7 height 5
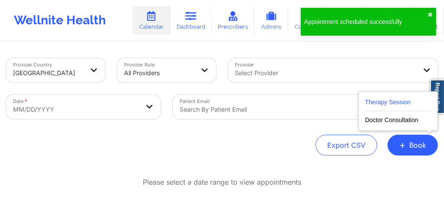
click at [396, 109] on button "Therapy Session" at bounding box center [398, 104] width 66 height 14
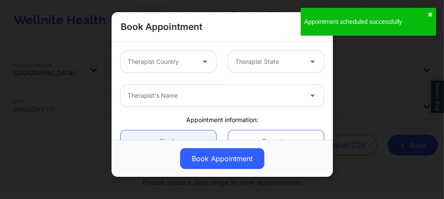
click at [187, 60] on div at bounding box center [161, 61] width 67 height 10
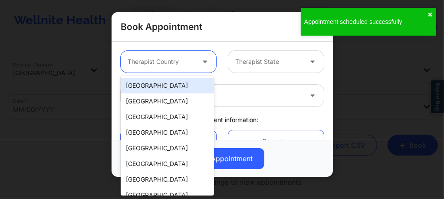
click at [186, 83] on div "[GEOGRAPHIC_DATA]" at bounding box center [167, 86] width 93 height 16
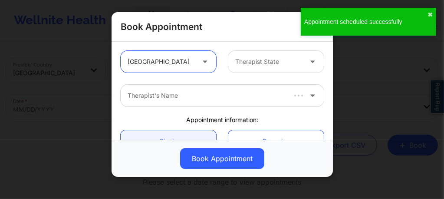
click at [249, 66] on div at bounding box center [268, 61] width 67 height 10
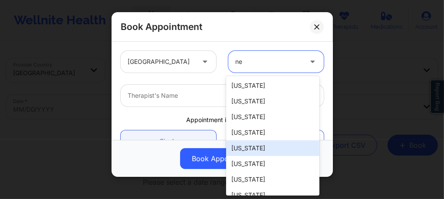
scroll to position [40, 0]
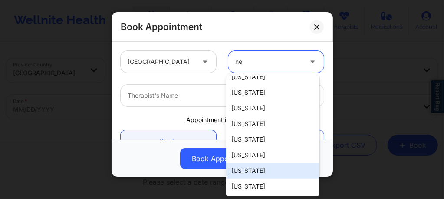
click at [247, 170] on div "[US_STATE]" at bounding box center [272, 171] width 93 height 16
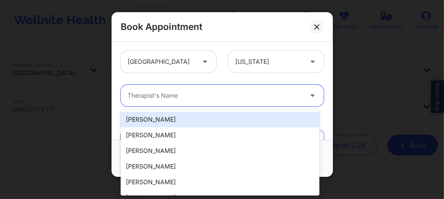
click at [183, 104] on div "Therapist's Name" at bounding box center [212, 96] width 182 height 22
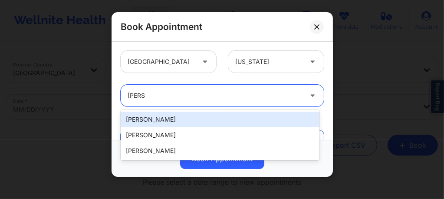
click at [168, 118] on div "[PERSON_NAME]" at bounding box center [220, 120] width 199 height 16
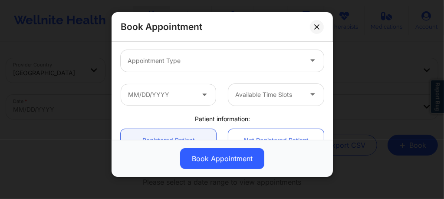
scroll to position [122, 0]
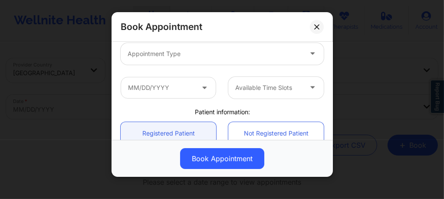
click at [171, 56] on div at bounding box center [215, 54] width 174 height 10
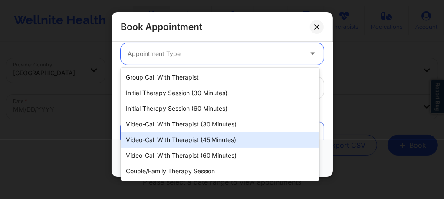
click at [191, 142] on div "Video-Call with Therapist (45 minutes)" at bounding box center [220, 140] width 199 height 16
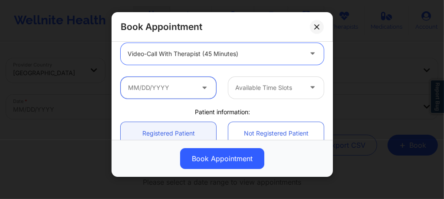
click at [184, 95] on input "text" at bounding box center [168, 88] width 95 height 22
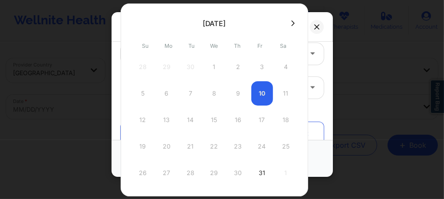
click at [288, 27] on div at bounding box center [215, 22] width 188 height 13
click at [291, 23] on icon at bounding box center [292, 23] width 3 height 7
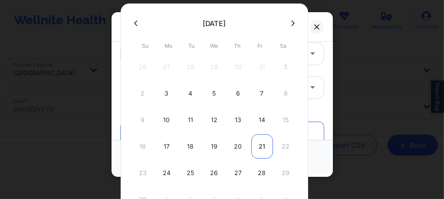
click at [258, 146] on div "21" at bounding box center [262, 146] width 22 height 24
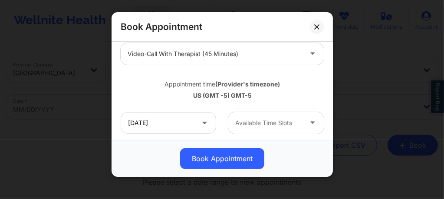
click at [262, 123] on div at bounding box center [268, 123] width 67 height 10
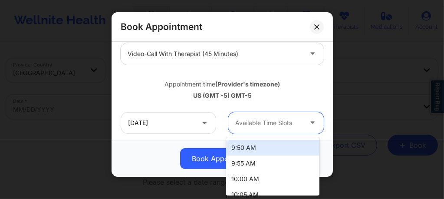
scroll to position [162, 0]
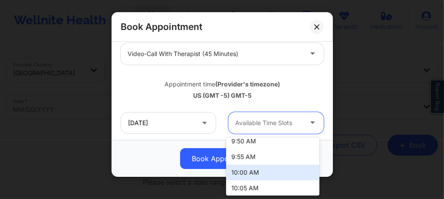
click at [248, 173] on div "10:00 AM" at bounding box center [272, 173] width 93 height 16
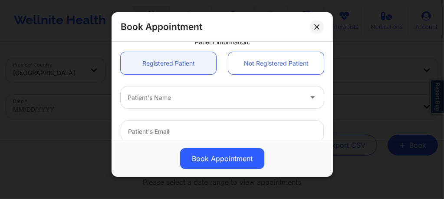
scroll to position [220, 0]
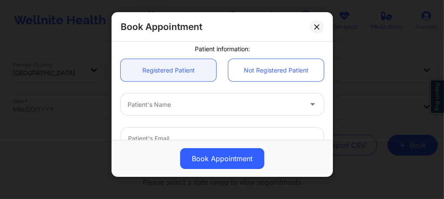
click at [176, 100] on div at bounding box center [215, 104] width 174 height 10
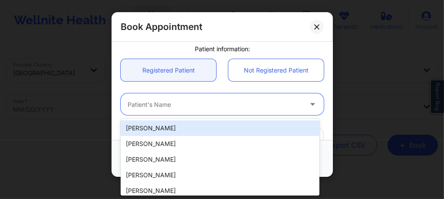
paste input "[PERSON_NAME]"
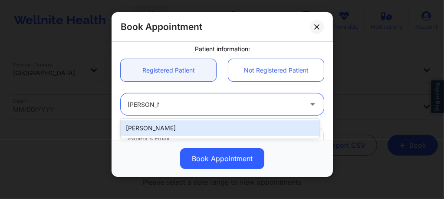
click at [166, 125] on div "[PERSON_NAME]" at bounding box center [220, 128] width 199 height 16
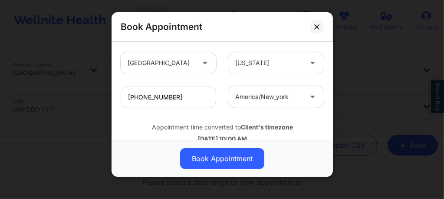
scroll to position [352, 0]
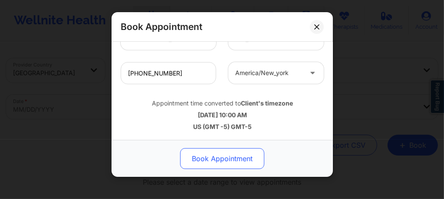
click at [209, 157] on button "Book Appointment" at bounding box center [222, 158] width 84 height 21
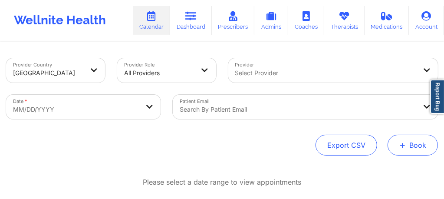
click at [411, 149] on button "+ Book" at bounding box center [413, 145] width 50 height 21
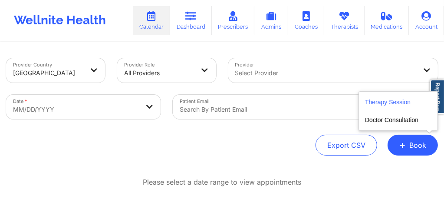
click at [397, 103] on button "Therapy Session" at bounding box center [398, 104] width 66 height 14
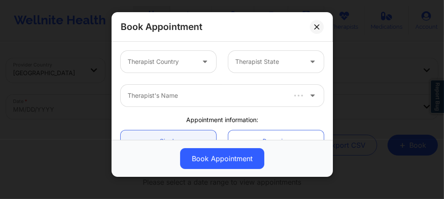
click at [179, 61] on div at bounding box center [161, 61] width 67 height 10
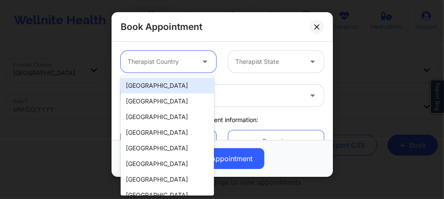
click at [161, 85] on div "[GEOGRAPHIC_DATA]" at bounding box center [167, 86] width 93 height 16
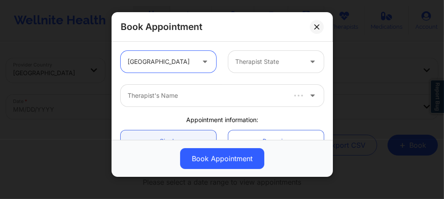
click at [252, 65] on div at bounding box center [268, 61] width 67 height 10
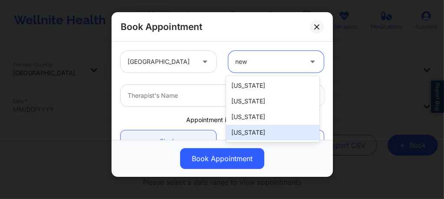
click at [248, 135] on div "[US_STATE]" at bounding box center [272, 133] width 93 height 16
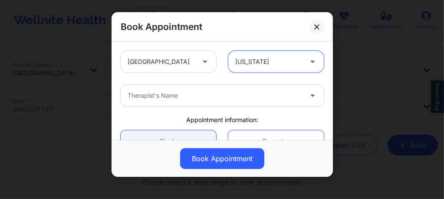
click at [219, 94] on div at bounding box center [215, 95] width 174 height 10
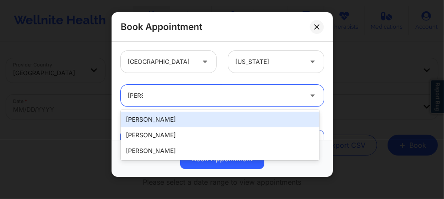
click at [180, 117] on div "[PERSON_NAME]" at bounding box center [220, 120] width 199 height 16
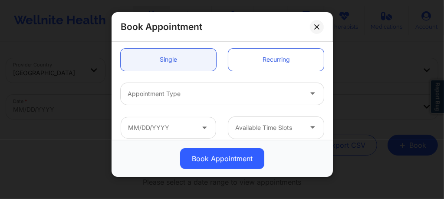
scroll to position [98, 0]
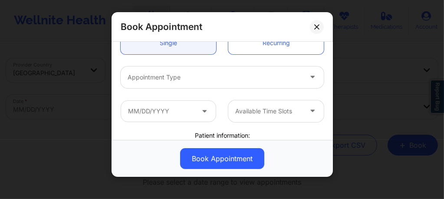
click at [179, 80] on div at bounding box center [215, 77] width 174 height 10
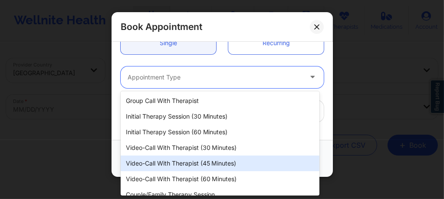
click at [224, 165] on div "Video-Call with Therapist (45 minutes)" at bounding box center [220, 163] width 199 height 16
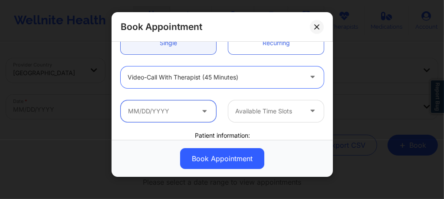
click at [180, 109] on input "text" at bounding box center [168, 111] width 95 height 22
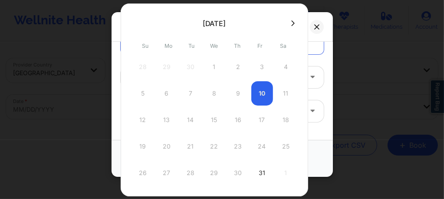
click at [291, 22] on icon at bounding box center [292, 23] width 3 height 6
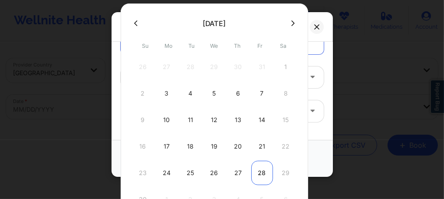
click at [258, 171] on div "28" at bounding box center [262, 173] width 22 height 24
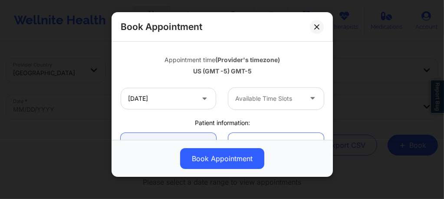
scroll to position [150, 0]
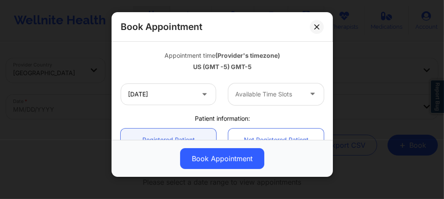
click at [239, 90] on div at bounding box center [268, 94] width 67 height 10
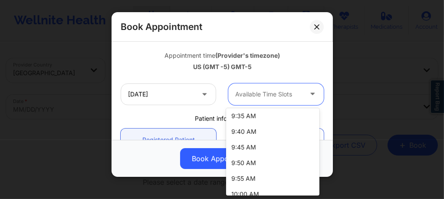
scroll to position [115, 0]
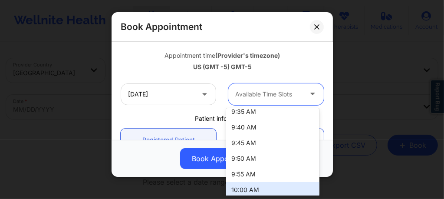
click at [242, 191] on div "10:00 AM" at bounding box center [272, 190] width 93 height 16
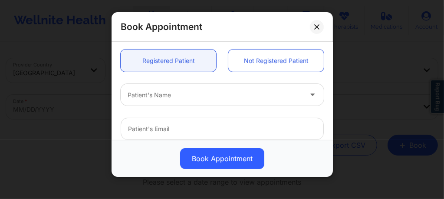
scroll to position [237, 0]
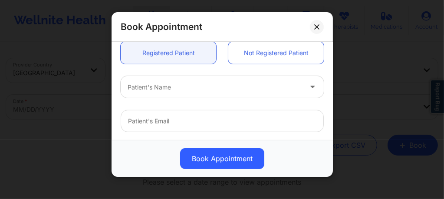
click at [179, 88] on div at bounding box center [215, 87] width 174 height 10
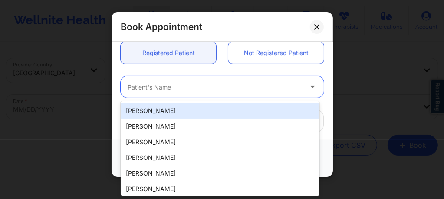
paste input "[PERSON_NAME]"
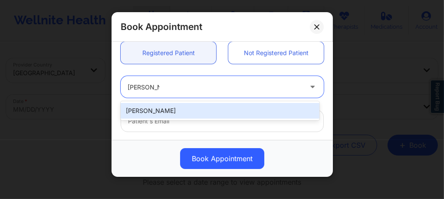
click at [175, 108] on div "[PERSON_NAME]" at bounding box center [220, 111] width 199 height 16
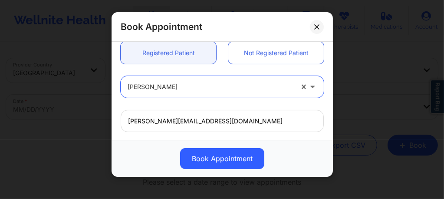
scroll to position [352, 0]
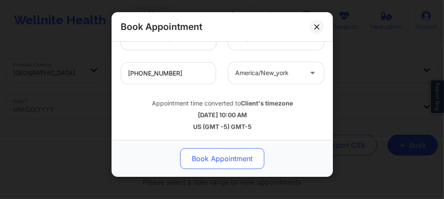
click at [208, 158] on button "Book Appointment" at bounding box center [222, 158] width 84 height 21
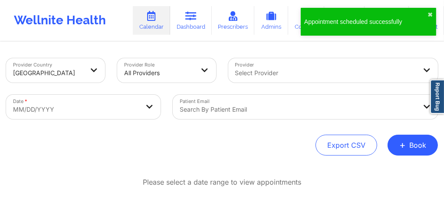
click at [406, 157] on div "Provider Country United States Provider Role All Providers Provider Select Prov…" at bounding box center [222, 143] width 444 height 201
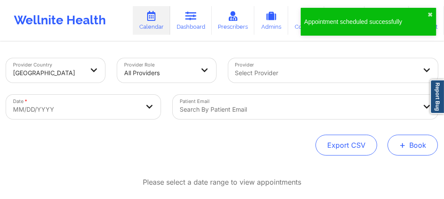
click at [406, 152] on button "+ Book" at bounding box center [413, 145] width 50 height 21
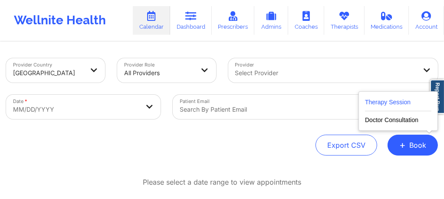
click at [383, 104] on button "Therapy Session" at bounding box center [398, 104] width 66 height 14
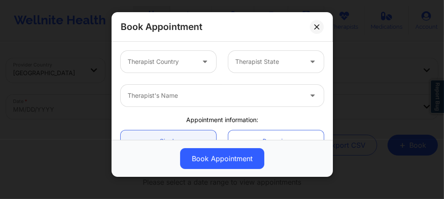
click at [175, 60] on div at bounding box center [161, 61] width 67 height 10
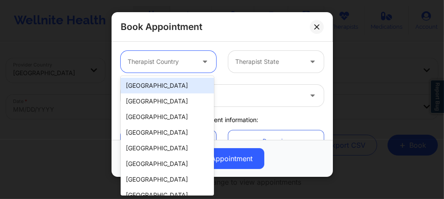
click at [172, 87] on div "[GEOGRAPHIC_DATA]" at bounding box center [167, 86] width 93 height 16
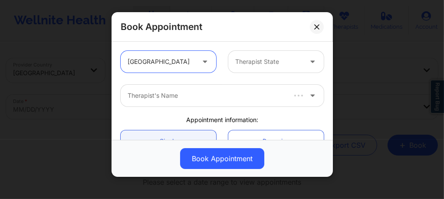
click at [250, 64] on div at bounding box center [268, 61] width 67 height 10
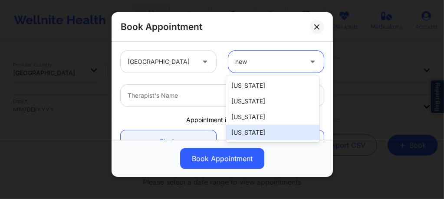
click at [247, 133] on div "[US_STATE]" at bounding box center [272, 133] width 93 height 16
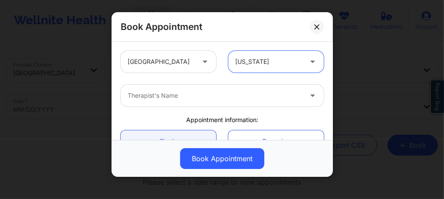
click at [206, 90] on div "Therapist's Name" at bounding box center [212, 96] width 182 height 22
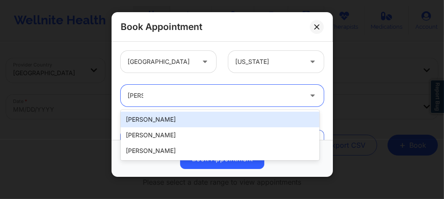
click at [183, 118] on div "[PERSON_NAME]" at bounding box center [220, 120] width 199 height 16
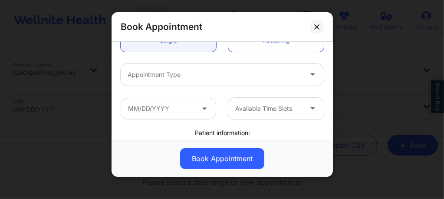
scroll to position [115, 0]
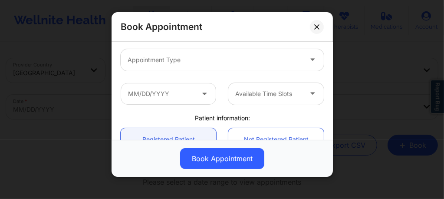
click at [182, 68] on div "Appointment Type" at bounding box center [212, 60] width 182 height 22
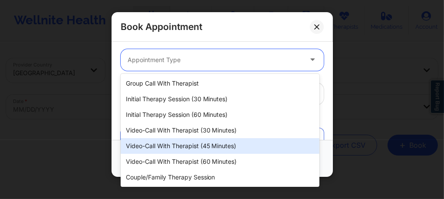
click at [192, 151] on div "Video-Call with Therapist (45 minutes)" at bounding box center [220, 146] width 199 height 16
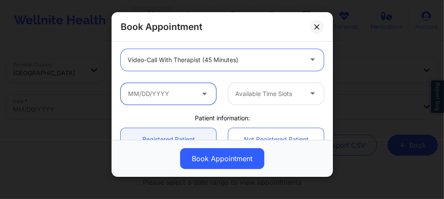
click at [191, 95] on input "text" at bounding box center [168, 94] width 95 height 22
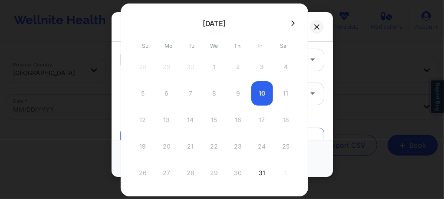
click at [291, 24] on icon at bounding box center [292, 23] width 3 height 7
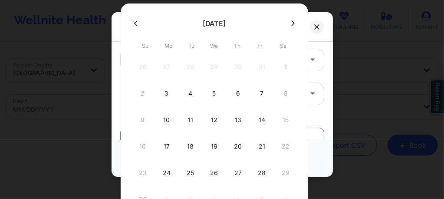
click at [291, 24] on icon at bounding box center [292, 23] width 3 height 6
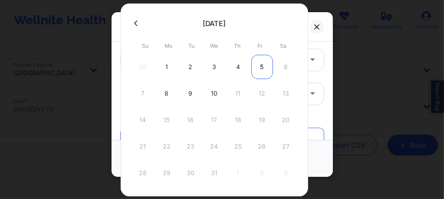
click at [259, 66] on div "5" at bounding box center [262, 67] width 22 height 24
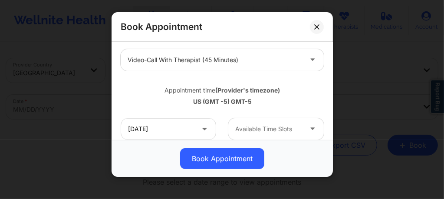
click at [252, 129] on div at bounding box center [268, 129] width 67 height 10
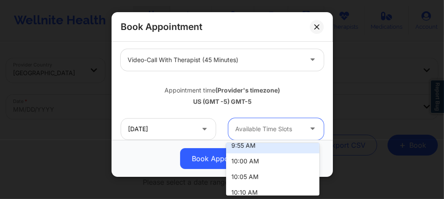
scroll to position [179, 0]
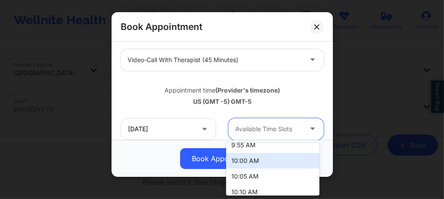
click at [247, 164] on div "10:00 AM" at bounding box center [272, 161] width 93 height 16
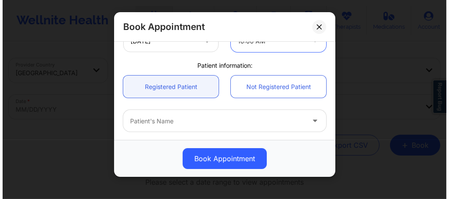
scroll to position [208, 0]
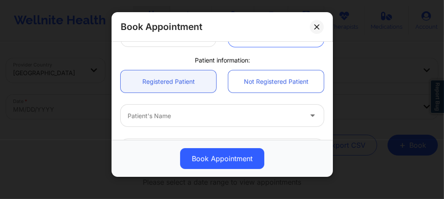
click at [191, 119] on div at bounding box center [215, 116] width 174 height 10
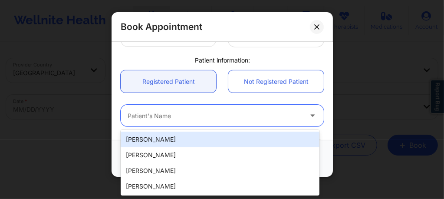
paste input "[PERSON_NAME]"
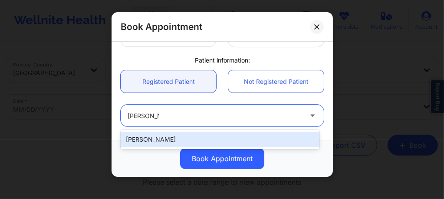
click at [178, 135] on div "[PERSON_NAME]" at bounding box center [220, 140] width 199 height 16
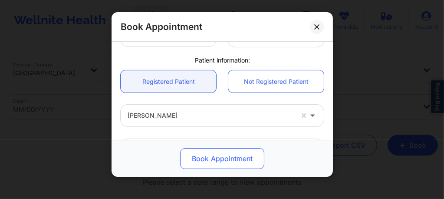
click at [209, 159] on button "Book Appointment" at bounding box center [222, 158] width 84 height 21
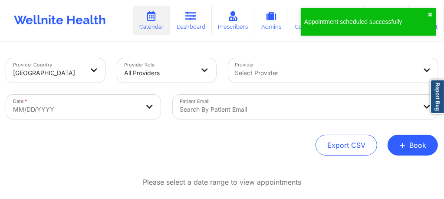
click at [83, 110] on body "Appointment scheduled successfully ✖︎ Wellnite Health Calendar Dashboard Prescr…" at bounding box center [222, 99] width 444 height 199
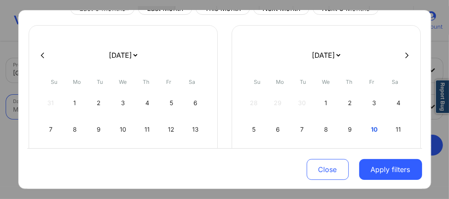
scroll to position [46, 0]
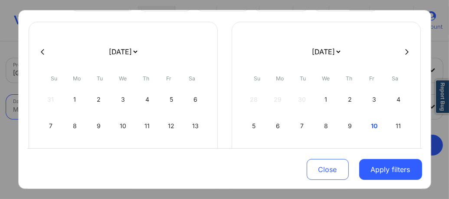
click at [406, 51] on button at bounding box center [407, 51] width 9 height 7
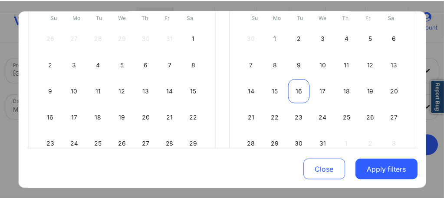
scroll to position [110, 0]
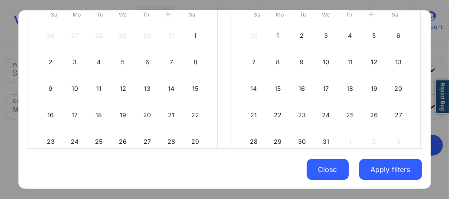
click at [330, 168] on button "Close" at bounding box center [328, 169] width 42 height 21
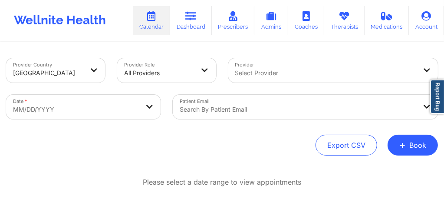
click at [268, 75] on div "Provider Select Provider" at bounding box center [333, 70] width 222 height 36
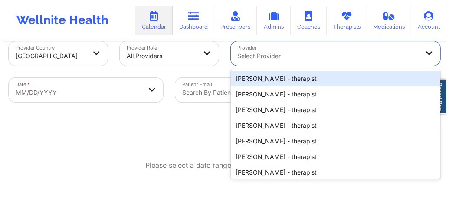
scroll to position [21, 0]
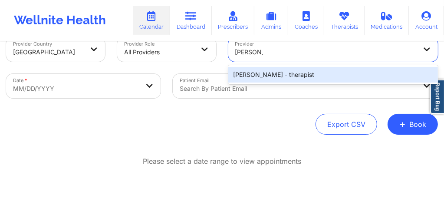
click at [260, 73] on div "Philip Forson - therapist" at bounding box center [333, 75] width 210 height 16
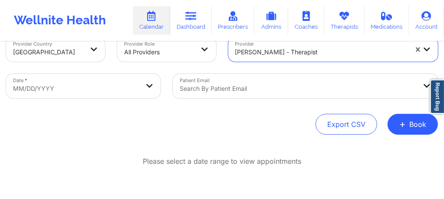
click at [108, 85] on body "Wellnite Health Calendar Dashboard Prescribers Admins Coaches Therapists Medica…" at bounding box center [222, 78] width 444 height 199
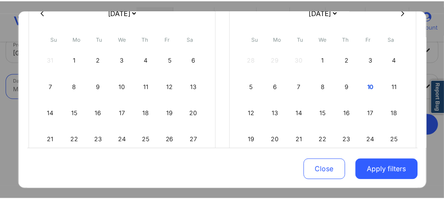
scroll to position [110, 0]
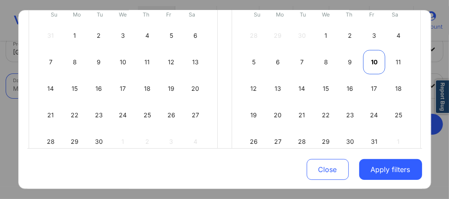
click at [373, 61] on div "10" at bounding box center [374, 62] width 22 height 24
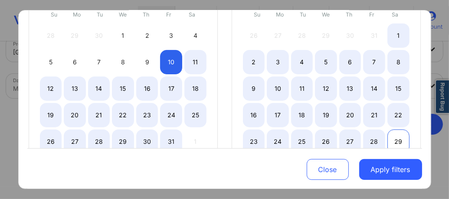
click at [397, 138] on div "29" at bounding box center [399, 141] width 22 height 24
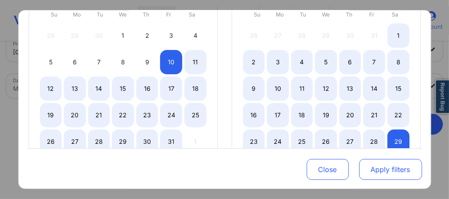
click at [379, 171] on button "Apply filters" at bounding box center [390, 169] width 63 height 21
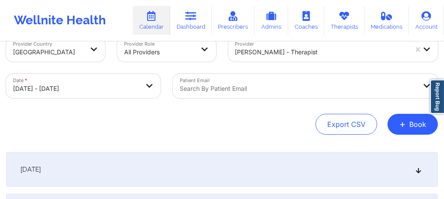
scroll to position [26, 0]
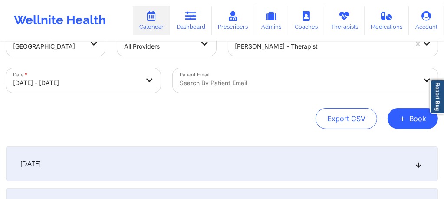
click at [217, 164] on div "[DATE]" at bounding box center [222, 163] width 432 height 35
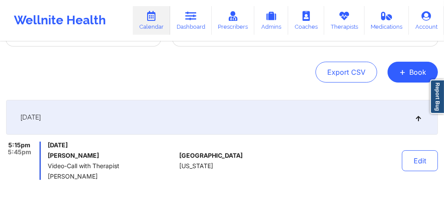
scroll to position [84, 0]
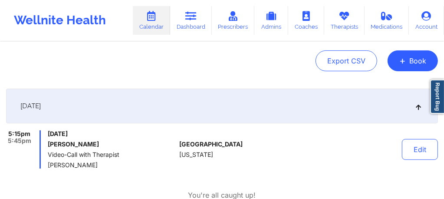
drag, startPoint x: 102, startPoint y: 145, endPoint x: 48, endPoint y: 142, distance: 53.9
click at [48, 142] on h6 "Samuel Sherman" at bounding box center [112, 144] width 128 height 7
copy h6 "Samuel Sherman"
click at [186, 30] on link "Dashboard" at bounding box center [191, 20] width 42 height 29
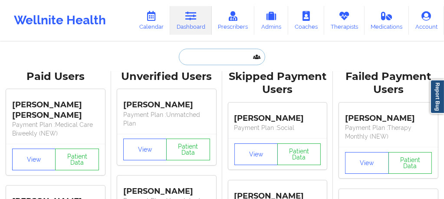
click at [184, 56] on input "text" at bounding box center [222, 57] width 86 height 16
paste input "Samuel Sherman"
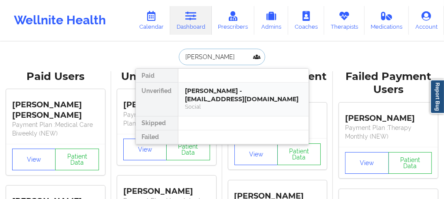
click at [208, 99] on div "Samuel Sherman - sampaulsherman@gmail.com" at bounding box center [243, 95] width 116 height 16
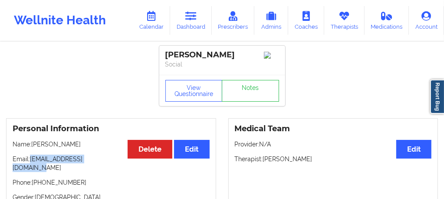
drag, startPoint x: 113, startPoint y: 165, endPoint x: 31, endPoint y: 160, distance: 82.6
click at [31, 160] on p "Email: sampaulsherman@gmail.com" at bounding box center [111, 163] width 197 height 17
copy p "sampaulsherman@gmail.com"
click at [152, 28] on link "Calendar" at bounding box center [151, 20] width 37 height 29
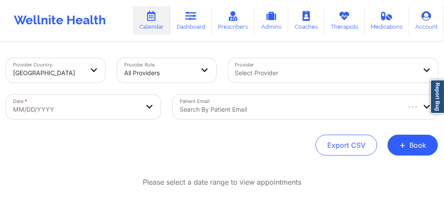
click at [263, 76] on div "Provider Select Provider" at bounding box center [333, 70] width 222 height 36
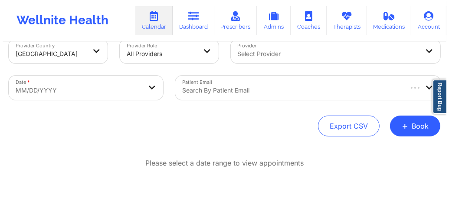
scroll to position [21, 0]
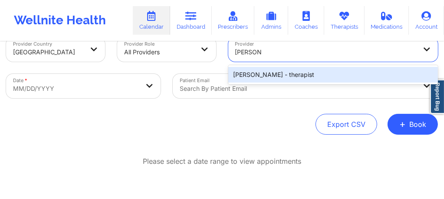
click at [267, 75] on div "Philip Forson - therapist" at bounding box center [333, 75] width 210 height 16
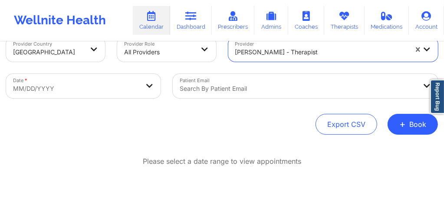
click at [99, 90] on body "Wellnite Health Calendar Dashboard Prescribers Admins Coaches Therapists Medica…" at bounding box center [222, 78] width 444 height 199
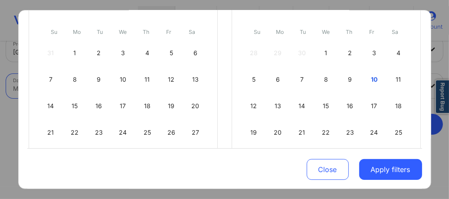
scroll to position [122, 0]
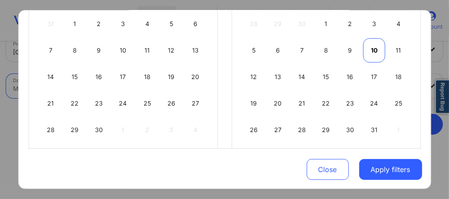
click at [369, 50] on div "10" at bounding box center [374, 50] width 22 height 24
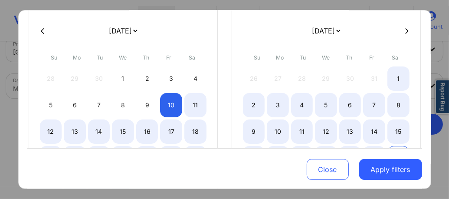
scroll to position [58, 0]
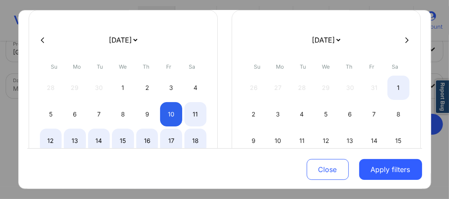
click at [405, 38] on icon at bounding box center [406, 39] width 3 height 7
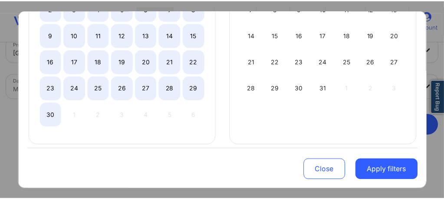
scroll to position [168, 0]
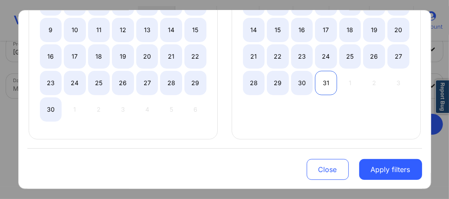
click at [319, 80] on div "31" at bounding box center [326, 83] width 22 height 24
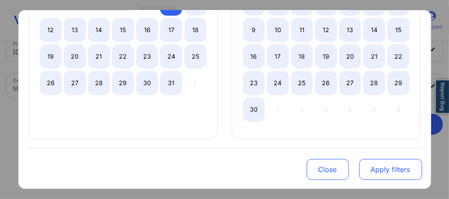
click at [379, 171] on button "Apply filters" at bounding box center [390, 169] width 63 height 21
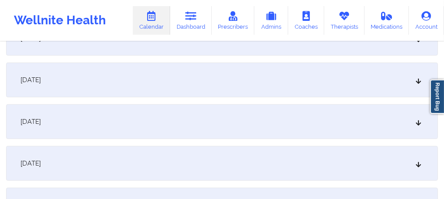
scroll to position [322, 0]
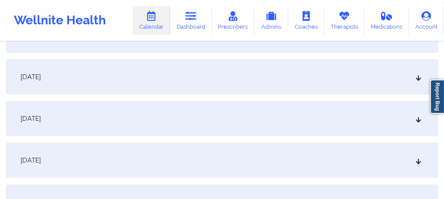
click at [236, 161] on div "[DATE]" at bounding box center [222, 160] width 432 height 35
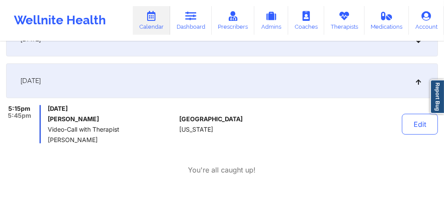
scroll to position [408, 0]
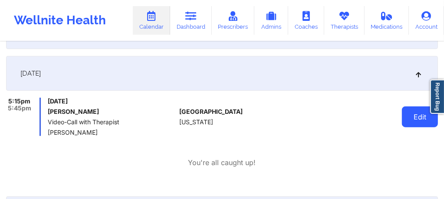
click at [413, 121] on button "Edit" at bounding box center [420, 116] width 36 height 21
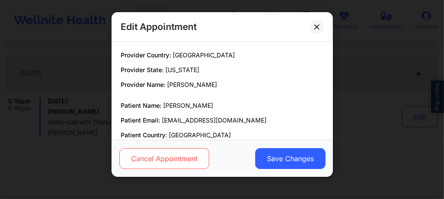
click at [179, 158] on button "Cancel Appointment" at bounding box center [164, 158] width 90 height 21
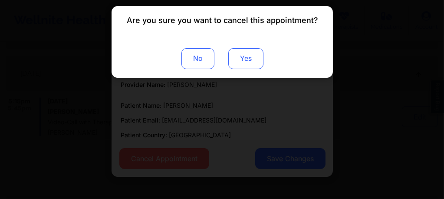
click at [250, 51] on button "Yes" at bounding box center [245, 58] width 35 height 21
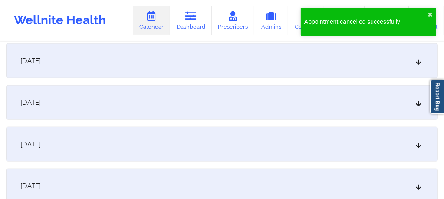
scroll to position [692, 0]
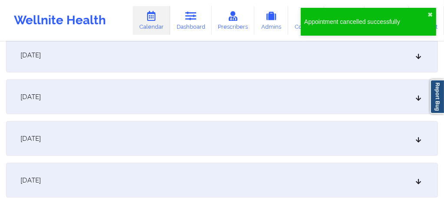
click at [342, 170] on div "[DATE]" at bounding box center [222, 180] width 432 height 35
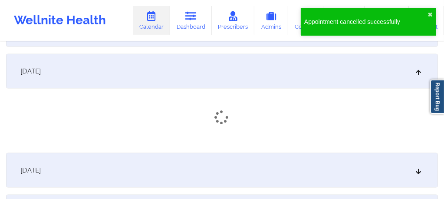
scroll to position [802, 0]
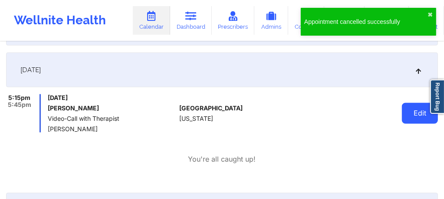
click at [416, 111] on button "Edit" at bounding box center [420, 113] width 36 height 21
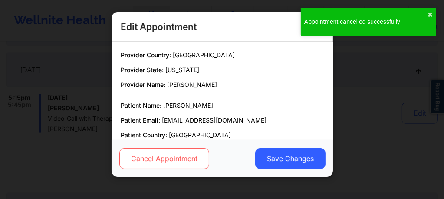
click at [166, 161] on button "Cancel Appointment" at bounding box center [164, 158] width 90 height 21
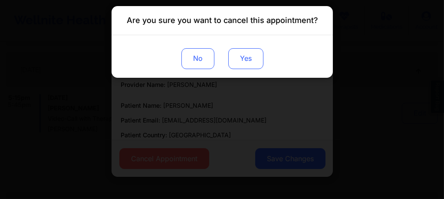
click at [248, 64] on button "Yes" at bounding box center [245, 58] width 35 height 21
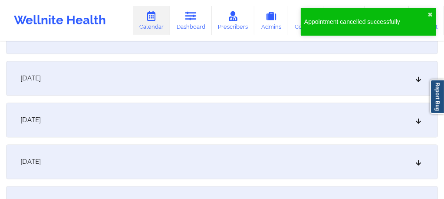
scroll to position [1143, 0]
click at [424, 115] on div "[DATE]" at bounding box center [222, 119] width 432 height 35
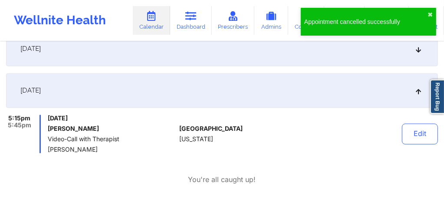
scroll to position [1178, 0]
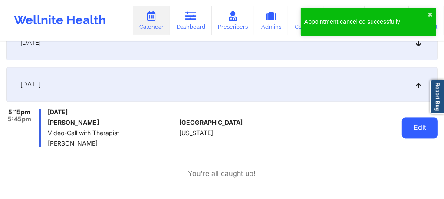
click at [421, 132] on button "Edit" at bounding box center [420, 127] width 36 height 21
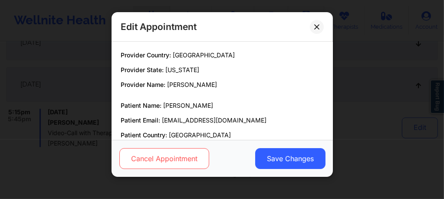
click at [175, 157] on button "Cancel Appointment" at bounding box center [164, 158] width 90 height 21
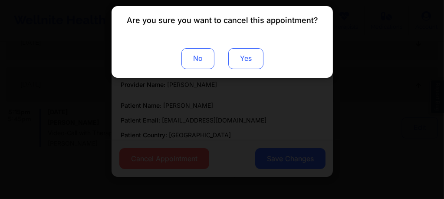
click at [245, 64] on button "Yes" at bounding box center [245, 58] width 35 height 21
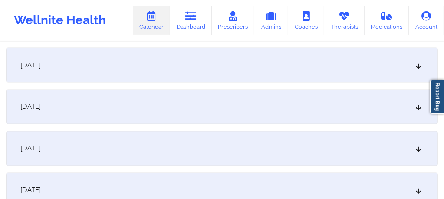
scroll to position [1028, 0]
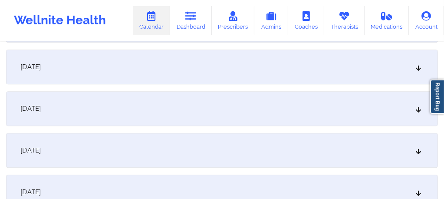
click at [160, 151] on div "[DATE]" at bounding box center [222, 150] width 432 height 35
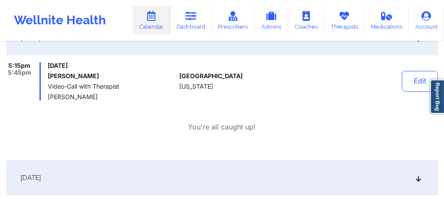
scroll to position [1609, 0]
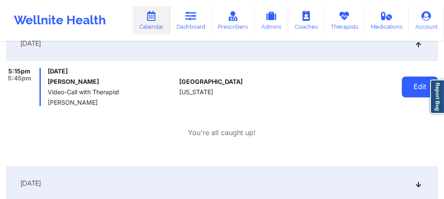
click at [414, 86] on button "Edit" at bounding box center [420, 86] width 36 height 21
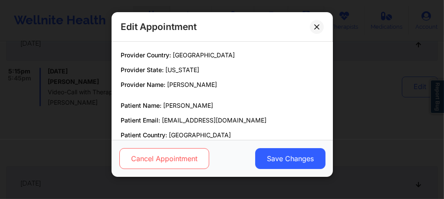
click at [175, 158] on button "Cancel Appointment" at bounding box center [164, 158] width 90 height 21
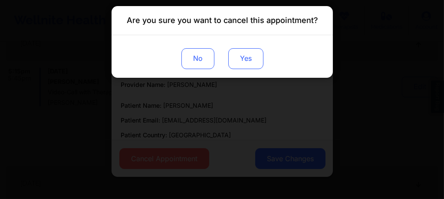
click at [250, 59] on button "Yes" at bounding box center [245, 58] width 35 height 21
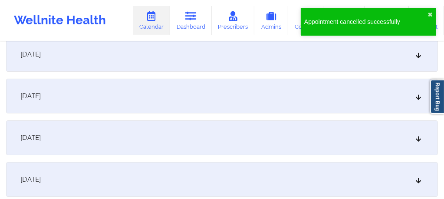
scroll to position [1956, 0]
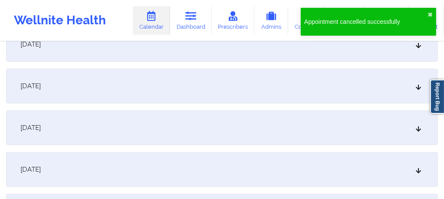
click at [210, 99] on div "[DATE]" at bounding box center [222, 86] width 432 height 35
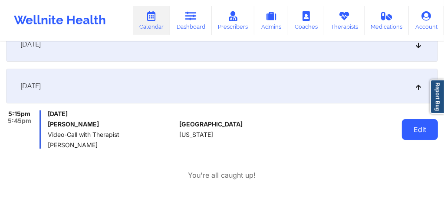
click at [411, 130] on button "Edit" at bounding box center [420, 129] width 36 height 21
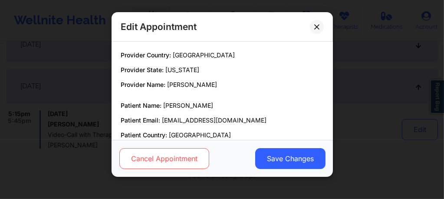
click at [186, 159] on button "Cancel Appointment" at bounding box center [164, 158] width 90 height 21
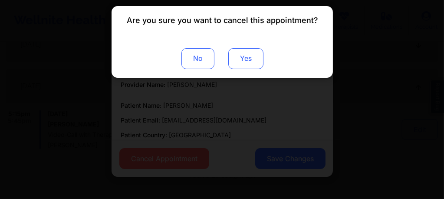
click at [250, 61] on button "Yes" at bounding box center [245, 58] width 35 height 21
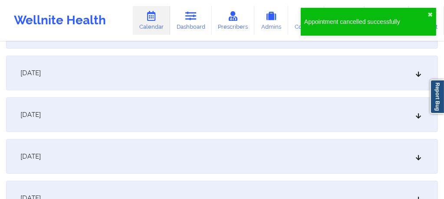
scroll to position [2367, 0]
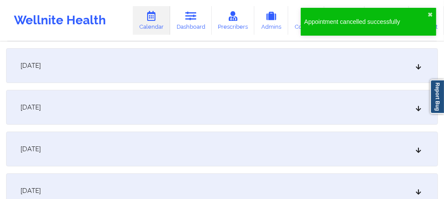
click at [209, 71] on div "[DATE]" at bounding box center [222, 65] width 432 height 35
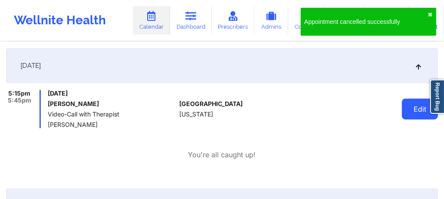
click at [406, 107] on button "Edit" at bounding box center [420, 109] width 36 height 21
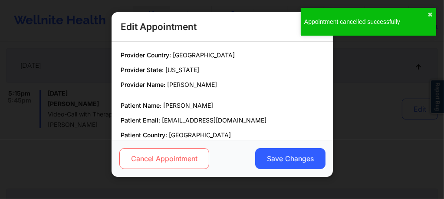
click at [172, 161] on button "Cancel Appointment" at bounding box center [164, 158] width 90 height 21
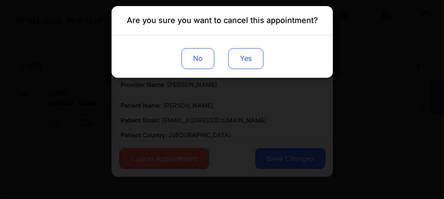
click at [248, 59] on button "Yes" at bounding box center [245, 58] width 35 height 21
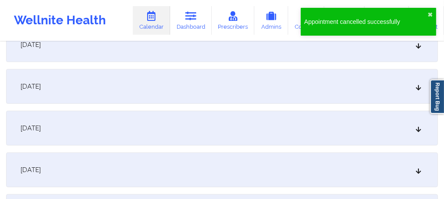
scroll to position [2703, 0]
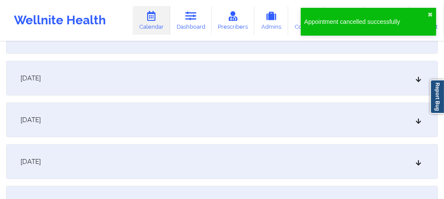
click at [294, 125] on div "[DATE]" at bounding box center [222, 119] width 432 height 35
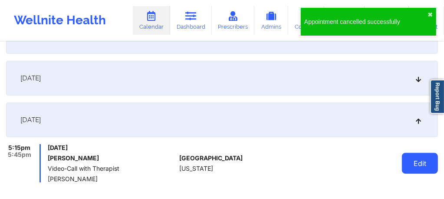
click at [418, 165] on button "Edit" at bounding box center [420, 163] width 36 height 21
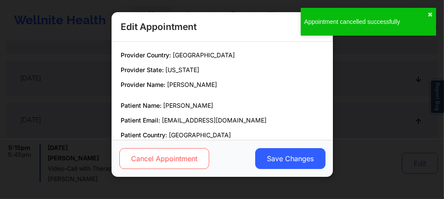
click at [191, 160] on button "Cancel Appointment" at bounding box center [164, 158] width 90 height 21
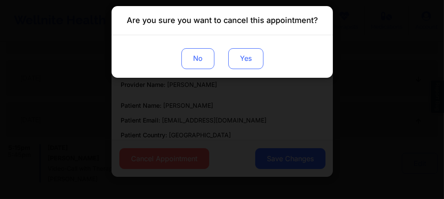
click at [255, 64] on button "Yes" at bounding box center [245, 58] width 35 height 21
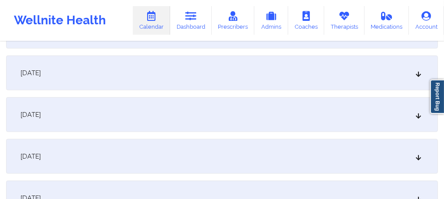
scroll to position [3021, 0]
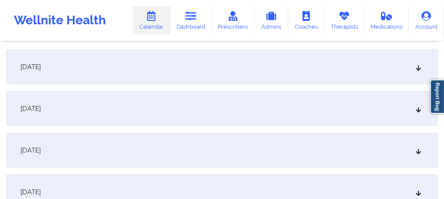
click at [216, 187] on div "December 5, 2025" at bounding box center [222, 191] width 432 height 35
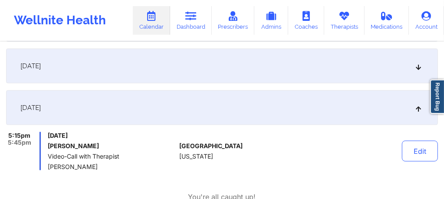
scroll to position [3108, 0]
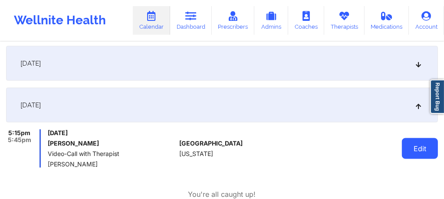
click at [420, 148] on button "Edit" at bounding box center [420, 148] width 36 height 21
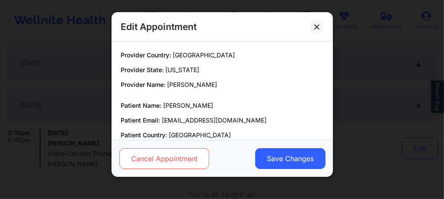
click at [170, 155] on button "Cancel Appointment" at bounding box center [164, 158] width 90 height 21
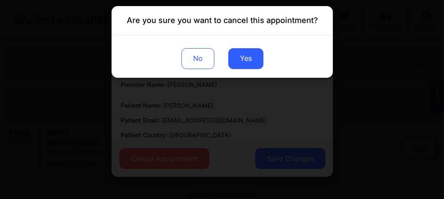
drag, startPoint x: 239, startPoint y: 60, endPoint x: 240, endPoint y: 86, distance: 26.1
click at [240, 60] on button "Yes" at bounding box center [245, 58] width 35 height 21
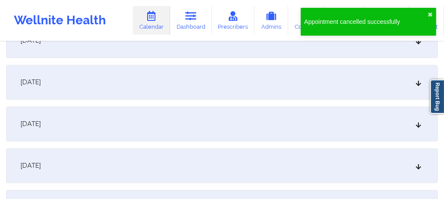
scroll to position [3450, 0]
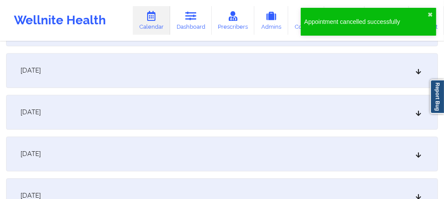
click at [216, 165] on div "December 12, 2025" at bounding box center [222, 153] width 432 height 35
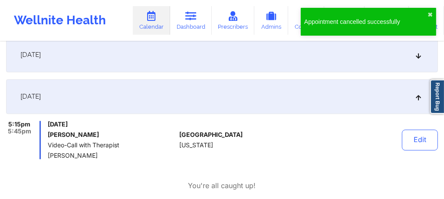
scroll to position [3513, 0]
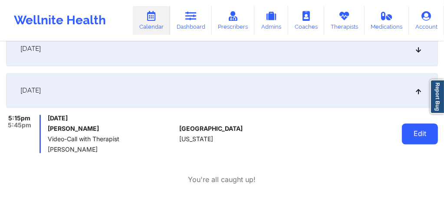
click at [415, 139] on button "Edit" at bounding box center [420, 133] width 36 height 21
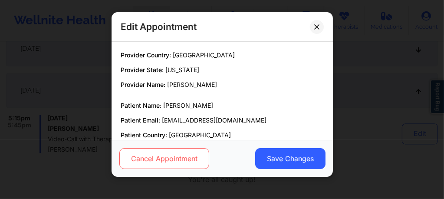
click at [164, 164] on button "Cancel Appointment" at bounding box center [164, 158] width 90 height 21
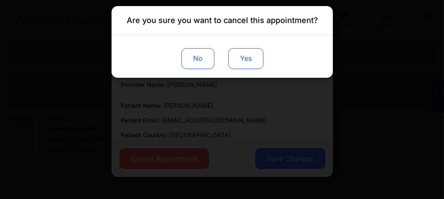
click at [244, 58] on button "Yes" at bounding box center [245, 58] width 35 height 21
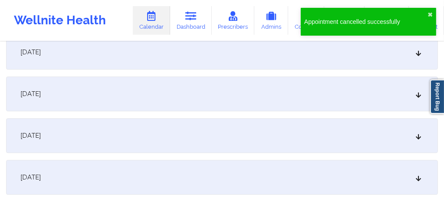
scroll to position [3918, 0]
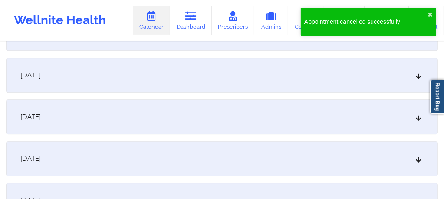
click at [283, 82] on div "December 19, 2025" at bounding box center [222, 75] width 432 height 35
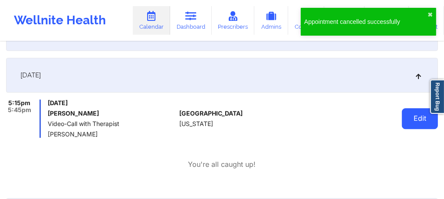
click at [417, 119] on button "Edit" at bounding box center [420, 118] width 36 height 21
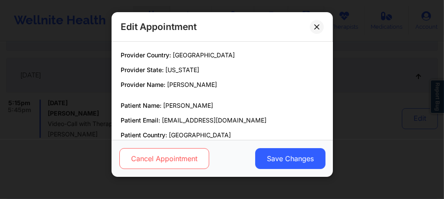
click at [164, 158] on button "Cancel Appointment" at bounding box center [164, 158] width 90 height 21
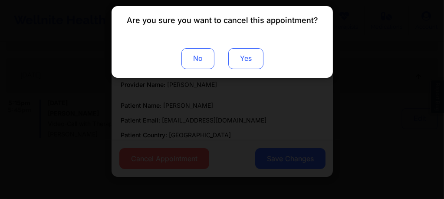
click at [247, 58] on button "Yes" at bounding box center [245, 58] width 35 height 21
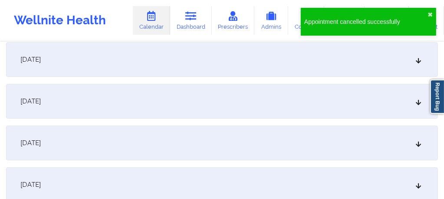
scroll to position [4283, 0]
click at [252, 108] on div "December 26, 2025" at bounding box center [222, 100] width 432 height 35
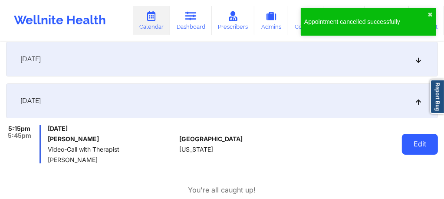
click at [413, 144] on button "Edit" at bounding box center [420, 144] width 36 height 21
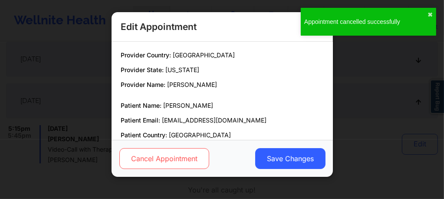
click at [185, 159] on button "Cancel Appointment" at bounding box center [164, 158] width 90 height 21
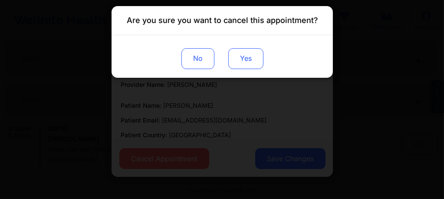
click at [248, 59] on button "Yes" at bounding box center [245, 58] width 35 height 21
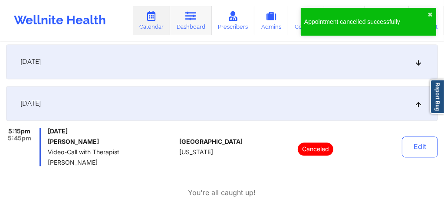
scroll to position [3484, 0]
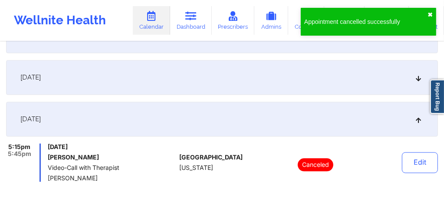
click at [430, 13] on button "✖︎" at bounding box center [430, 14] width 5 height 7
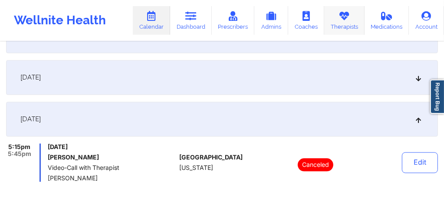
click at [348, 25] on link "Therapists" at bounding box center [344, 20] width 40 height 29
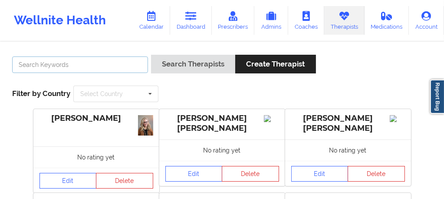
click at [95, 65] on input "text" at bounding box center [80, 64] width 136 height 16
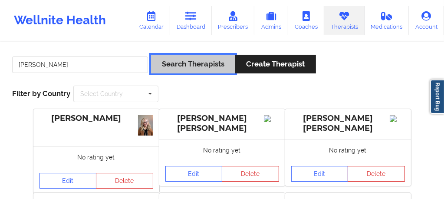
click at [183, 59] on button "Search Therapists" at bounding box center [193, 64] width 84 height 19
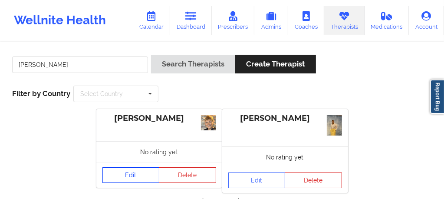
click at [122, 177] on link "Edit" at bounding box center [130, 175] width 57 height 16
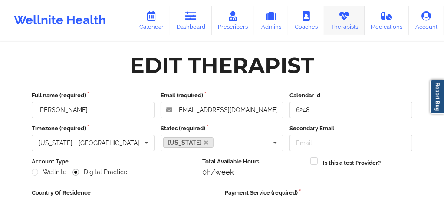
click at [341, 24] on link "Therapists" at bounding box center [344, 20] width 40 height 29
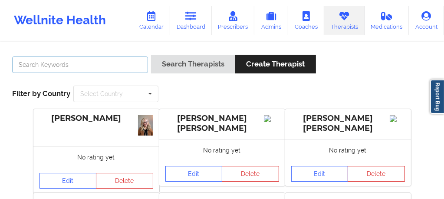
click at [113, 64] on input "text" at bounding box center [80, 64] width 136 height 16
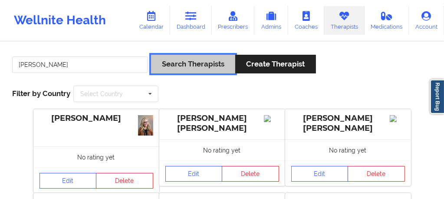
click at [185, 64] on button "Search Therapists" at bounding box center [193, 64] width 84 height 19
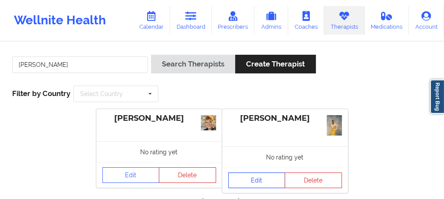
click at [260, 184] on link "Edit" at bounding box center [256, 180] width 57 height 16
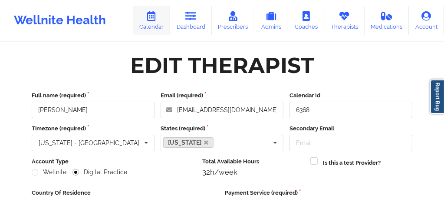
click at [161, 21] on link "Calendar" at bounding box center [151, 20] width 37 height 29
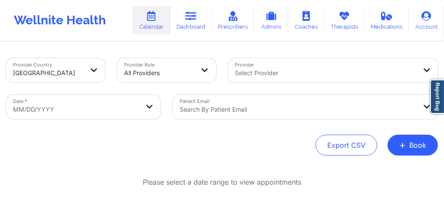
click at [255, 70] on div at bounding box center [325, 73] width 181 height 10
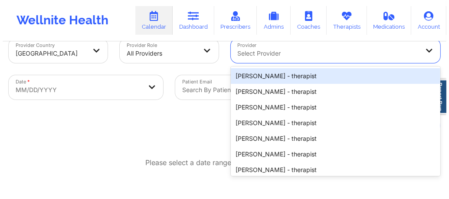
scroll to position [21, 0]
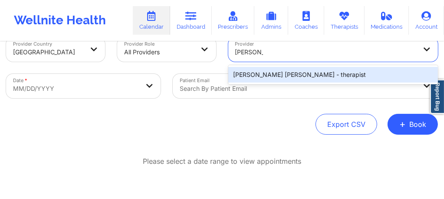
click at [260, 75] on div "Quisha Monique Castro - therapist" at bounding box center [333, 75] width 210 height 16
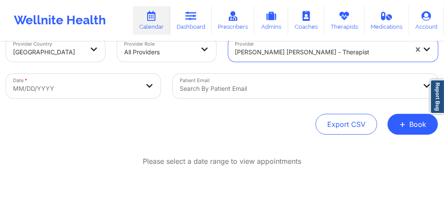
click at [96, 89] on body "Wellnite Health Calendar Dashboard Prescribers Admins Coaches Therapists Medica…" at bounding box center [222, 78] width 444 height 199
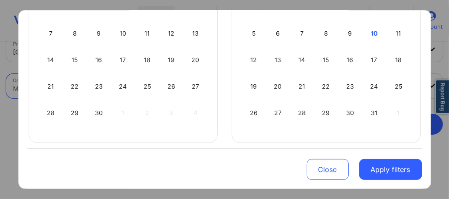
scroll to position [142, 0]
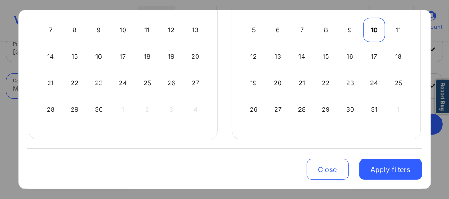
click at [369, 28] on div "10" at bounding box center [374, 30] width 22 height 24
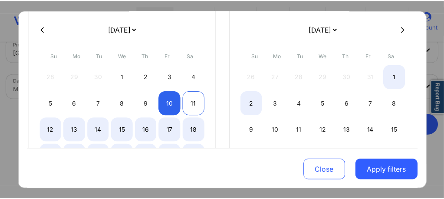
scroll to position [71, 0]
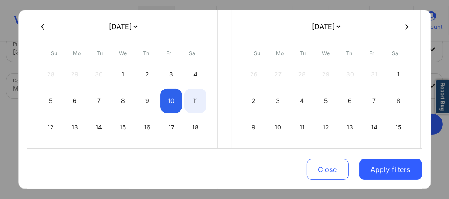
click at [193, 99] on div "11" at bounding box center [195, 101] width 22 height 24
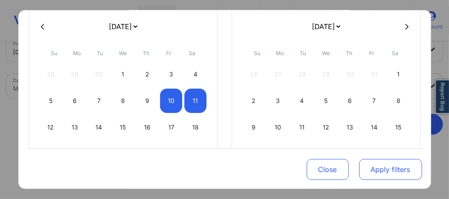
click at [401, 168] on button "Apply filters" at bounding box center [390, 169] width 63 height 21
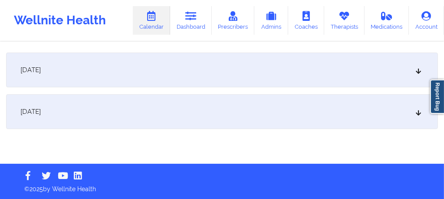
scroll to position [115, 0]
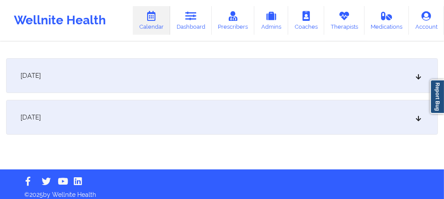
click at [234, 72] on div "[DATE]" at bounding box center [222, 75] width 432 height 35
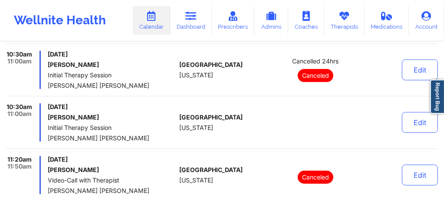
scroll to position [375, 0]
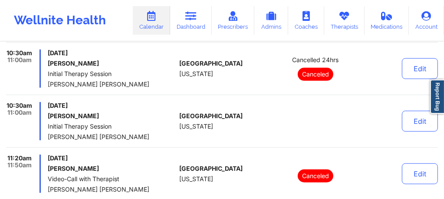
drag, startPoint x: 104, startPoint y: 116, endPoint x: 48, endPoint y: 114, distance: 56.0
click at [48, 114] on h6 "[PERSON_NAME]" at bounding box center [112, 115] width 128 height 7
click at [200, 20] on link "Dashboard" at bounding box center [191, 20] width 42 height 29
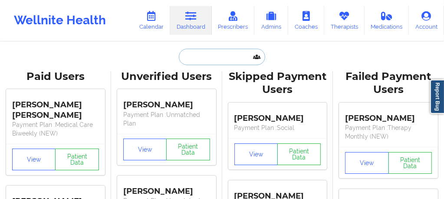
click at [198, 62] on input "text" at bounding box center [222, 57] width 86 height 16
paste input "[PERSON_NAME]"
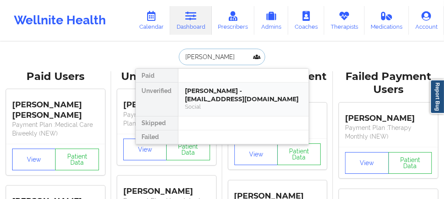
click at [206, 105] on div "Social" at bounding box center [243, 106] width 116 height 7
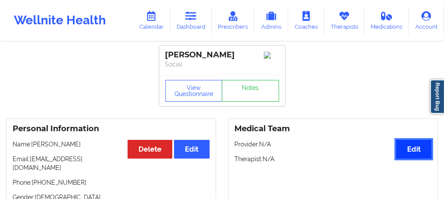
click at [417, 153] on button "Edit" at bounding box center [413, 149] width 35 height 19
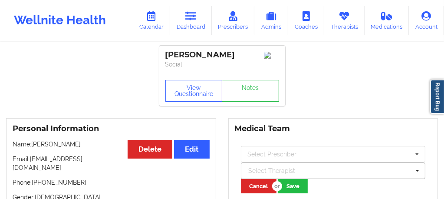
click at [280, 176] on div at bounding box center [329, 170] width 161 height 10
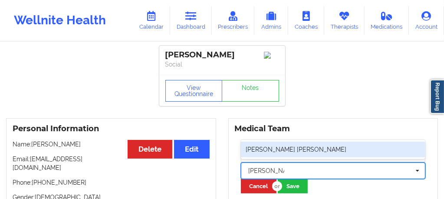
click at [288, 149] on div "[PERSON_NAME] [PERSON_NAME]" at bounding box center [333, 150] width 185 height 16
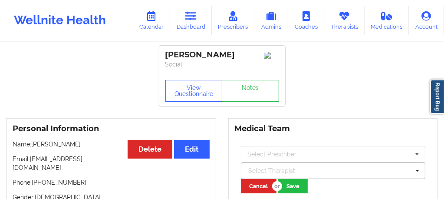
click at [297, 171] on div at bounding box center [329, 170] width 161 height 10
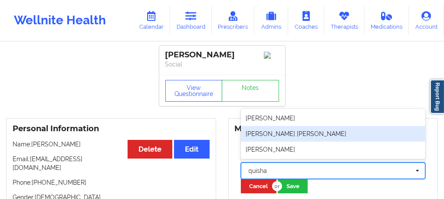
click at [302, 137] on div "[PERSON_NAME] [PERSON_NAME]" at bounding box center [333, 134] width 185 height 16
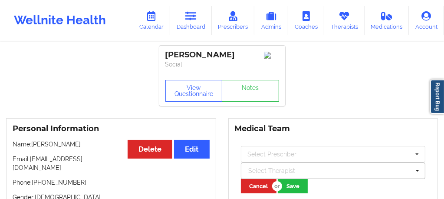
click at [293, 174] on div at bounding box center [329, 170] width 161 height 10
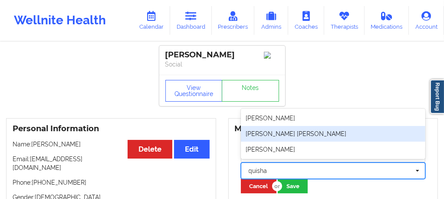
click at [308, 132] on div "[PERSON_NAME] [PERSON_NAME]" at bounding box center [333, 134] width 185 height 16
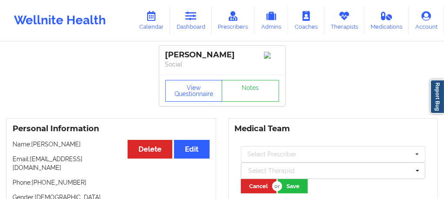
click at [298, 179] on div "Select Therapist" at bounding box center [333, 170] width 185 height 16
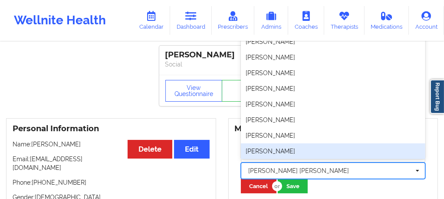
click at [294, 173] on div at bounding box center [329, 170] width 161 height 10
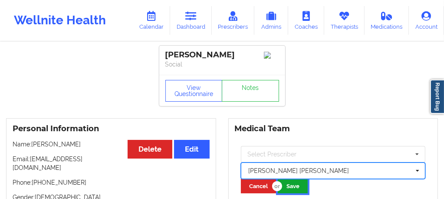
click at [298, 188] on button "Save" at bounding box center [293, 186] width 30 height 14
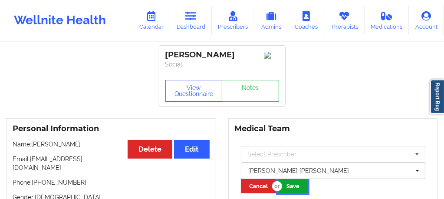
click at [299, 191] on button "Save" at bounding box center [293, 186] width 30 height 14
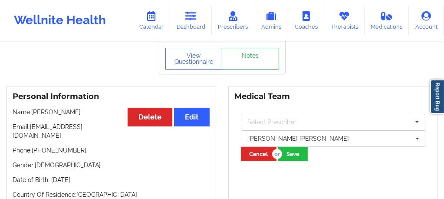
scroll to position [29, 0]
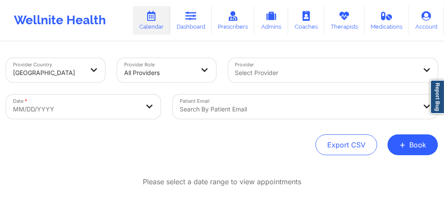
click at [266, 75] on div "Select Provider" at bounding box center [322, 70] width 189 height 24
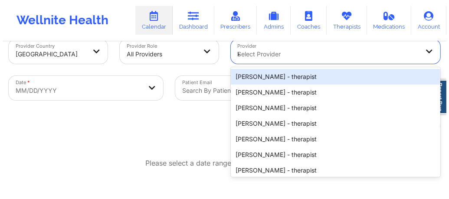
scroll to position [20, 0]
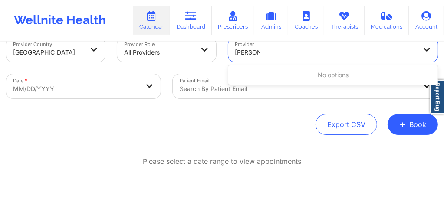
type input "korina"
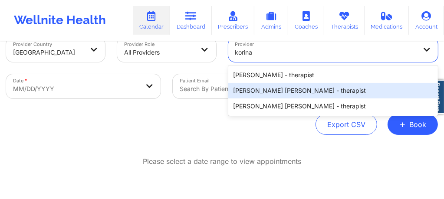
click at [273, 97] on div "Korina Daniela Herrera - therapist" at bounding box center [333, 91] width 210 height 16
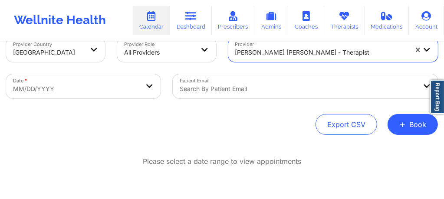
click at [86, 91] on body "Wellnite Health Calendar Dashboard Prescribers Admins Coaches Therapists Medica…" at bounding box center [222, 79] width 444 height 199
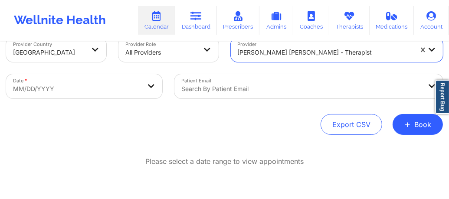
select select "2025-8"
select select "2025-9"
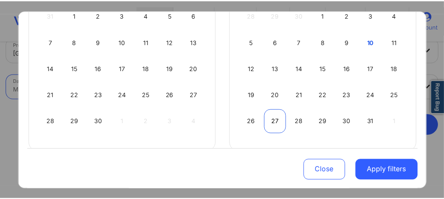
scroll to position [118, 0]
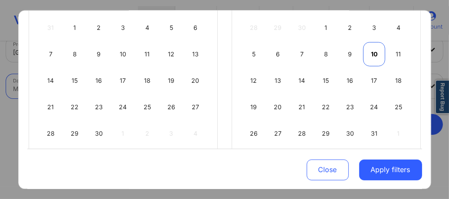
click at [372, 55] on div "10" at bounding box center [374, 54] width 22 height 24
select select "2025-9"
select select "2025-10"
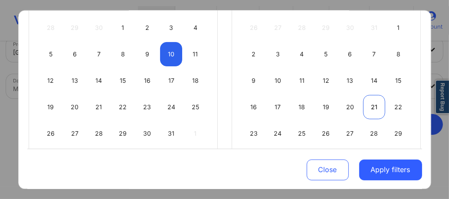
select select "2025-9"
select select "2025-10"
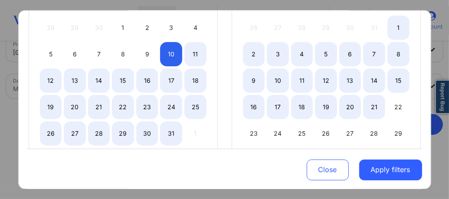
select select "2025-9"
select select "2025-10"
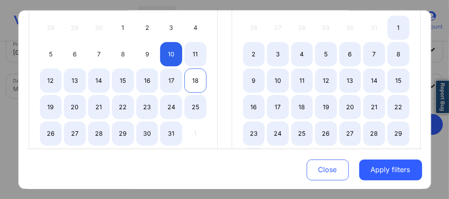
select select "2025-9"
select select "2025-10"
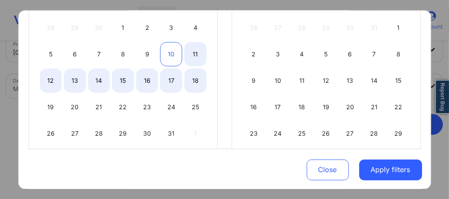
select select "2025-9"
select select "2025-10"
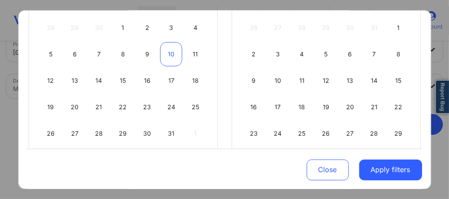
click at [170, 53] on div "10" at bounding box center [171, 54] width 22 height 24
select select "2025-9"
select select "2025-10"
click at [170, 79] on div "17" at bounding box center [171, 80] width 22 height 24
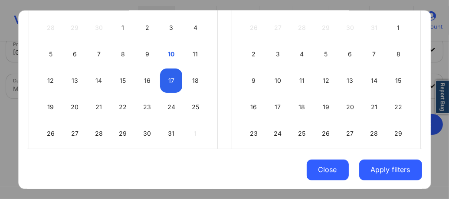
select select "2025-9"
select select "2025-10"
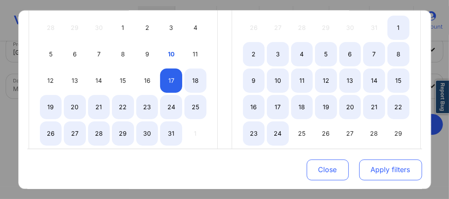
click at [381, 174] on button "Apply filters" at bounding box center [390, 169] width 63 height 21
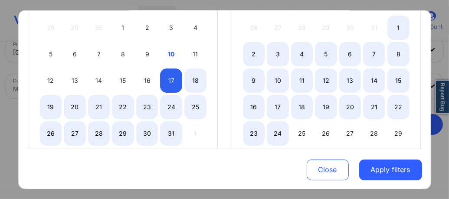
select select "2025-9"
select select "2025-10"
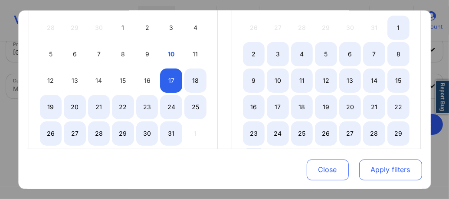
select select "2025-9"
select select "2025-10"
click at [375, 173] on button "Apply filters" at bounding box center [390, 169] width 63 height 21
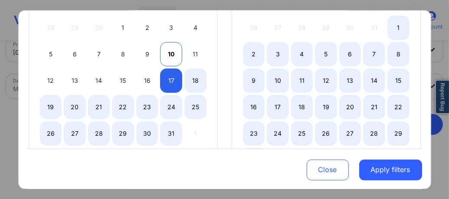
select select "2025-9"
select select "2025-10"
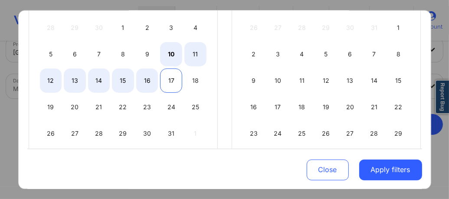
select select "2025-9"
select select "2025-10"
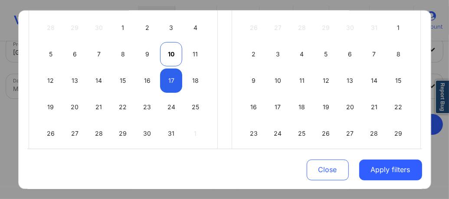
select select "2025-9"
select select "2025-10"
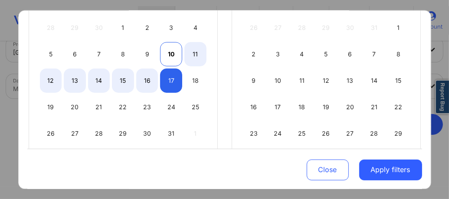
click at [168, 56] on div "10" at bounding box center [171, 54] width 22 height 24
select select "2025-9"
select select "2025-10"
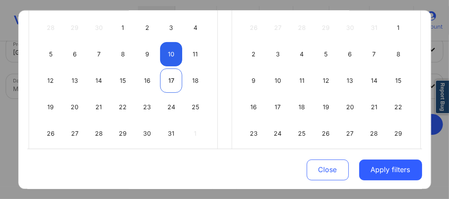
select select "2025-9"
select select "2025-10"
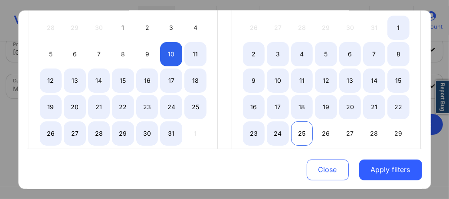
select select "2025-9"
select select "2025-10"
select select "2025-9"
select select "2025-10"
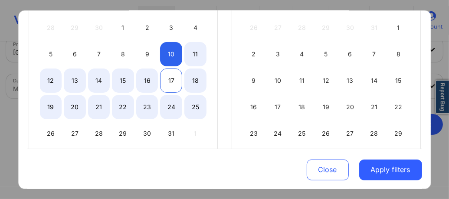
select select "2025-9"
select select "2025-10"
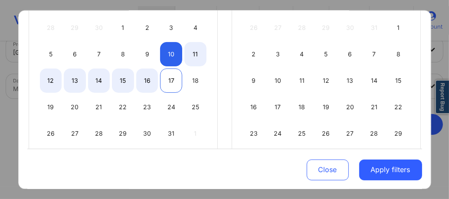
click at [172, 83] on div "17" at bounding box center [171, 80] width 22 height 24
select select "2025-9"
select select "2025-10"
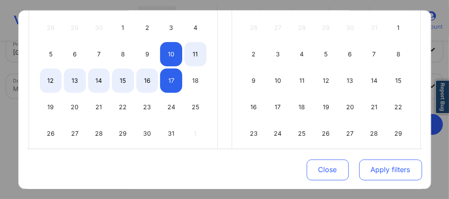
click at [391, 172] on button "Apply filters" at bounding box center [390, 169] width 63 height 21
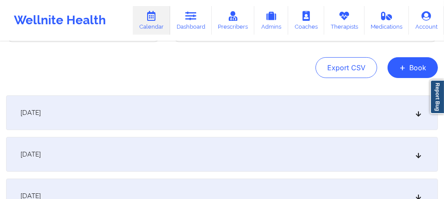
scroll to position [101, 0]
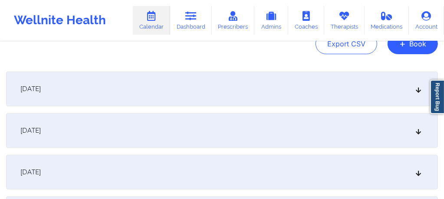
click at [191, 95] on div "[DATE]" at bounding box center [222, 89] width 432 height 35
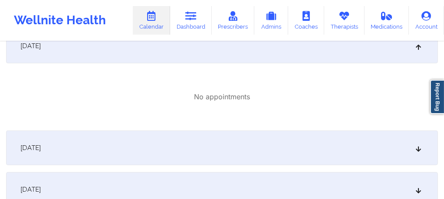
scroll to position [168, 0]
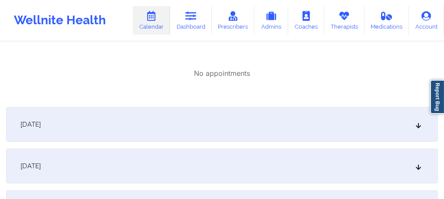
click at [157, 128] on div "[DATE]" at bounding box center [222, 124] width 432 height 35
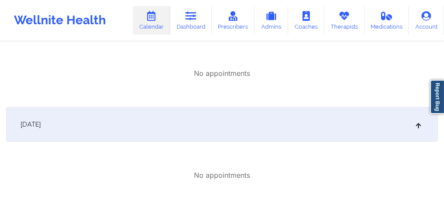
scroll to position [0, 0]
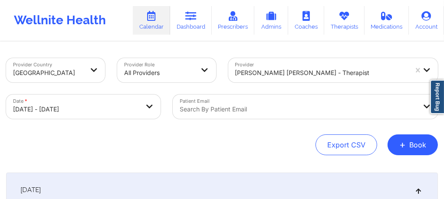
click at [282, 71] on div at bounding box center [321, 73] width 173 height 10
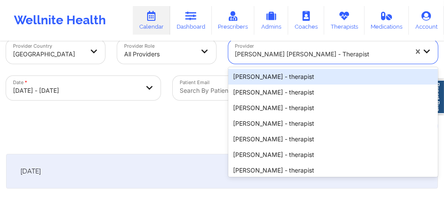
scroll to position [20, 0]
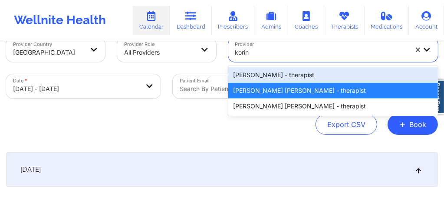
type input "korina"
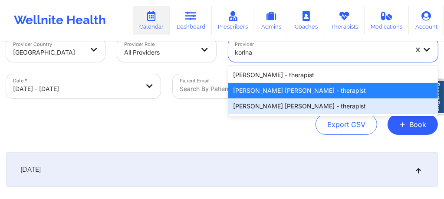
click at [278, 104] on div "Korina Daniela Herrera - therapist" at bounding box center [333, 107] width 210 height 16
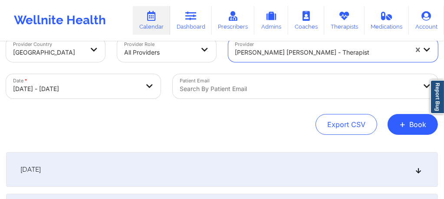
click at [219, 158] on div "[DATE]" at bounding box center [222, 169] width 432 height 35
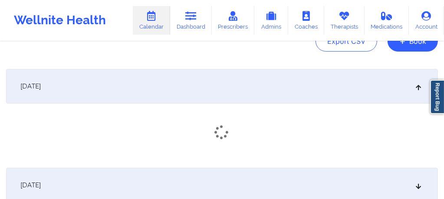
scroll to position [130, 0]
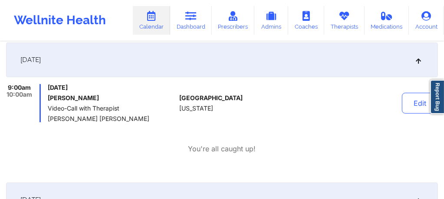
click at [86, 97] on h6 "Adriana Rosa" at bounding box center [112, 98] width 128 height 7
drag, startPoint x: 86, startPoint y: 100, endPoint x: 47, endPoint y: 100, distance: 38.6
click at [47, 100] on div "9:00am 10:00am Friday, October 10, 2025 Adriana Rosa Video-Call with Therapist …" at bounding box center [91, 103] width 170 height 38
copy h6 "Adriana Rosa"
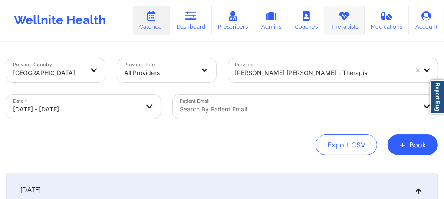
click at [347, 26] on link "Therapists" at bounding box center [344, 20] width 40 height 29
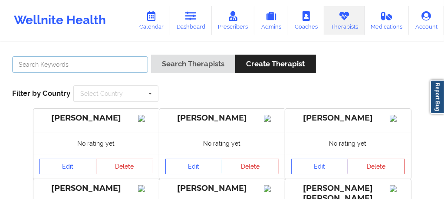
click at [87, 63] on input "text" at bounding box center [80, 64] width 136 height 16
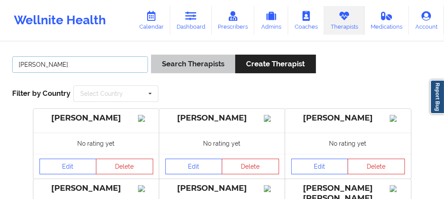
type input "[PERSON_NAME]"
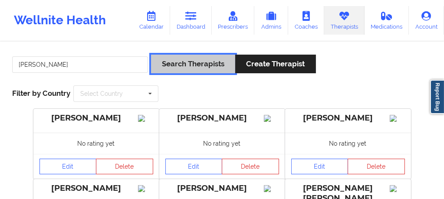
click at [175, 65] on button "Search Therapists" at bounding box center [193, 64] width 84 height 19
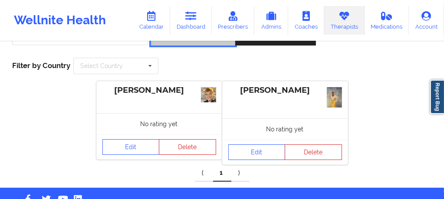
scroll to position [29, 0]
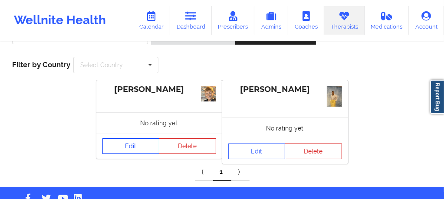
click at [130, 149] on link "Edit" at bounding box center [130, 146] width 57 height 16
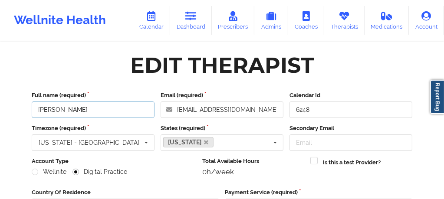
drag, startPoint x: 85, startPoint y: 111, endPoint x: 36, endPoint y: 109, distance: 49.1
click at [36, 109] on input "[PERSON_NAME]" at bounding box center [93, 110] width 123 height 16
click at [350, 16] on icon at bounding box center [344, 16] width 11 height 10
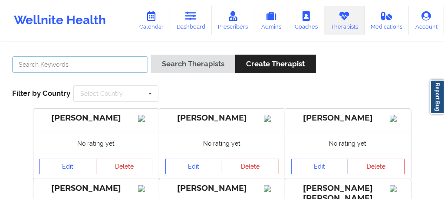
click at [105, 63] on input "text" at bounding box center [80, 64] width 136 height 16
paste input "[PERSON_NAME]"
type input "[PERSON_NAME]"
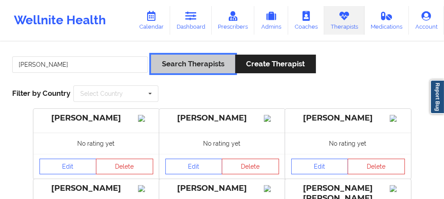
click at [198, 66] on button "Search Therapists" at bounding box center [193, 64] width 84 height 19
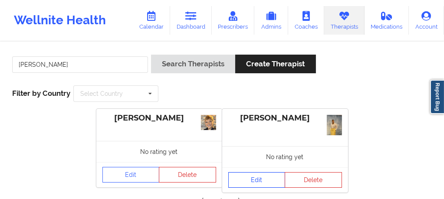
click at [261, 184] on link "Edit" at bounding box center [256, 180] width 57 height 16
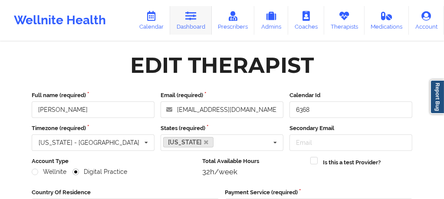
click at [190, 19] on icon at bounding box center [190, 16] width 11 height 10
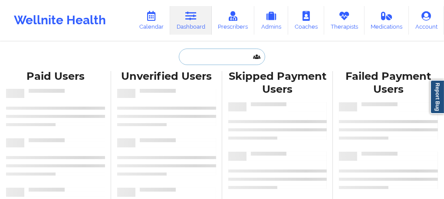
click at [191, 59] on input "text" at bounding box center [222, 57] width 86 height 16
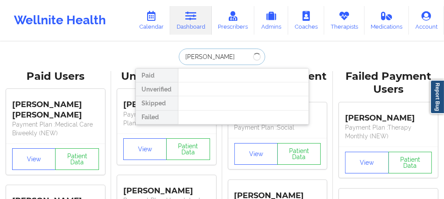
type input "andrea Ramir"
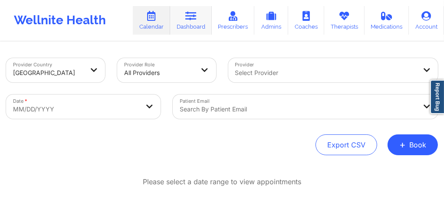
click at [193, 17] on icon at bounding box center [190, 16] width 11 height 10
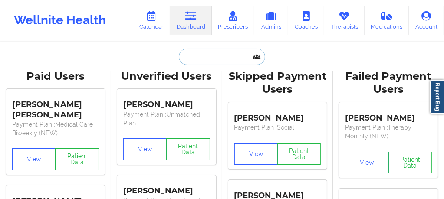
click at [192, 57] on input "text" at bounding box center [222, 57] width 86 height 16
paste input "[PERSON_NAME]"
type input "[PERSON_NAME]"
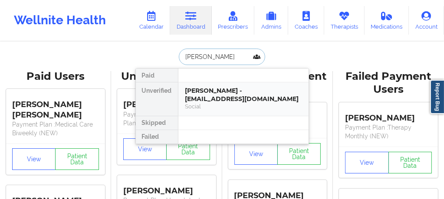
click at [208, 91] on div "[PERSON_NAME] - [EMAIL_ADDRESS][DOMAIN_NAME]" at bounding box center [243, 95] width 116 height 16
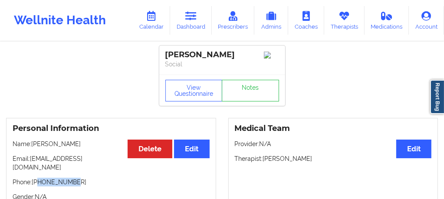
drag, startPoint x: 71, startPoint y: 178, endPoint x: 38, endPoint y: 175, distance: 33.1
click at [38, 178] on p "Phone: +18134533794" at bounding box center [111, 182] width 197 height 9
copy p "8134533794"
click at [191, 22] on link "Dashboard" at bounding box center [191, 20] width 42 height 29
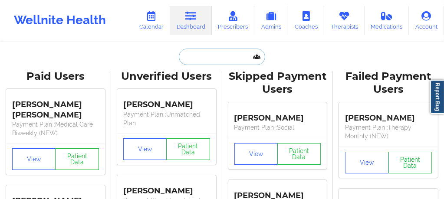
click at [208, 59] on input "text" at bounding box center [222, 57] width 86 height 16
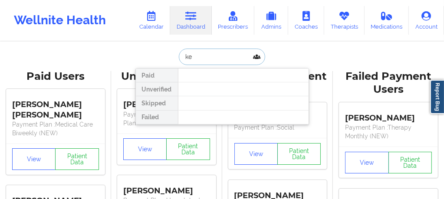
type input "k"
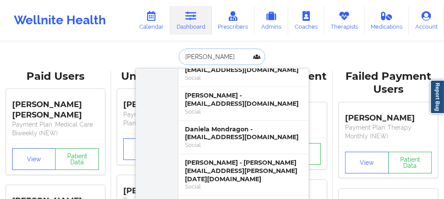
scroll to position [272, 0]
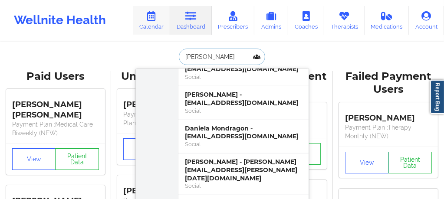
type input "[PERSON_NAME]"
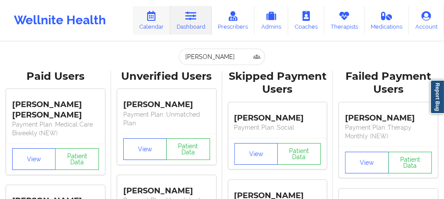
click at [161, 24] on link "Calendar" at bounding box center [151, 20] width 37 height 29
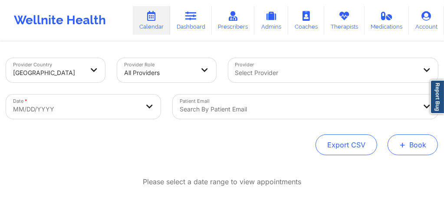
click at [410, 150] on button "+ Book" at bounding box center [413, 145] width 50 height 21
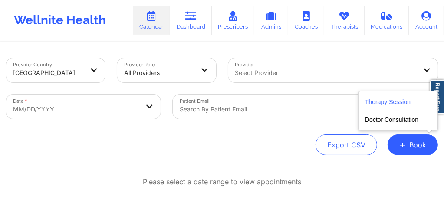
click at [374, 100] on button "Therapy Session" at bounding box center [398, 104] width 66 height 14
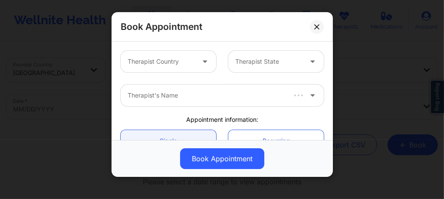
click at [160, 60] on div at bounding box center [161, 61] width 67 height 10
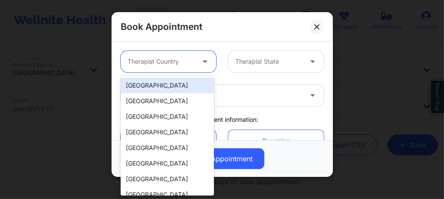
click at [163, 85] on div "[GEOGRAPHIC_DATA]" at bounding box center [167, 86] width 93 height 16
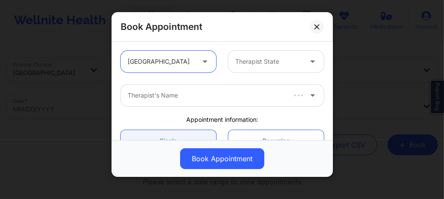
click at [251, 67] on div "Therapist State" at bounding box center [265, 62] width 75 height 22
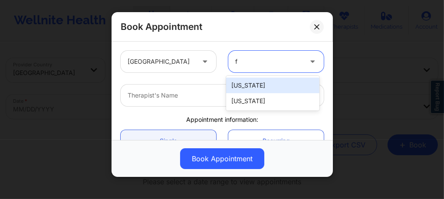
type input "fl"
click at [241, 86] on div "[US_STATE]" at bounding box center [272, 86] width 93 height 16
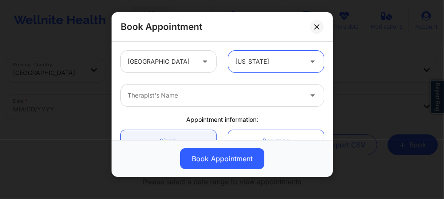
click at [175, 96] on div at bounding box center [215, 95] width 174 height 10
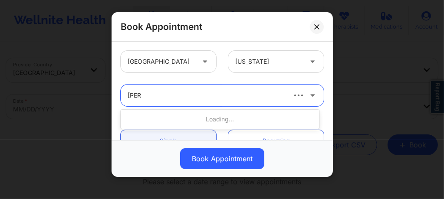
type input "vicki"
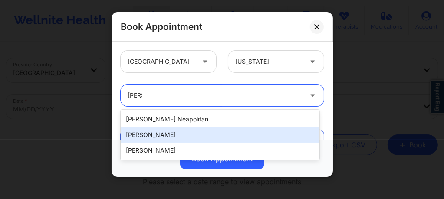
click at [156, 133] on div "Vicki Rene Padilla" at bounding box center [220, 135] width 199 height 16
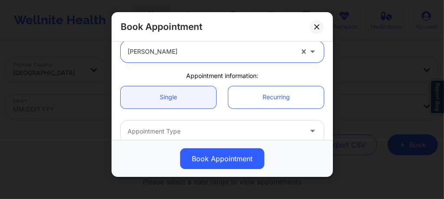
scroll to position [58, 0]
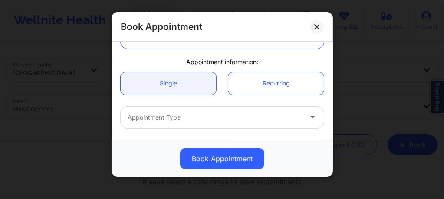
click at [156, 123] on div "Appointment Type" at bounding box center [212, 118] width 182 height 22
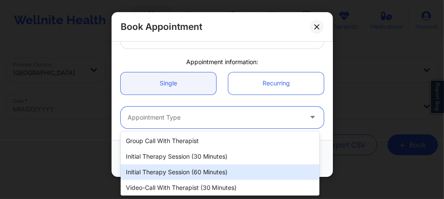
scroll to position [49, 0]
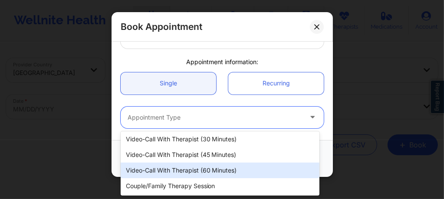
click at [192, 175] on div "Video-Call with Therapist (60 minutes)" at bounding box center [220, 171] width 199 height 16
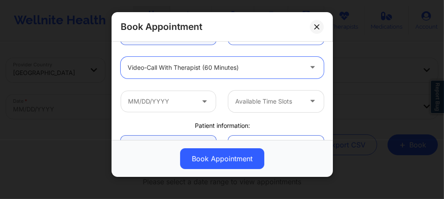
scroll to position [110, 0]
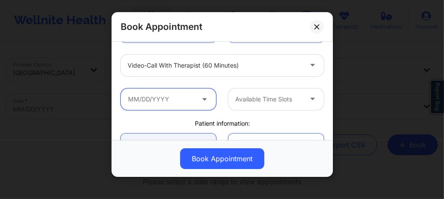
click at [165, 106] on input "text" at bounding box center [168, 100] width 95 height 22
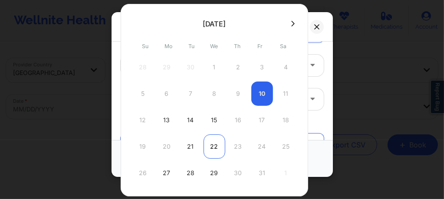
click at [211, 149] on div "22" at bounding box center [215, 147] width 22 height 24
type input "10/22/2025"
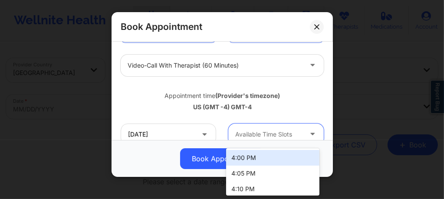
click at [260, 128] on div "Available Time Slots" at bounding box center [265, 135] width 75 height 22
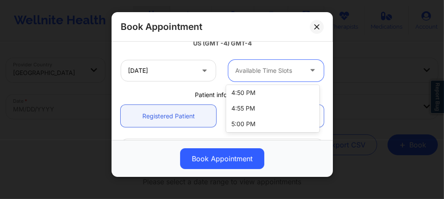
scroll to position [159, 0]
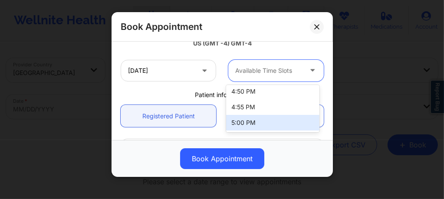
click at [244, 122] on div "5:00 PM" at bounding box center [272, 123] width 93 height 16
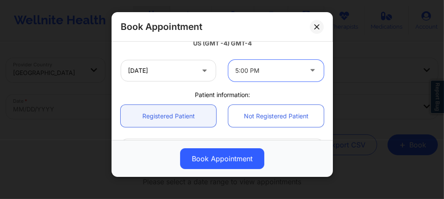
click at [250, 72] on div at bounding box center [268, 71] width 67 height 10
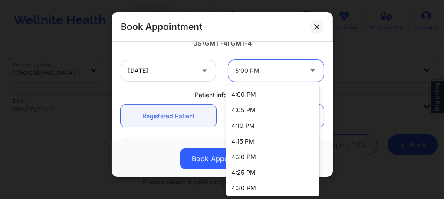
click at [250, 72] on div at bounding box center [268, 71] width 67 height 10
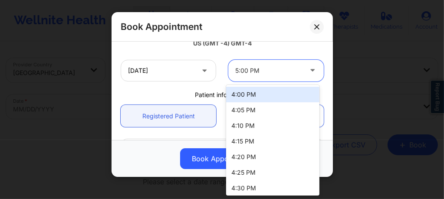
click at [254, 93] on div "4:00 PM" at bounding box center [272, 95] width 93 height 16
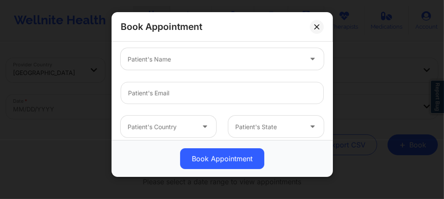
scroll to position [260, 0]
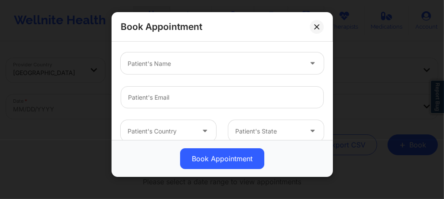
click at [193, 70] on div "Patient's Name" at bounding box center [212, 64] width 182 height 22
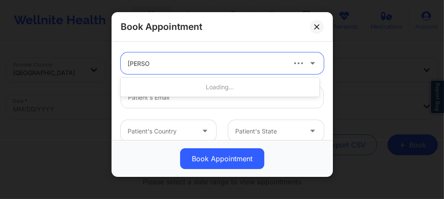
type input "Lisette G"
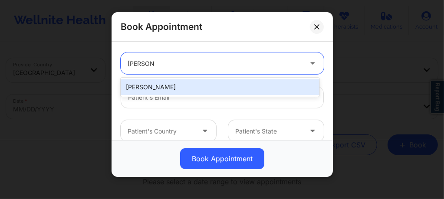
click at [167, 82] on div "Lisette Garcia" at bounding box center [220, 87] width 199 height 16
type input "poemian66@gmail.com"
type input "3233163976"
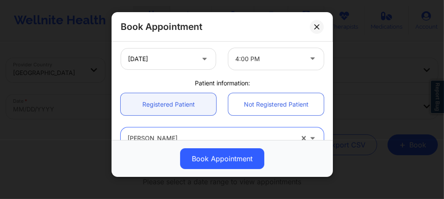
scroll to position [184, 0]
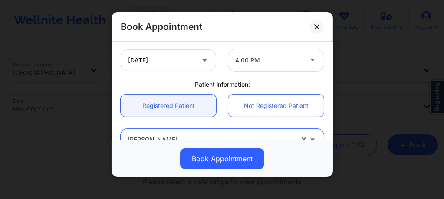
click at [262, 66] on div "4:00 PM" at bounding box center [268, 60] width 67 height 22
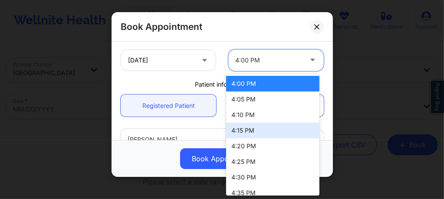
scroll to position [85, 0]
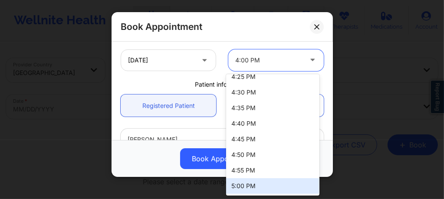
click at [252, 186] on div "5:00 PM" at bounding box center [272, 186] width 93 height 16
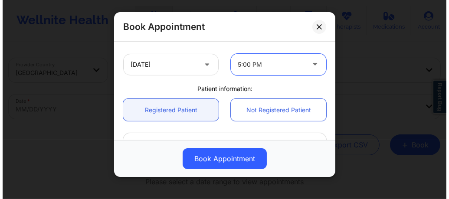
scroll to position [178, 0]
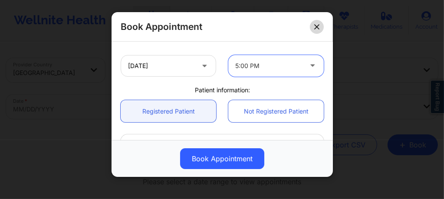
click at [314, 26] on icon at bounding box center [316, 26] width 5 height 5
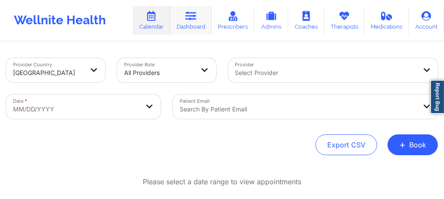
click at [193, 21] on link "Dashboard" at bounding box center [191, 20] width 42 height 29
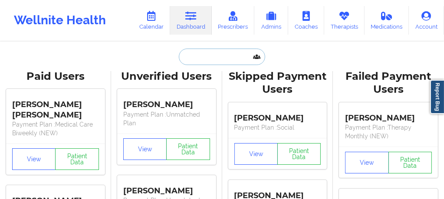
click at [199, 58] on input "text" at bounding box center [222, 57] width 86 height 16
paste input "Elena Marisa Hamburg"
type input "Elena Marisa Hamburg"
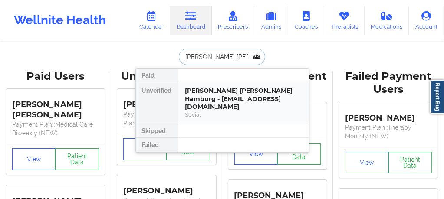
click at [226, 98] on div "Elena Marisa Hamburg - elenamhamburg@outlook.com" at bounding box center [243, 99] width 116 height 24
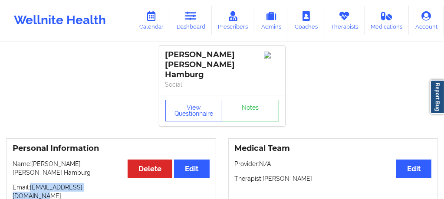
drag, startPoint x: 92, startPoint y: 161, endPoint x: 32, endPoint y: 163, distance: 60.4
click at [32, 183] on p "Email: elenamhamburg@outlook.com" at bounding box center [111, 191] width 197 height 17
copy p "elenamhamburg@outlook.com"
click at [148, 19] on icon at bounding box center [151, 16] width 11 height 10
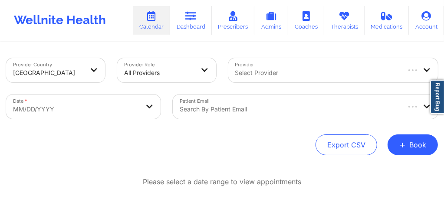
click at [252, 77] on div at bounding box center [317, 73] width 164 height 10
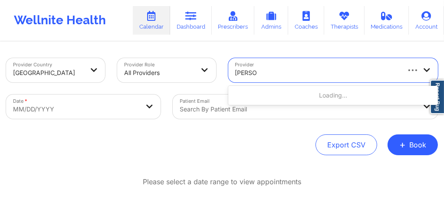
type input "jaime co"
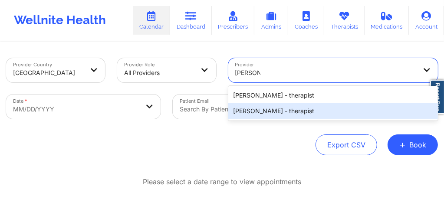
click at [253, 114] on div "Jaime Corral - therapist" at bounding box center [333, 111] width 210 height 16
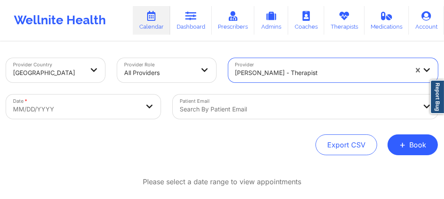
click at [89, 106] on body "Wellnite Health Calendar Dashboard Prescribers Admins Coaches Therapists Medica…" at bounding box center [222, 99] width 444 height 199
select select "2025-8"
select select "2025-9"
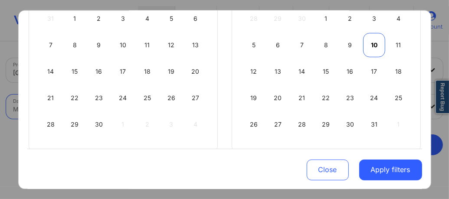
click at [369, 46] on div "10" at bounding box center [374, 45] width 22 height 24
select select "2025-9"
select select "2025-10"
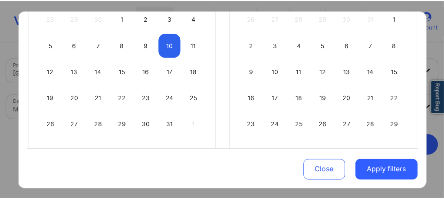
scroll to position [22, 0]
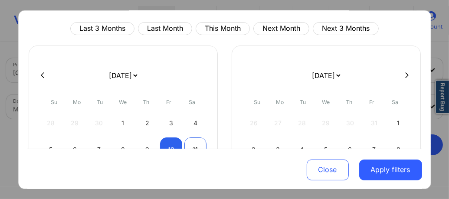
select select "2025-9"
select select "2025-10"
click at [196, 142] on div "11" at bounding box center [195, 150] width 22 height 24
select select "2025-9"
select select "2025-10"
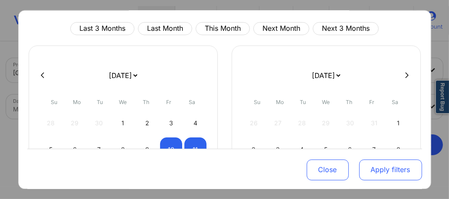
click at [383, 171] on button "Apply filters" at bounding box center [390, 169] width 63 height 21
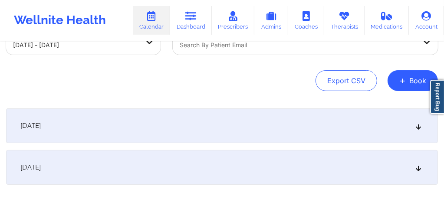
scroll to position [69, 0]
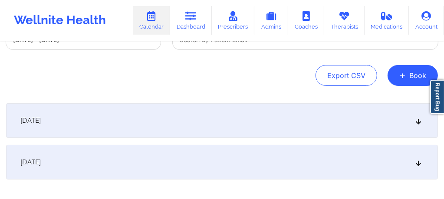
click at [211, 118] on div "[DATE]" at bounding box center [222, 120] width 432 height 35
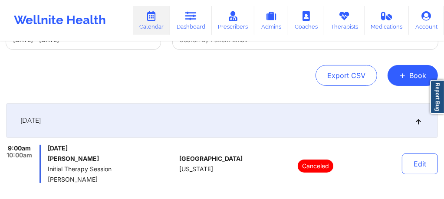
drag, startPoint x: 120, startPoint y: 160, endPoint x: 48, endPoint y: 158, distance: 72.1
click at [48, 158] on h6 "MICHAEL ESTANILLA" at bounding box center [112, 158] width 128 height 7
copy h6 "MICHAEL ESTANILLA"
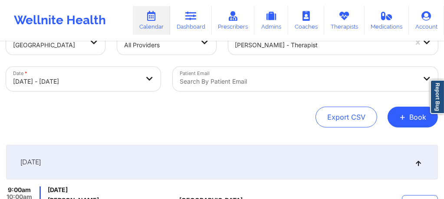
scroll to position [0, 0]
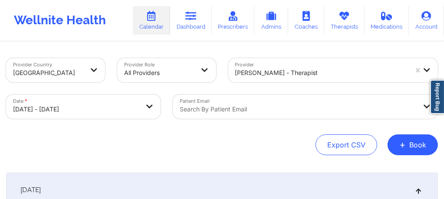
click at [269, 76] on div "Provider Jaime Corral - therapist" at bounding box center [333, 70] width 222 height 36
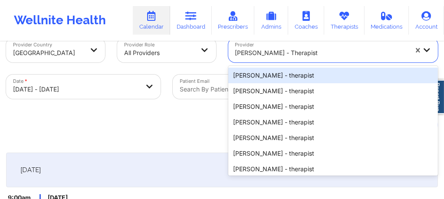
scroll to position [20, 0]
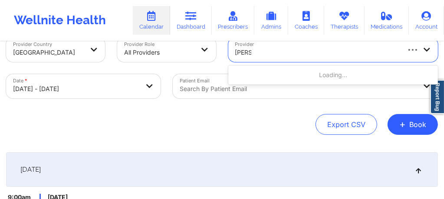
type input "hugh"
type input "Hugh"
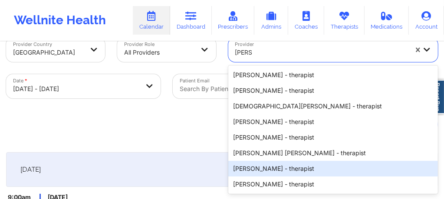
click at [257, 171] on div "Hugh Wallace - therapist" at bounding box center [333, 169] width 210 height 16
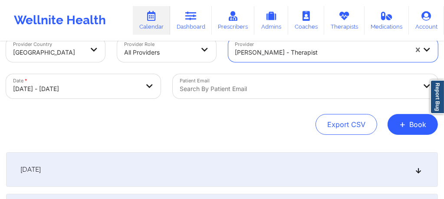
click at [237, 165] on div "[DATE]" at bounding box center [222, 169] width 432 height 35
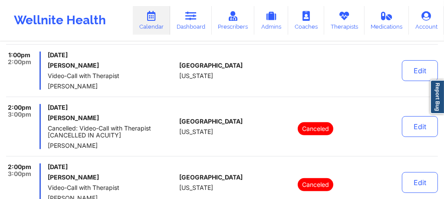
scroll to position [194, 0]
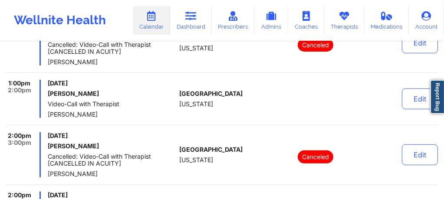
drag, startPoint x: 94, startPoint y: 95, endPoint x: 45, endPoint y: 97, distance: 48.6
click at [45, 97] on div "1:00pm 2:00pm Friday, October 10, 2025 Marshall Knauf Video-Call with Therapist…" at bounding box center [91, 99] width 170 height 38
copy h6 "Marshall Knauf"
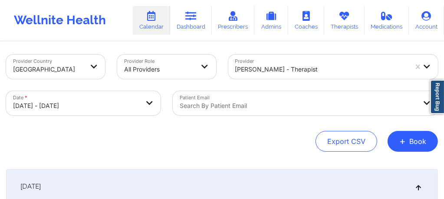
scroll to position [0, 0]
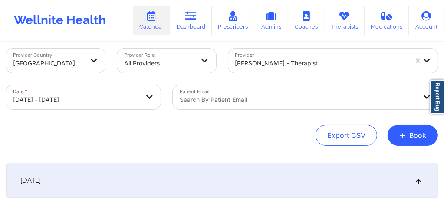
click at [274, 73] on div "Hugh Wallace - therapist" at bounding box center [333, 61] width 210 height 24
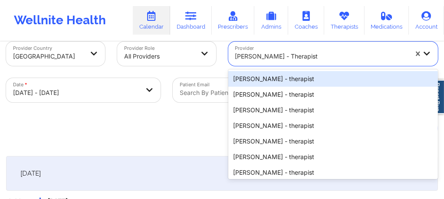
scroll to position [20, 0]
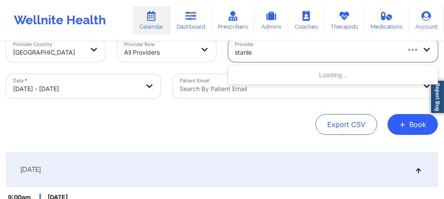
type input "[PERSON_NAME]"
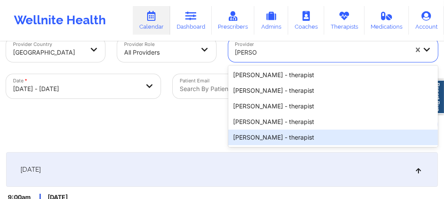
click at [262, 138] on div "Stanley Pearlberg - therapist" at bounding box center [333, 138] width 210 height 16
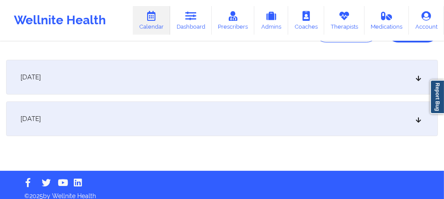
scroll to position [120, 0]
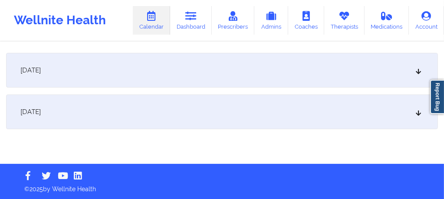
click at [135, 109] on div "[DATE]" at bounding box center [222, 112] width 432 height 35
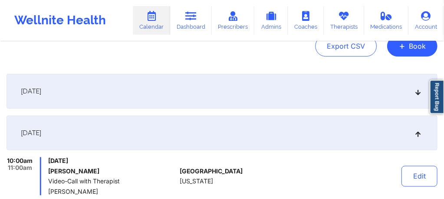
scroll to position [97, 0]
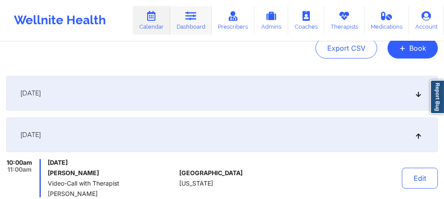
click at [195, 16] on icon at bounding box center [190, 16] width 11 height 10
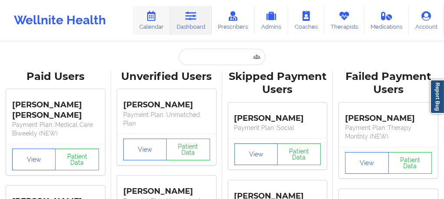
click at [161, 23] on link "Calendar" at bounding box center [151, 20] width 37 height 29
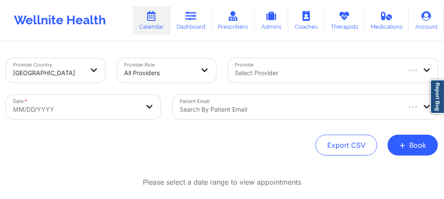
click at [256, 72] on div at bounding box center [317, 73] width 164 height 10
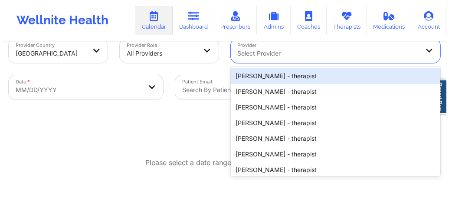
scroll to position [21, 0]
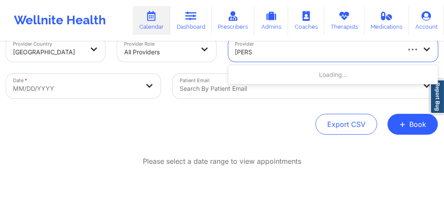
type input "quisha"
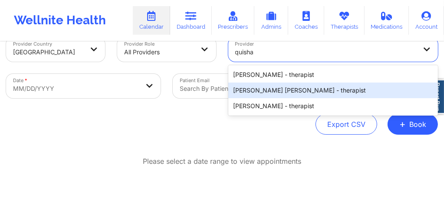
click at [259, 92] on div "Quisha Monique Castro - therapist" at bounding box center [333, 90] width 210 height 16
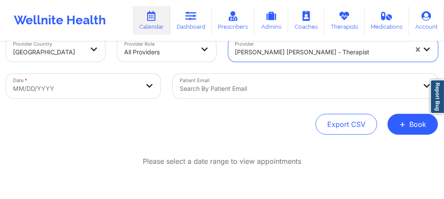
click at [76, 89] on body "Wellnite Health Calendar Dashboard Prescribers Admins Coaches Therapists Medica…" at bounding box center [222, 78] width 444 height 199
select select "2025-8"
select select "2025-9"
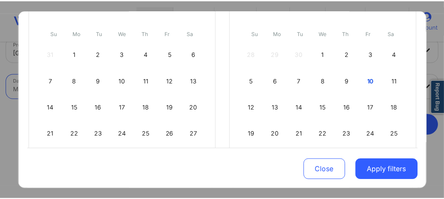
scroll to position [104, 0]
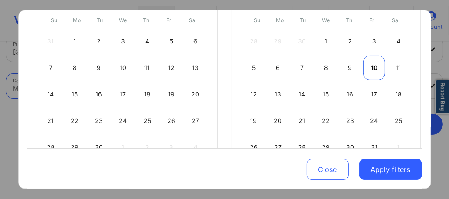
click at [372, 67] on div "10" at bounding box center [374, 68] width 22 height 24
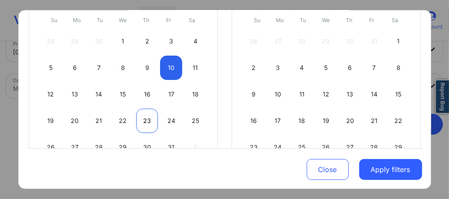
select select "2025-9"
select select "2025-10"
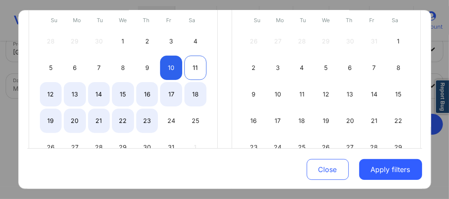
select select "2025-9"
select select "2025-10"
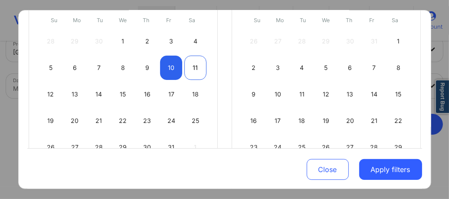
click at [198, 66] on div "11" at bounding box center [195, 68] width 22 height 24
select select "2025-9"
select select "2025-10"
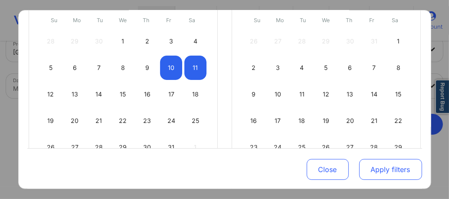
click at [383, 170] on button "Apply filters" at bounding box center [390, 169] width 63 height 21
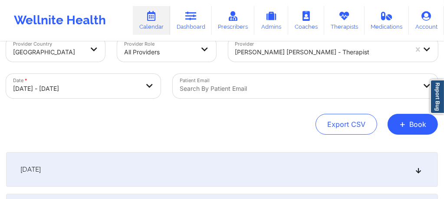
click at [158, 165] on div "[DATE]" at bounding box center [222, 169] width 432 height 35
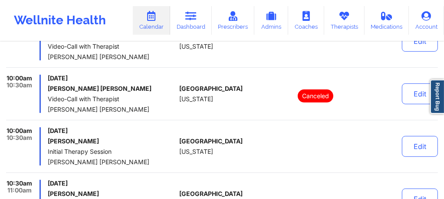
scroll to position [247, 0]
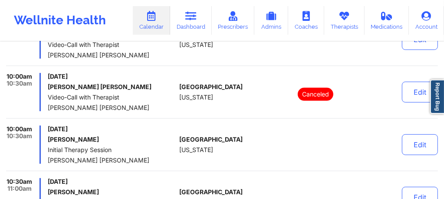
drag, startPoint x: 95, startPoint y: 138, endPoint x: 45, endPoint y: 137, distance: 49.5
click at [45, 137] on div "10:00am 10:30am Friday, October 10, 2025 Carlos Alvarez Initial Therapy Session…" at bounding box center [91, 144] width 170 height 38
copy h6 "[PERSON_NAME]"
click at [188, 24] on link "Dashboard" at bounding box center [191, 20] width 42 height 29
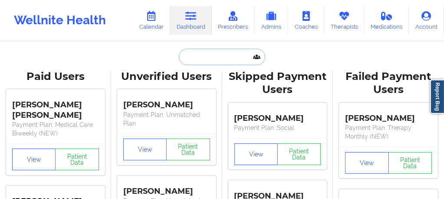
click at [214, 52] on input "text" at bounding box center [222, 57] width 86 height 16
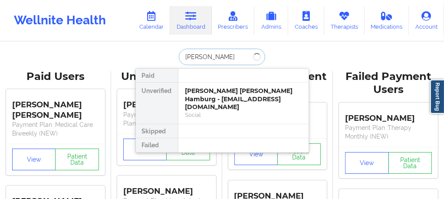
type input "andrea ra"
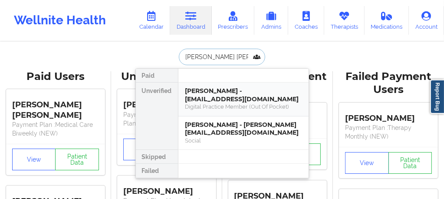
click at [226, 96] on div "andrea ramirez - ll.paych@email.com" at bounding box center [243, 95] width 116 height 16
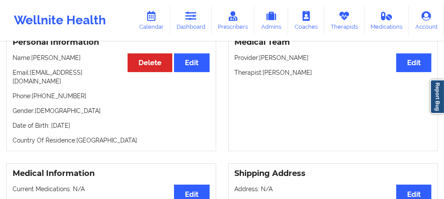
scroll to position [110, 0]
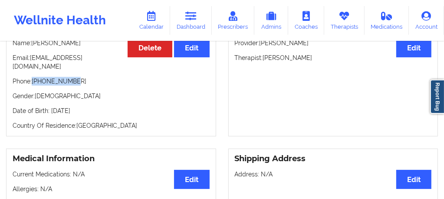
drag, startPoint x: 76, startPoint y: 72, endPoint x: 33, endPoint y: 73, distance: 43.0
click at [33, 77] on p "Phone: +13476440222" at bounding box center [111, 81] width 197 height 9
copy p "[PHONE_NUMBER]"
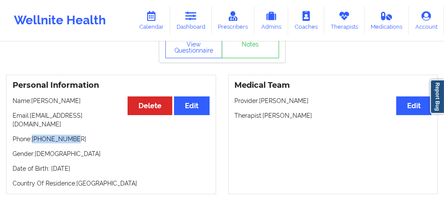
scroll to position [40, 0]
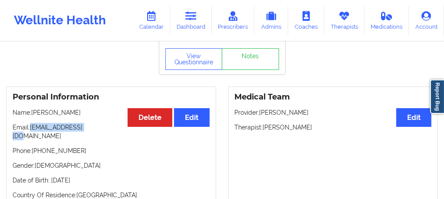
drag, startPoint x: 90, startPoint y: 125, endPoint x: 31, endPoint y: 127, distance: 59.5
click at [31, 127] on p "Email: ll.paych@email.com" at bounding box center [111, 131] width 197 height 17
copy p "[EMAIL_ADDRESS][DOMAIN_NAME]"
click at [94, 127] on p "Email: ll.paych@email.com" at bounding box center [111, 131] width 197 height 17
drag, startPoint x: 68, startPoint y: 127, endPoint x: 31, endPoint y: 129, distance: 37.4
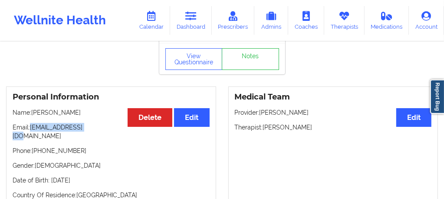
click at [31, 129] on p "Email: ll.paych@email.com" at bounding box center [111, 131] width 197 height 17
copy p "[EMAIL_ADDRESS][DOMAIN_NAME]"
click at [146, 22] on link "Calendar" at bounding box center [151, 20] width 37 height 29
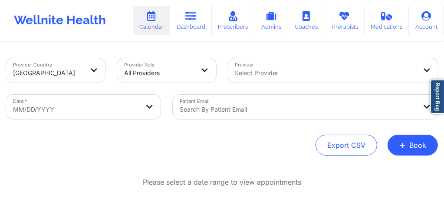
click at [280, 70] on div at bounding box center [325, 73] width 181 height 10
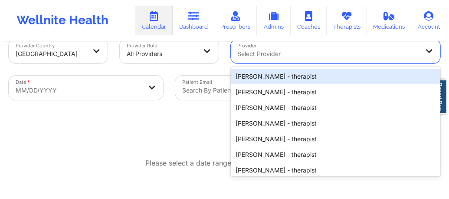
scroll to position [21, 0]
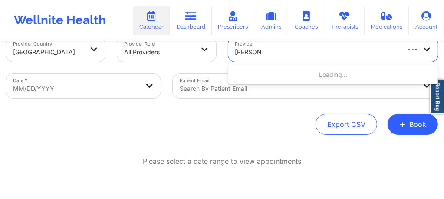
type input "leena lee"
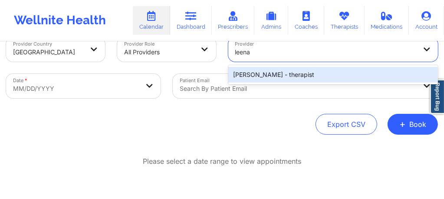
type input "leena"
click at [261, 72] on div "[PERSON_NAME] - therapist" at bounding box center [333, 75] width 210 height 16
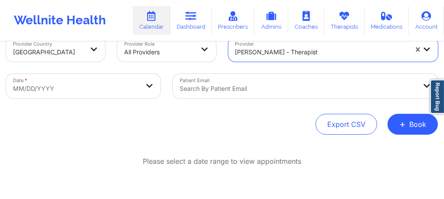
click at [73, 89] on body "Wellnite Health Calendar Dashboard Prescribers Admins Coaches Therapists Medica…" at bounding box center [222, 78] width 444 height 199
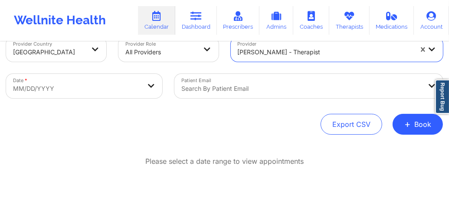
select select "2025-8"
select select "2025-9"
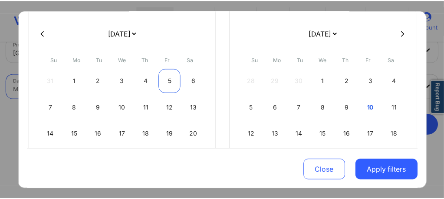
scroll to position [69, 0]
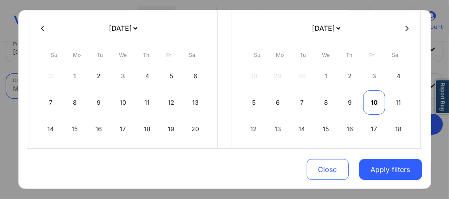
click at [372, 100] on div "10" at bounding box center [374, 102] width 22 height 24
select select "2025-9"
select select "2025-10"
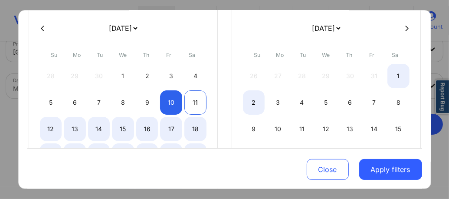
select select "2025-9"
select select "2025-10"
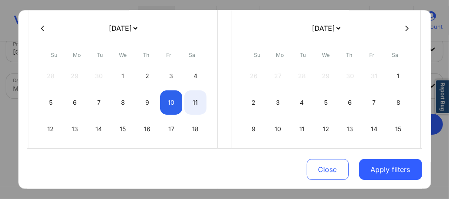
click at [193, 105] on div "11" at bounding box center [195, 102] width 22 height 24
select select "2025-9"
select select "2025-10"
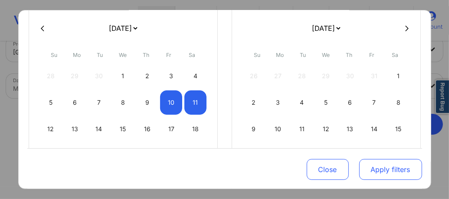
click at [372, 163] on button "Apply filters" at bounding box center [390, 169] width 63 height 21
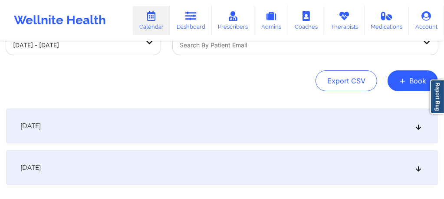
scroll to position [84, 0]
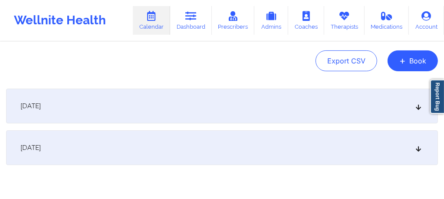
click at [243, 109] on div "[DATE]" at bounding box center [222, 106] width 432 height 35
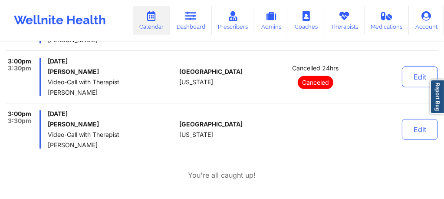
scroll to position [200, 0]
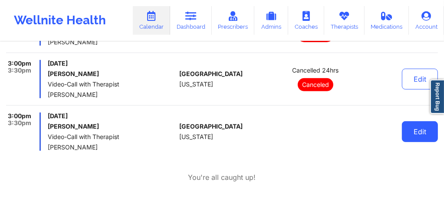
click at [423, 130] on button "Edit" at bounding box center [420, 131] width 36 height 21
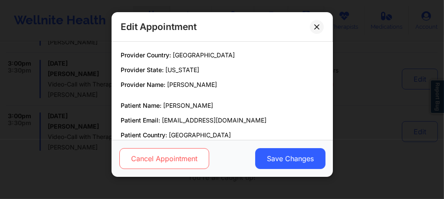
click at [174, 161] on button "Cancel Appointment" at bounding box center [164, 158] width 90 height 21
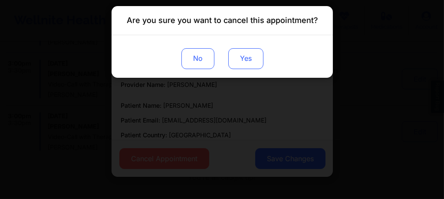
click at [248, 58] on button "Yes" at bounding box center [245, 58] width 35 height 21
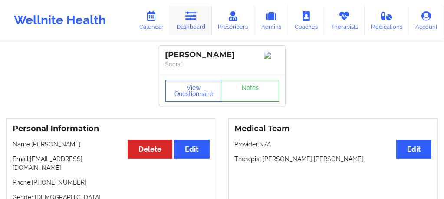
click at [186, 15] on link "Dashboard" at bounding box center [191, 20] width 42 height 29
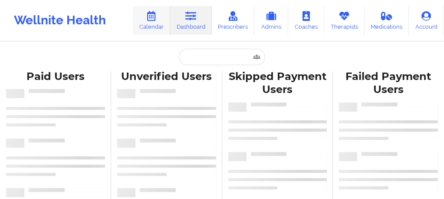
click at [144, 19] on link "Calendar" at bounding box center [151, 20] width 37 height 29
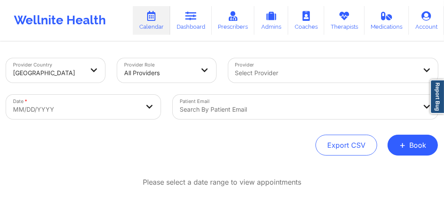
click at [219, 108] on div "Search by patient email" at bounding box center [295, 107] width 245 height 24
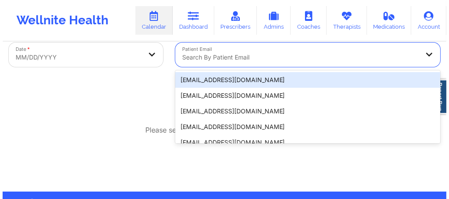
scroll to position [57, 0]
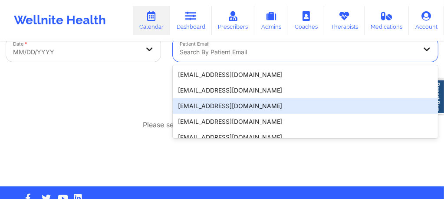
paste input "[EMAIL_ADDRESS][DOMAIN_NAME]"
type input "[EMAIL_ADDRESS][DOMAIN_NAME]"
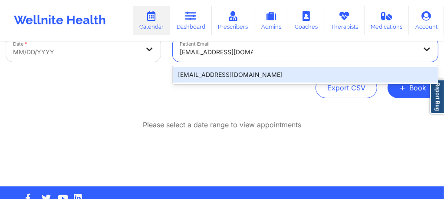
click at [247, 74] on div "[EMAIL_ADDRESS][DOMAIN_NAME]" at bounding box center [305, 75] width 265 height 16
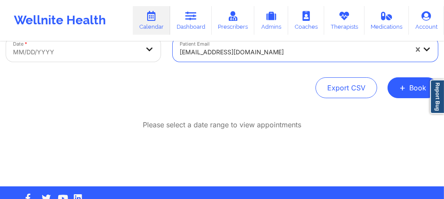
click at [85, 46] on body "Wellnite Health Calendar Dashboard Prescribers Admins Coaches Therapists Medica…" at bounding box center [222, 42] width 444 height 199
select select "2025-8"
select select "2025-9"
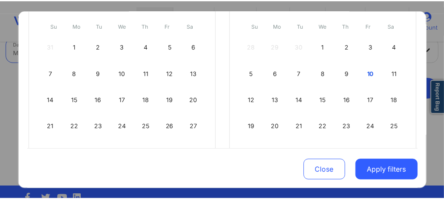
scroll to position [110, 0]
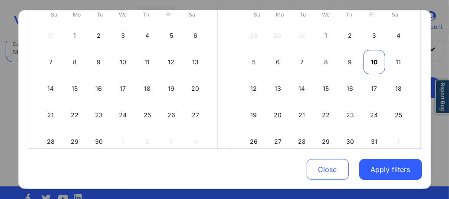
click at [370, 55] on div "10" at bounding box center [374, 62] width 22 height 24
select select "2025-9"
select select "2025-10"
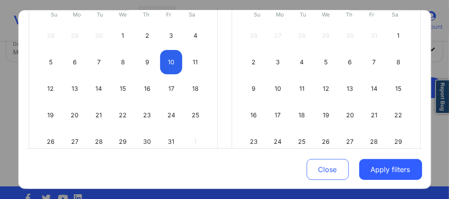
select select "2025-9"
select select "2025-10"
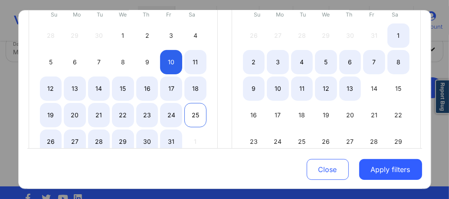
select select "2025-9"
select select "2025-10"
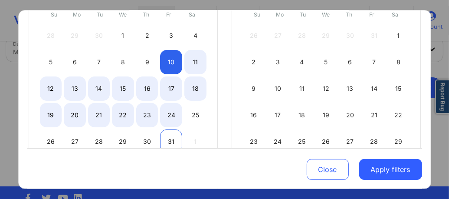
select select "2025-9"
select select "2025-10"
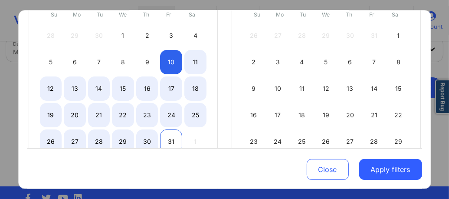
click at [165, 136] on div "31" at bounding box center [171, 141] width 22 height 24
select select "2025-9"
select select "2025-10"
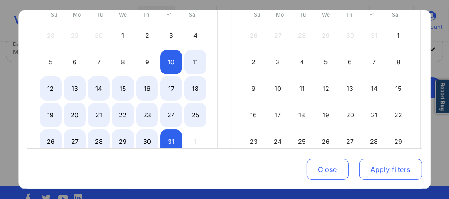
click at [389, 167] on button "Apply filters" at bounding box center [390, 169] width 63 height 21
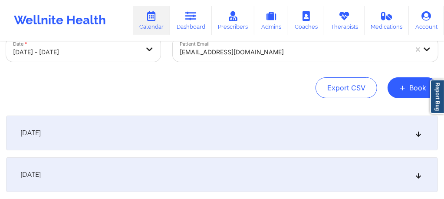
click at [303, 127] on div "[DATE]" at bounding box center [222, 132] width 432 height 35
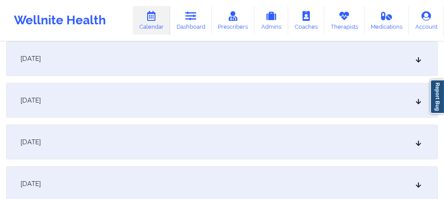
scroll to position [491, 0]
click at [125, 138] on div "[DATE]" at bounding box center [222, 141] width 432 height 35
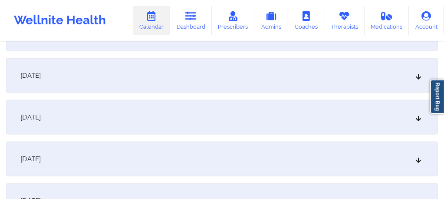
scroll to position [827, 0]
click at [127, 154] on div "[DATE]" at bounding box center [222, 157] width 432 height 35
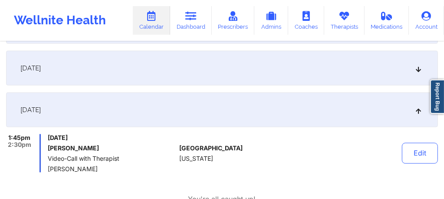
scroll to position [874, 0]
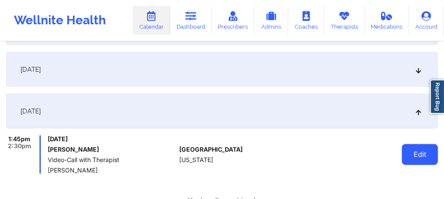
click at [413, 152] on button "Edit" at bounding box center [420, 154] width 36 height 21
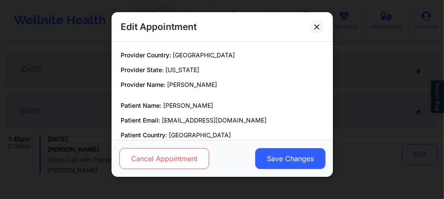
click at [189, 155] on button "Cancel Appointment" at bounding box center [164, 158] width 90 height 21
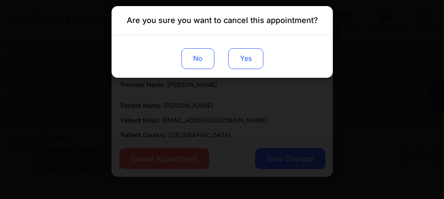
click at [250, 63] on button "Yes" at bounding box center [245, 58] width 35 height 21
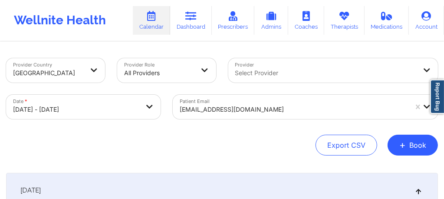
scroll to position [35, 0]
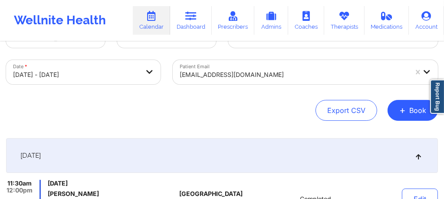
click at [271, 158] on div "[DATE]" at bounding box center [222, 155] width 432 height 35
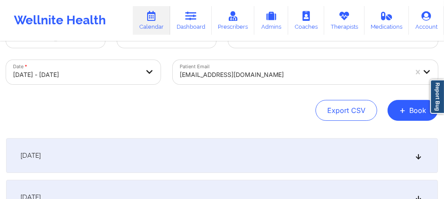
click at [272, 158] on div "[DATE]" at bounding box center [222, 155] width 432 height 35
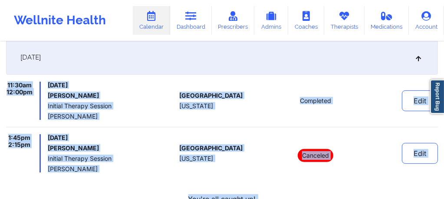
click at [272, 158] on div "Canceled" at bounding box center [315, 153] width 102 height 38
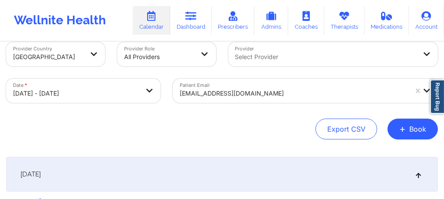
scroll to position [0, 0]
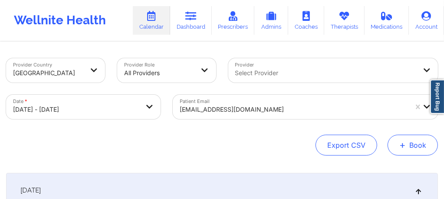
click at [418, 143] on button "+ Book" at bounding box center [413, 145] width 50 height 21
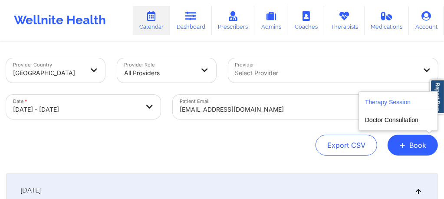
click at [395, 98] on button "Therapy Session" at bounding box center [398, 104] width 66 height 14
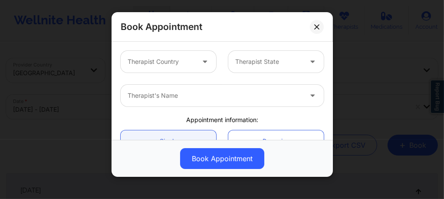
click at [187, 62] on div at bounding box center [161, 61] width 67 height 10
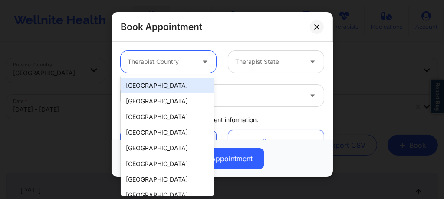
click at [155, 91] on div "[GEOGRAPHIC_DATA]" at bounding box center [167, 86] width 93 height 16
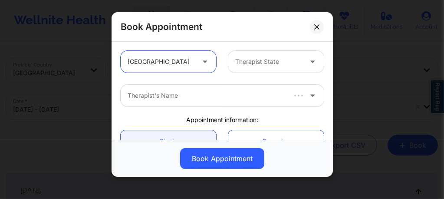
click at [251, 66] on div at bounding box center [268, 61] width 67 height 10
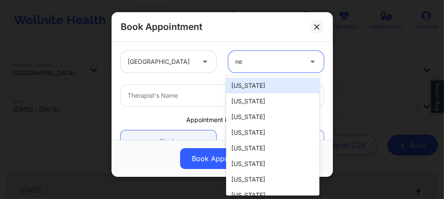
type input "new"
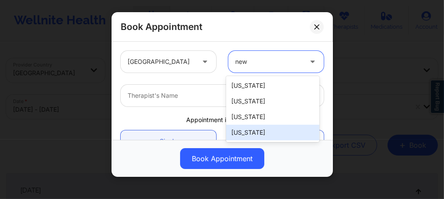
click at [253, 132] on div "[US_STATE]" at bounding box center [272, 133] width 93 height 16
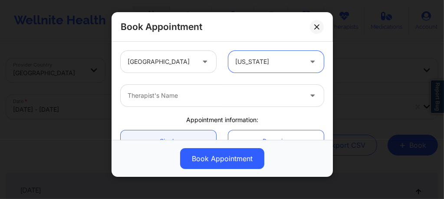
click at [211, 102] on div "Therapist's Name" at bounding box center [212, 96] width 182 height 22
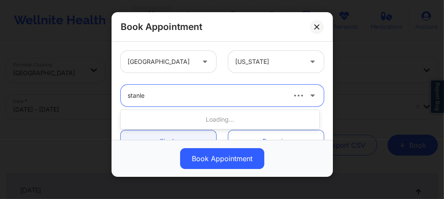
type input "[PERSON_NAME]"
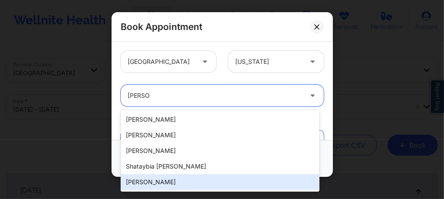
click at [171, 181] on div "[PERSON_NAME]" at bounding box center [220, 182] width 199 height 16
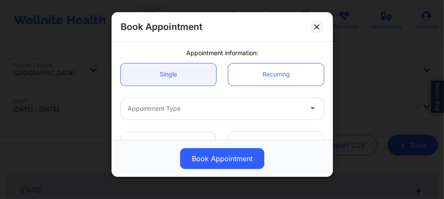
scroll to position [81, 0]
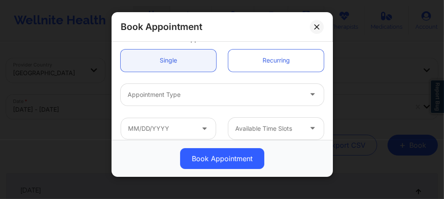
click at [184, 97] on div at bounding box center [215, 94] width 174 height 10
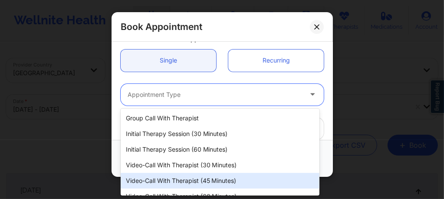
click at [188, 181] on div "Video-Call with Therapist (45 minutes)" at bounding box center [220, 181] width 199 height 16
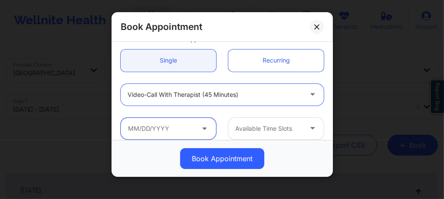
click at [183, 130] on input "text" at bounding box center [168, 129] width 95 height 22
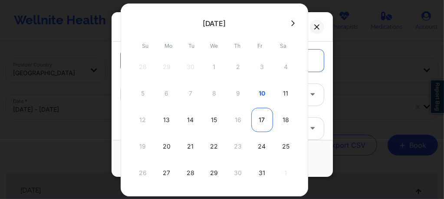
click at [261, 118] on div "17" at bounding box center [262, 120] width 22 height 24
type input "[DATE]"
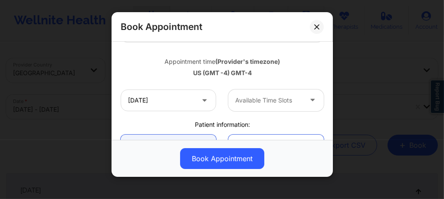
scroll to position [162, 0]
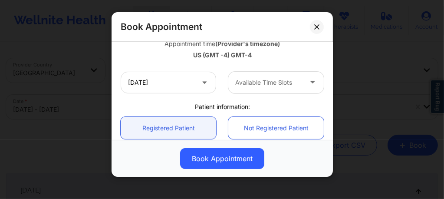
click at [267, 84] on div at bounding box center [268, 82] width 67 height 10
click at [278, 81] on div at bounding box center [268, 82] width 67 height 10
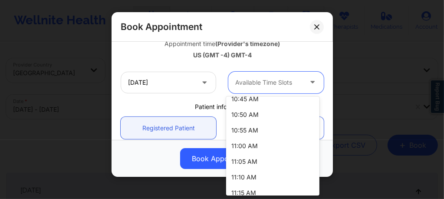
scroll to position [341, 0]
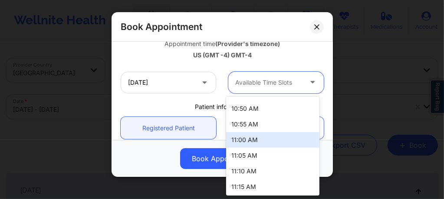
click at [249, 141] on div "11:00 AM" at bounding box center [272, 140] width 93 height 16
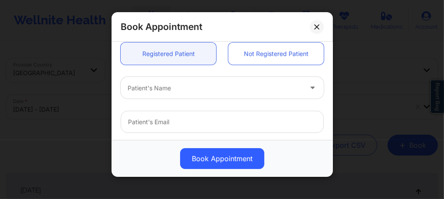
scroll to position [249, 0]
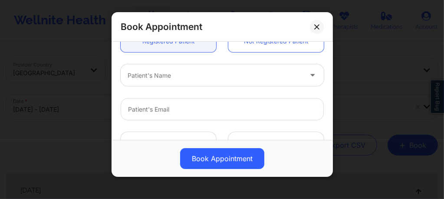
click at [191, 80] on div at bounding box center [215, 75] width 174 height 10
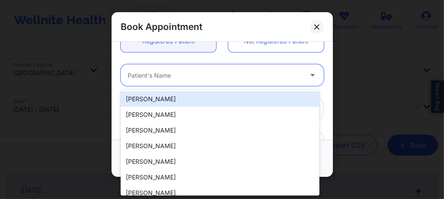
paste input "[EMAIL_ADDRESS][DOMAIN_NAME]"
type input "[EMAIL_ADDRESS][DOMAIN_NAME]"
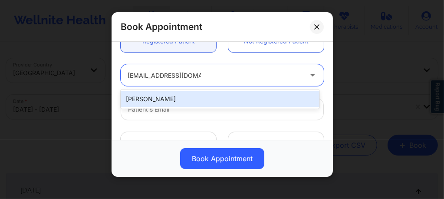
click at [186, 95] on div "[PERSON_NAME]" at bounding box center [220, 99] width 199 height 16
type input "[EMAIL_ADDRESS][DOMAIN_NAME]"
type input "[PHONE_NUMBER]"
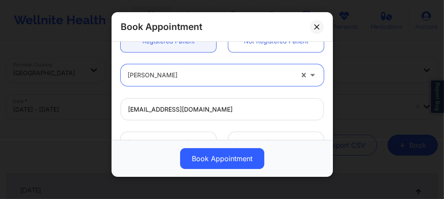
scroll to position [352, 0]
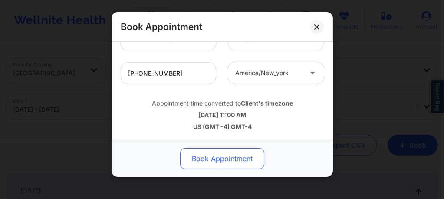
click at [220, 154] on button "Book Appointment" at bounding box center [222, 158] width 84 height 21
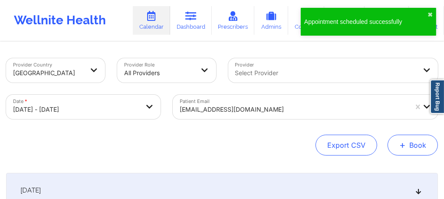
click at [413, 148] on button "+ Book" at bounding box center [413, 145] width 50 height 21
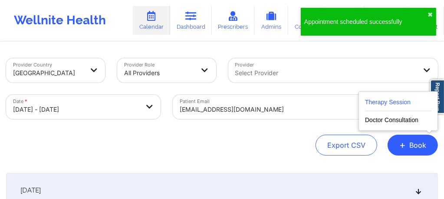
click at [375, 98] on button "Therapy Session" at bounding box center [398, 104] width 66 height 14
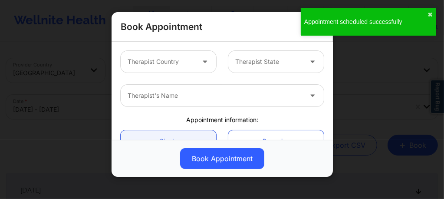
click at [193, 68] on div "Therapist Country" at bounding box center [158, 62] width 75 height 22
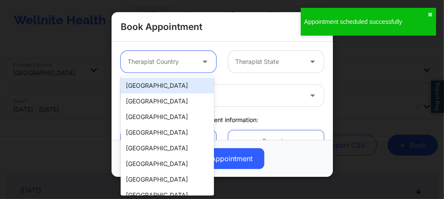
click at [180, 86] on div "[GEOGRAPHIC_DATA]" at bounding box center [167, 86] width 93 height 16
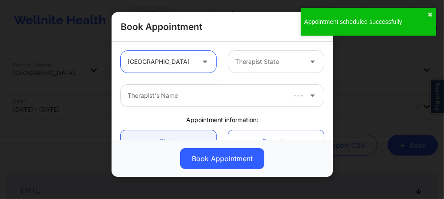
click at [255, 59] on div at bounding box center [268, 61] width 67 height 10
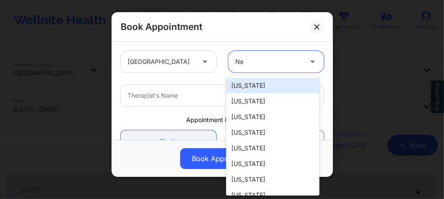
type input "New"
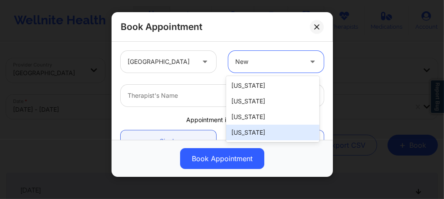
click at [255, 131] on div "[US_STATE]" at bounding box center [272, 133] width 93 height 16
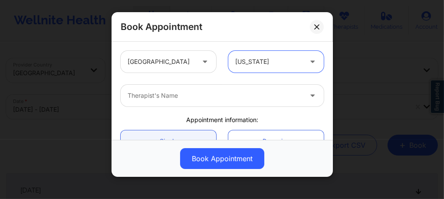
click at [186, 89] on div "Therapist's Name" at bounding box center [212, 96] width 182 height 22
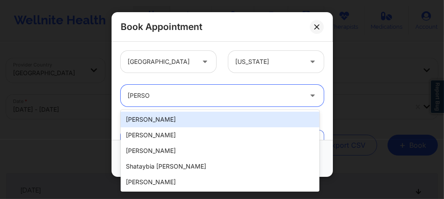
type input "[PERSON_NAME]"
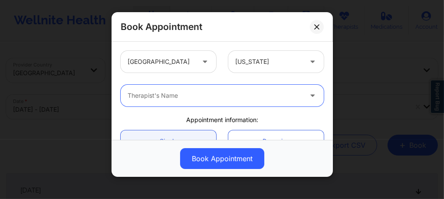
click at [202, 102] on div "Therapist's Name" at bounding box center [212, 96] width 182 height 22
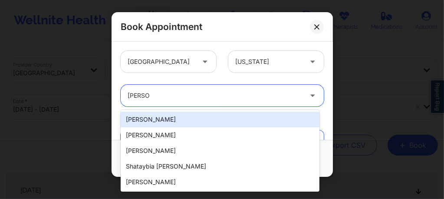
type input "[PERSON_NAME]"
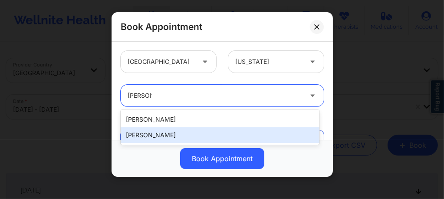
click at [165, 130] on div "[PERSON_NAME]" at bounding box center [220, 135] width 199 height 16
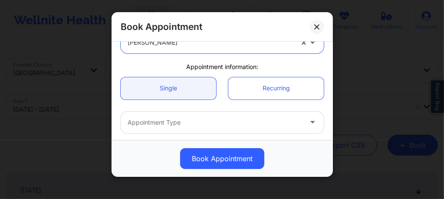
scroll to position [58, 0]
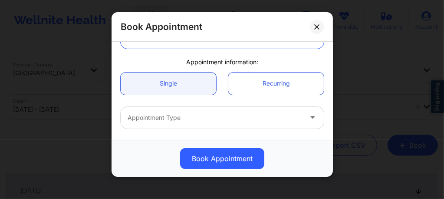
click at [170, 118] on div at bounding box center [215, 117] width 174 height 10
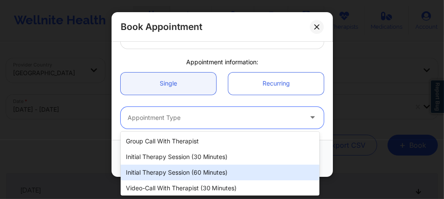
scroll to position [49, 0]
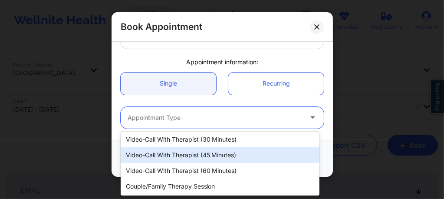
click at [198, 158] on div "Video-Call with Therapist (45 minutes)" at bounding box center [220, 155] width 199 height 16
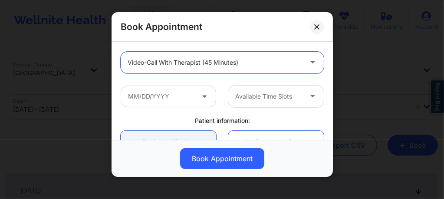
scroll to position [150, 0]
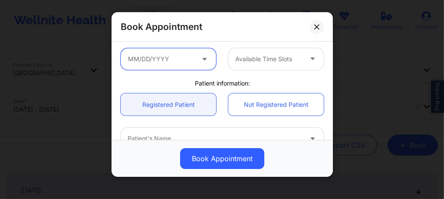
click at [190, 59] on input "text" at bounding box center [168, 59] width 95 height 22
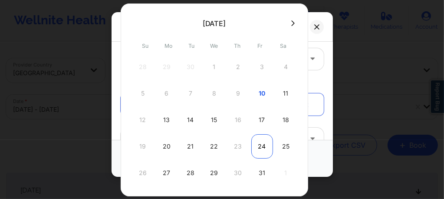
click at [261, 148] on div "24" at bounding box center [262, 146] width 22 height 24
type input "[DATE]"
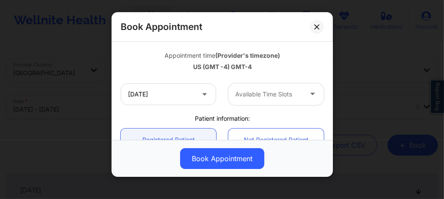
click at [260, 94] on div at bounding box center [268, 94] width 67 height 10
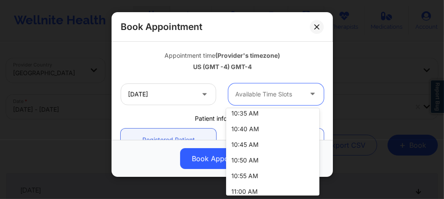
scroll to position [306, 0]
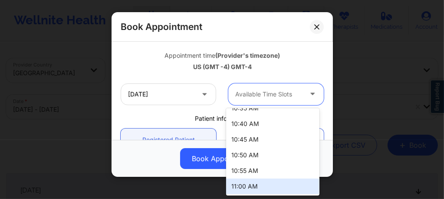
click at [241, 186] on div "11:00 AM" at bounding box center [272, 186] width 93 height 16
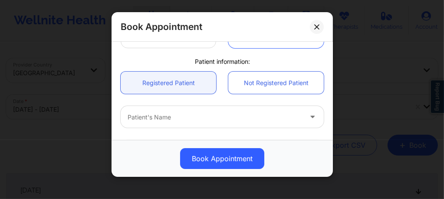
scroll to position [208, 0]
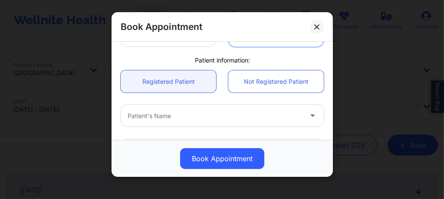
click at [184, 113] on div at bounding box center [215, 116] width 174 height 10
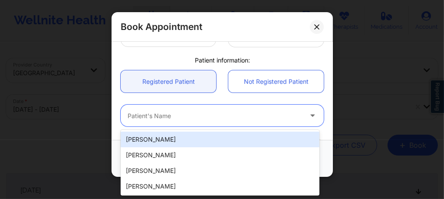
paste input "[EMAIL_ADDRESS][DOMAIN_NAME]"
type input "[EMAIL_ADDRESS][DOMAIN_NAME]"
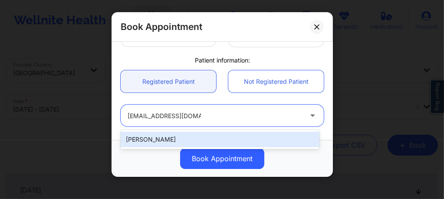
click at [196, 139] on div "[PERSON_NAME]" at bounding box center [220, 140] width 199 height 16
type input "[EMAIL_ADDRESS][DOMAIN_NAME]"
type input "[PHONE_NUMBER]"
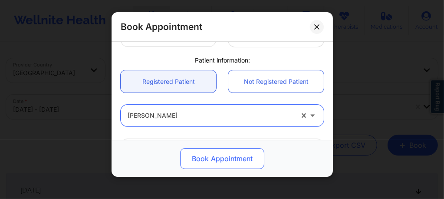
click at [210, 155] on button "Book Appointment" at bounding box center [222, 158] width 84 height 21
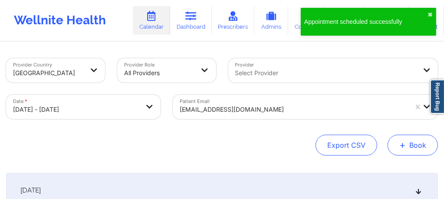
click at [411, 150] on button "+ Book" at bounding box center [413, 145] width 50 height 21
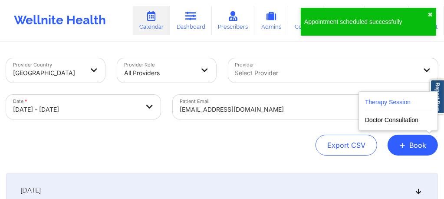
click at [383, 97] on button "Therapy Session" at bounding box center [398, 104] width 66 height 14
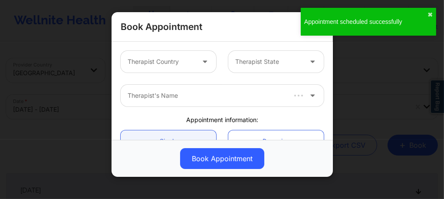
click at [172, 63] on div at bounding box center [161, 61] width 67 height 10
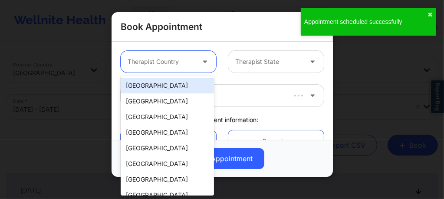
click at [161, 88] on div "[GEOGRAPHIC_DATA]" at bounding box center [167, 86] width 93 height 16
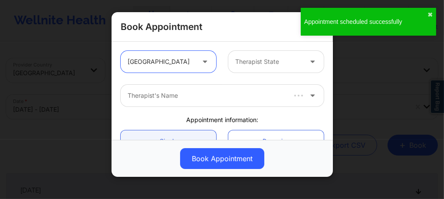
click at [265, 69] on div "Therapist State" at bounding box center [265, 62] width 75 height 22
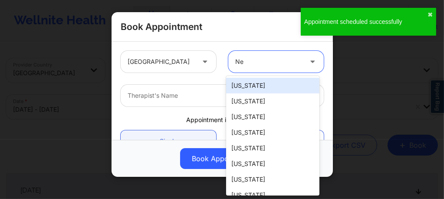
type input "New"
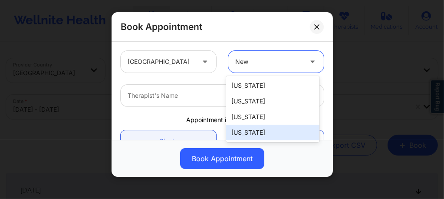
drag, startPoint x: 253, startPoint y: 141, endPoint x: 253, endPoint y: 135, distance: 5.7
click at [253, 135] on div "[US_STATE] [US_STATE] [US_STATE] [US_STATE]" at bounding box center [272, 109] width 93 height 66
click at [253, 135] on div "[US_STATE]" at bounding box center [272, 133] width 93 height 16
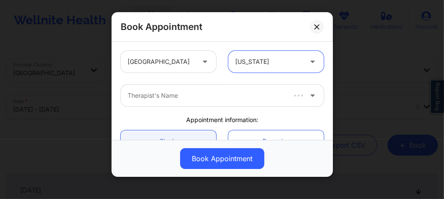
click at [196, 89] on div "Therapist's Name" at bounding box center [203, 96] width 165 height 22
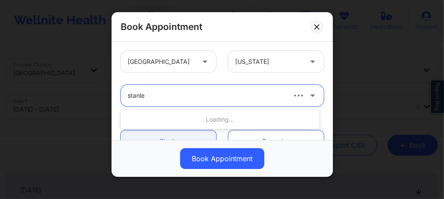
type input "[PERSON_NAME]"
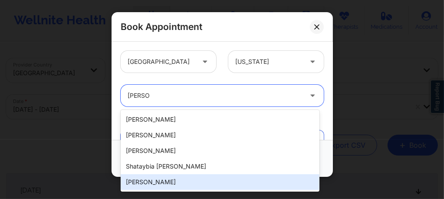
click at [163, 181] on div "[PERSON_NAME]" at bounding box center [220, 182] width 199 height 16
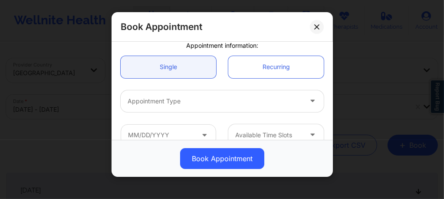
scroll to position [87, 0]
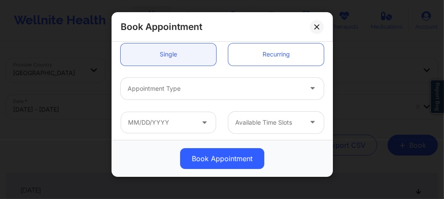
click at [197, 90] on div at bounding box center [215, 88] width 174 height 10
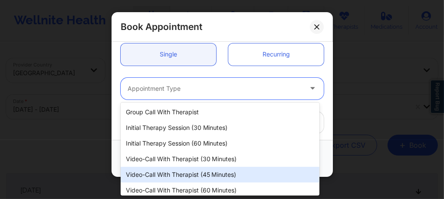
click at [217, 171] on div "Video-Call with Therapist (45 minutes)" at bounding box center [220, 175] width 199 height 16
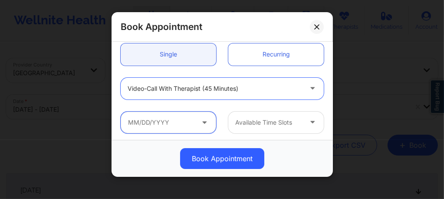
click at [178, 119] on input "text" at bounding box center [168, 123] width 95 height 22
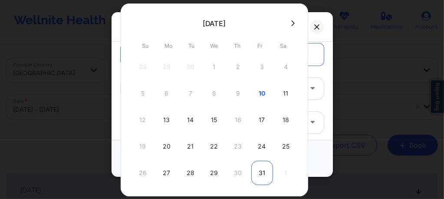
click at [257, 174] on div "31" at bounding box center [262, 173] width 22 height 24
type input "[DATE]"
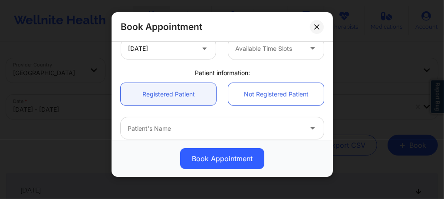
scroll to position [197, 0]
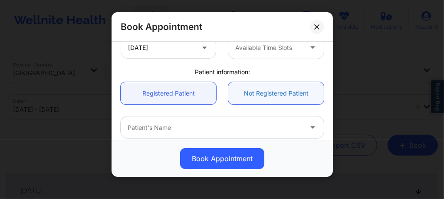
click at [255, 90] on link "Not Registered Patient" at bounding box center [275, 93] width 95 height 22
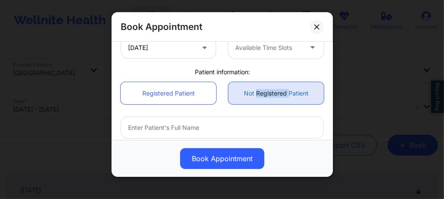
click at [255, 90] on link "Not Registered Patient" at bounding box center [275, 93] width 95 height 22
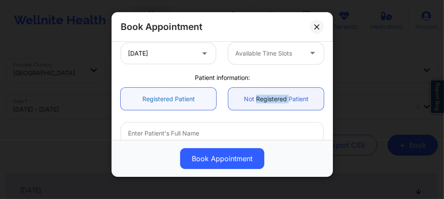
scroll to position [191, 0]
click at [178, 101] on link "Registered Patient" at bounding box center [168, 99] width 95 height 22
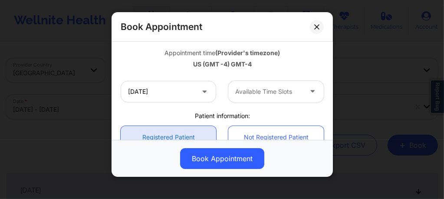
scroll to position [139, 0]
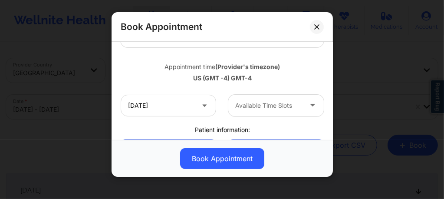
click at [260, 102] on div at bounding box center [268, 105] width 67 height 10
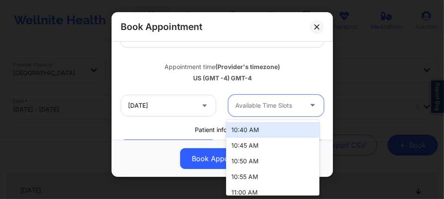
scroll to position [318, 0]
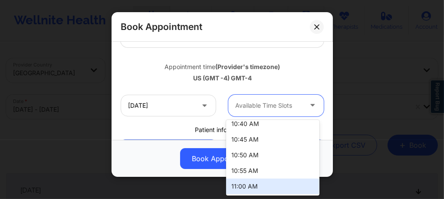
click at [248, 188] on div "11:00 AM" at bounding box center [272, 186] width 93 height 16
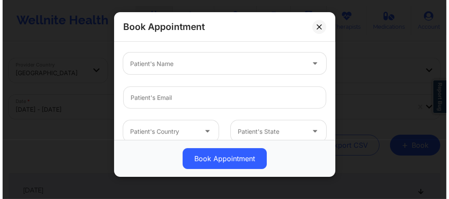
scroll to position [266, 0]
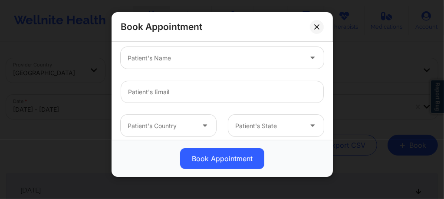
click at [167, 60] on div at bounding box center [215, 58] width 174 height 10
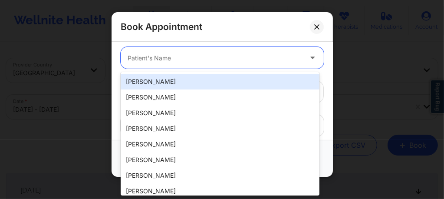
paste input "[EMAIL_ADDRESS][DOMAIN_NAME]"
type input "[EMAIL_ADDRESS][DOMAIN_NAME]"
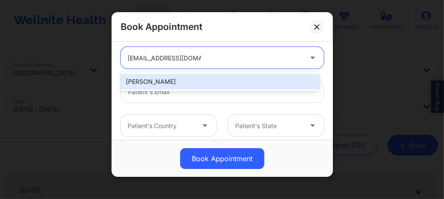
click at [174, 82] on div "[PERSON_NAME]" at bounding box center [220, 82] width 199 height 16
type input "[EMAIL_ADDRESS][DOMAIN_NAME]"
type input "[PHONE_NUMBER]"
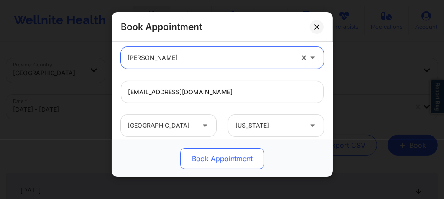
click at [227, 161] on button "Book Appointment" at bounding box center [222, 158] width 84 height 21
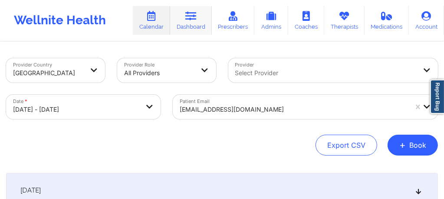
click at [193, 26] on link "Dashboard" at bounding box center [191, 20] width 42 height 29
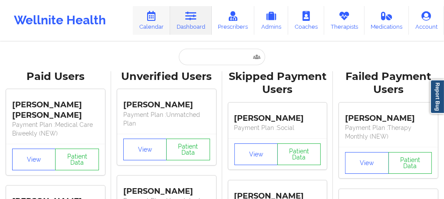
click at [156, 24] on link "Calendar" at bounding box center [151, 20] width 37 height 29
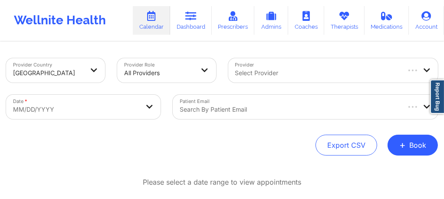
click at [250, 72] on div at bounding box center [317, 73] width 164 height 10
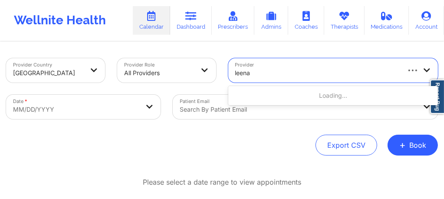
type input "leena"
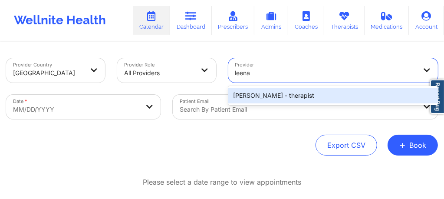
click at [261, 99] on div "[PERSON_NAME] - therapist" at bounding box center [333, 96] width 210 height 16
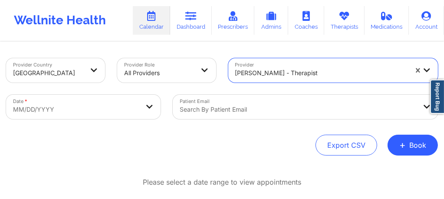
click at [92, 111] on body "Wellnite Health Calendar Dashboard Prescribers Admins Coaches Therapists Medica…" at bounding box center [222, 99] width 444 height 199
select select "2025-8"
select select "2025-9"
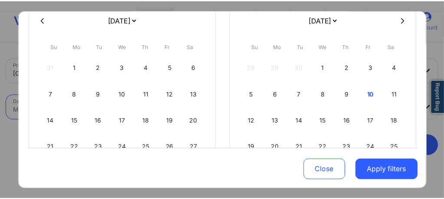
scroll to position [87, 0]
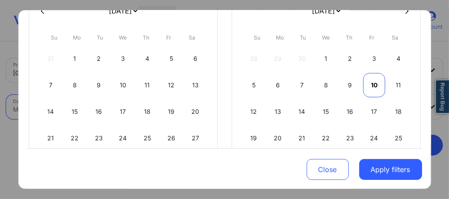
click at [370, 85] on div "10" at bounding box center [374, 85] width 22 height 24
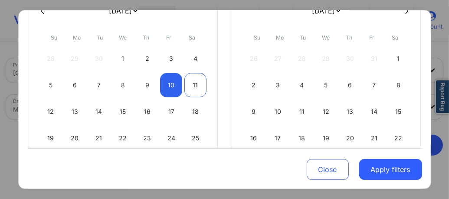
select select "2025-9"
select select "2025-10"
select select "2025-9"
select select "2025-10"
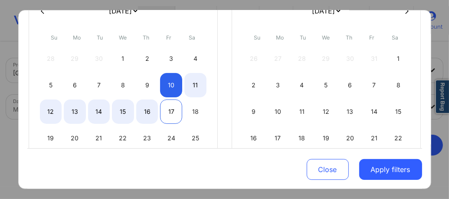
click at [170, 113] on div "17" at bounding box center [171, 111] width 22 height 24
select select "2025-9"
select select "2025-10"
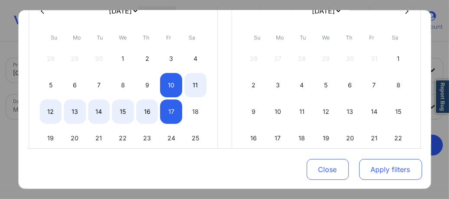
click at [387, 169] on button "Apply filters" at bounding box center [390, 169] width 63 height 21
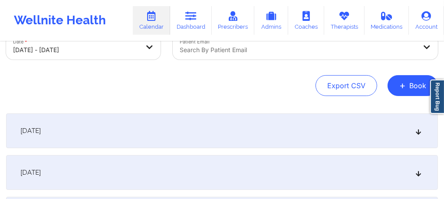
scroll to position [63, 0]
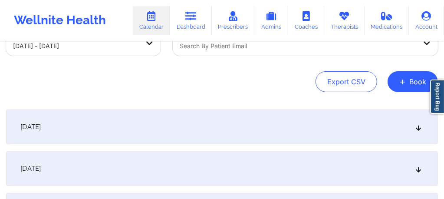
click at [207, 127] on div "[DATE]" at bounding box center [222, 126] width 432 height 35
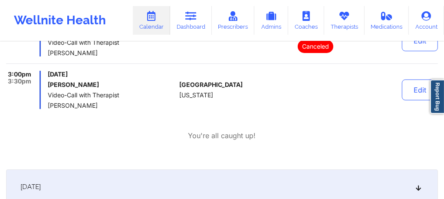
scroll to position [191, 0]
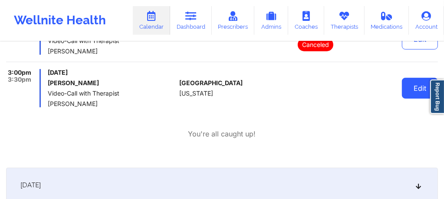
click at [406, 92] on button "Edit" at bounding box center [420, 88] width 36 height 21
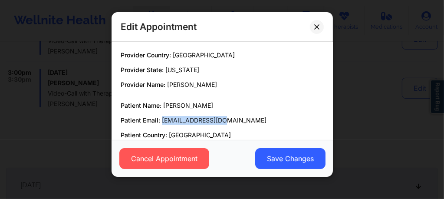
drag, startPoint x: 219, startPoint y: 122, endPoint x: 161, endPoint y: 115, distance: 57.7
click at [161, 115] on div "Patient Name: [PERSON_NAME] Patient Email: [EMAIL_ADDRESS][DOMAIN_NAME] Patient…" at bounding box center [222, 127] width 203 height 53
copy span "[EMAIL_ADDRESS][DOMAIN_NAME]"
click at [230, 116] on p "Patient Email: [EMAIL_ADDRESS][DOMAIN_NAME]" at bounding box center [222, 120] width 203 height 9
drag, startPoint x: 226, startPoint y: 118, endPoint x: 161, endPoint y: 122, distance: 64.3
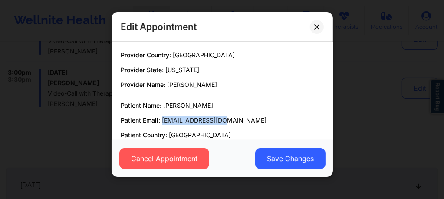
click at [161, 122] on p "Patient Email: [EMAIL_ADDRESS][DOMAIN_NAME]" at bounding box center [222, 120] width 203 height 9
copy span "[EMAIL_ADDRESS][DOMAIN_NAME]"
click at [219, 116] on p "Patient Email: [EMAIL_ADDRESS][DOMAIN_NAME]" at bounding box center [222, 120] width 203 height 9
drag, startPoint x: 224, startPoint y: 124, endPoint x: 162, endPoint y: 122, distance: 62.5
click at [162, 122] on p "Patient Email: [EMAIL_ADDRESS][DOMAIN_NAME]" at bounding box center [222, 120] width 203 height 9
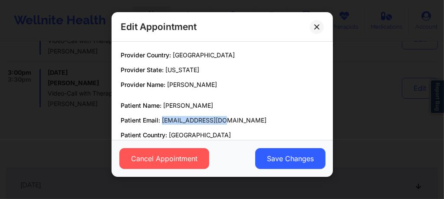
copy span "[EMAIL_ADDRESS][DOMAIN_NAME]"
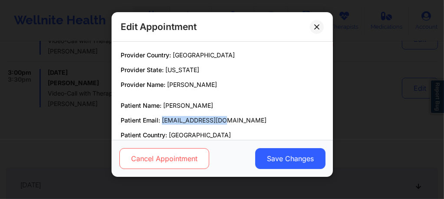
click at [169, 165] on button "Cancel Appointment" at bounding box center [164, 158] width 90 height 21
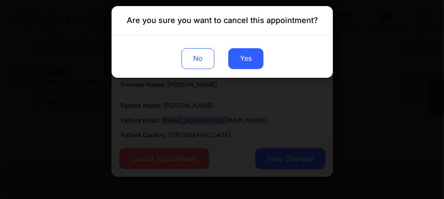
click at [171, 161] on div "Are you sure you want to cancel this appointment? No Yes" at bounding box center [222, 99] width 444 height 199
click at [237, 120] on div "Are you sure you want to cancel this appointment? No Yes" at bounding box center [222, 99] width 444 height 199
click at [199, 56] on button "No" at bounding box center [197, 58] width 33 height 21
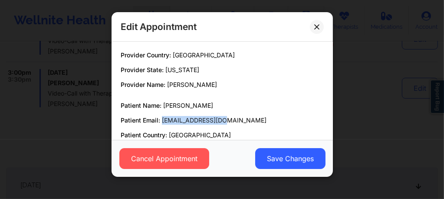
drag, startPoint x: 223, startPoint y: 120, endPoint x: 161, endPoint y: 118, distance: 61.7
click at [161, 118] on p "Patient Email: [EMAIL_ADDRESS][DOMAIN_NAME]" at bounding box center [222, 120] width 203 height 9
copy span "[EMAIL_ADDRESS][DOMAIN_NAME]"
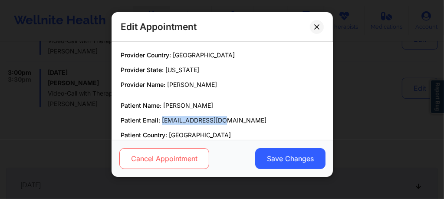
click at [155, 165] on button "Cancel Appointment" at bounding box center [164, 158] width 90 height 21
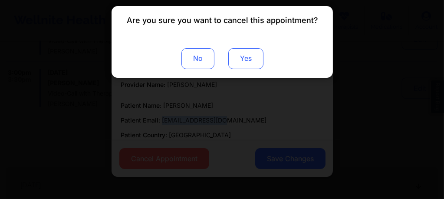
click at [246, 64] on button "Yes" at bounding box center [245, 58] width 35 height 21
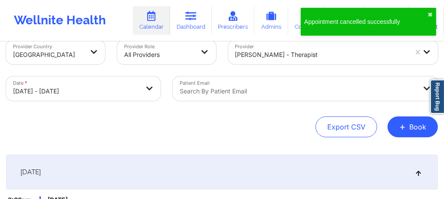
scroll to position [17, 0]
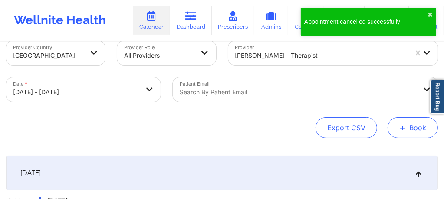
click at [405, 130] on span "+" at bounding box center [402, 127] width 7 height 5
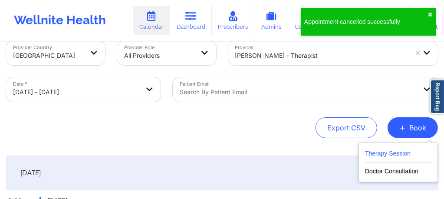
click at [376, 153] on button "Therapy Session" at bounding box center [398, 155] width 66 height 14
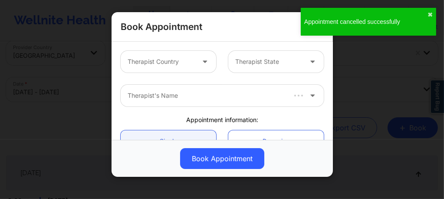
click at [159, 60] on div at bounding box center [161, 61] width 67 height 10
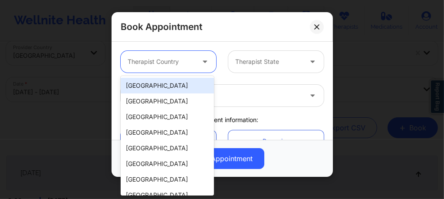
click at [166, 86] on div "[GEOGRAPHIC_DATA]" at bounding box center [167, 86] width 93 height 16
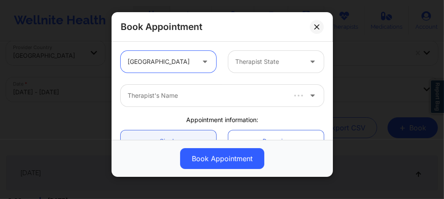
click at [257, 66] on div "Therapist State" at bounding box center [265, 62] width 75 height 22
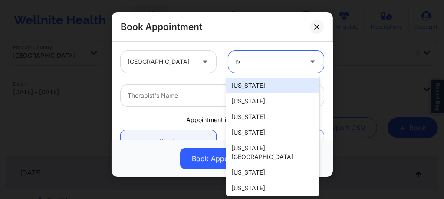
type input "new"
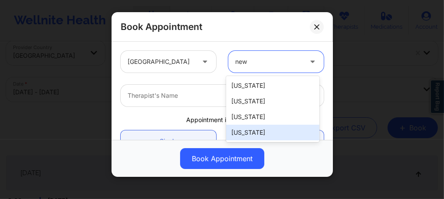
click at [253, 136] on div "[US_STATE]" at bounding box center [272, 133] width 93 height 16
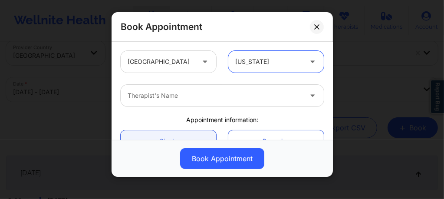
click at [202, 102] on div "Therapist's Name" at bounding box center [212, 96] width 182 height 22
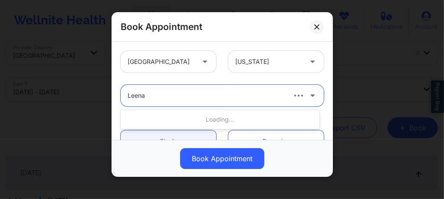
type input "[PERSON_NAME]"
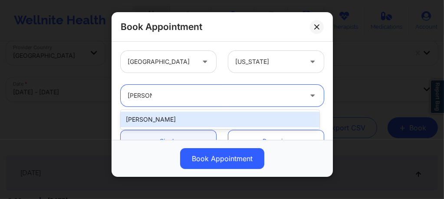
click at [158, 123] on div "[PERSON_NAME]" at bounding box center [220, 120] width 199 height 16
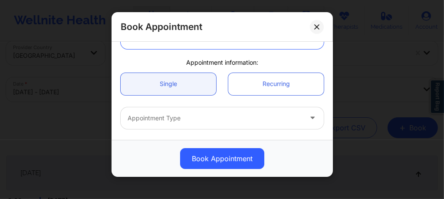
scroll to position [75, 0]
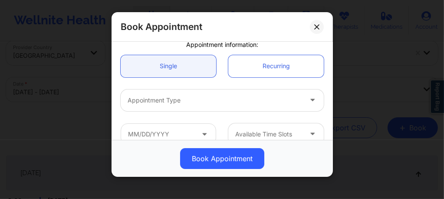
click at [168, 92] on div "Appointment Type" at bounding box center [212, 100] width 182 height 22
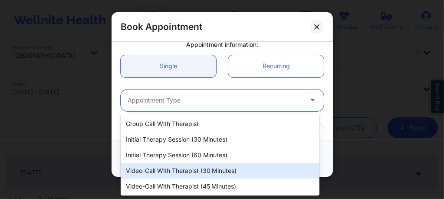
click at [176, 171] on div "Video-Call with Therapist (30 minutes)" at bounding box center [220, 171] width 199 height 16
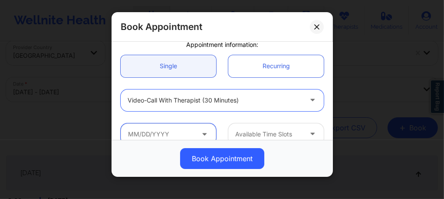
click at [182, 131] on input "text" at bounding box center [168, 134] width 95 height 22
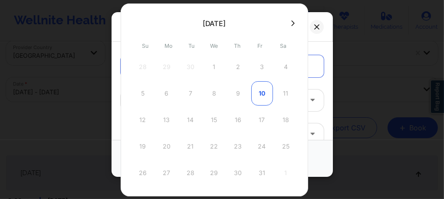
click at [259, 97] on div "10" at bounding box center [262, 93] width 22 height 24
type input "[DATE]"
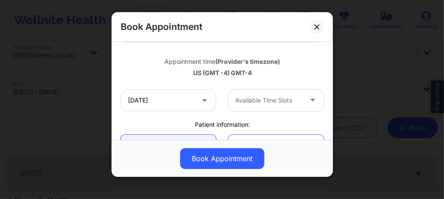
scroll to position [145, 0]
click at [257, 100] on div at bounding box center [268, 100] width 67 height 10
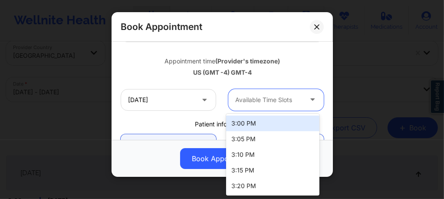
click at [250, 122] on div "3:00 PM" at bounding box center [272, 123] width 93 height 16
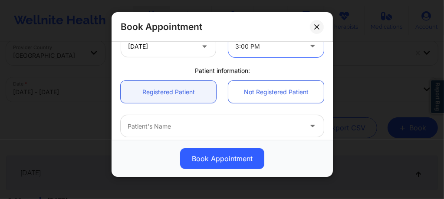
scroll to position [202, 0]
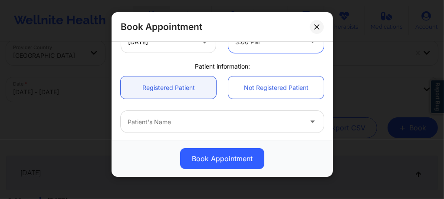
click at [161, 125] on div at bounding box center [215, 122] width 174 height 10
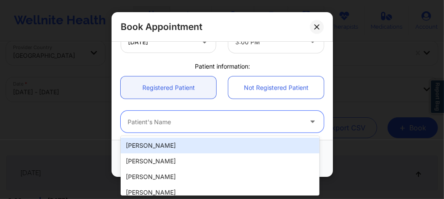
paste input "[EMAIL_ADDRESS][DOMAIN_NAME]"
type input "[EMAIL_ADDRESS][DOMAIN_NAME]"
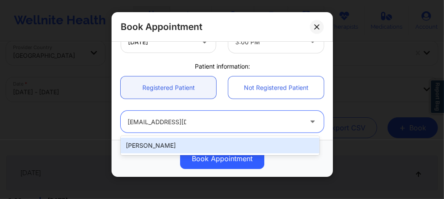
click at [171, 143] on div "[PERSON_NAME]" at bounding box center [220, 146] width 199 height 16
type input "[EMAIL_ADDRESS][DOMAIN_NAME]"
type input "[PHONE_NUMBER]"
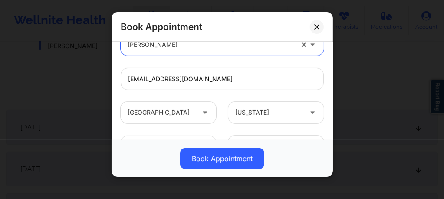
scroll to position [352, 0]
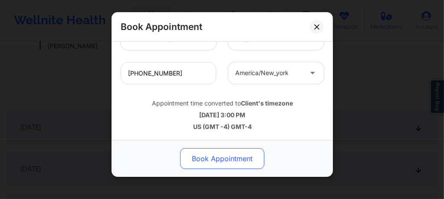
click at [210, 159] on button "Book Appointment" at bounding box center [222, 158] width 84 height 21
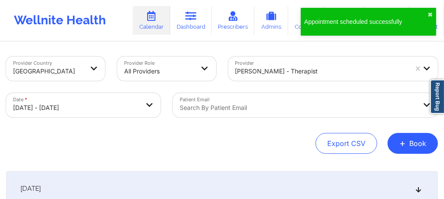
scroll to position [0, 0]
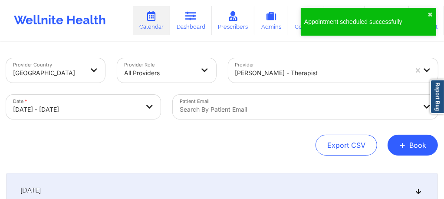
click at [286, 68] on div at bounding box center [321, 73] width 173 height 10
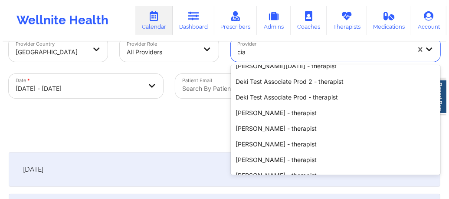
scroll to position [85, 0]
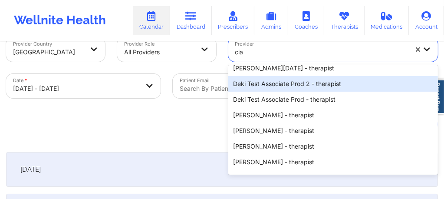
type input "cia"
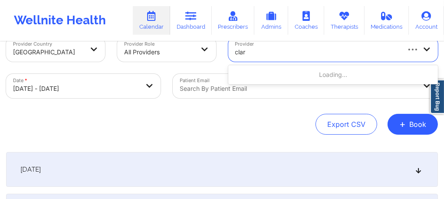
type input "[PERSON_NAME]"
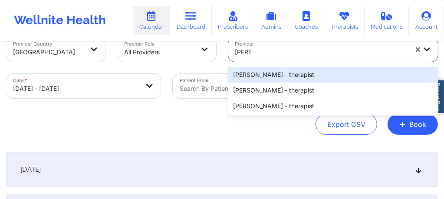
click at [272, 75] on div "[PERSON_NAME] - therapist" at bounding box center [333, 75] width 210 height 16
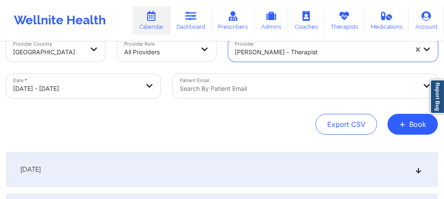
click at [104, 83] on body "Wellnite Health Calendar Dashboard Prescribers Admins Coaches Therapists Medica…" at bounding box center [222, 78] width 444 height 199
select select "2025-9"
select select "2025-10"
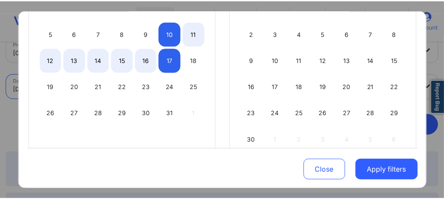
scroll to position [162, 0]
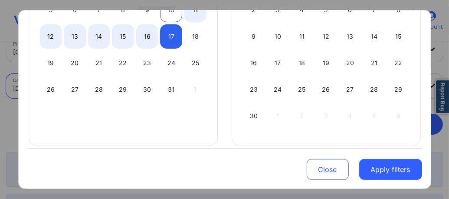
click at [169, 18] on div "10" at bounding box center [171, 10] width 22 height 24
select select "2025-9"
select select "2025-10"
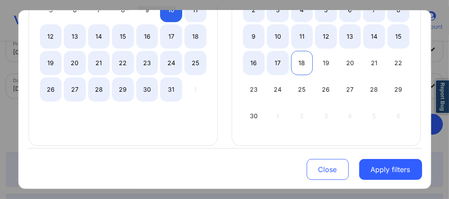
select select "2025-9"
select select "2025-10"
select select "2025-9"
select select "2025-10"
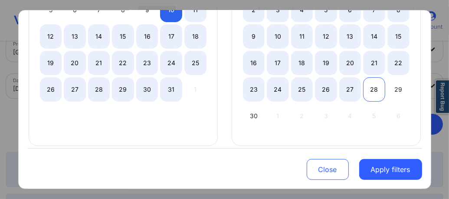
select select "2025-9"
select select "2025-10"
click at [375, 89] on div "28" at bounding box center [374, 89] width 22 height 24
select select "2025-9"
select select "2025-10"
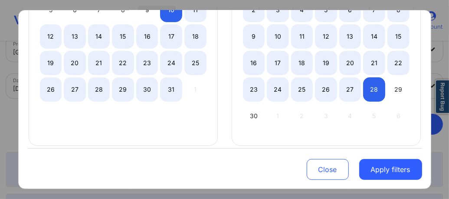
click at [386, 172] on button "Apply filters" at bounding box center [390, 169] width 63 height 21
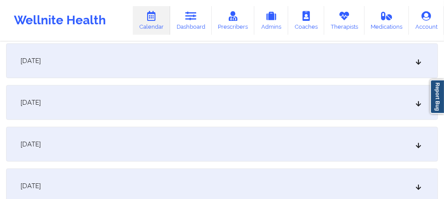
scroll to position [599, 0]
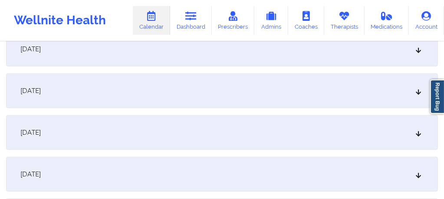
click at [169, 188] on div "[DATE]" at bounding box center [222, 174] width 432 height 35
click at [172, 174] on div "[DATE]" at bounding box center [222, 174] width 432 height 35
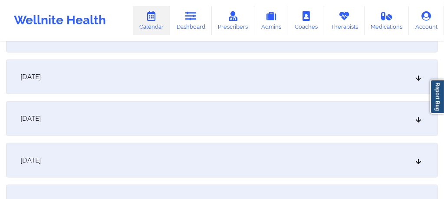
scroll to position [709, 0]
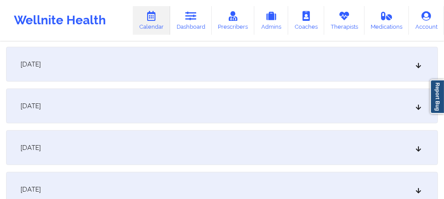
click at [155, 61] on div "[DATE]" at bounding box center [222, 64] width 432 height 35
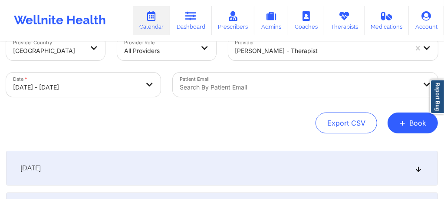
scroll to position [0, 0]
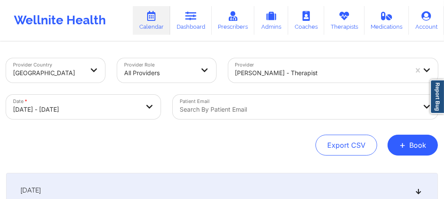
click at [253, 106] on div "Search by patient email" at bounding box center [295, 107] width 245 height 24
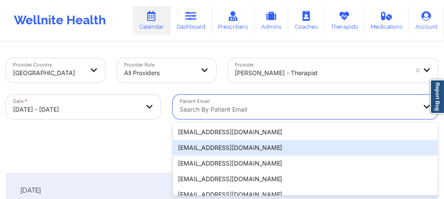
scroll to position [57, 0]
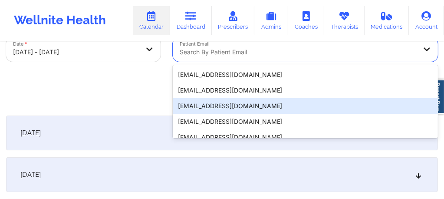
paste input "[EMAIL_ADDRESS][DOMAIN_NAME]"
type input "[EMAIL_ADDRESS][DOMAIN_NAME]"
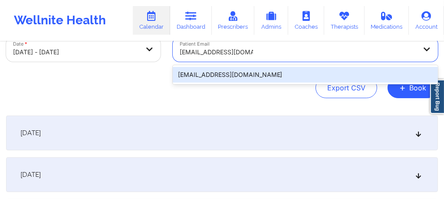
click at [269, 76] on div "[EMAIL_ADDRESS][DOMAIN_NAME]" at bounding box center [305, 75] width 265 height 16
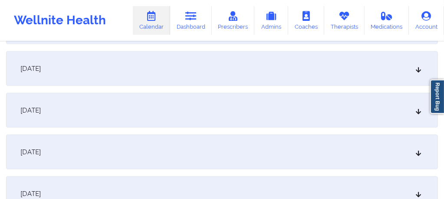
scroll to position [919, 0]
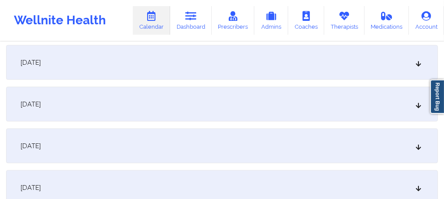
click at [113, 137] on div "[DATE]" at bounding box center [222, 145] width 432 height 35
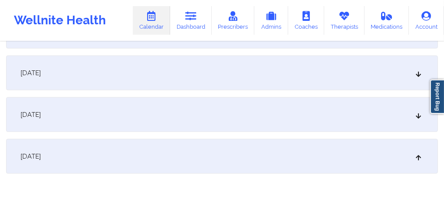
scroll to position [891, 0]
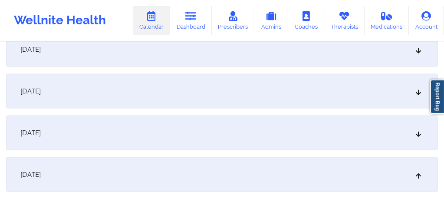
click at [103, 128] on div "[DATE]" at bounding box center [222, 132] width 432 height 35
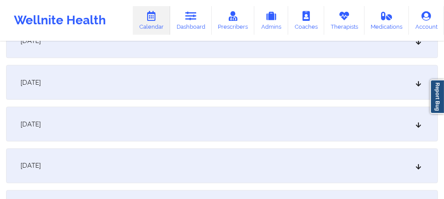
scroll to position [984, 0]
click at [151, 85] on div "[DATE]" at bounding box center [222, 81] width 432 height 35
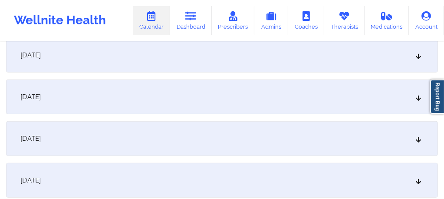
scroll to position [0, 0]
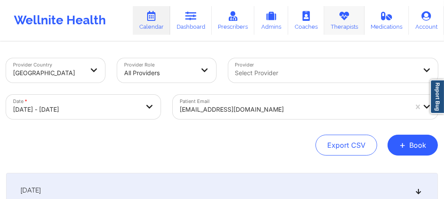
click at [340, 13] on icon at bounding box center [344, 16] width 11 height 10
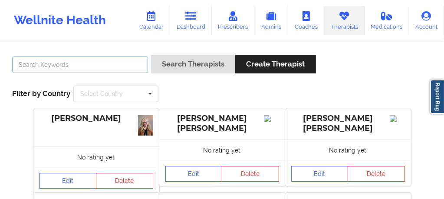
click at [41, 61] on input "text" at bounding box center [80, 64] width 136 height 16
paste input "[DOMAIN_NAME]"
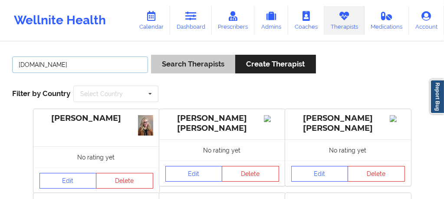
type input "[DOMAIN_NAME]"
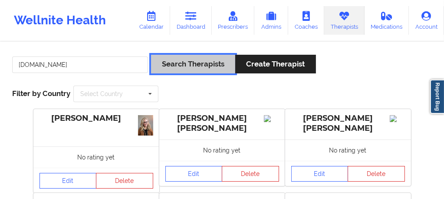
click at [174, 64] on button "Search Therapists" at bounding box center [193, 64] width 84 height 19
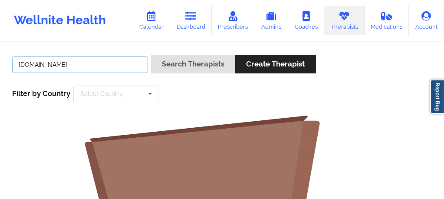
drag, startPoint x: 21, startPoint y: 65, endPoint x: 153, endPoint y: 76, distance: 132.4
click at [153, 76] on div "[DOMAIN_NAME] Search Therapists Create Therapist" at bounding box center [222, 67] width 426 height 25
type input "[PERSON_NAME]"
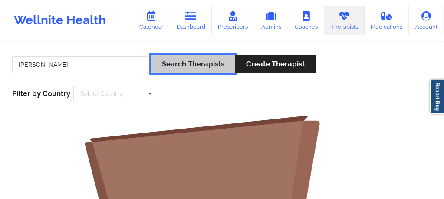
click at [191, 68] on button "Search Therapists" at bounding box center [193, 64] width 84 height 19
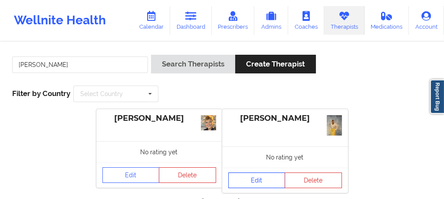
click at [248, 182] on link "Edit" at bounding box center [256, 180] width 57 height 16
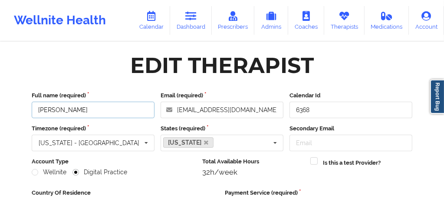
drag, startPoint x: 86, startPoint y: 112, endPoint x: 22, endPoint y: 109, distance: 64.3
click at [355, 16] on link "Therapists" at bounding box center [344, 20] width 40 height 29
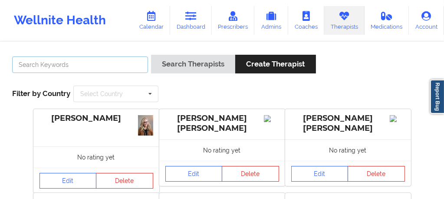
click at [65, 69] on input "text" at bounding box center [80, 64] width 136 height 16
paste input "[PERSON_NAME]"
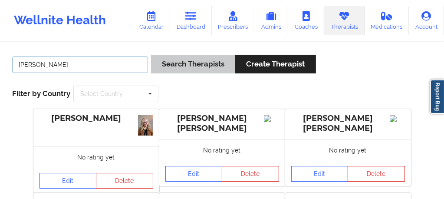
type input "[PERSON_NAME]"
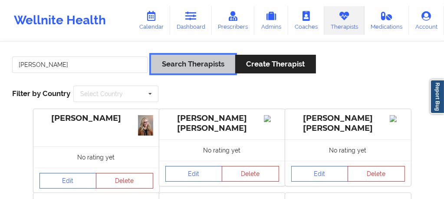
click at [178, 62] on button "Search Therapists" at bounding box center [193, 64] width 84 height 19
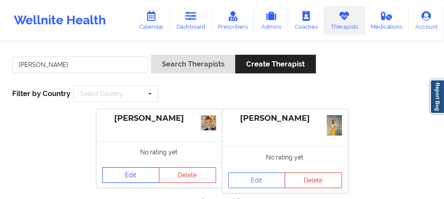
click at [130, 180] on link "Edit" at bounding box center [130, 175] width 57 height 16
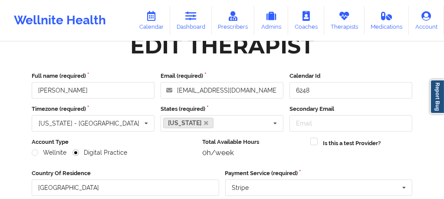
scroll to position [23, 0]
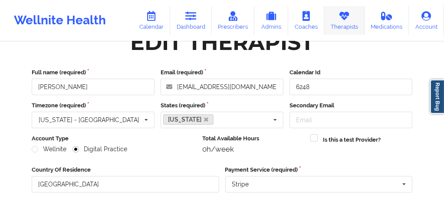
click at [351, 29] on link "Therapists" at bounding box center [344, 20] width 40 height 29
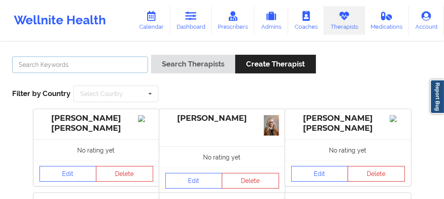
click at [96, 66] on input "text" at bounding box center [80, 64] width 136 height 16
paste input "[PERSON_NAME]"
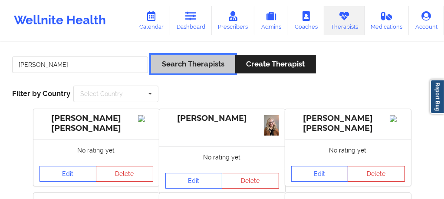
click at [186, 63] on button "Search Therapists" at bounding box center [193, 64] width 84 height 19
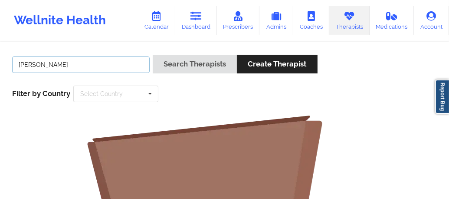
click at [76, 63] on input "[PERSON_NAME]" at bounding box center [81, 64] width 138 height 16
click at [38, 64] on input "[PERSON_NAME]" at bounding box center [81, 64] width 138 height 16
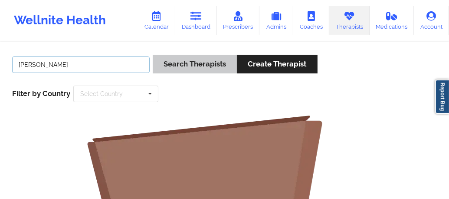
type input "[PERSON_NAME]"
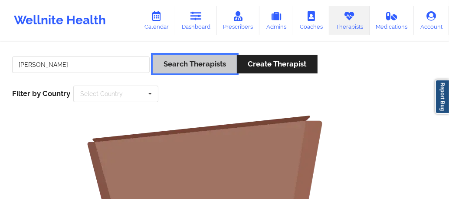
click at [171, 69] on button "Search Therapists" at bounding box center [195, 64] width 84 height 19
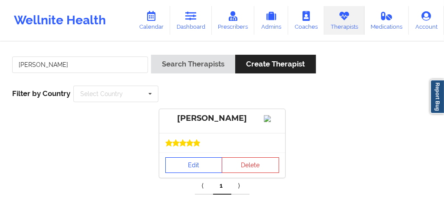
click at [191, 163] on link "Edit" at bounding box center [193, 165] width 57 height 16
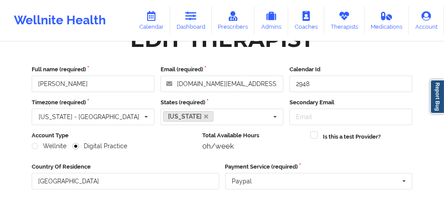
scroll to position [29, 0]
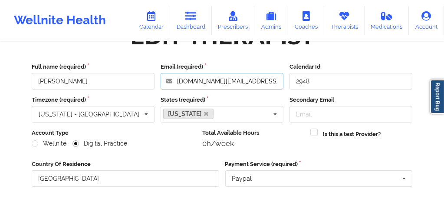
drag, startPoint x: 241, startPoint y: 83, endPoint x: 176, endPoint y: 83, distance: 65.1
click at [176, 83] on input "[DOMAIN_NAME][EMAIL_ADDRESS][DOMAIN_NAME]" at bounding box center [222, 81] width 123 height 16
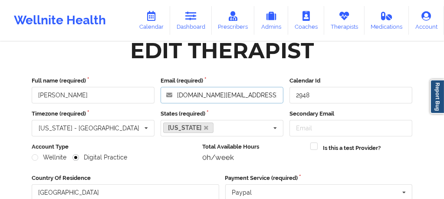
scroll to position [0, 0]
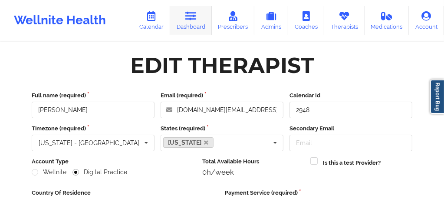
click at [192, 17] on icon at bounding box center [190, 16] width 11 height 10
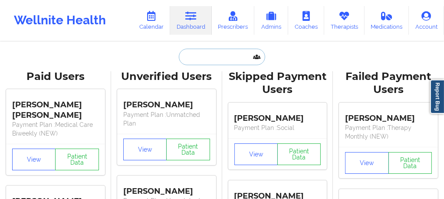
click at [193, 57] on input "text" at bounding box center [222, 57] width 86 height 16
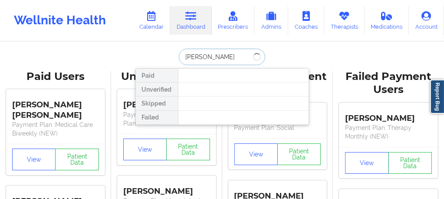
type input "[PERSON_NAME]"
drag, startPoint x: 210, startPoint y: 57, endPoint x: 179, endPoint y: 57, distance: 30.8
click at [179, 57] on input "[PERSON_NAME]" at bounding box center [222, 57] width 86 height 16
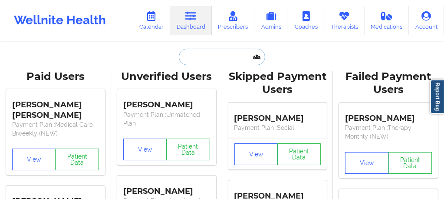
paste input "ZD [PERSON_NAME] - reached out to confirm the session she wish to keep // ff wi…"
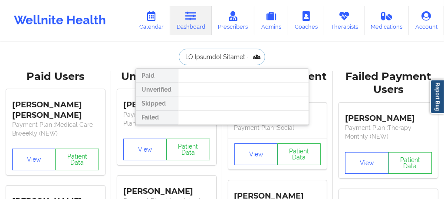
scroll to position [0, 6061]
type input "ZD [PERSON_NAME] - reached out to confirm the session she wish to keep // ff wi…"
drag, startPoint x: 253, startPoint y: 58, endPoint x: 177, endPoint y: 54, distance: 76.5
click at [179, 54] on input "text" at bounding box center [222, 57] width 86 height 16
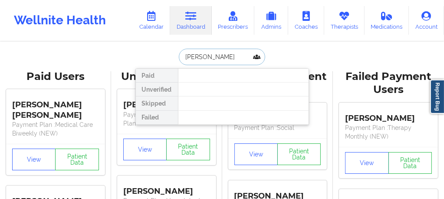
type input "[PERSON_NAME]"
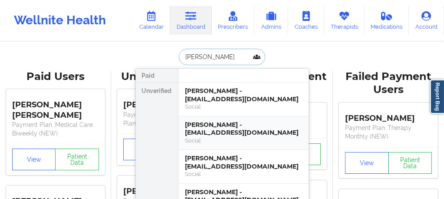
click at [210, 127] on div "[PERSON_NAME] - [EMAIL_ADDRESS][DOMAIN_NAME]" at bounding box center [243, 129] width 116 height 16
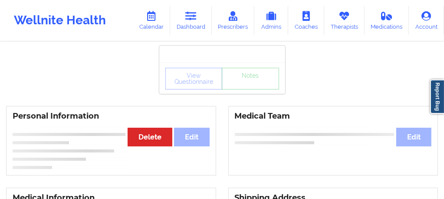
drag, startPoint x: 111, startPoint y: 116, endPoint x: 135, endPoint y: 54, distance: 67.1
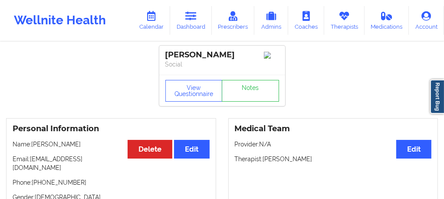
click at [91, 145] on p "Name: [PERSON_NAME]" at bounding box center [111, 144] width 197 height 9
drag, startPoint x: 91, startPoint y: 145, endPoint x: 36, endPoint y: 148, distance: 54.3
click at [36, 148] on p "Name: [PERSON_NAME]" at bounding box center [111, 144] width 197 height 9
copy p "[PERSON_NAME]"
drag, startPoint x: 98, startPoint y: 162, endPoint x: 32, endPoint y: 161, distance: 66.0
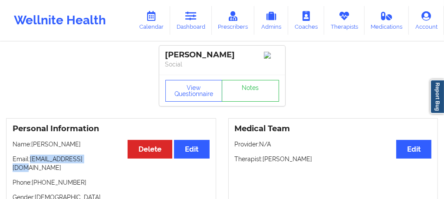
click at [32, 161] on p "Email: [EMAIL_ADDRESS][DOMAIN_NAME]" at bounding box center [111, 163] width 197 height 17
copy p "[EMAIL_ADDRESS][DOMAIN_NAME]"
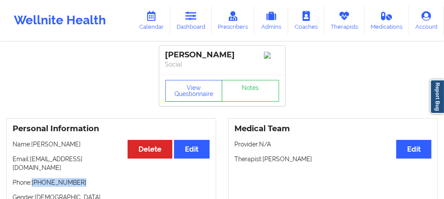
drag, startPoint x: 75, startPoint y: 179, endPoint x: 32, endPoint y: 178, distance: 42.5
click at [32, 178] on p "Phone: [PHONE_NUMBER]" at bounding box center [111, 182] width 197 height 9
copy p "[PHONE_NUMBER]"
drag, startPoint x: 316, startPoint y: 162, endPoint x: 264, endPoint y: 163, distance: 51.7
click at [264, 163] on p "Therapist: [PERSON_NAME]" at bounding box center [333, 159] width 197 height 9
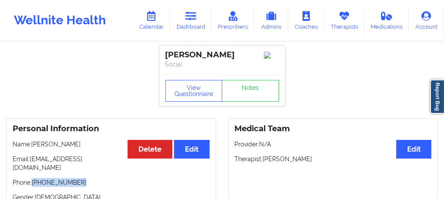
copy p "[PERSON_NAME]"
